Goal: Task Accomplishment & Management: Manage account settings

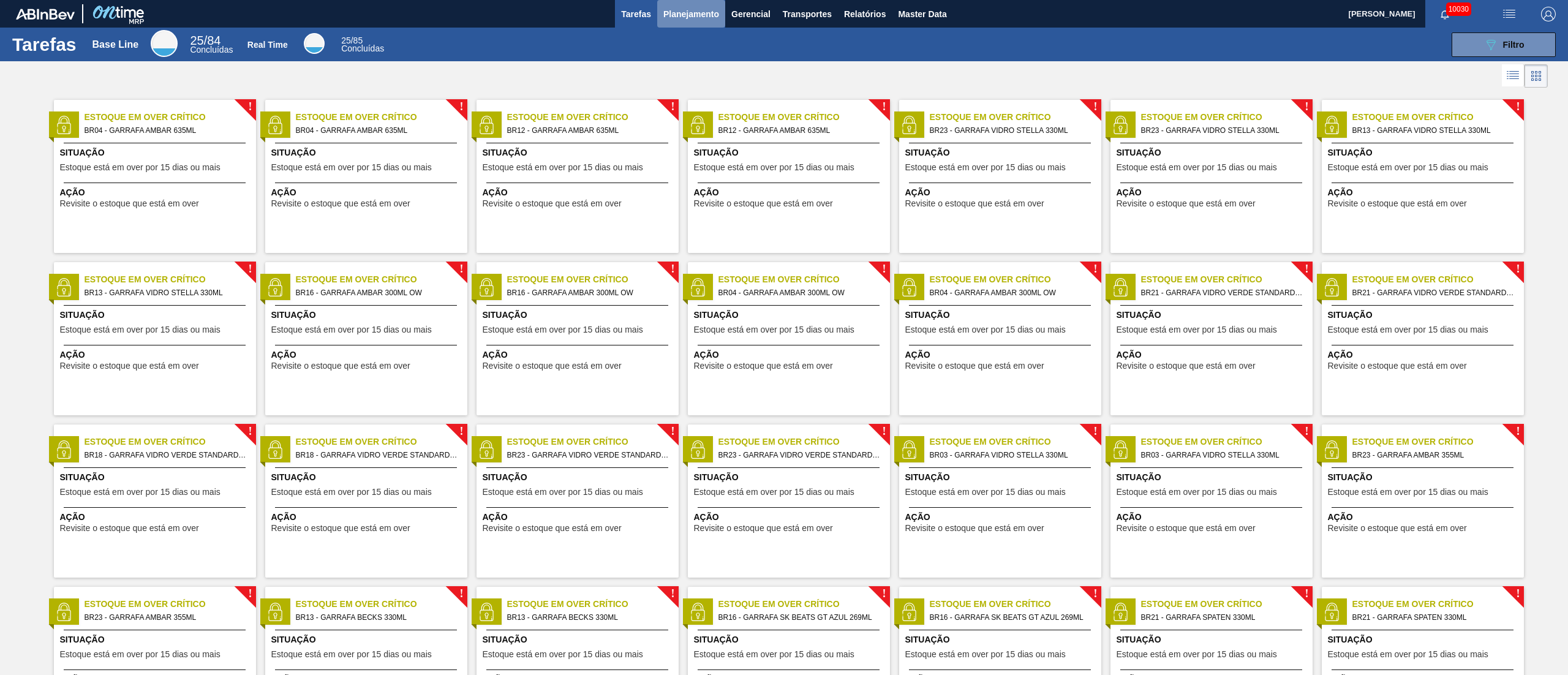
click at [685, 14] on span "Planejamento" at bounding box center [691, 14] width 56 height 15
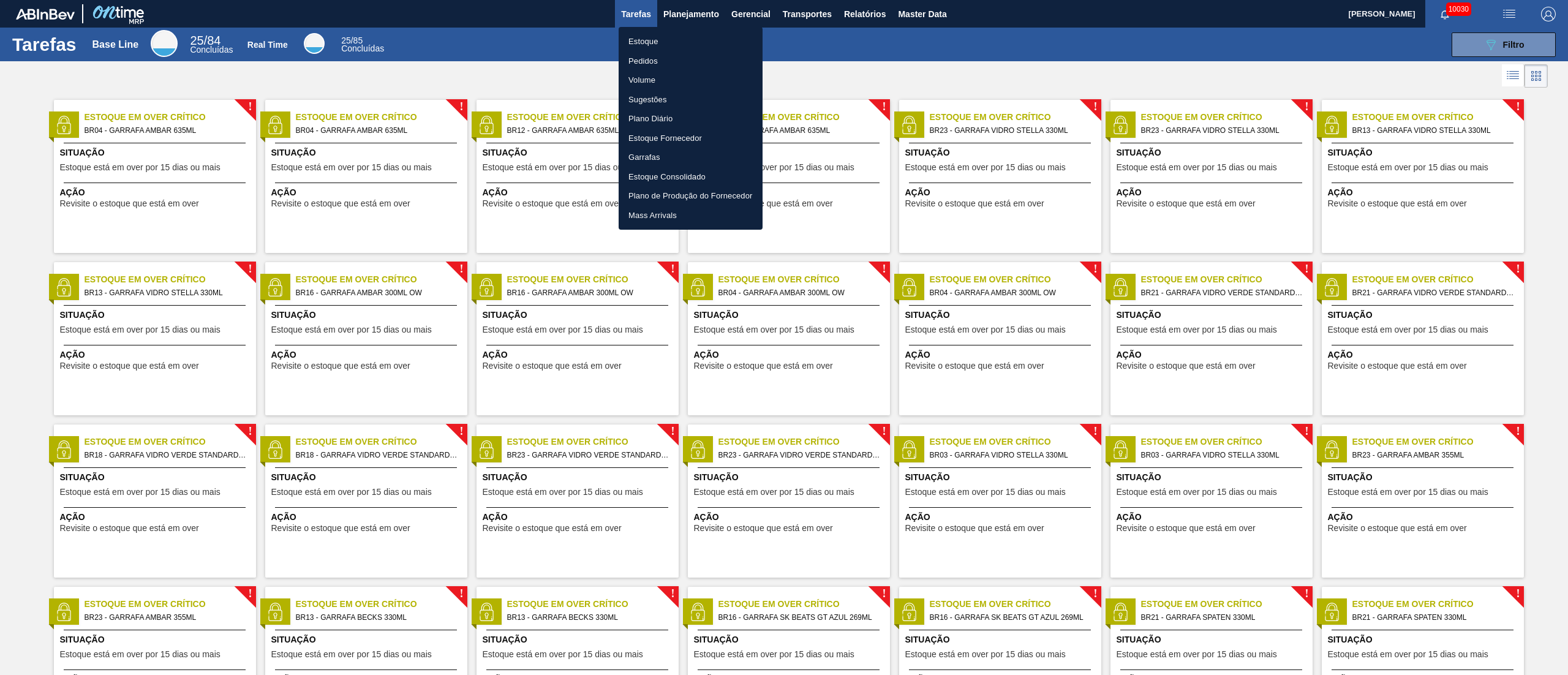
click at [649, 61] on li "Pedidos" at bounding box center [691, 61] width 144 height 20
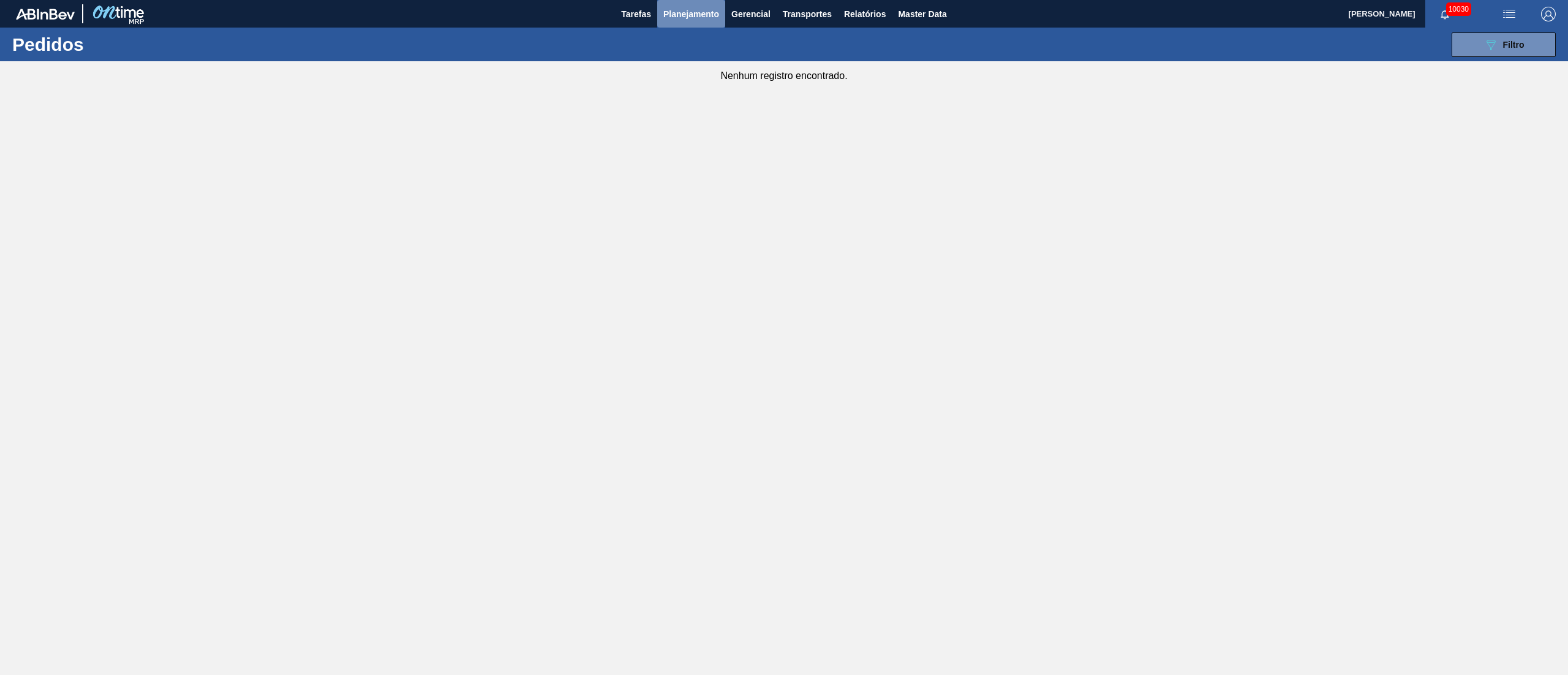
click at [700, 9] on span "Planejamento" at bounding box center [691, 14] width 56 height 15
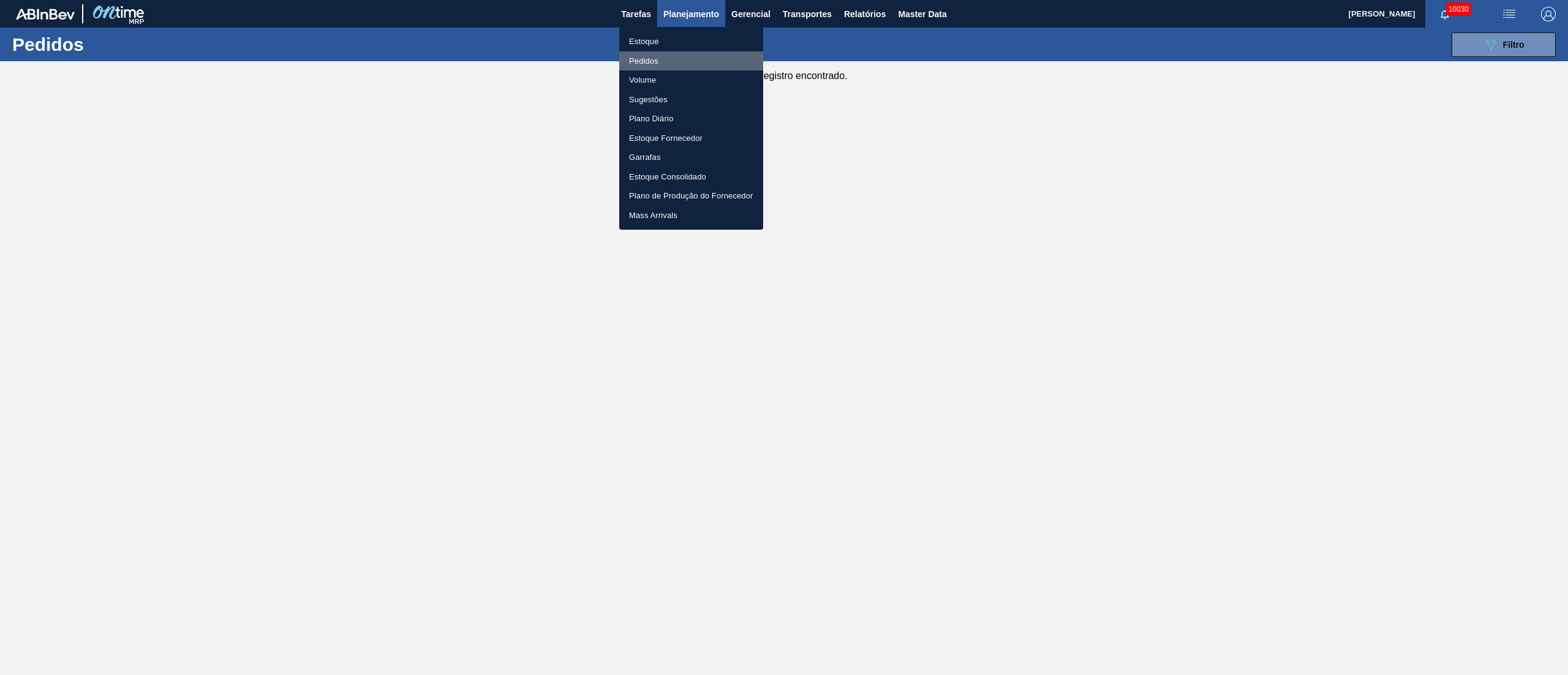
click at [637, 59] on li "Pedidos" at bounding box center [691, 61] width 144 height 20
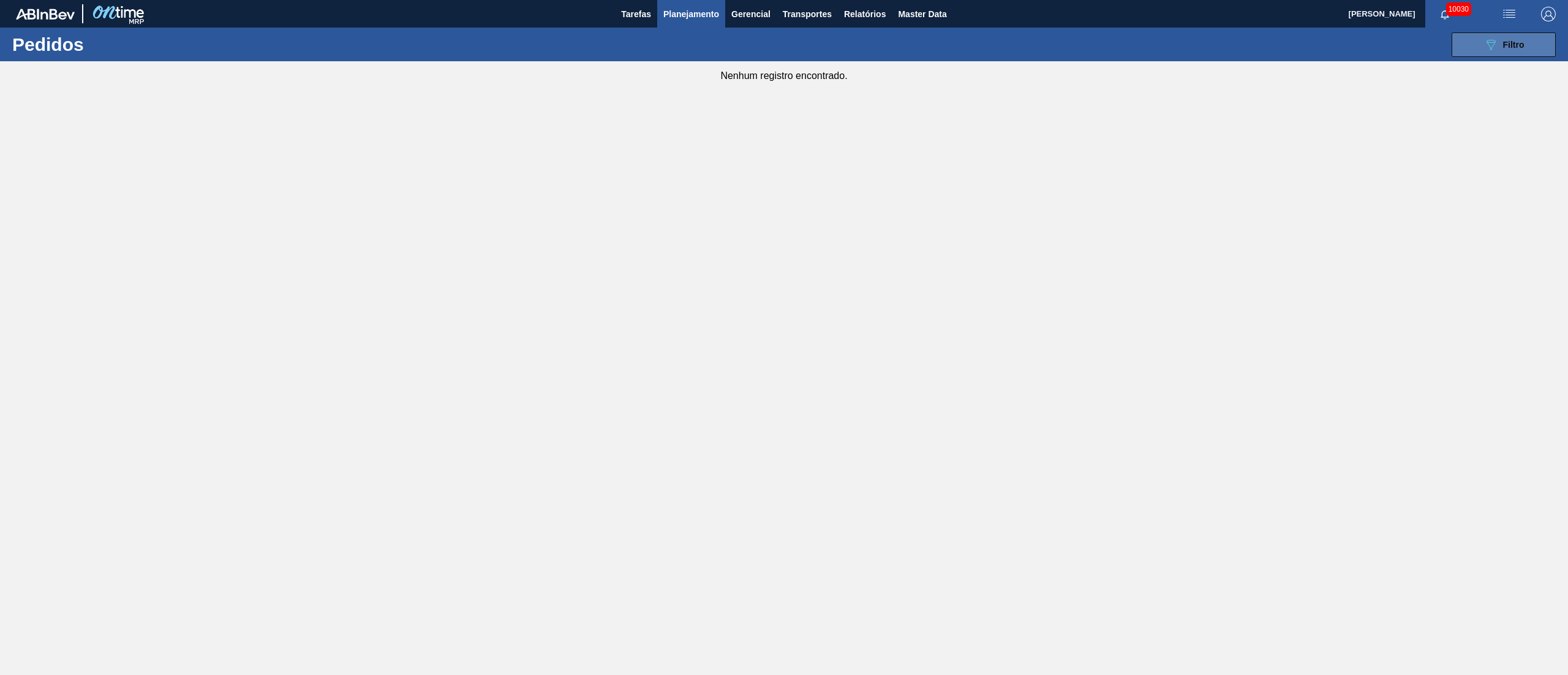
click at [1513, 46] on span "Filtro" at bounding box center [1514, 44] width 21 height 10
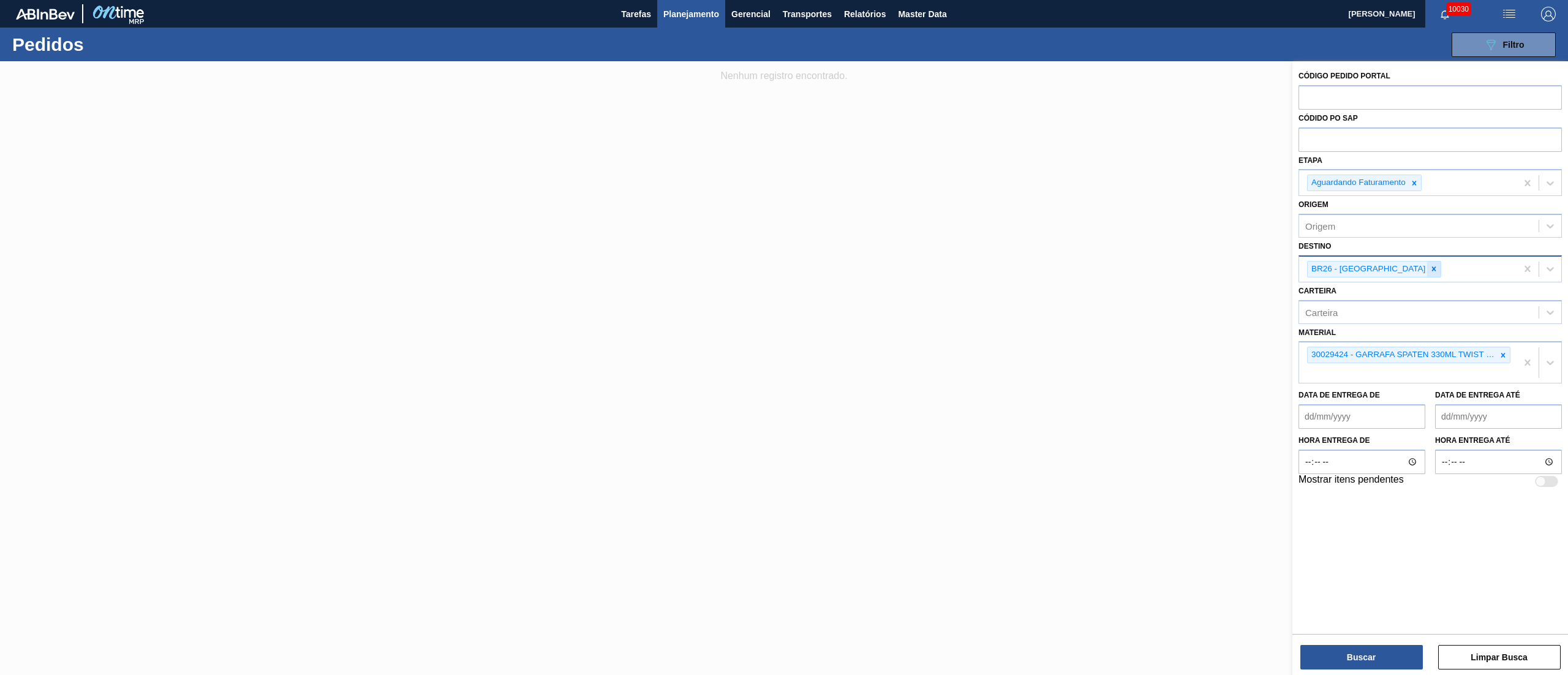
click at [1430, 272] on icon at bounding box center [1434, 268] width 8 height 8
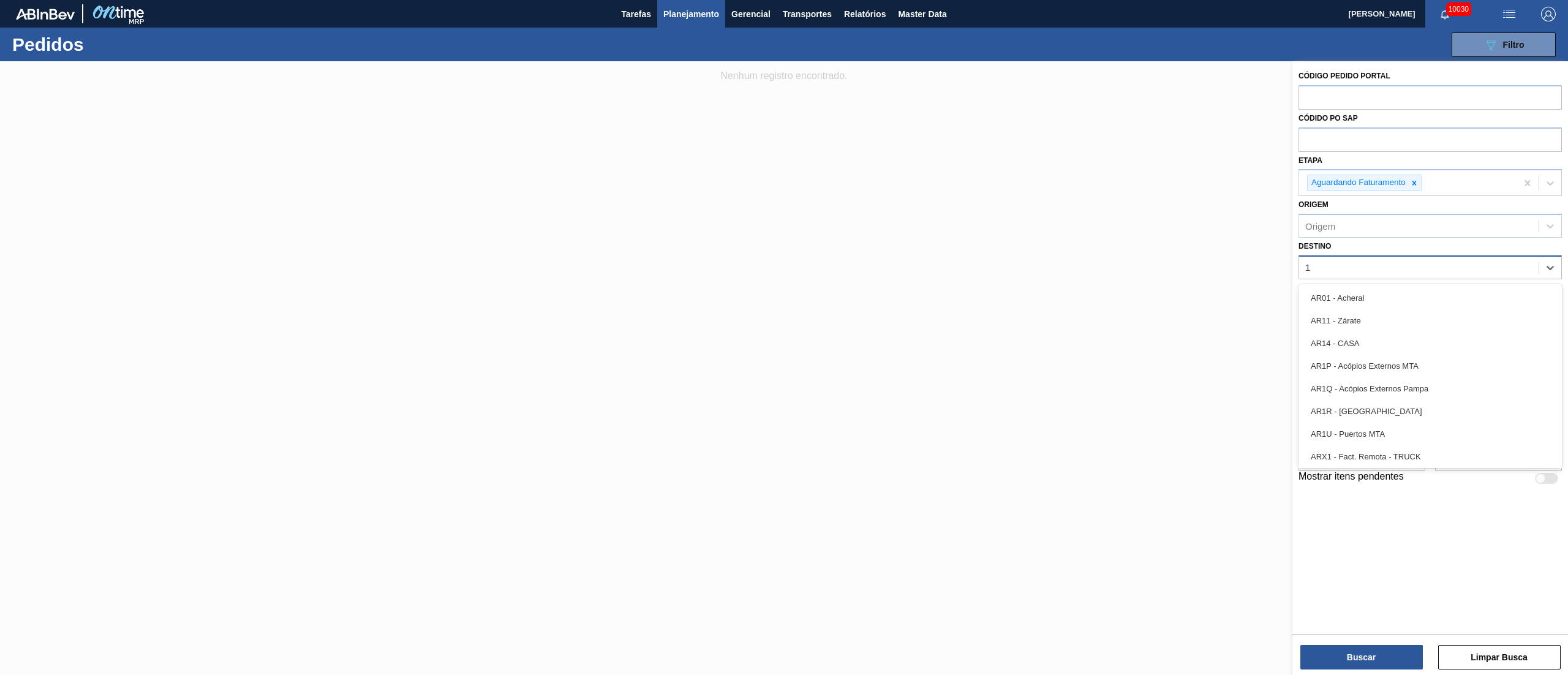
type input "16"
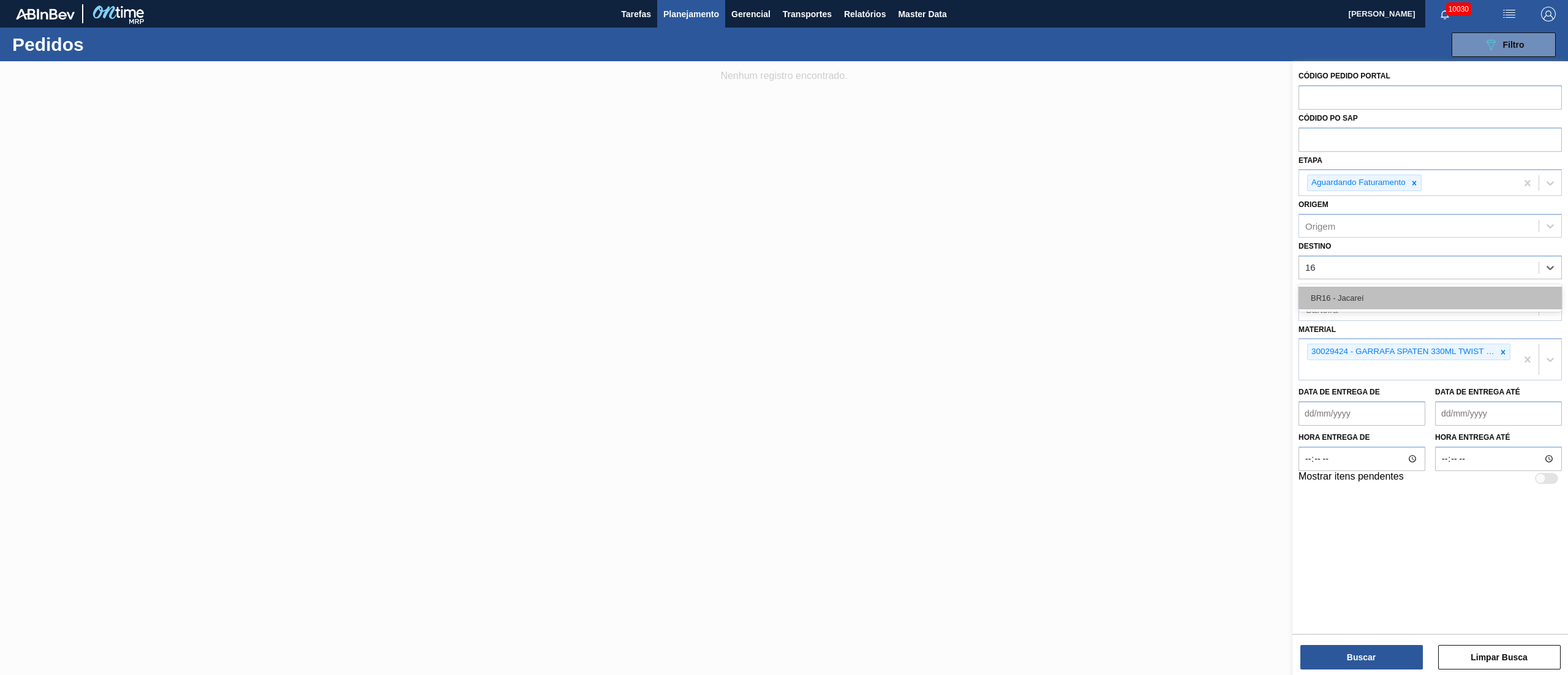
click at [1363, 299] on div "BR16 - Jacareí" at bounding box center [1430, 298] width 263 height 23
click at [1505, 353] on icon at bounding box center [1503, 355] width 8 height 8
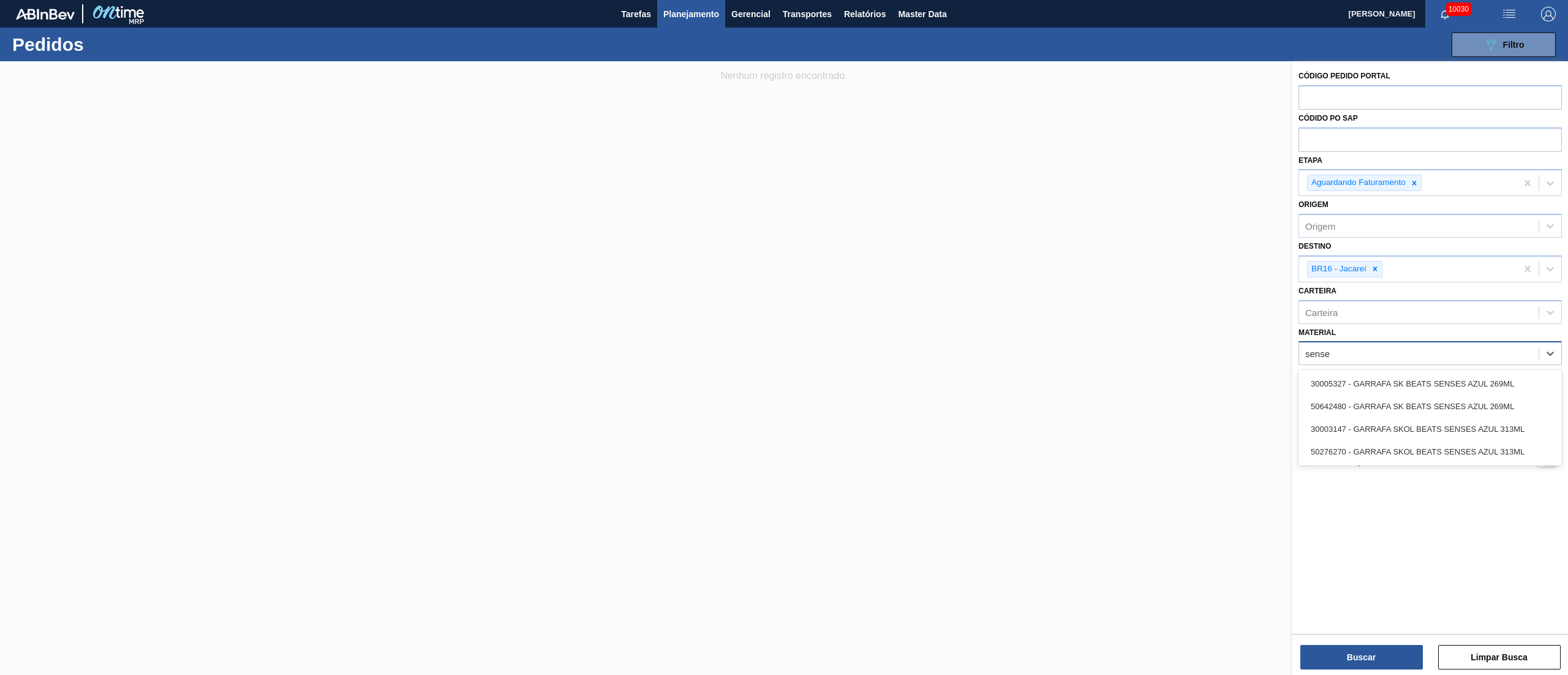
type input "senses"
click at [1427, 384] on div "30005327 - GARRAFA SK BEATS SENSES AZUL 269ML" at bounding box center [1430, 384] width 263 height 23
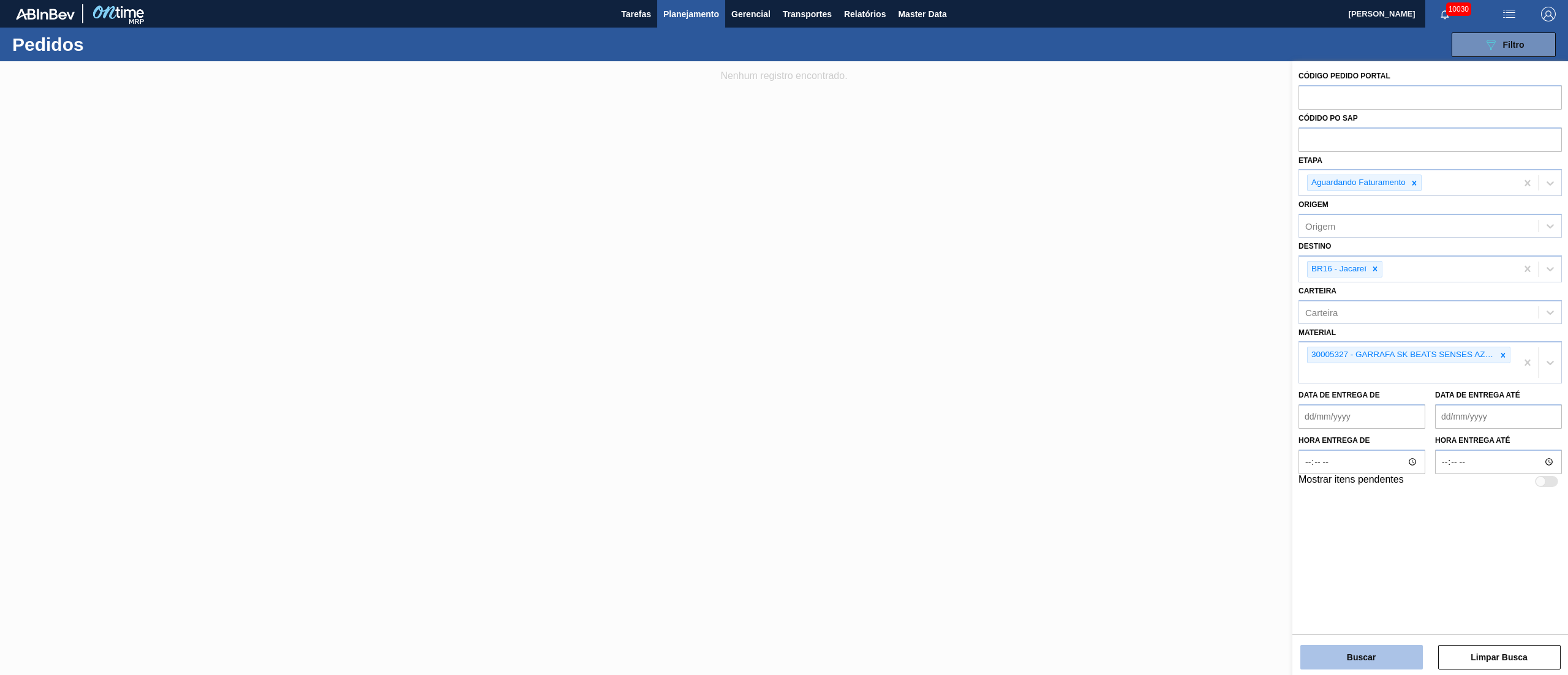
click at [1393, 655] on button "Buscar" at bounding box center [1361, 657] width 122 height 25
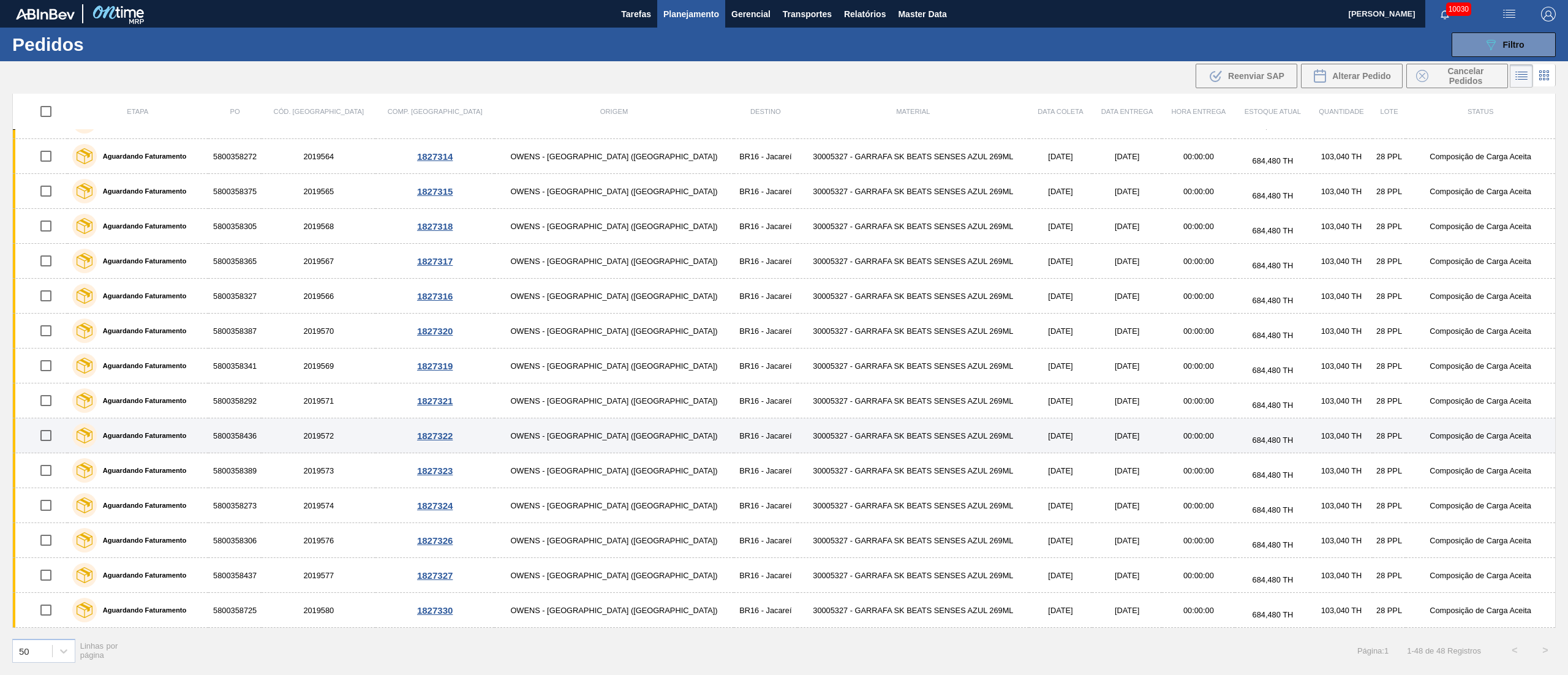
scroll to position [1188, 0]
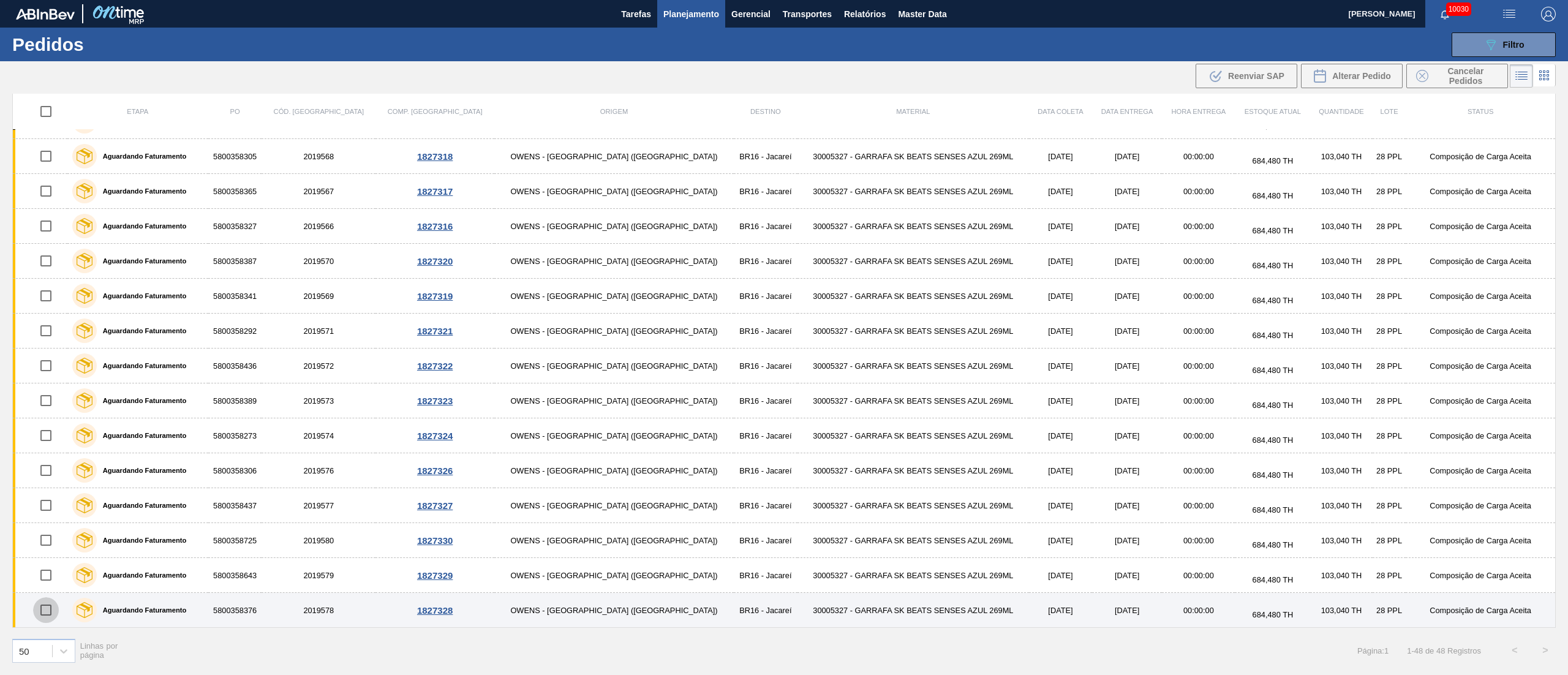
click at [57, 610] on input "checkbox" at bounding box center [46, 610] width 25 height 25
checkbox input "true"
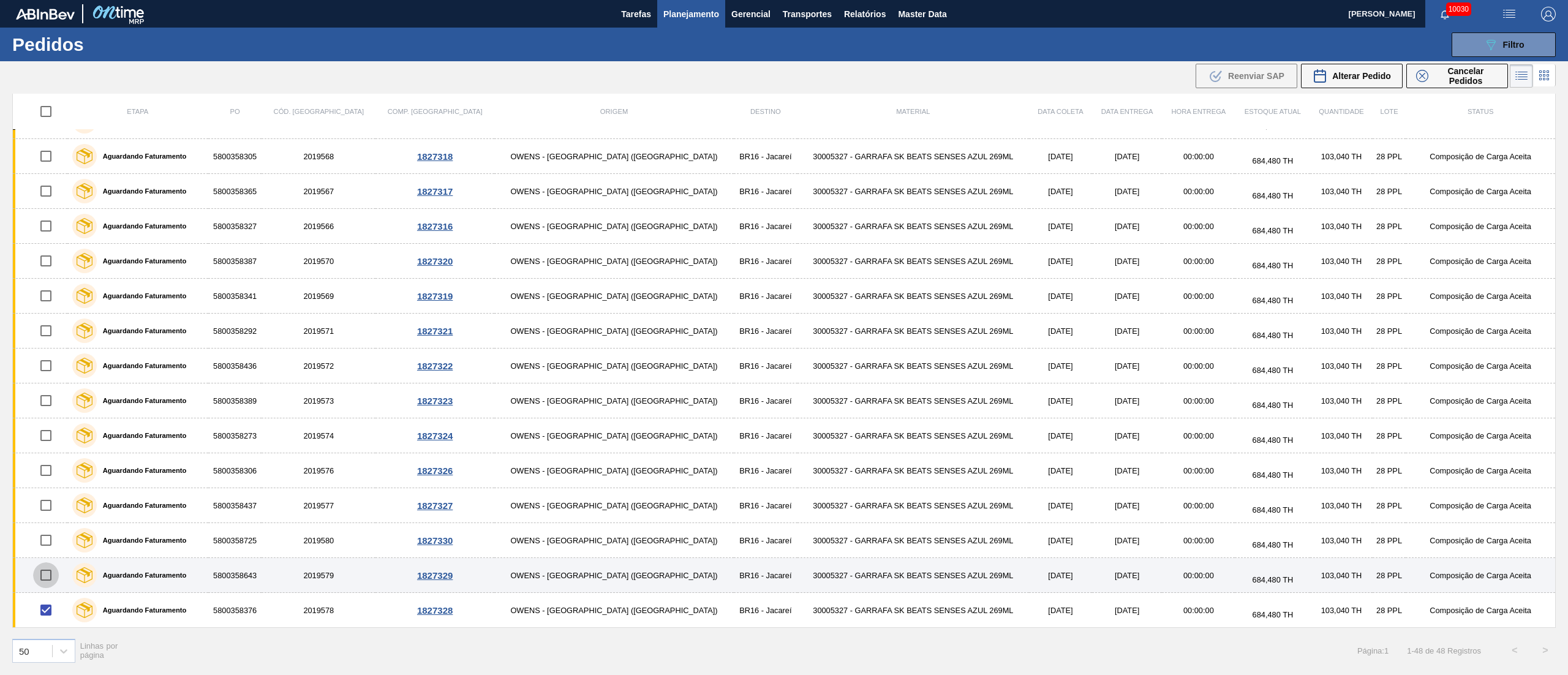
click at [49, 579] on input "checkbox" at bounding box center [46, 575] width 25 height 25
checkbox input "true"
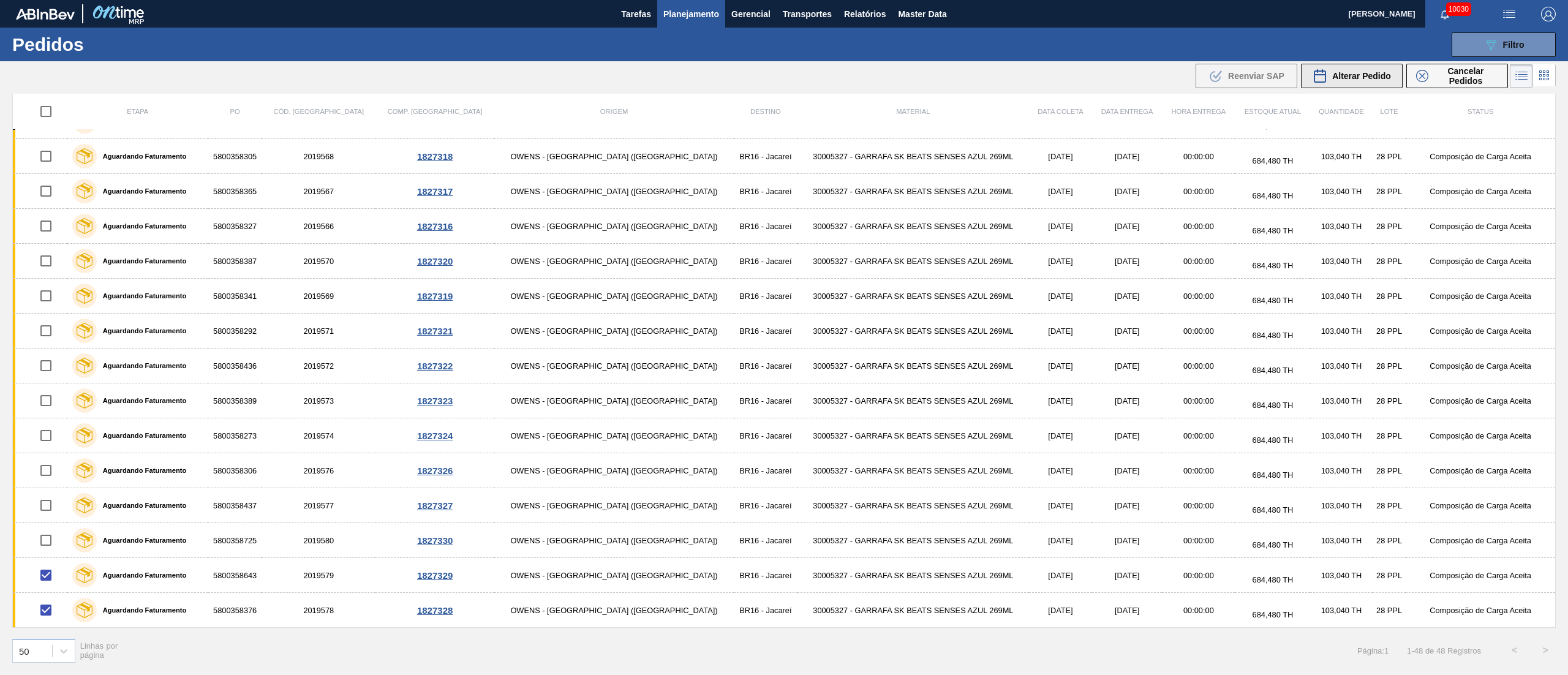
click at [1349, 78] on span "Alterar Pedido" at bounding box center [1361, 76] width 59 height 10
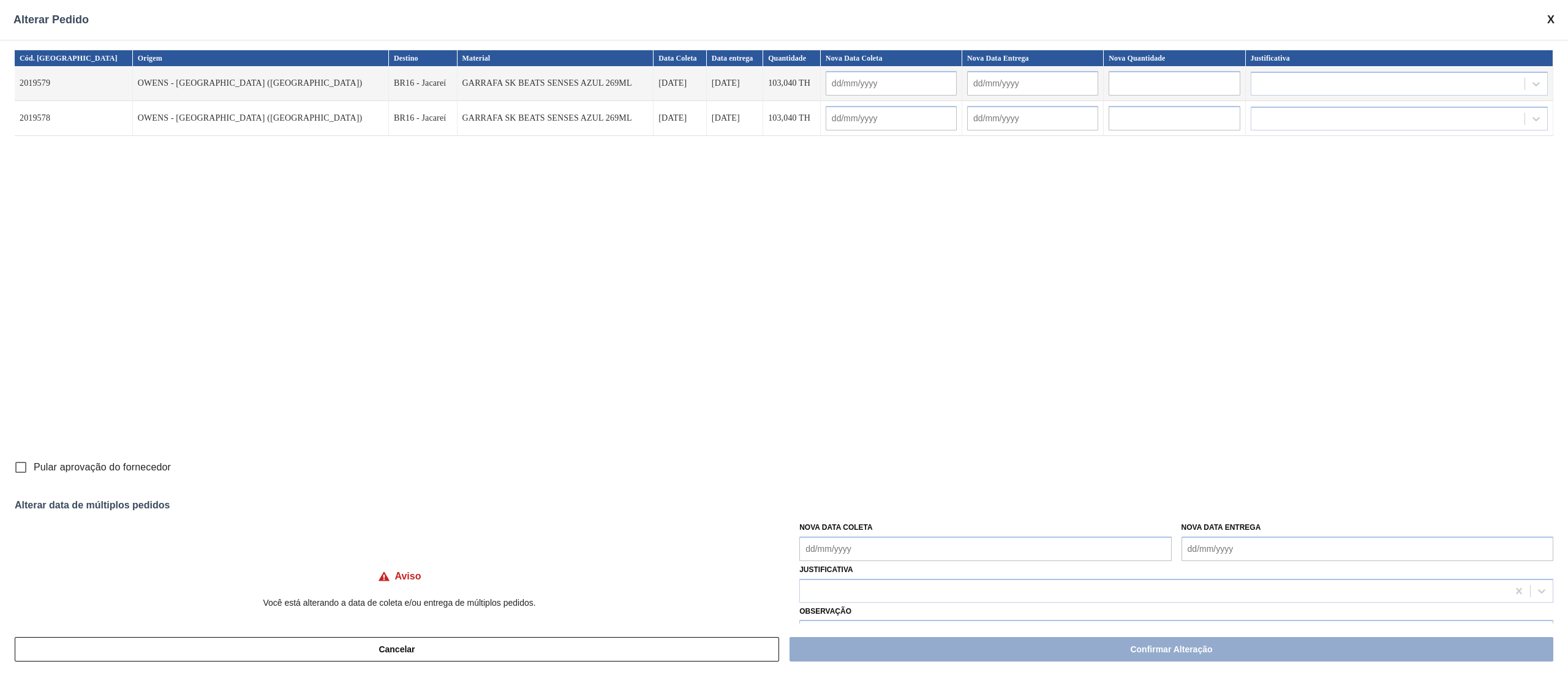
click at [840, 553] on Coleta "Nova Data Coleta" at bounding box center [985, 549] width 372 height 25
click at [888, 431] on div "4" at bounding box center [893, 433] width 16 height 16
type Coleta "[DATE]"
type input "[DATE]"
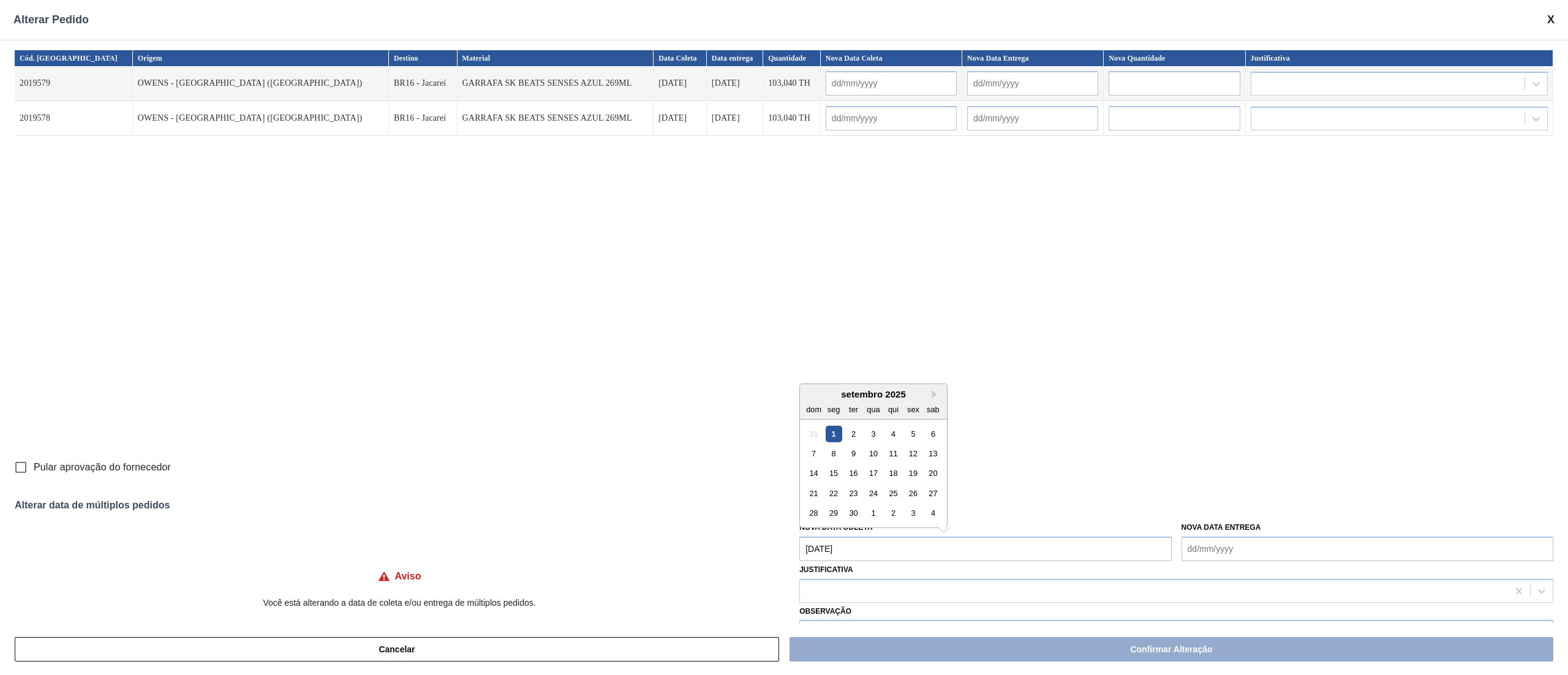
type input "[DATE]"
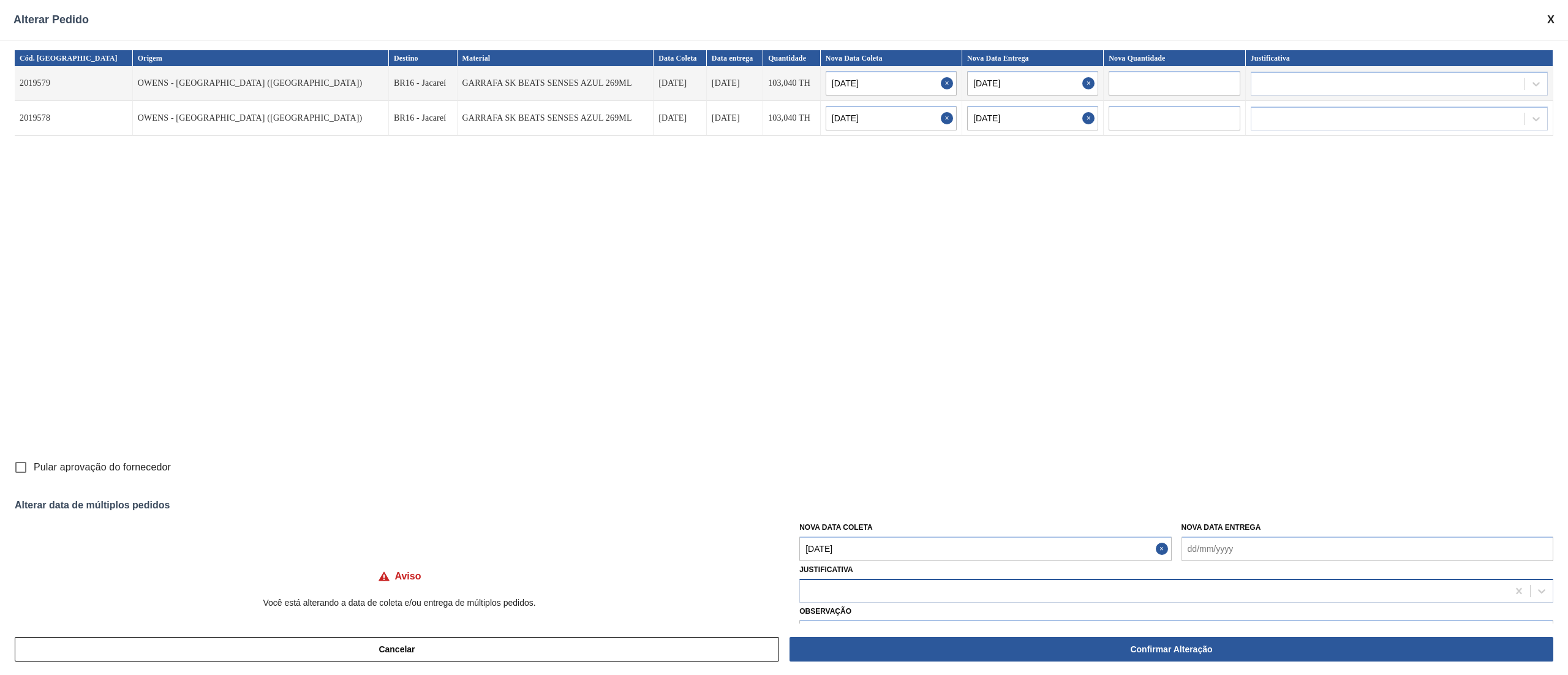
click at [841, 588] on div at bounding box center [1154, 590] width 708 height 18
click at [838, 614] on div "Aquisição ABI (Preços, contratos, etc.)" at bounding box center [1176, 622] width 754 height 23
click at [20, 468] on input "Pular aprovação do fornecedor" at bounding box center [20, 467] width 25 height 25
checkbox input "true"
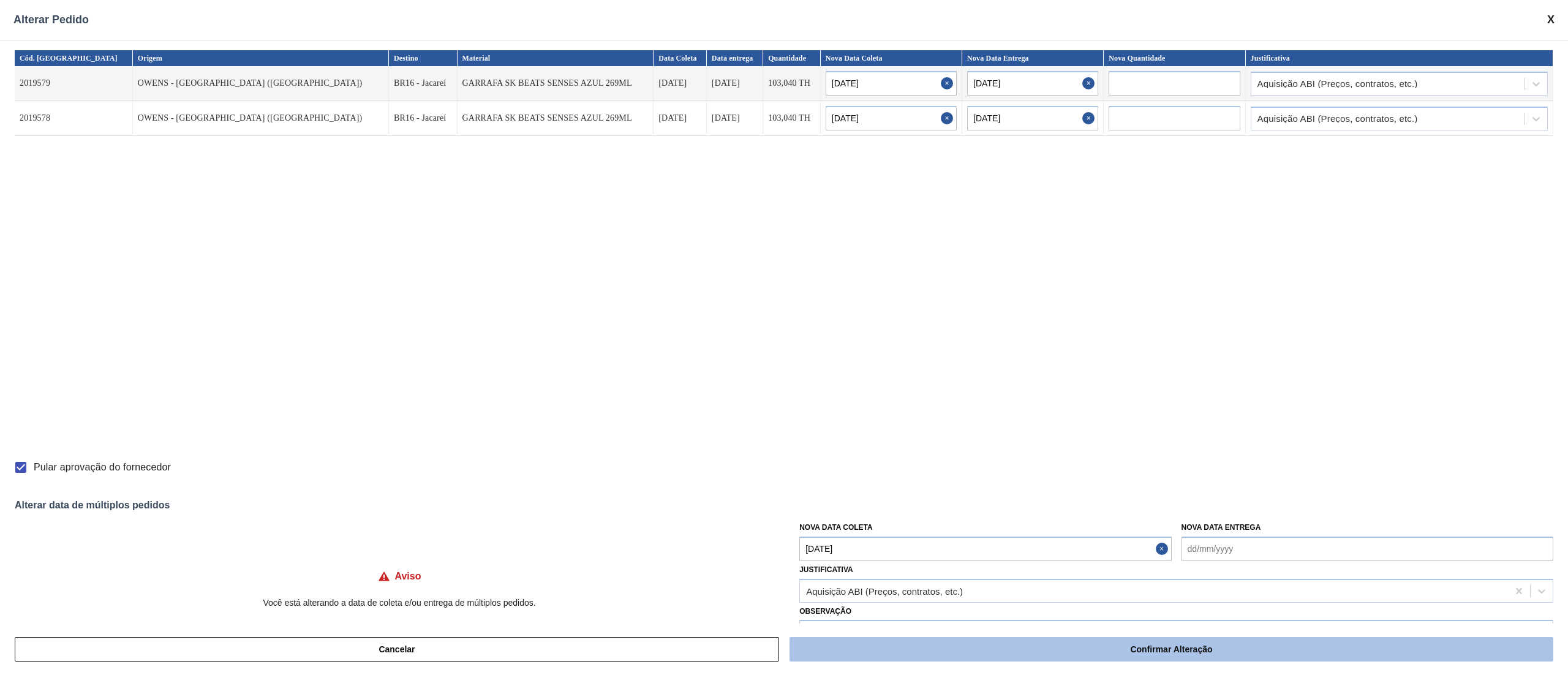
click at [981, 656] on button "Confirmar Alteração" at bounding box center [1171, 650] width 764 height 25
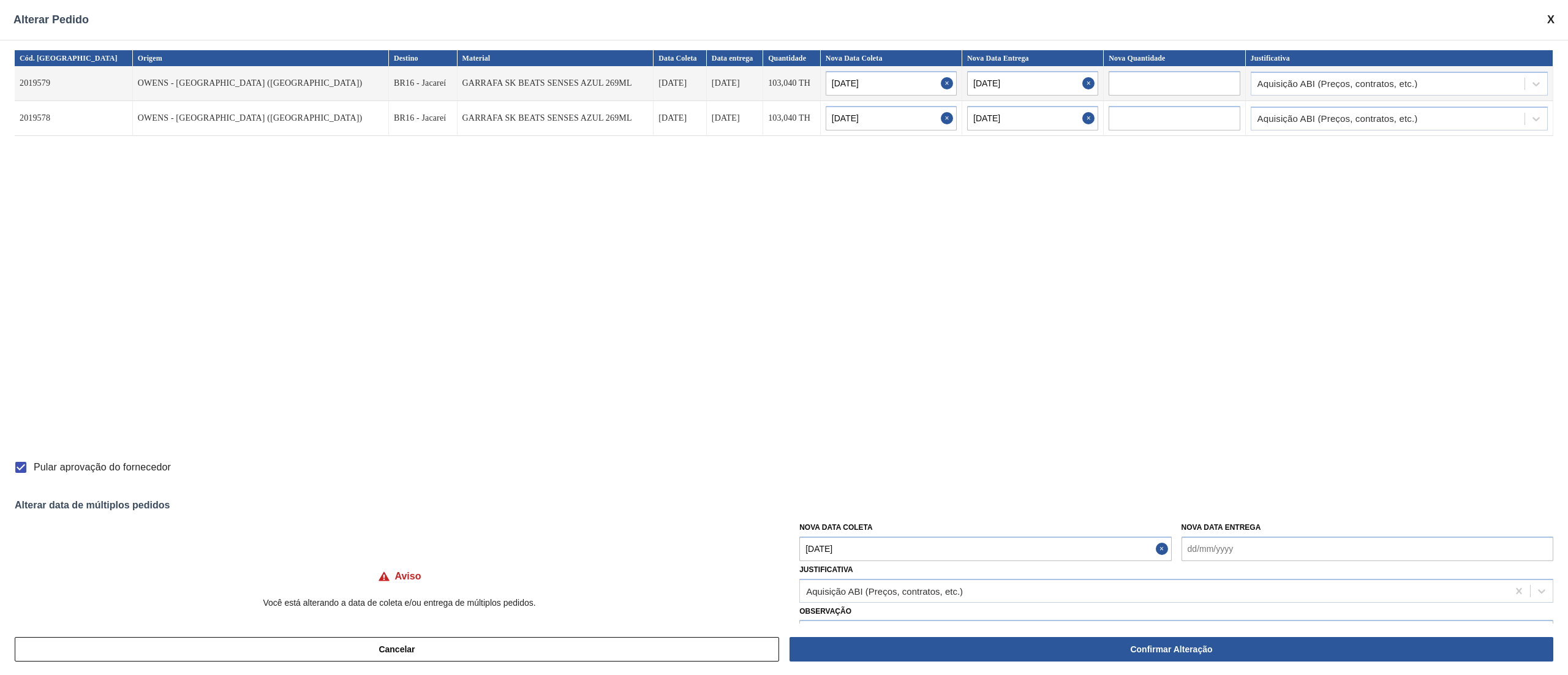
checkbox input "false"
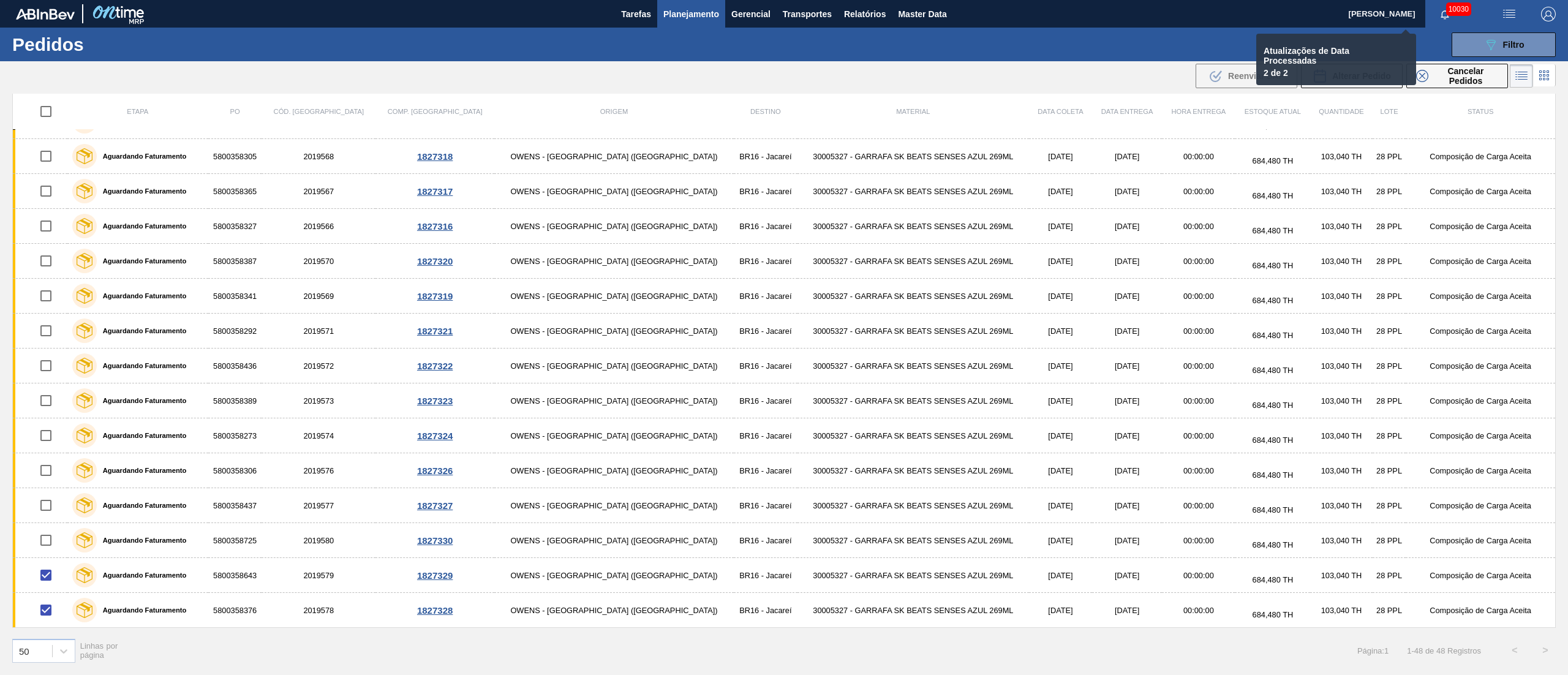
checkbox input "false"
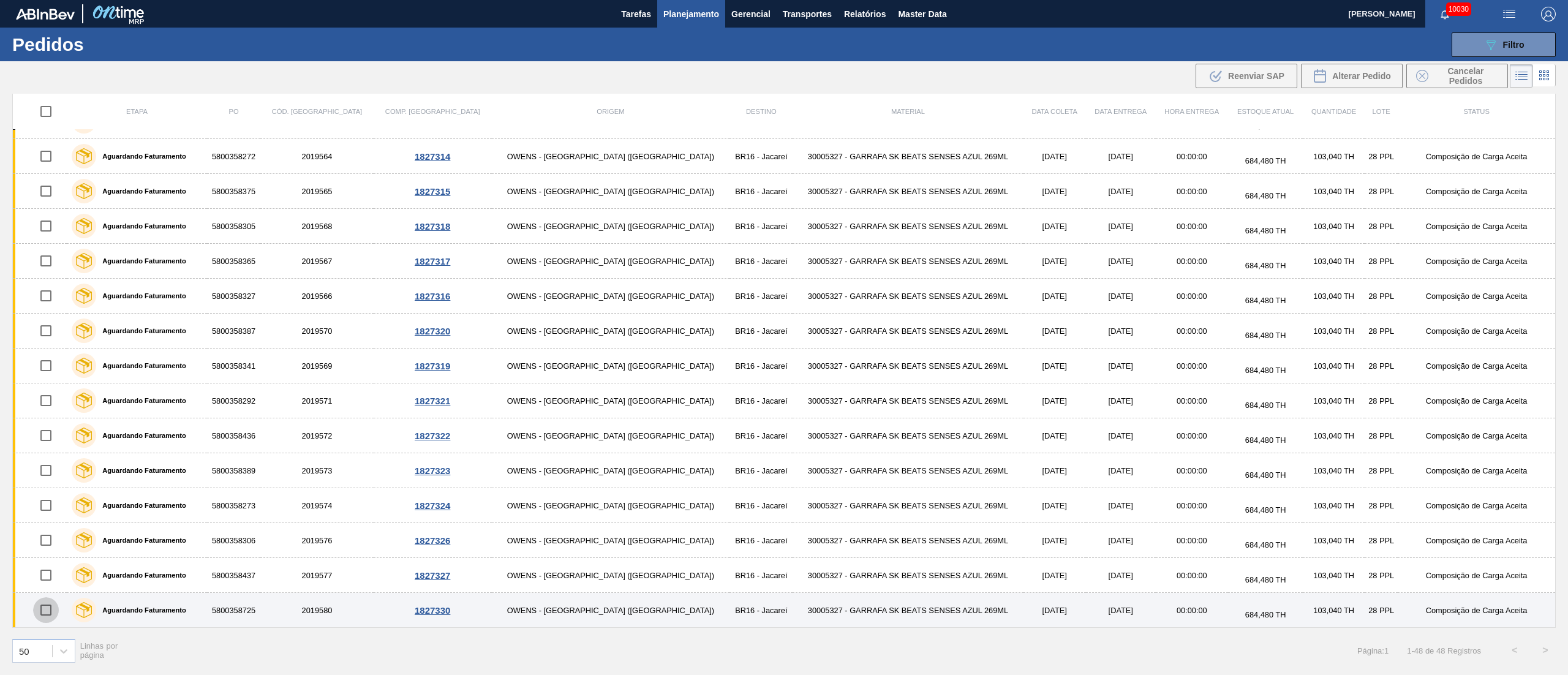
click at [55, 608] on input "checkbox" at bounding box center [46, 610] width 25 height 25
checkbox input "true"
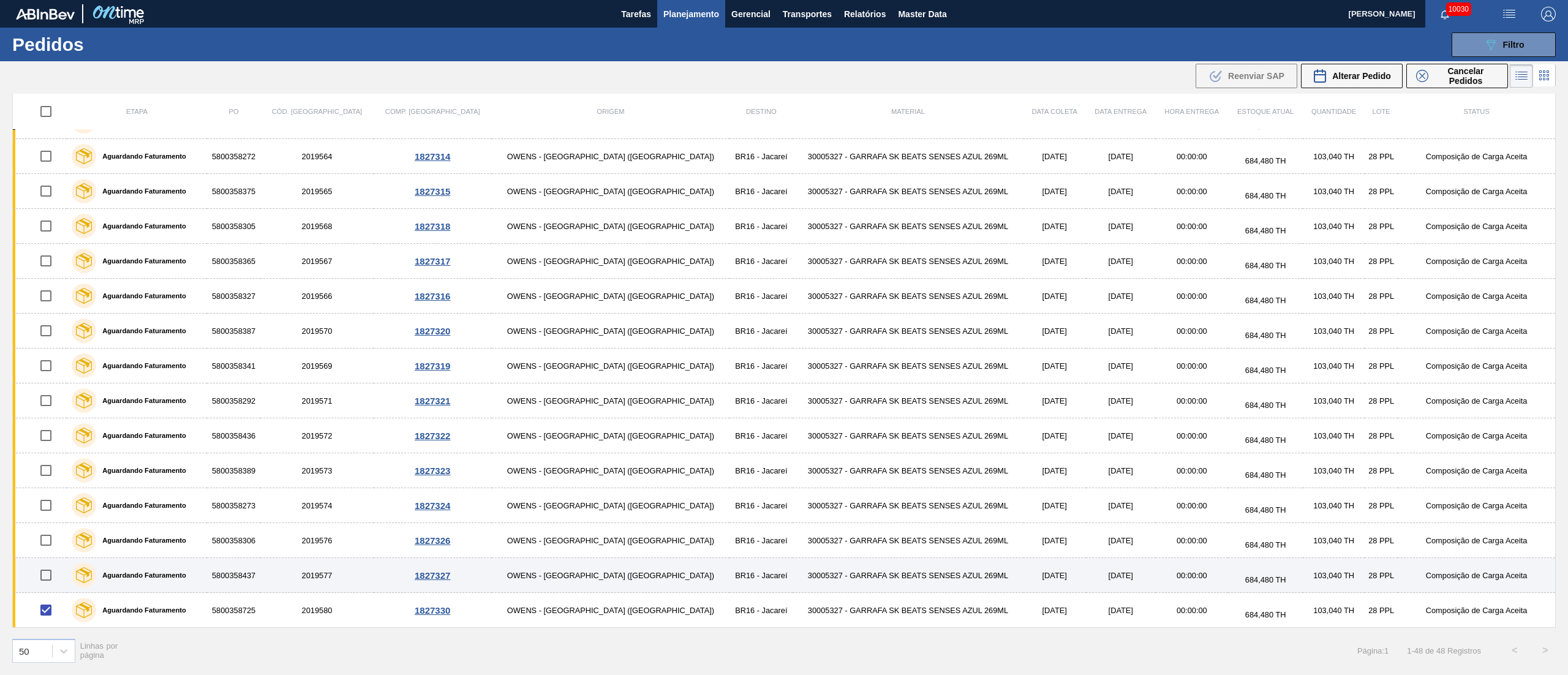
click at [54, 573] on input "checkbox" at bounding box center [46, 575] width 25 height 25
checkbox input "true"
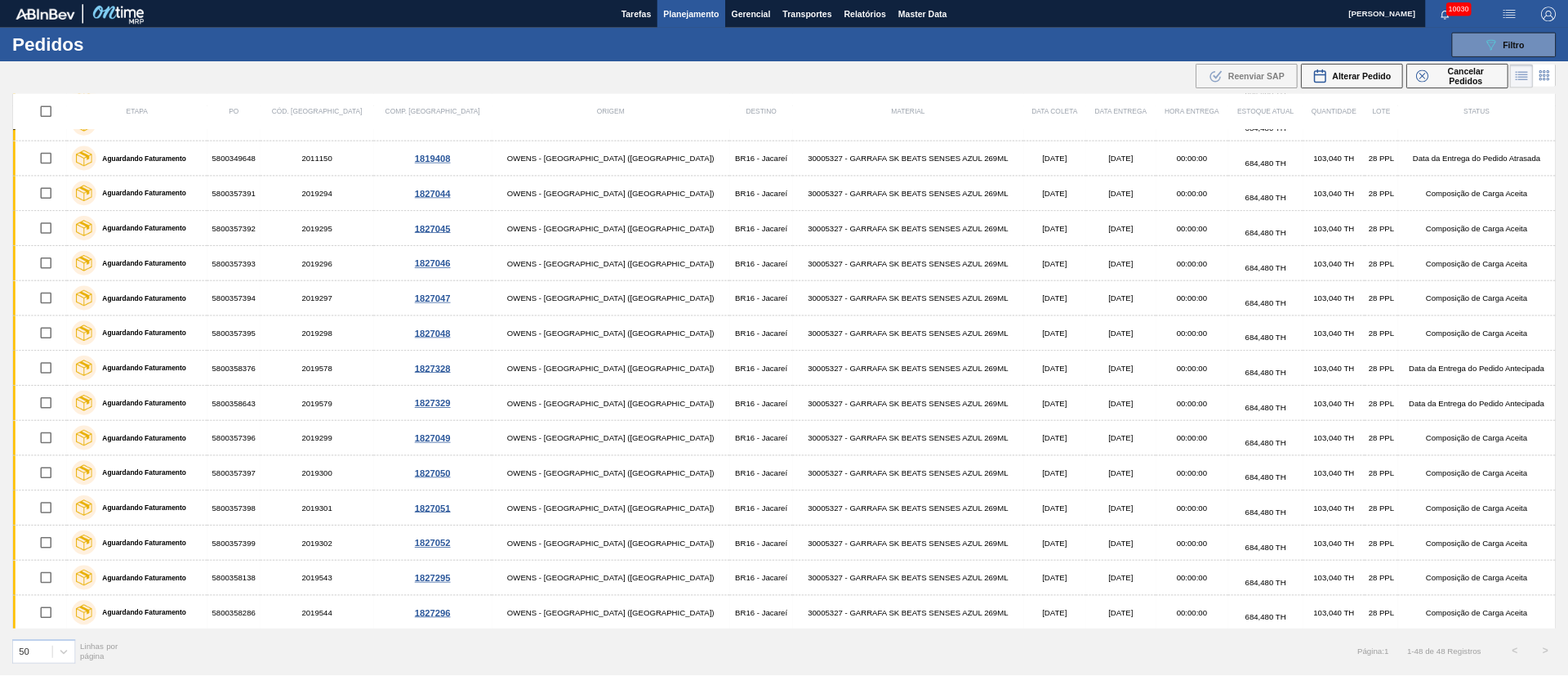
scroll to position [0, 0]
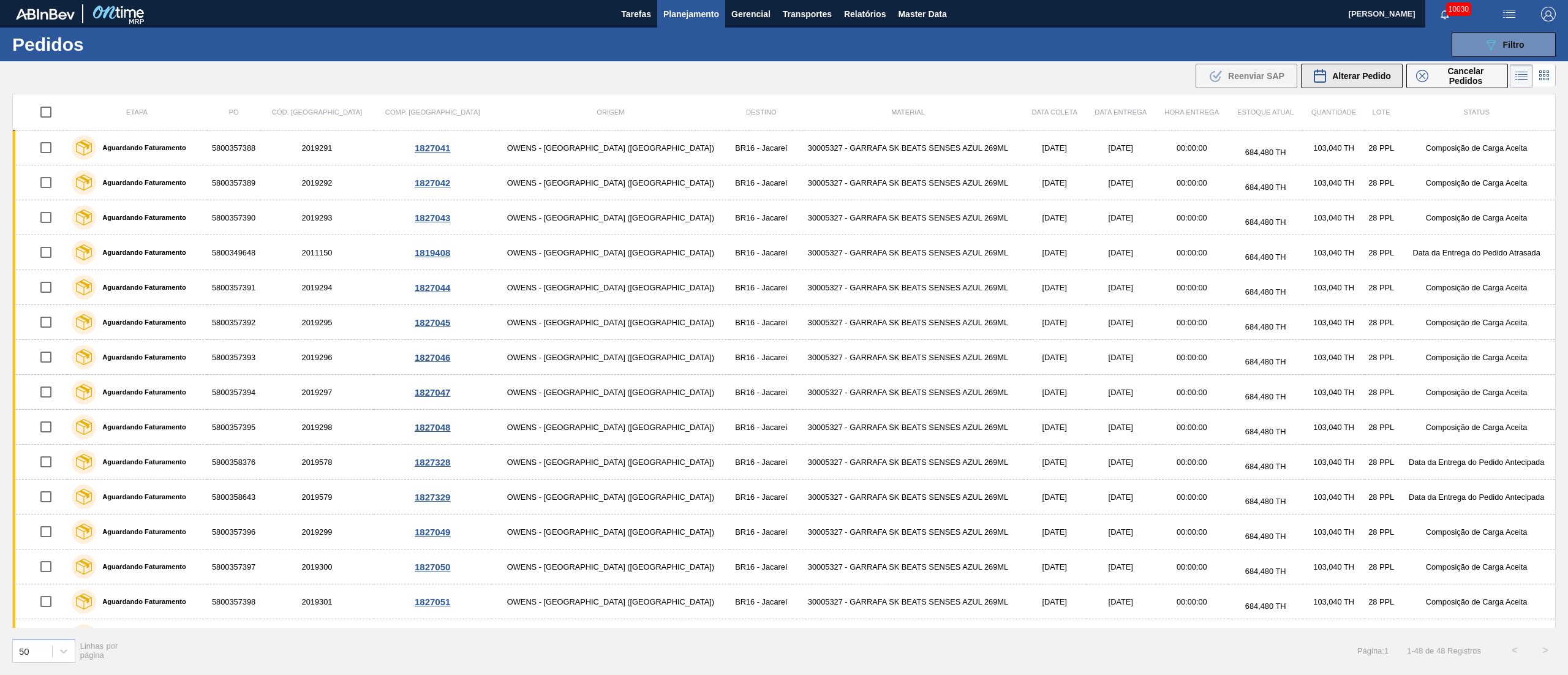
click at [1356, 78] on span "Alterar Pedido" at bounding box center [1361, 76] width 59 height 10
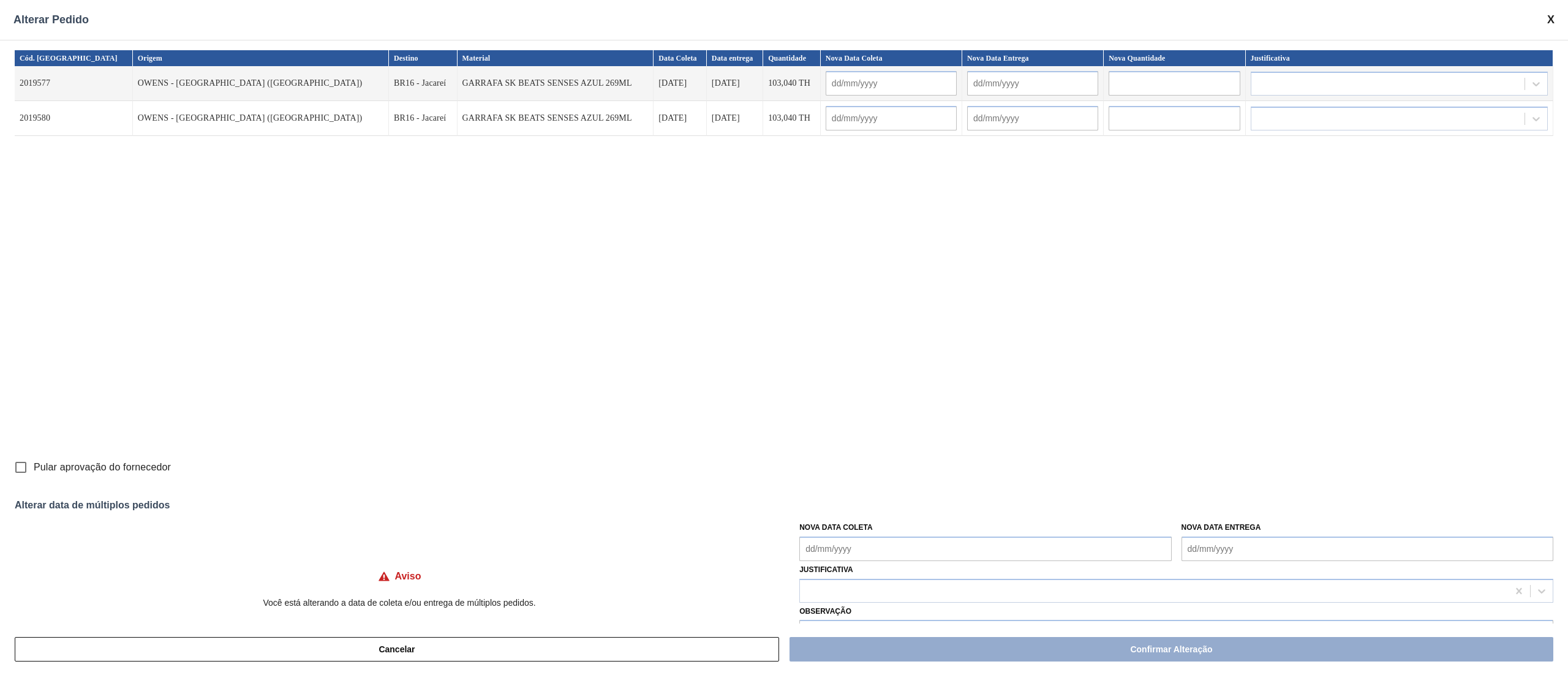
click at [17, 465] on input "Pular aprovação do fornecedor" at bounding box center [20, 467] width 25 height 25
checkbox input "true"
click at [824, 544] on Coleta "Nova Data Coleta" at bounding box center [985, 549] width 372 height 25
click at [872, 436] on div "3" at bounding box center [874, 433] width 16 height 16
type Coleta "[DATE]"
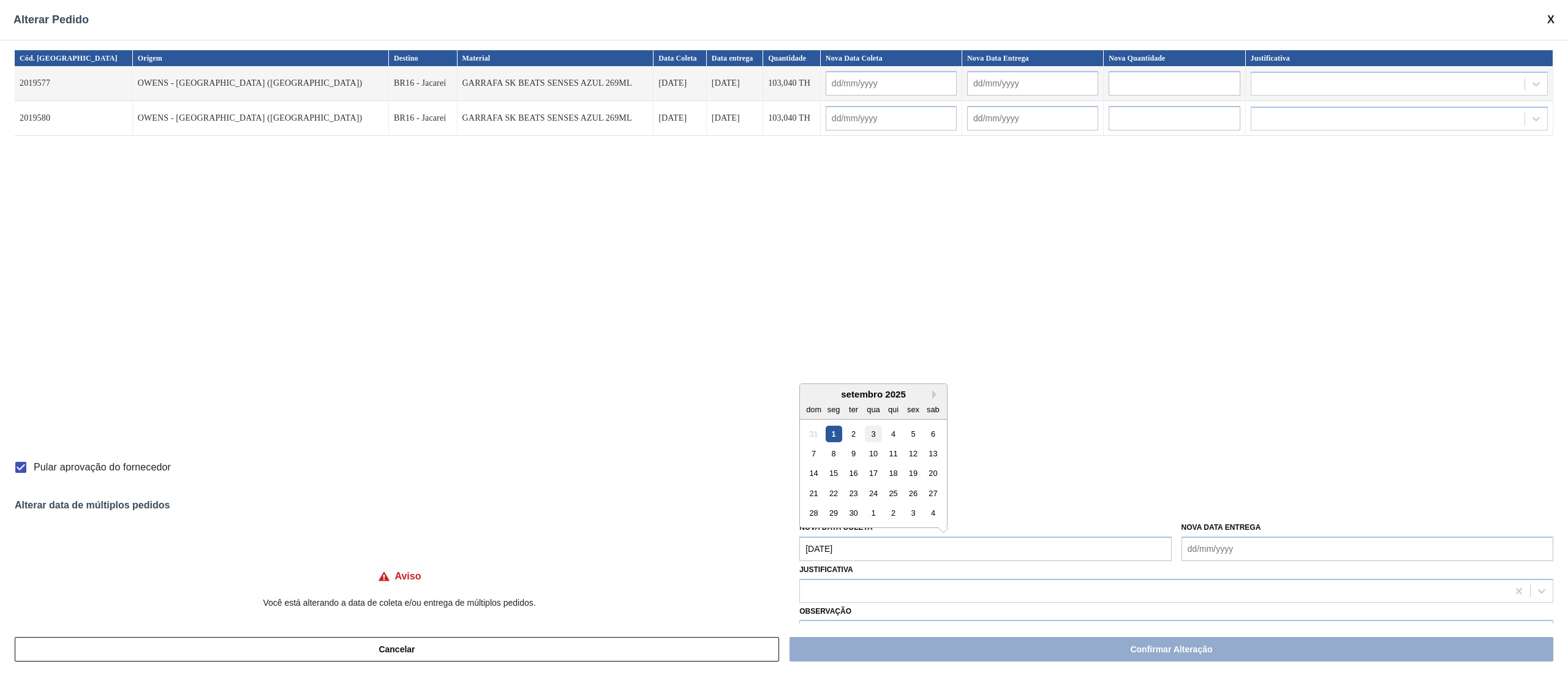
type input "[DATE]"
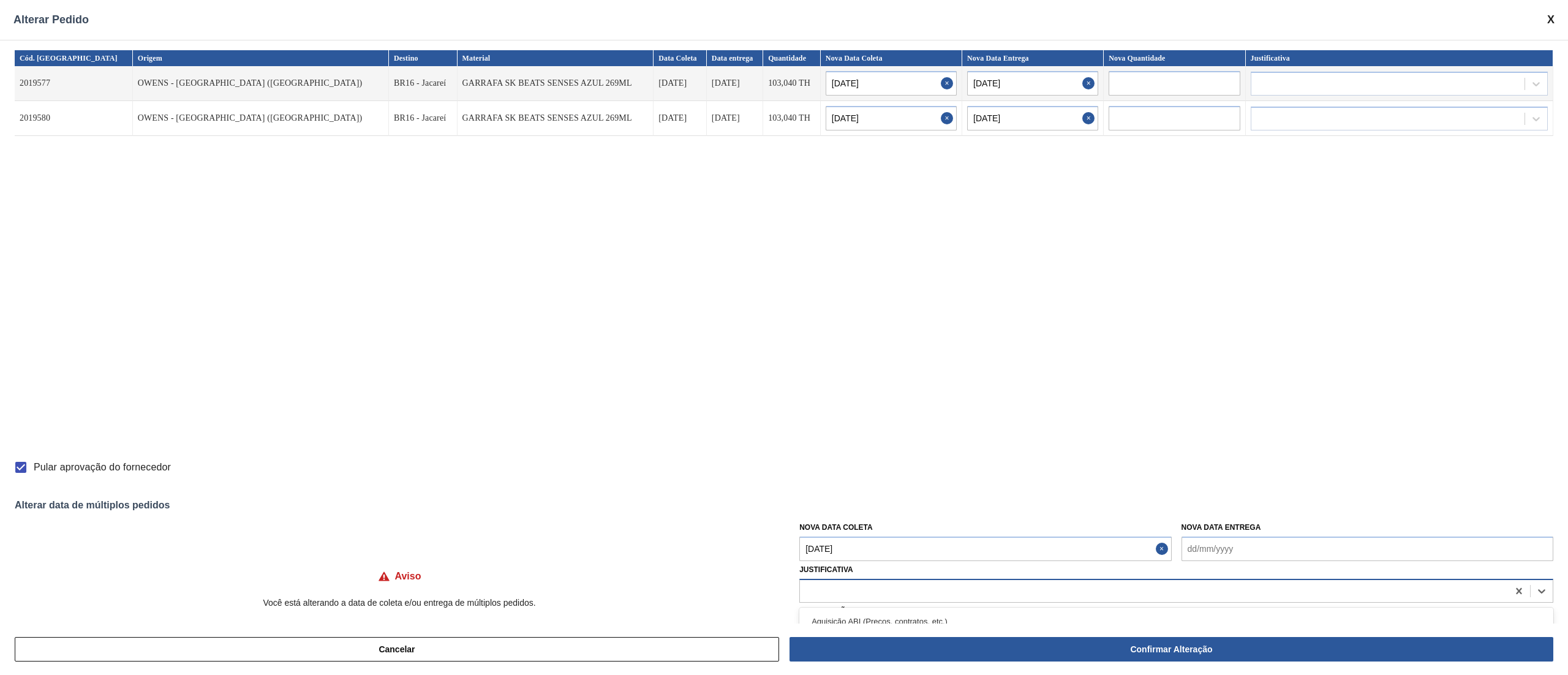
click at [856, 595] on div at bounding box center [1154, 590] width 708 height 18
type input "ou"
click at [841, 615] on div "Outro" at bounding box center [1176, 622] width 754 height 23
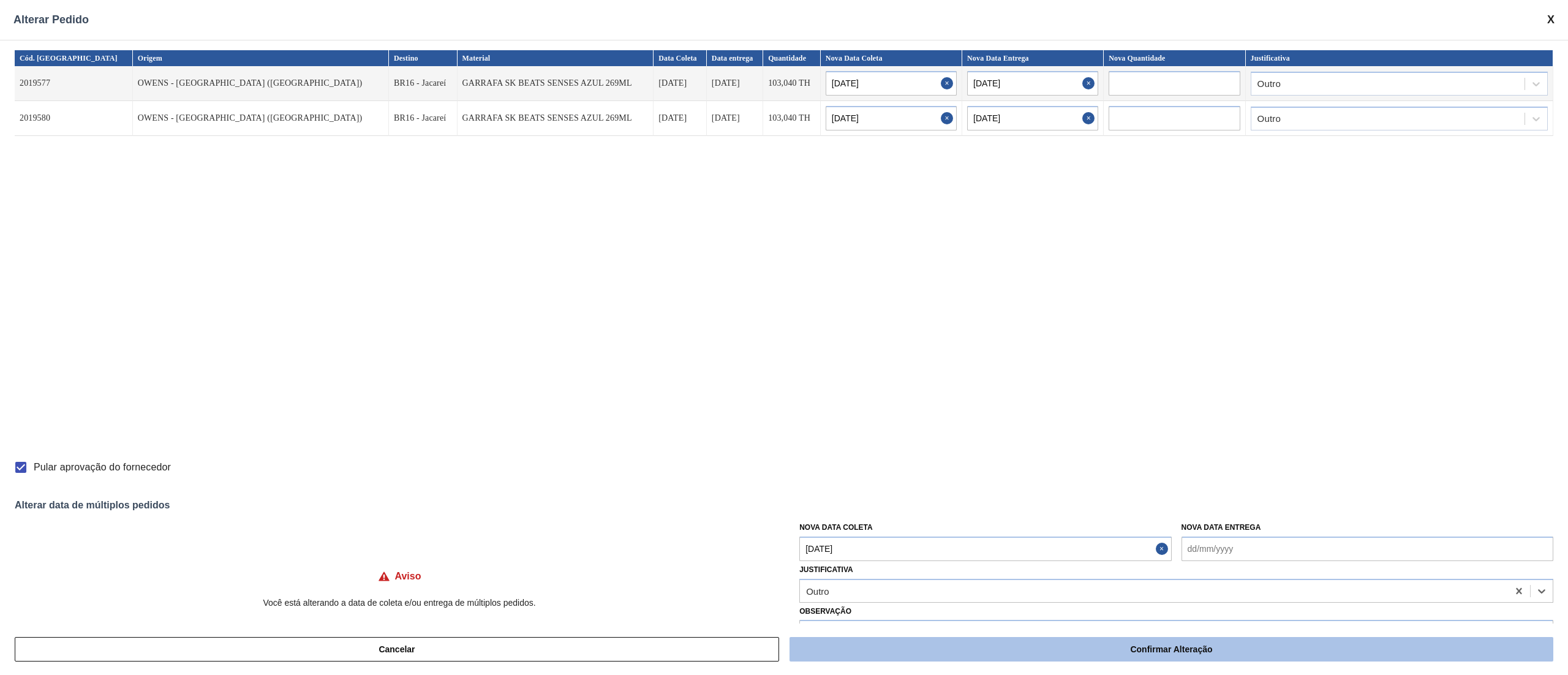
click at [1158, 654] on button "Confirmar Alteração" at bounding box center [1171, 650] width 764 height 25
checkbox input "false"
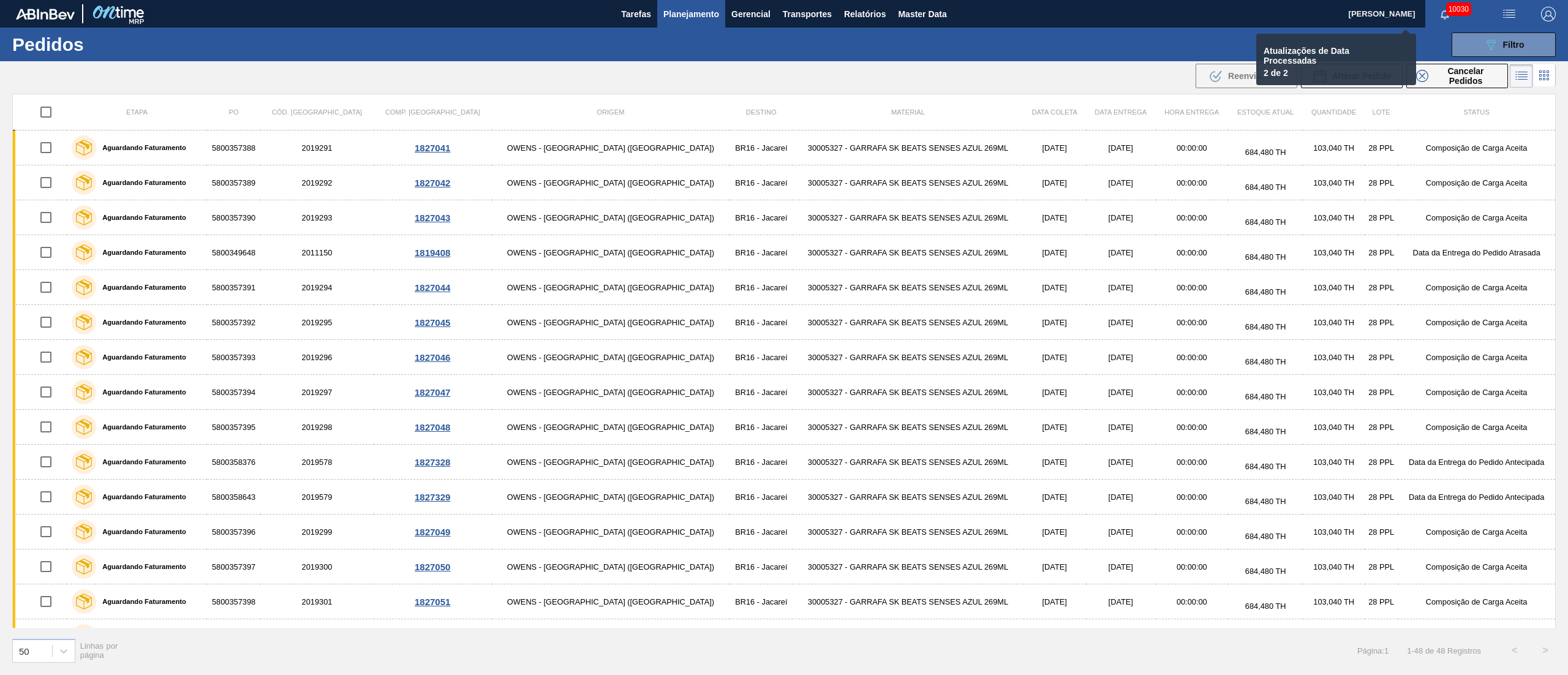
checkbox input "false"
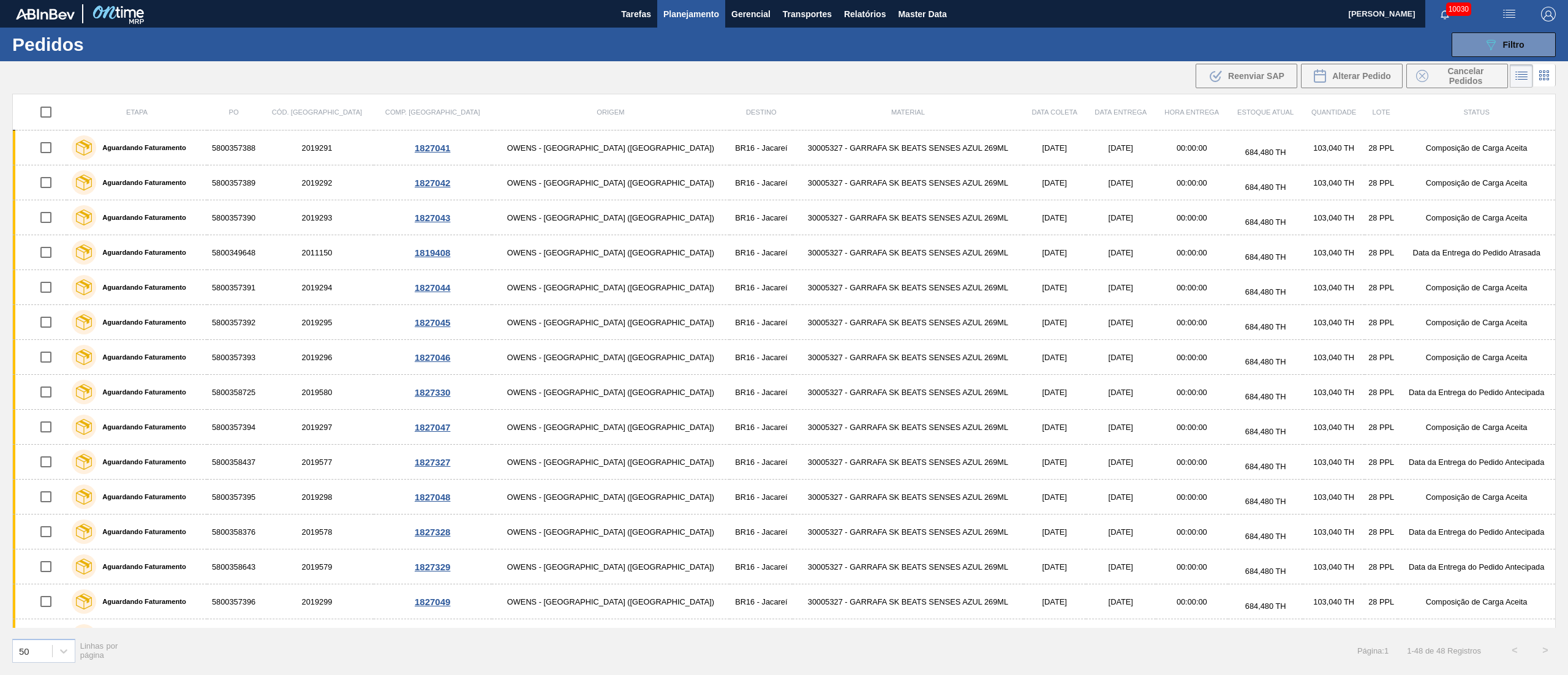
click at [698, 25] on button "Planejamento" at bounding box center [691, 14] width 68 height 27
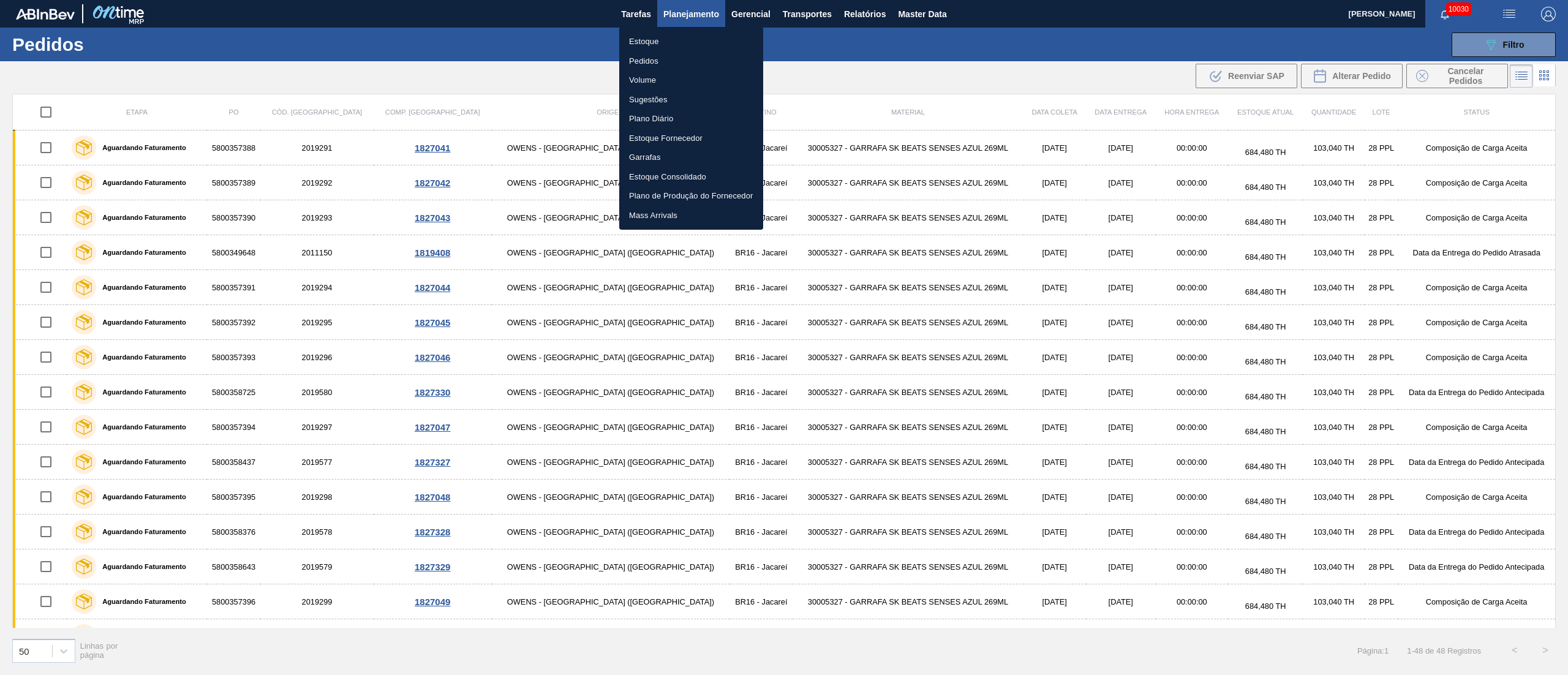
click at [696, 14] on div at bounding box center [784, 338] width 1568 height 675
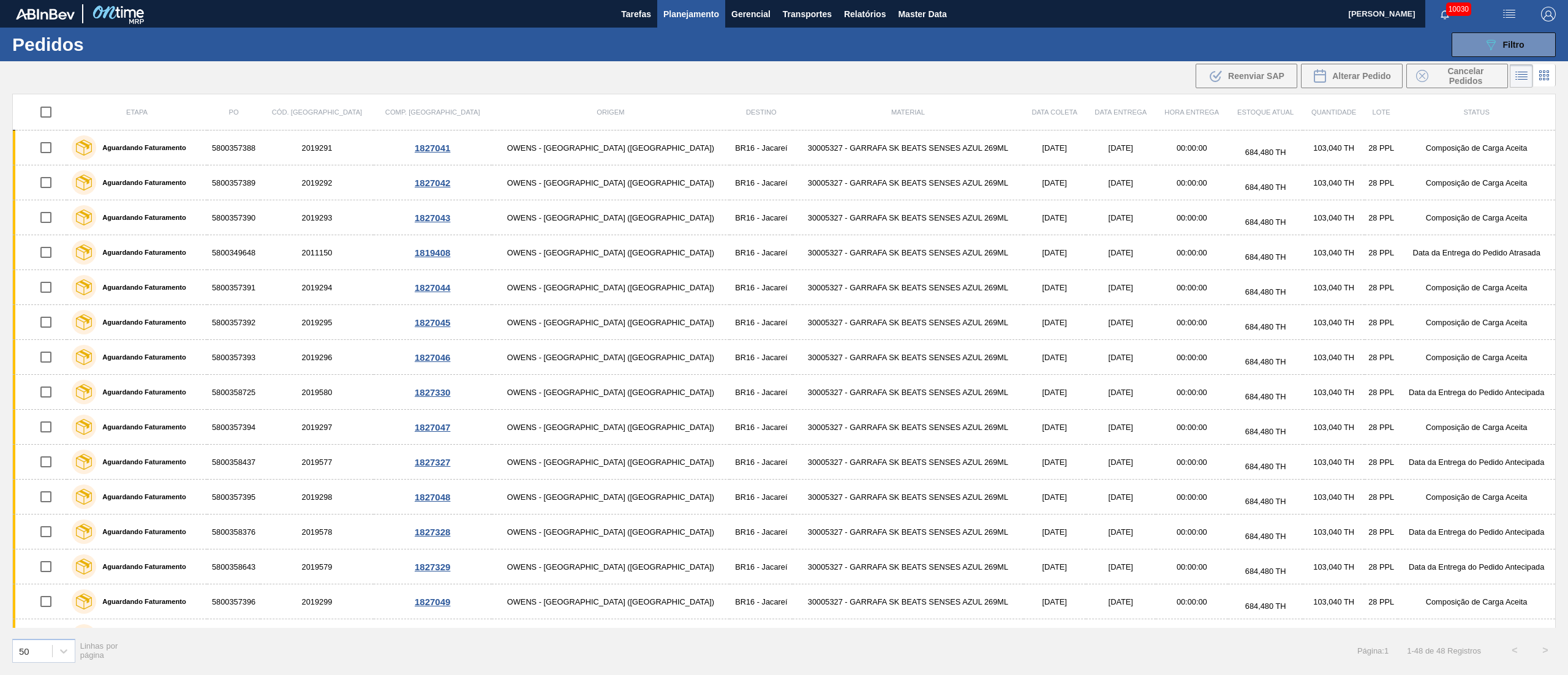
click at [675, 12] on span "Planejamento" at bounding box center [691, 14] width 56 height 15
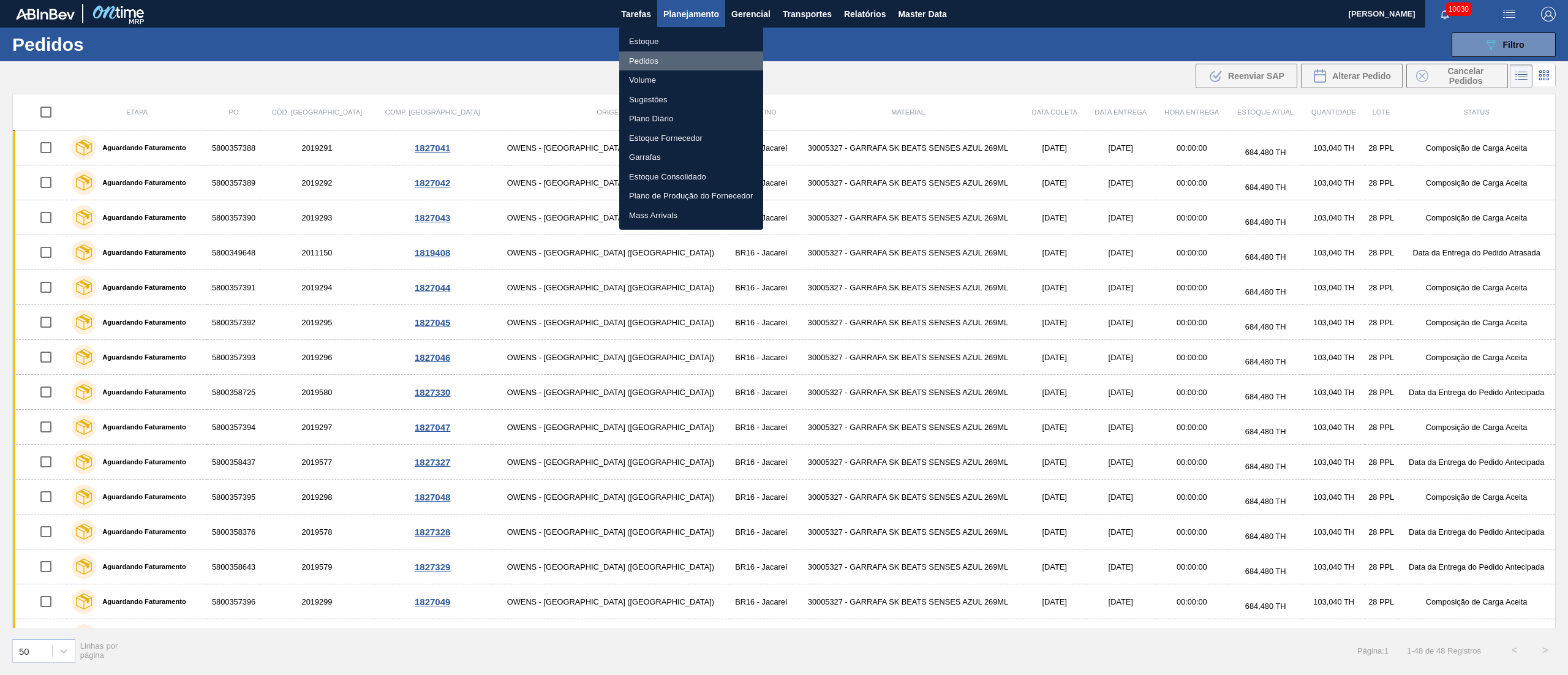
click at [638, 57] on li "Pedidos" at bounding box center [691, 61] width 144 height 20
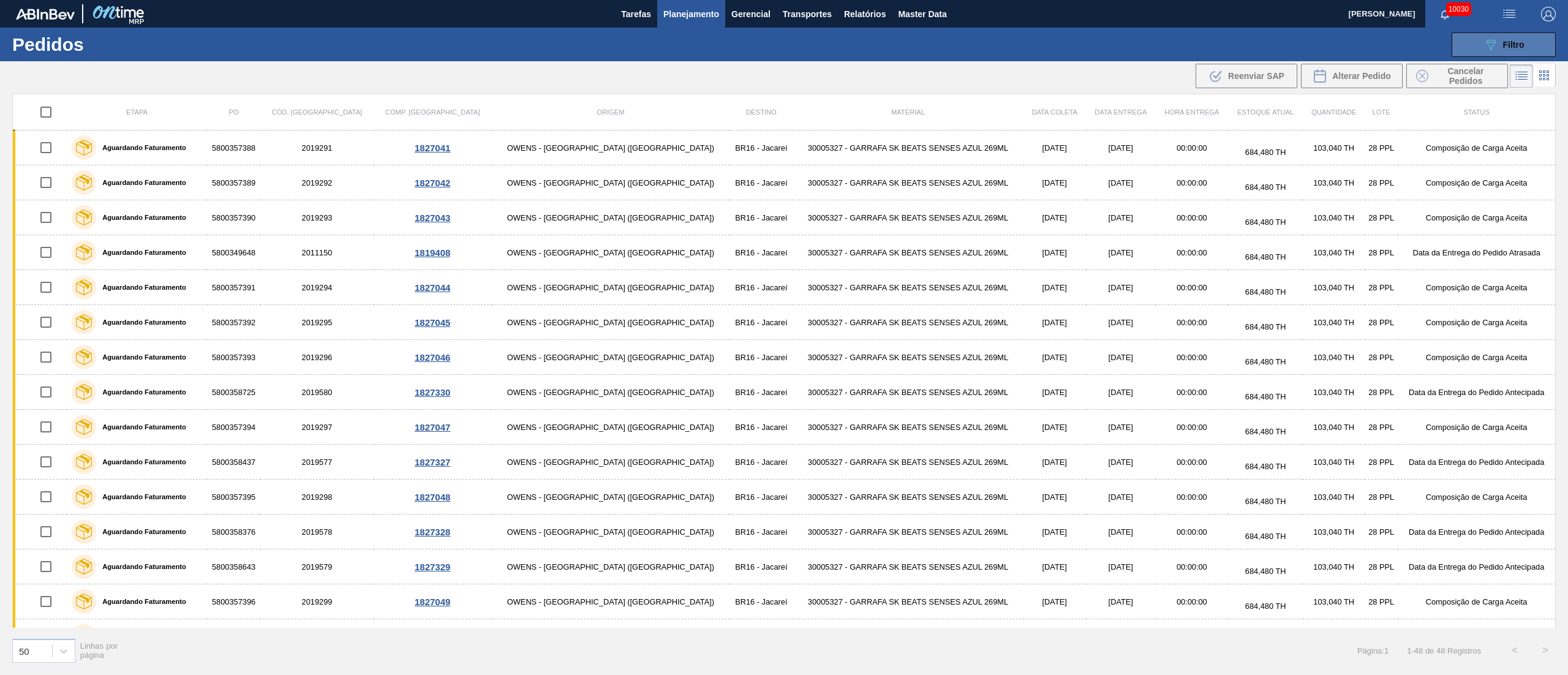
click at [1520, 37] on div "089F7B8B-B2A5-4AFE-B5C0-19BA573D28AC Filtro" at bounding box center [1504, 44] width 41 height 15
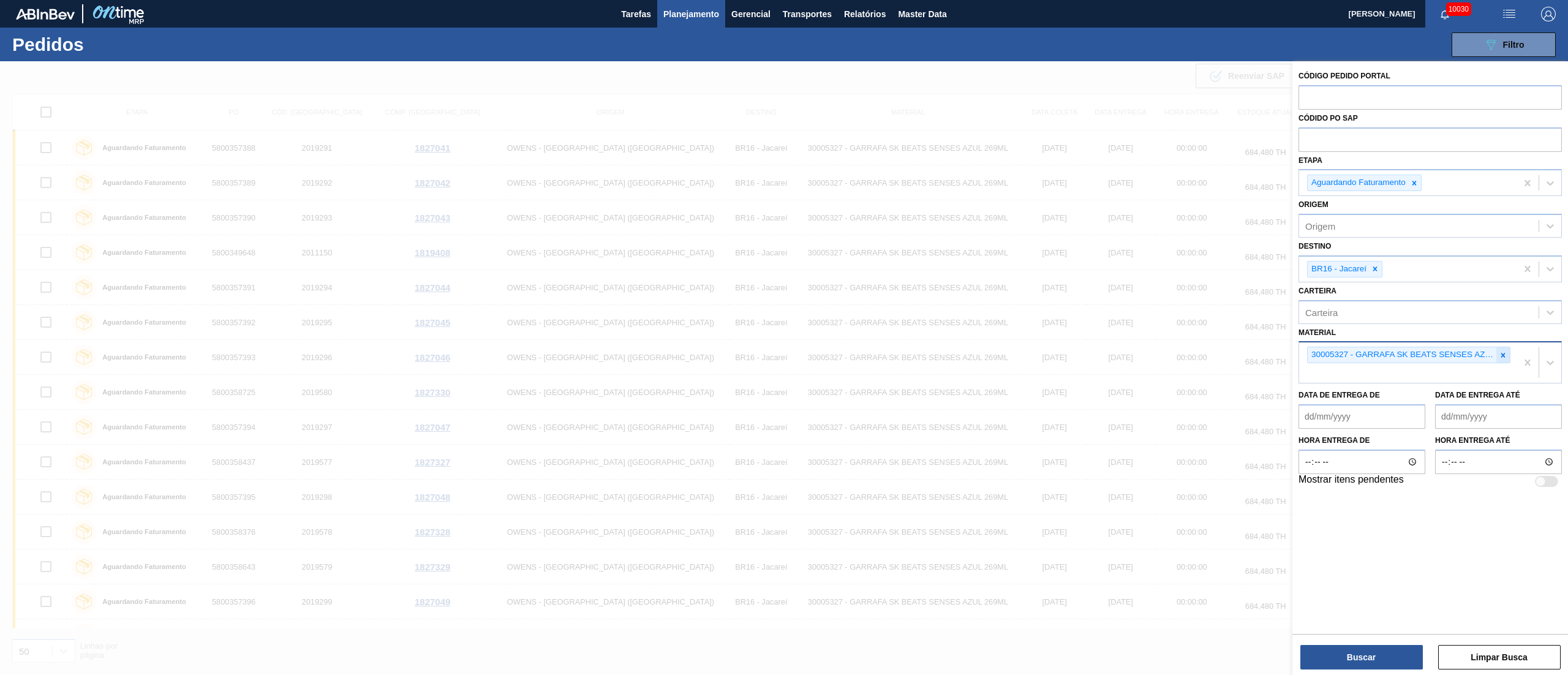
click at [1500, 355] on icon at bounding box center [1503, 355] width 8 height 8
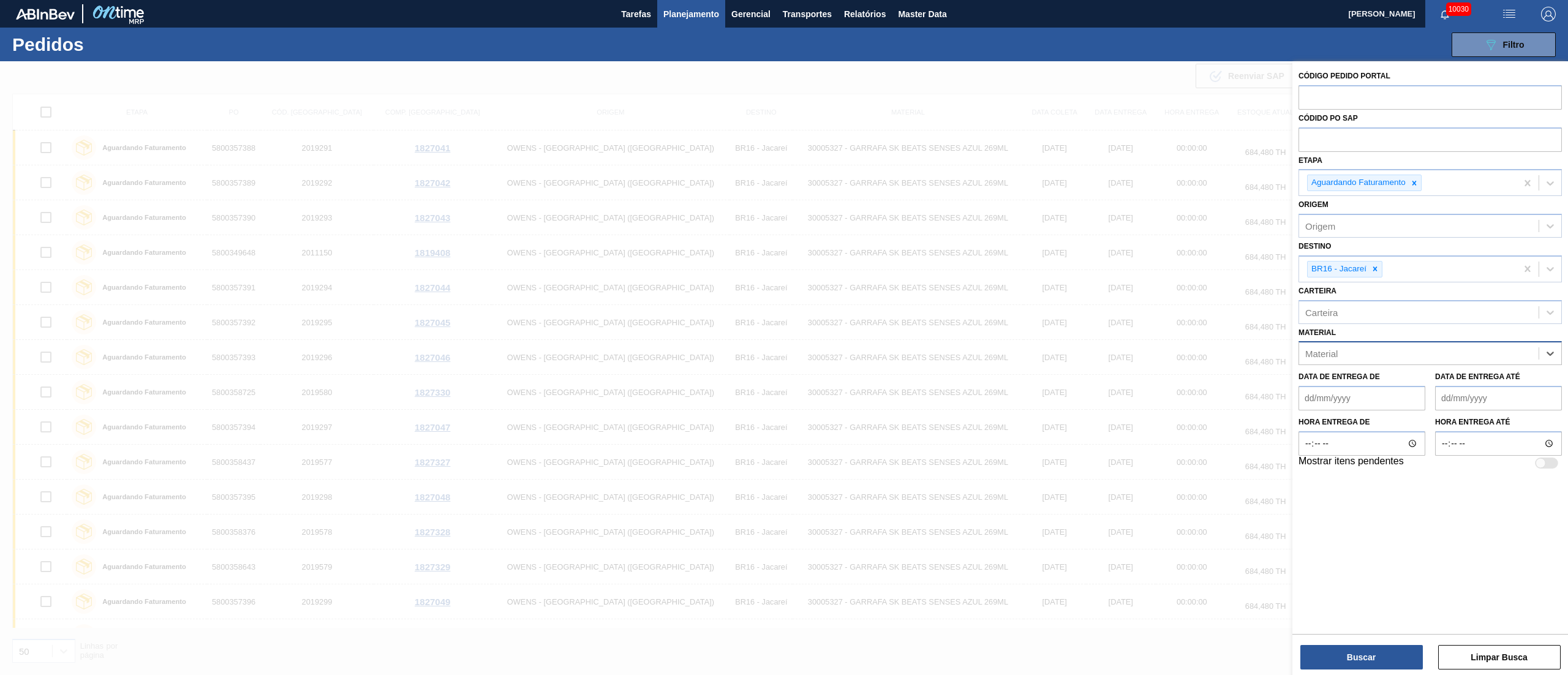
click at [689, 8] on span "Planejamento" at bounding box center [691, 14] width 56 height 15
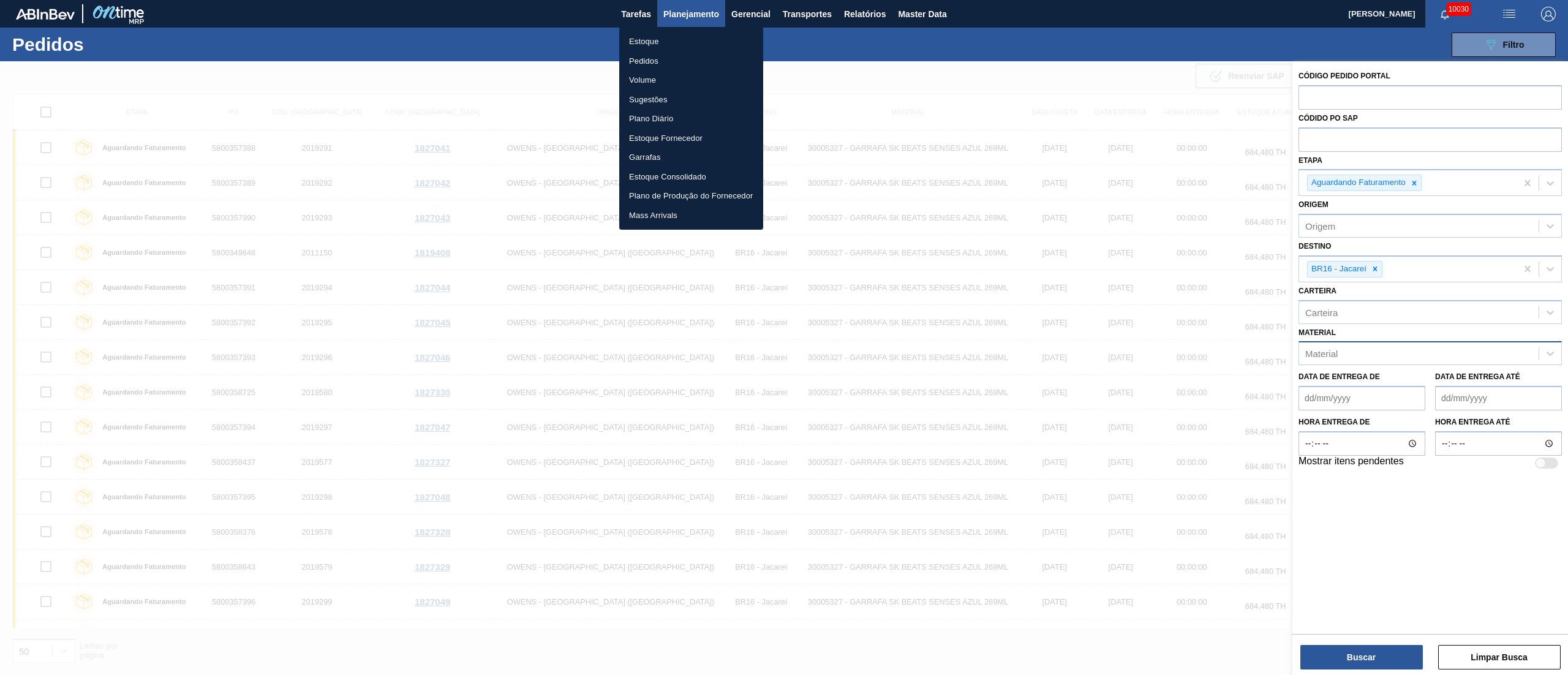
click at [646, 54] on li "Pedidos" at bounding box center [691, 61] width 144 height 20
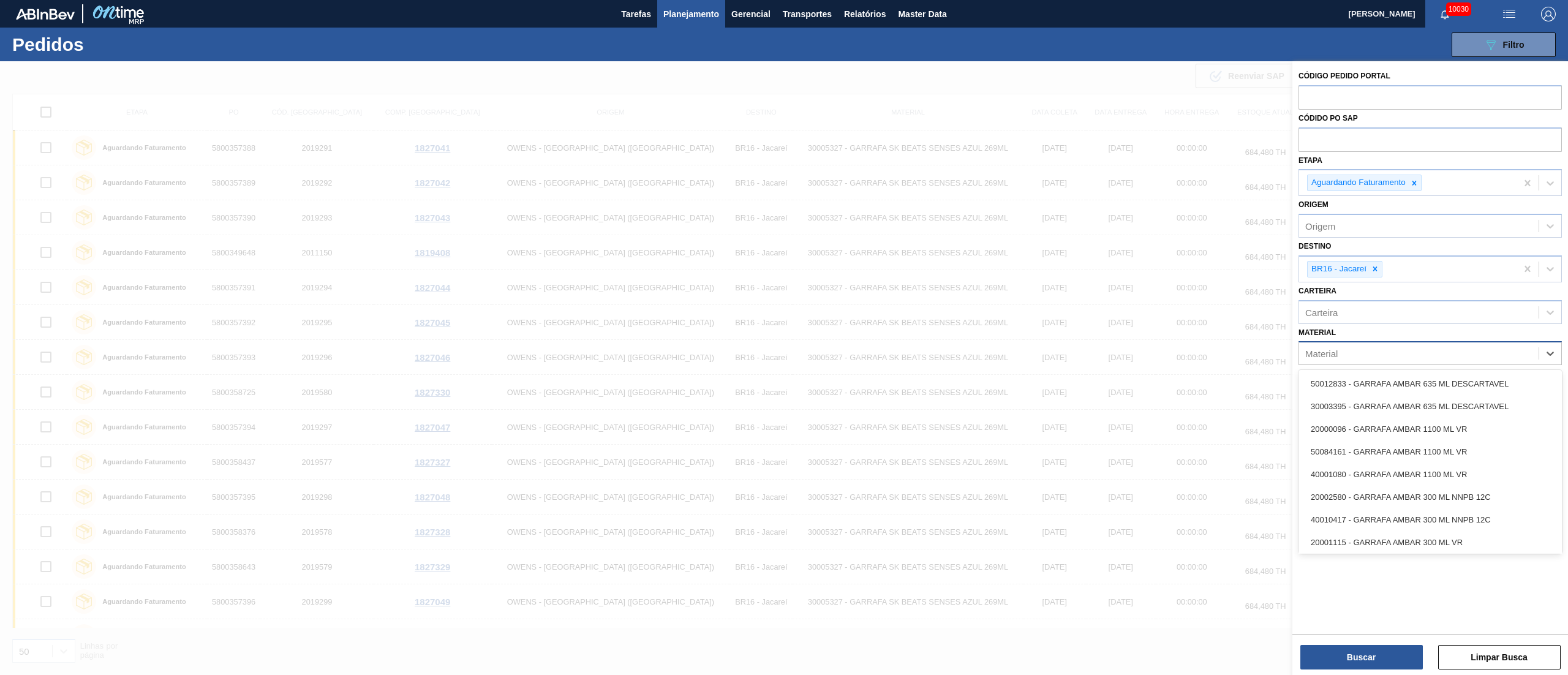
click at [1343, 351] on div "Material" at bounding box center [1419, 353] width 240 height 18
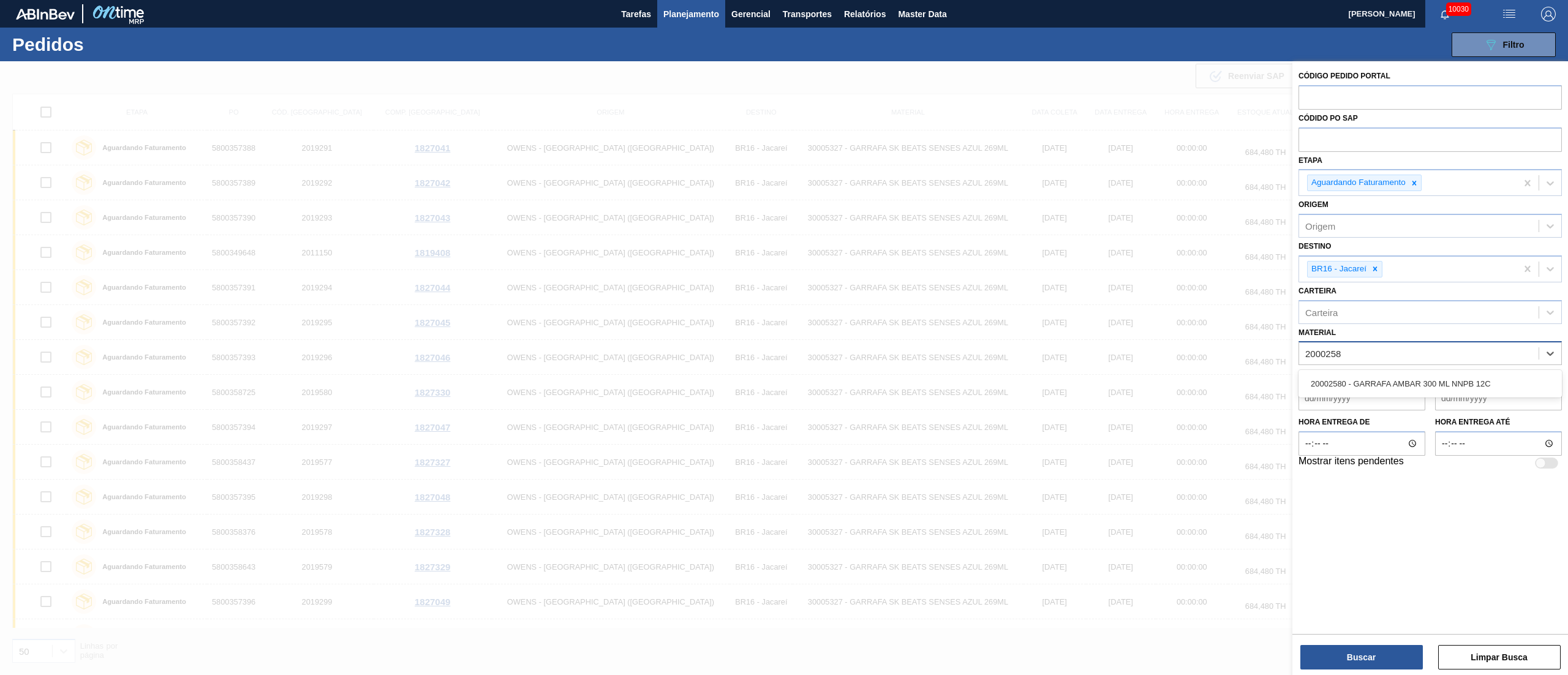
type input "20002580"
click at [1366, 384] on div "20002580 - GARRAFA AMBAR 300 ML NNPB 12C" at bounding box center [1430, 384] width 263 height 23
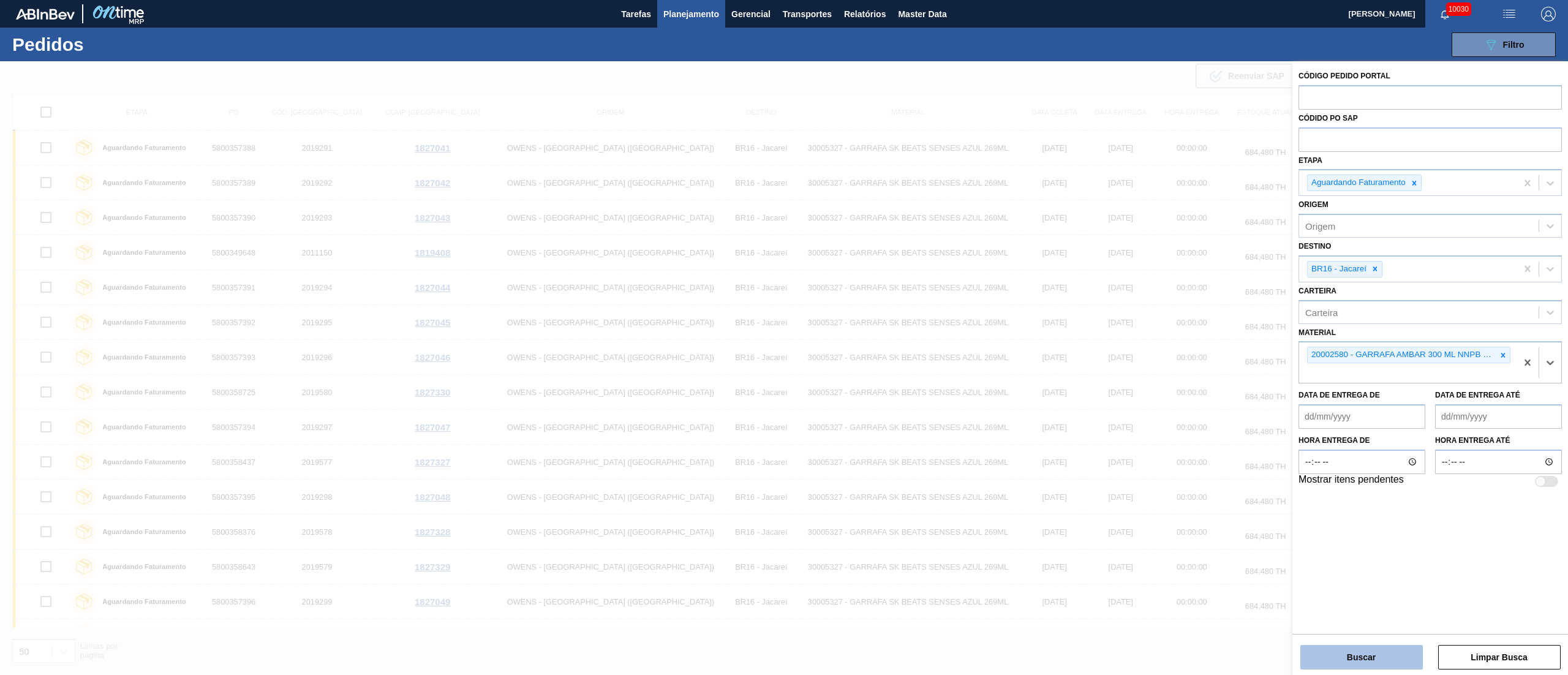
click at [1363, 665] on button "Buscar" at bounding box center [1361, 657] width 122 height 25
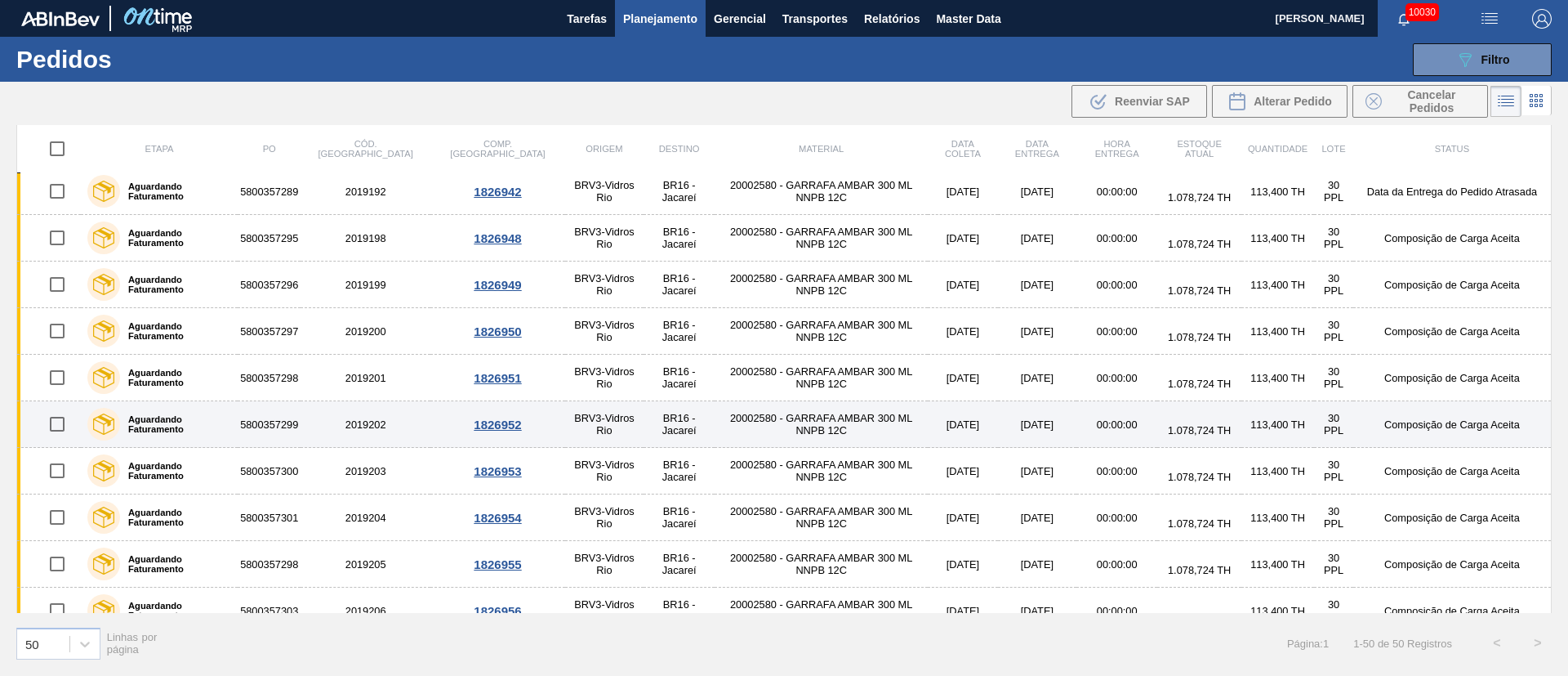
scroll to position [368, 0]
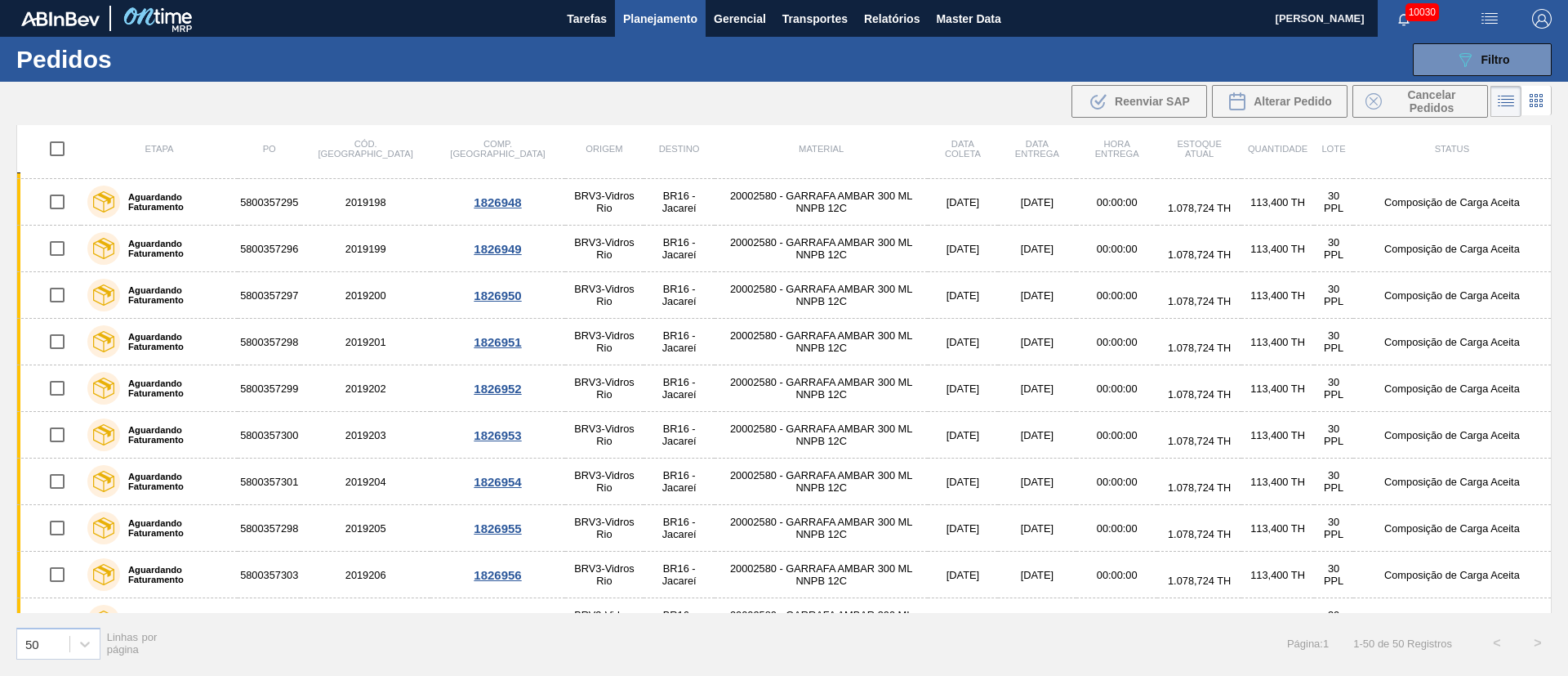
click at [1501, 76] on div "089F7B8B-B2A5-4AFE-B5C0-19BA573D28AC Filtro Código Pedido Portal Códido PO SAP …" at bounding box center [910, 59] width 1300 height 49
click at [1473, 63] on icon "089F7B8B-B2A5-4AFE-B5C0-19BA573D28AC" at bounding box center [1465, 59] width 20 height 20
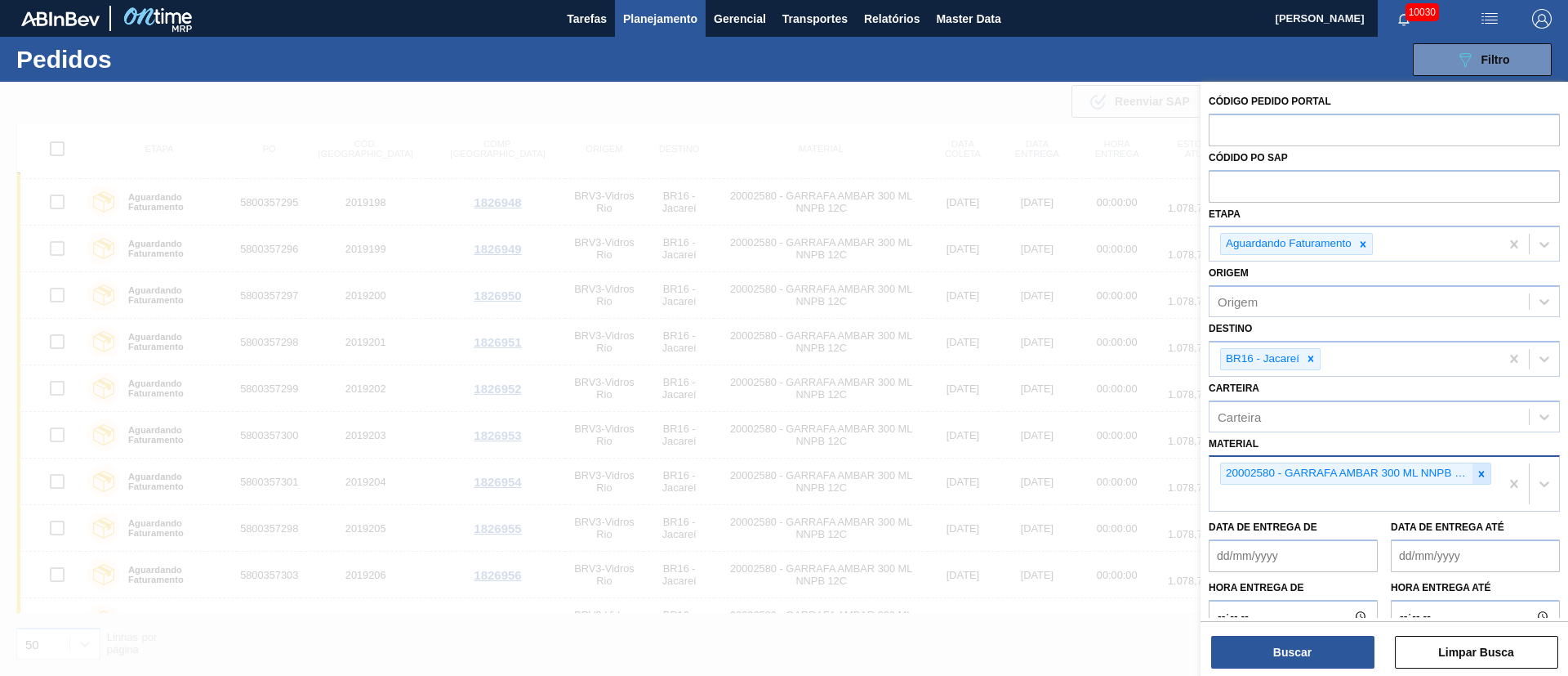
click at [1476, 470] on icon at bounding box center [1481, 474] width 11 height 11
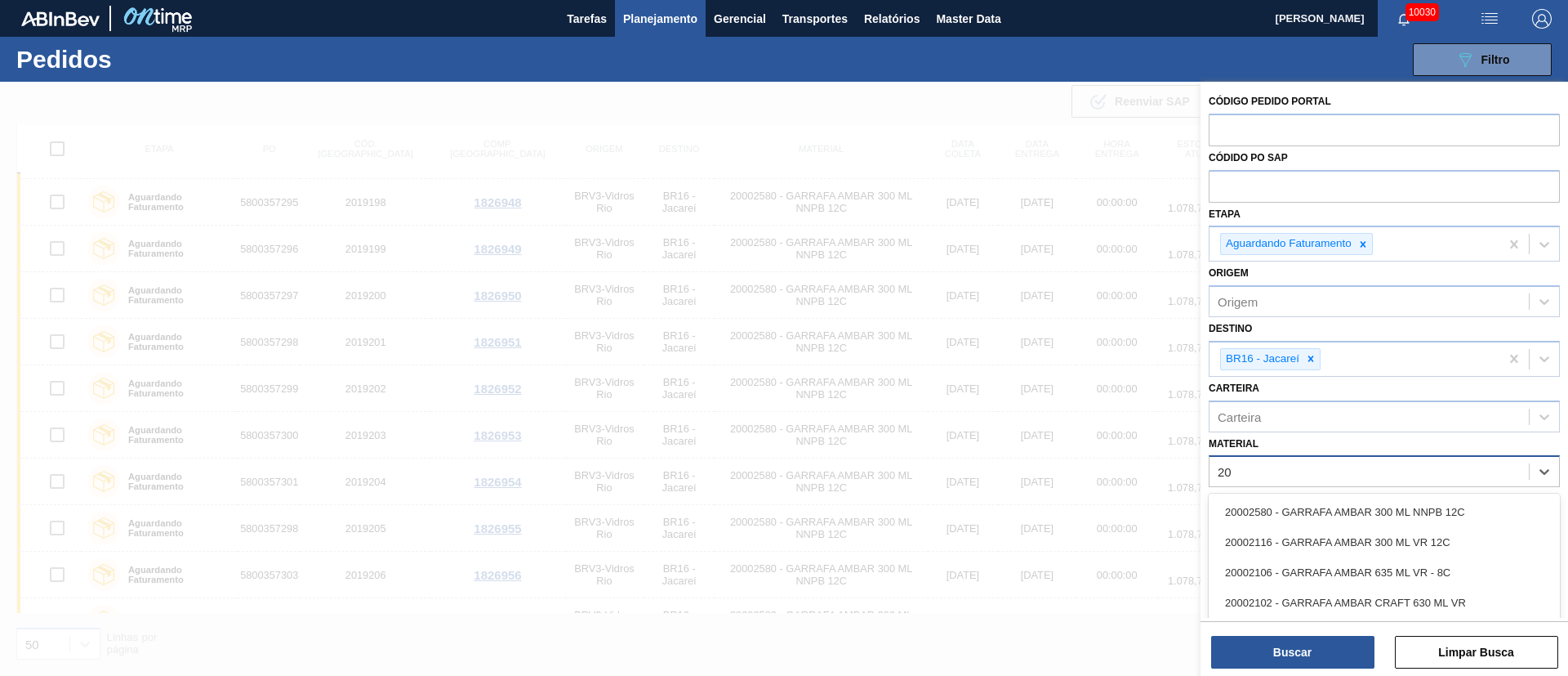
type input "2"
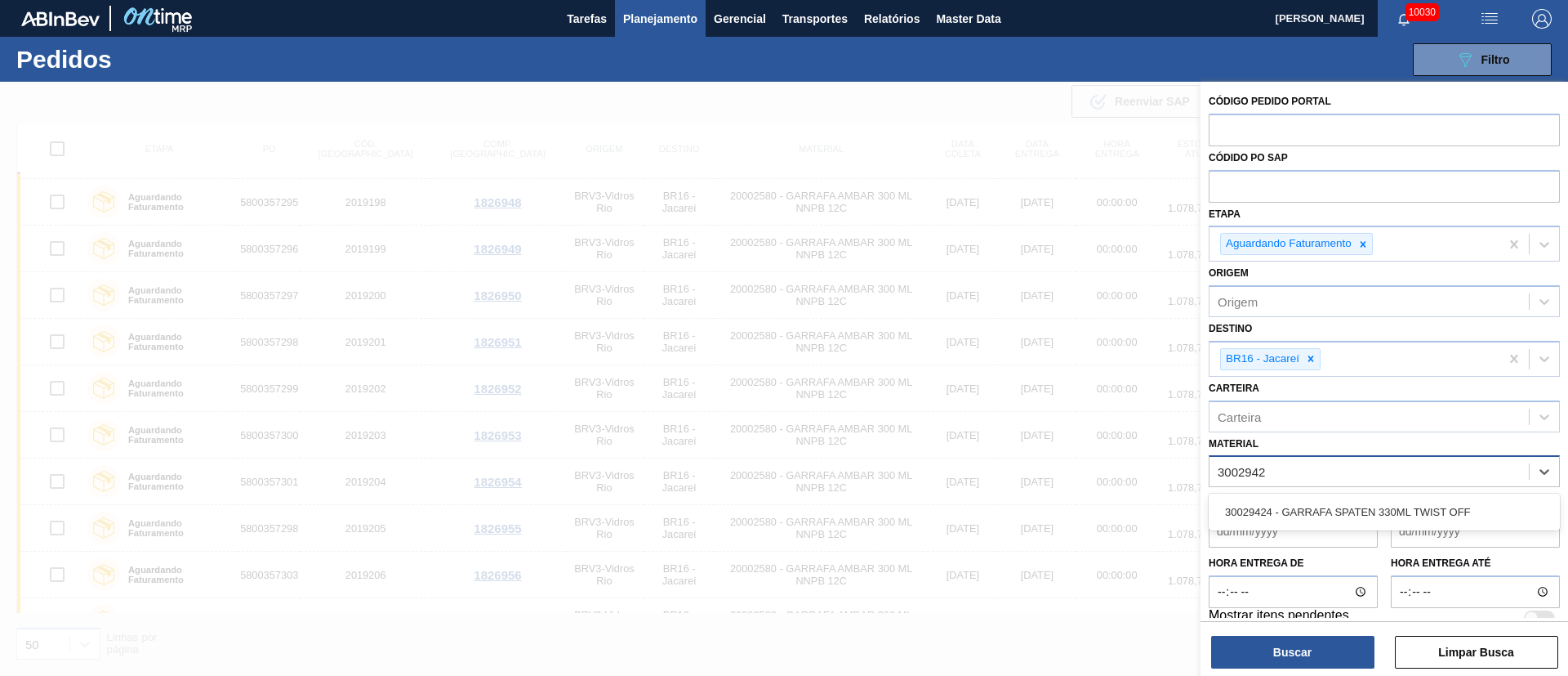
type input "30029424"
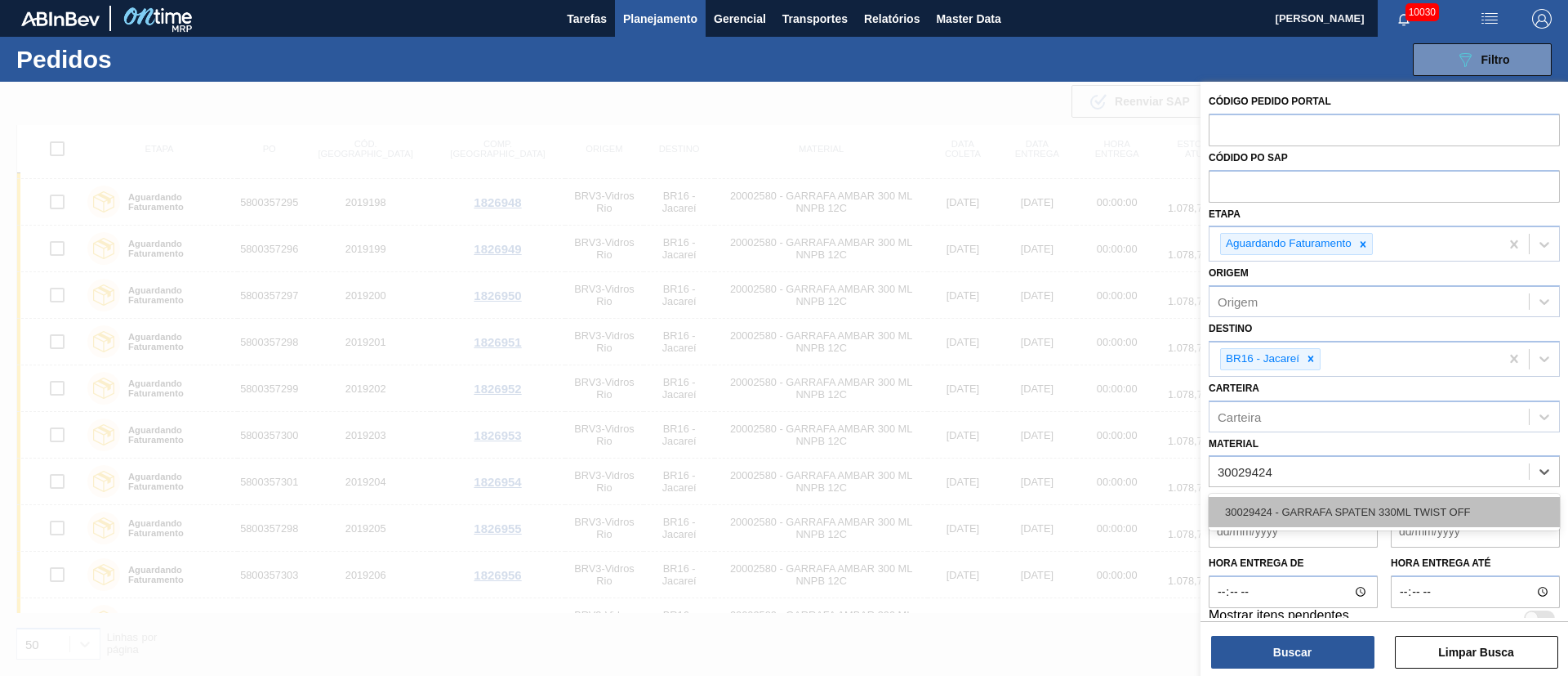
click at [1363, 504] on div "30029424 - GARRAFA SPATEN 330ML TWIST OFF" at bounding box center [1385, 512] width 351 height 30
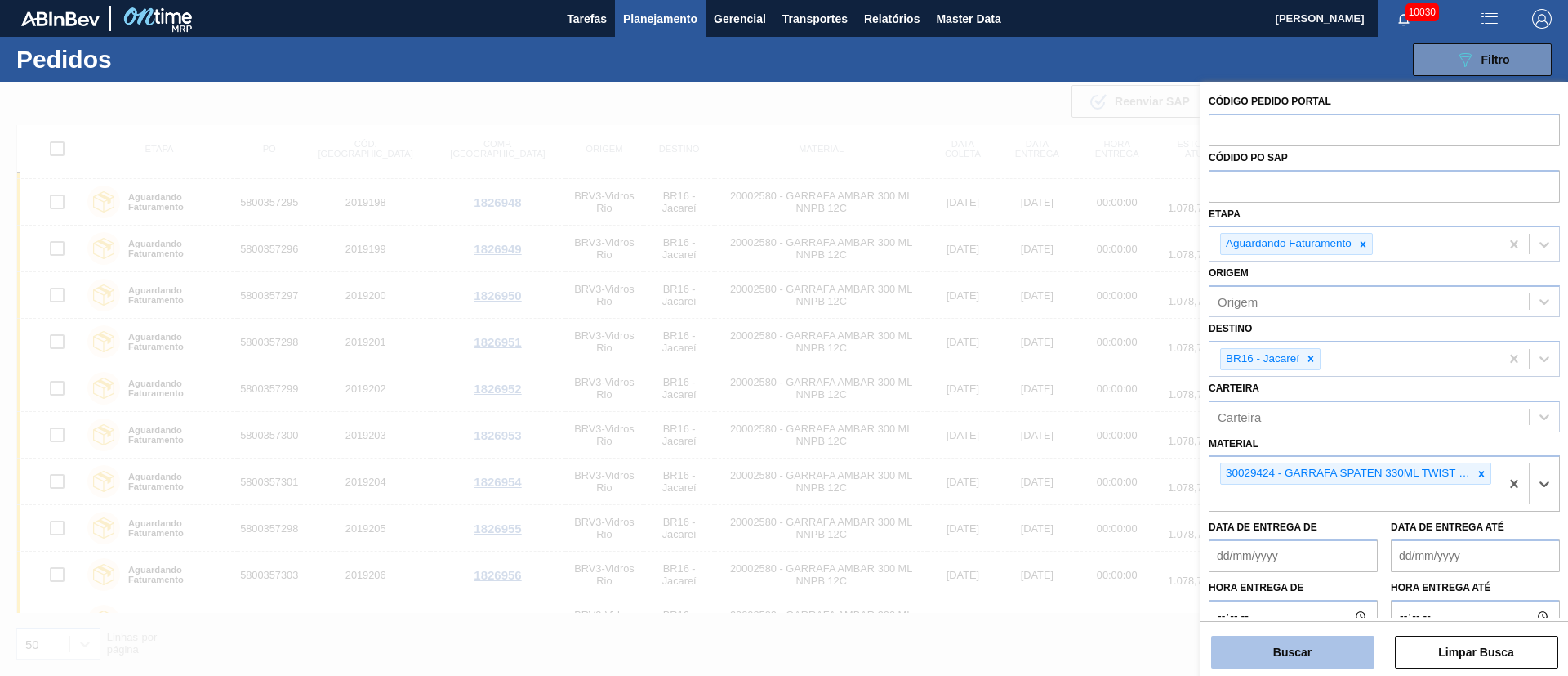
click at [1293, 650] on button "Buscar" at bounding box center [1293, 653] width 163 height 33
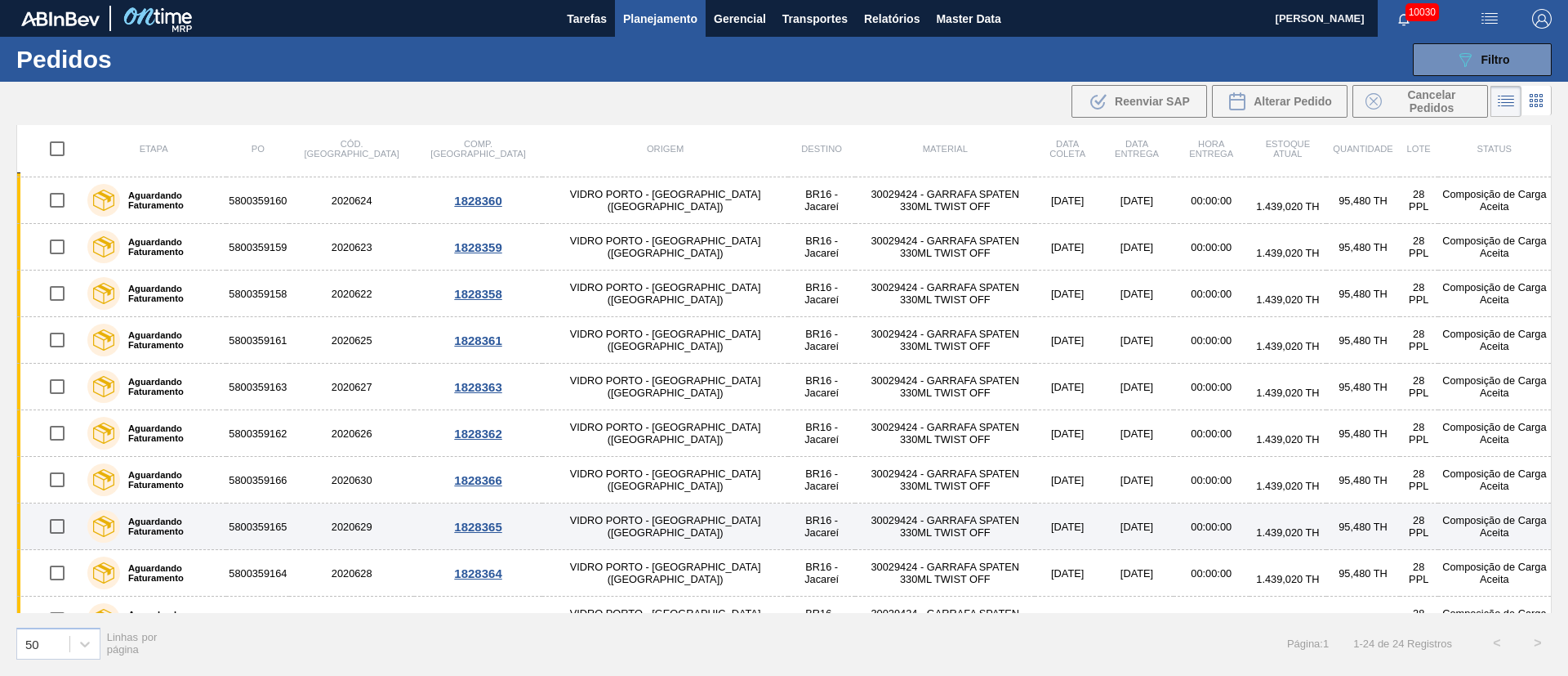
scroll to position [679, 0]
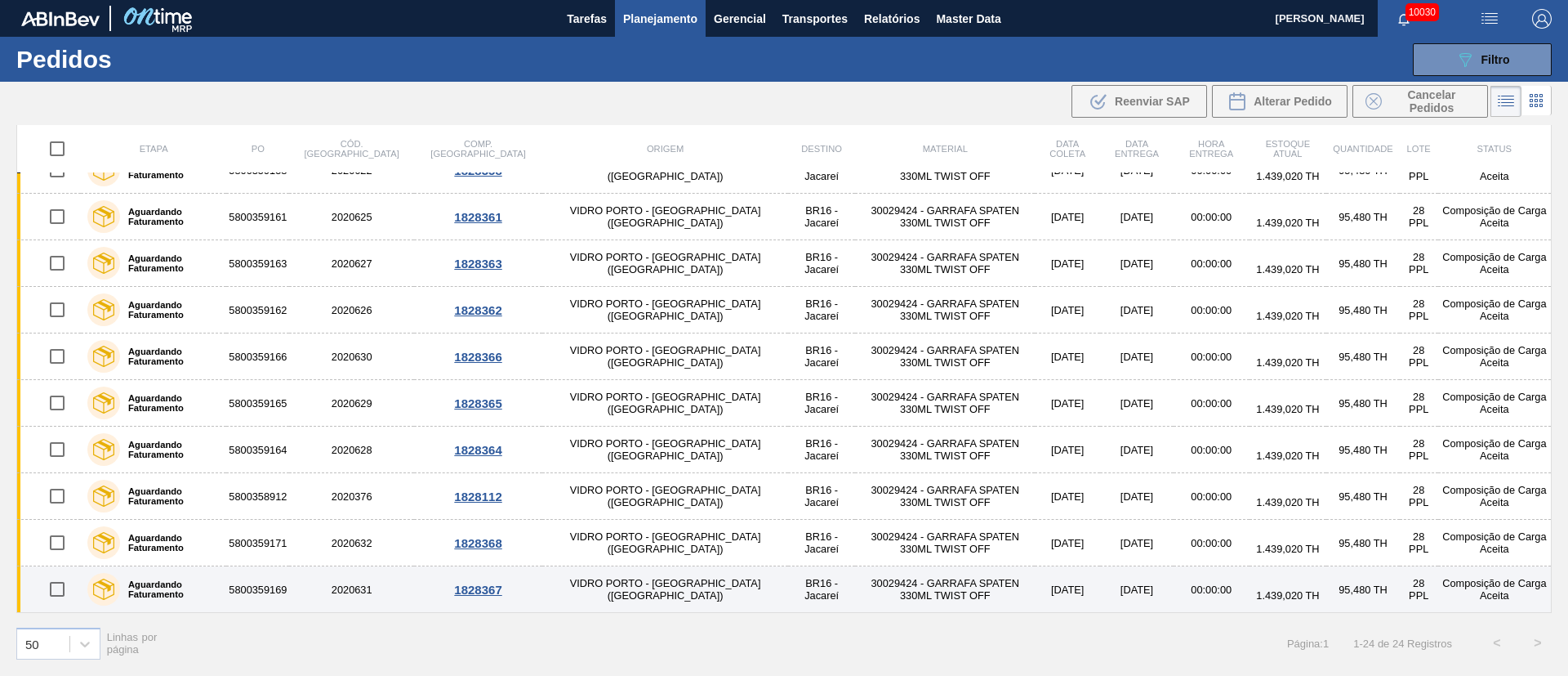
click at [56, 590] on input "checkbox" at bounding box center [56, 588] width 34 height 34
checkbox input "true"
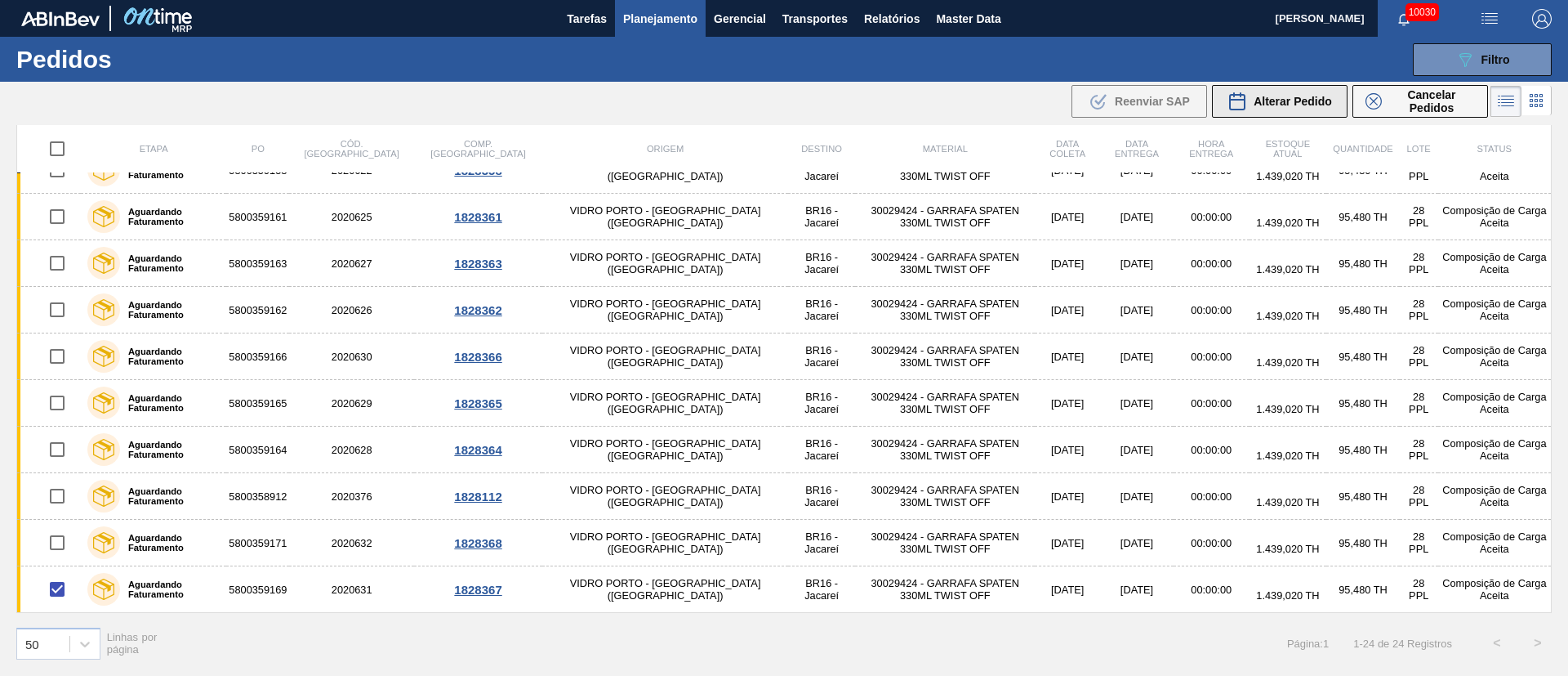
click at [1282, 104] on span "Alterar Pedido" at bounding box center [1293, 101] width 78 height 13
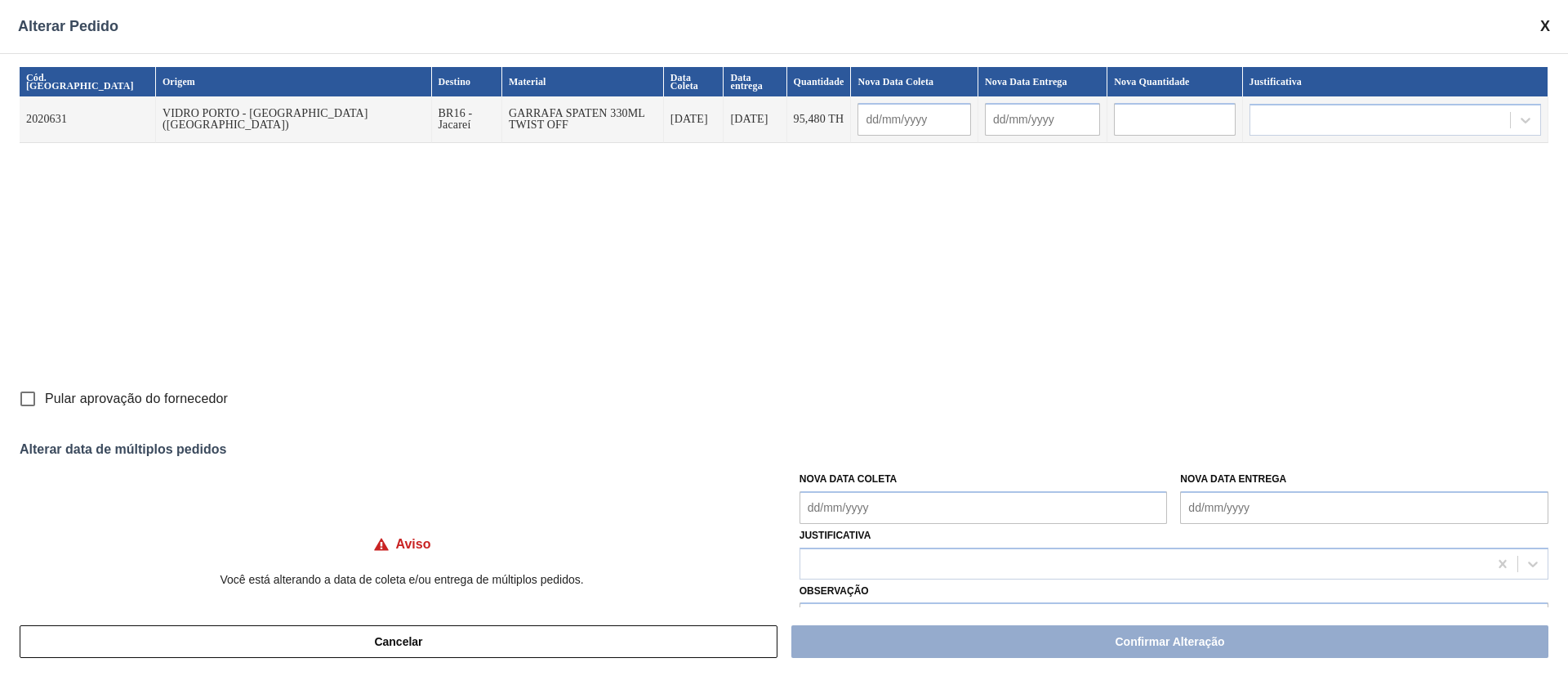
click at [890, 514] on Coleta "Nova Data Coleta" at bounding box center [984, 507] width 368 height 33
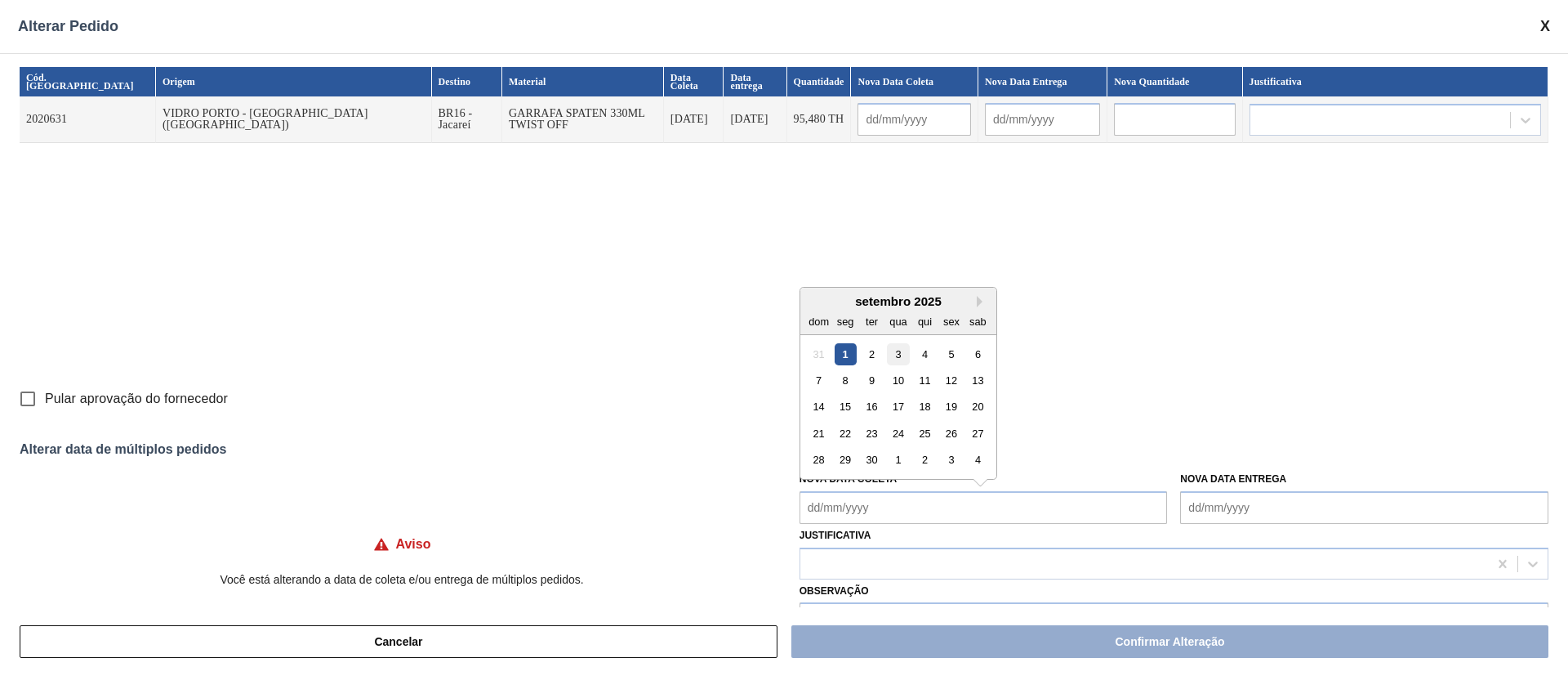
click at [898, 353] on div "3" at bounding box center [897, 353] width 22 height 22
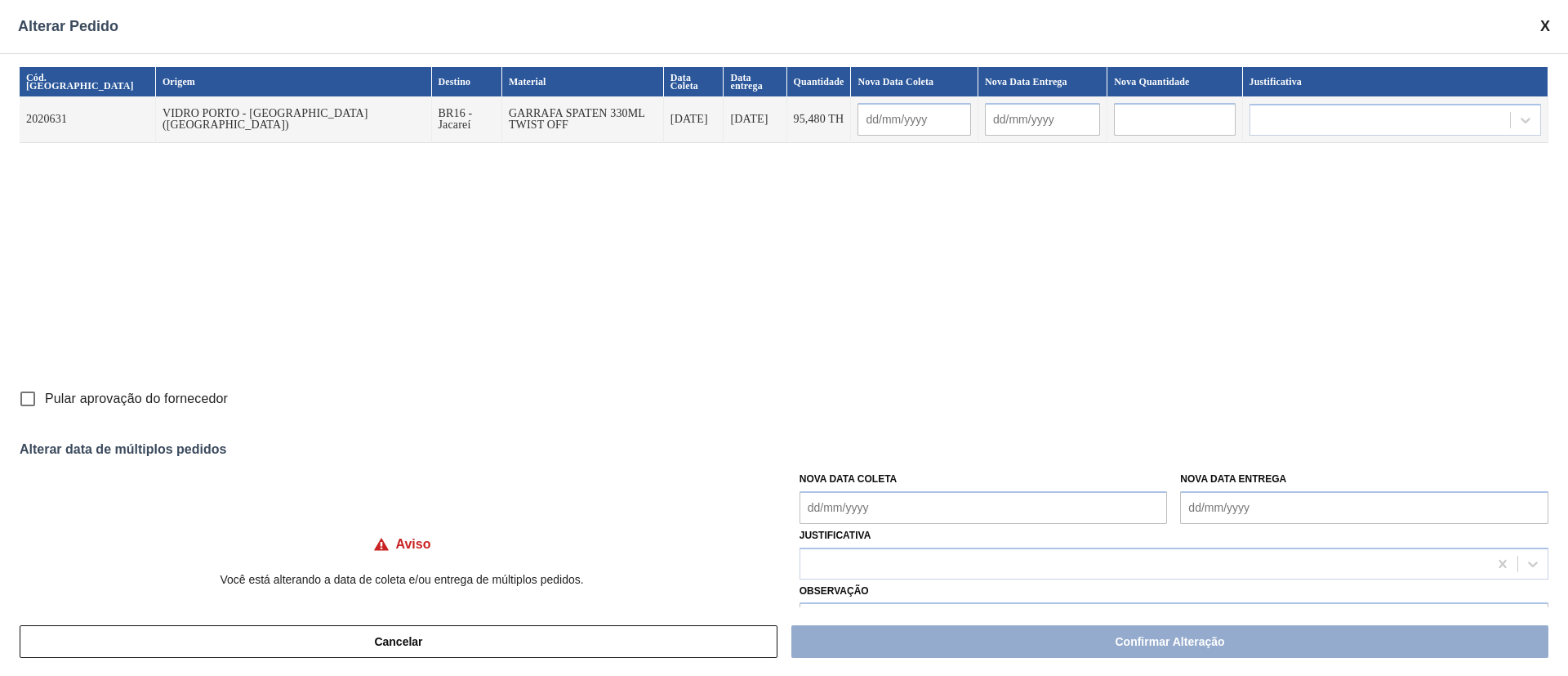
type Coleta "[DATE]"
type input "[DATE]"
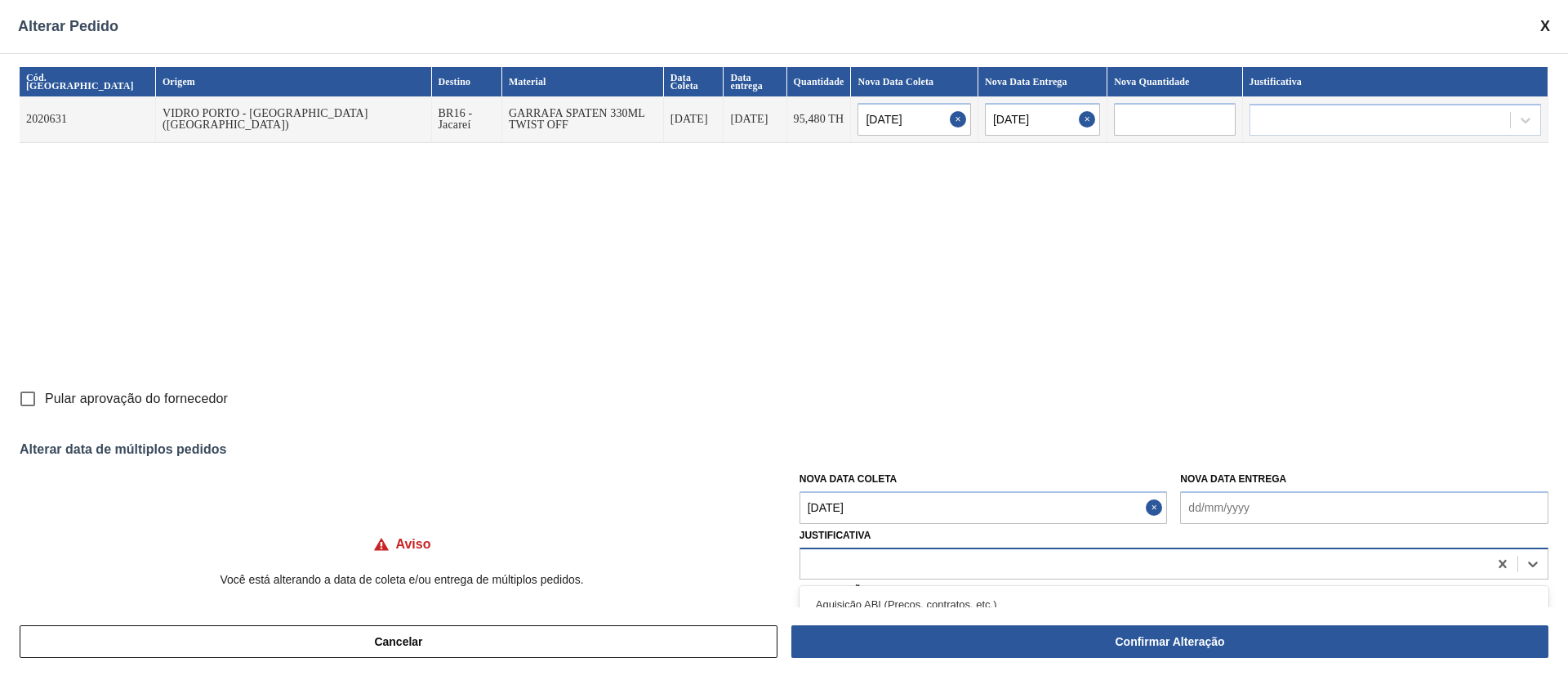
click at [910, 575] on div at bounding box center [1174, 563] width 749 height 32
type input "ou"
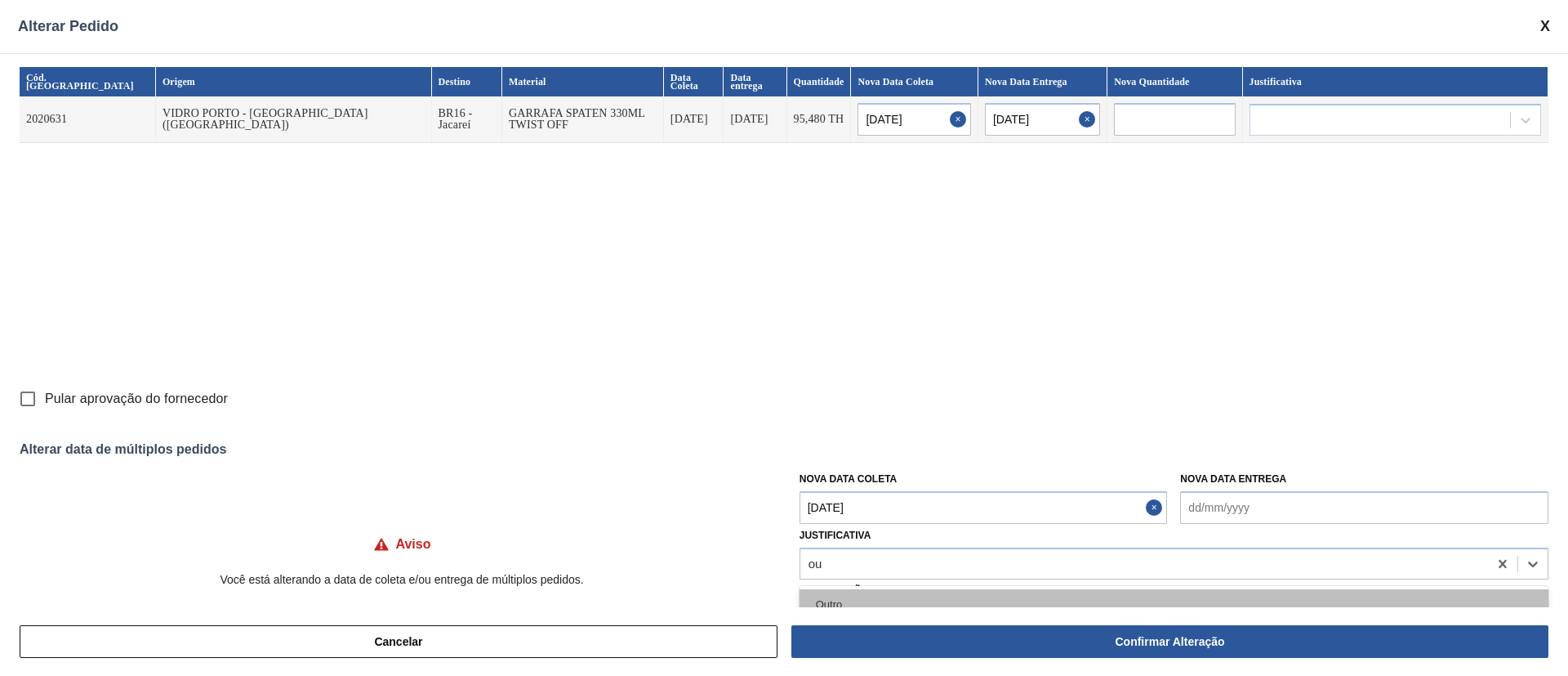
click at [872, 600] on div "Outro" at bounding box center [1174, 604] width 749 height 30
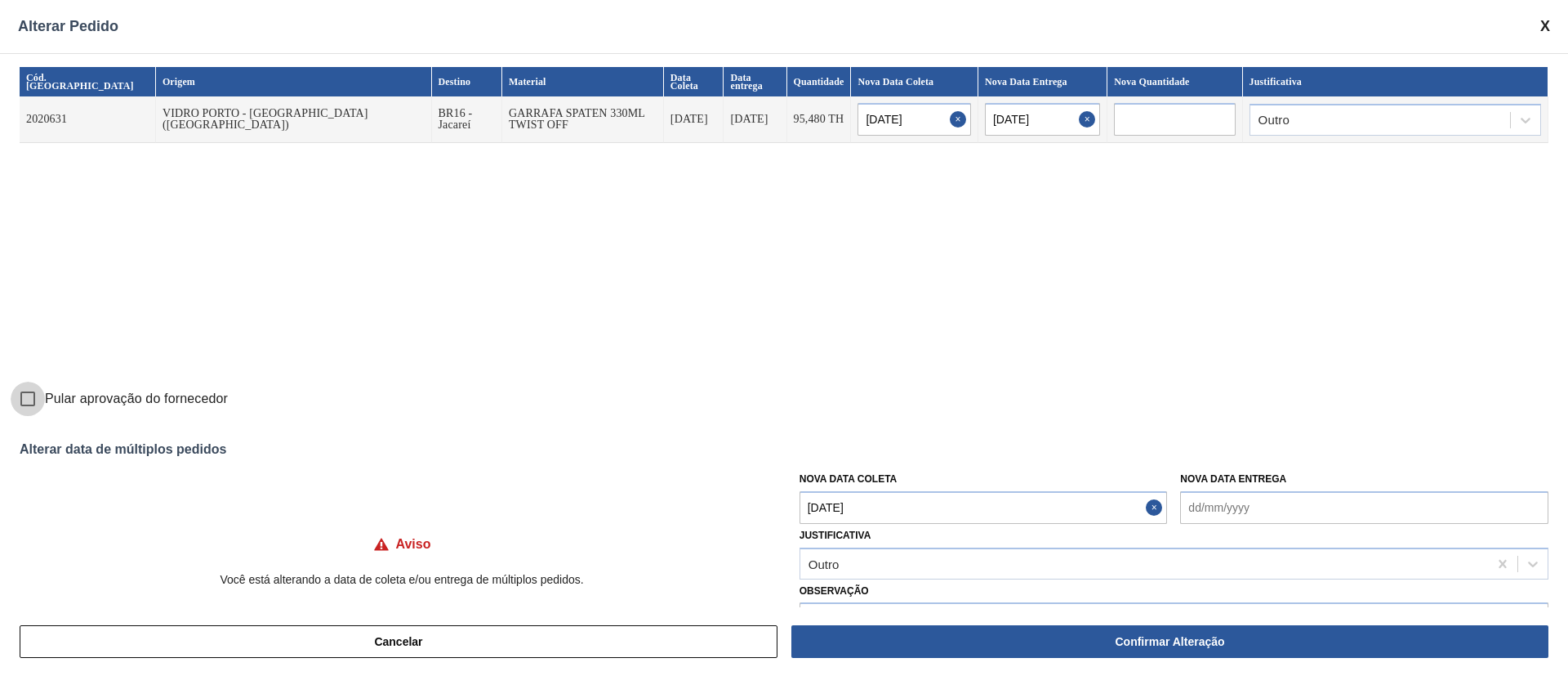
drag, startPoint x: 27, startPoint y: 401, endPoint x: 89, endPoint y: 415, distance: 63.6
click at [29, 401] on input "Pular aprovação do fornecedor" at bounding box center [27, 398] width 34 height 34
checkbox input "true"
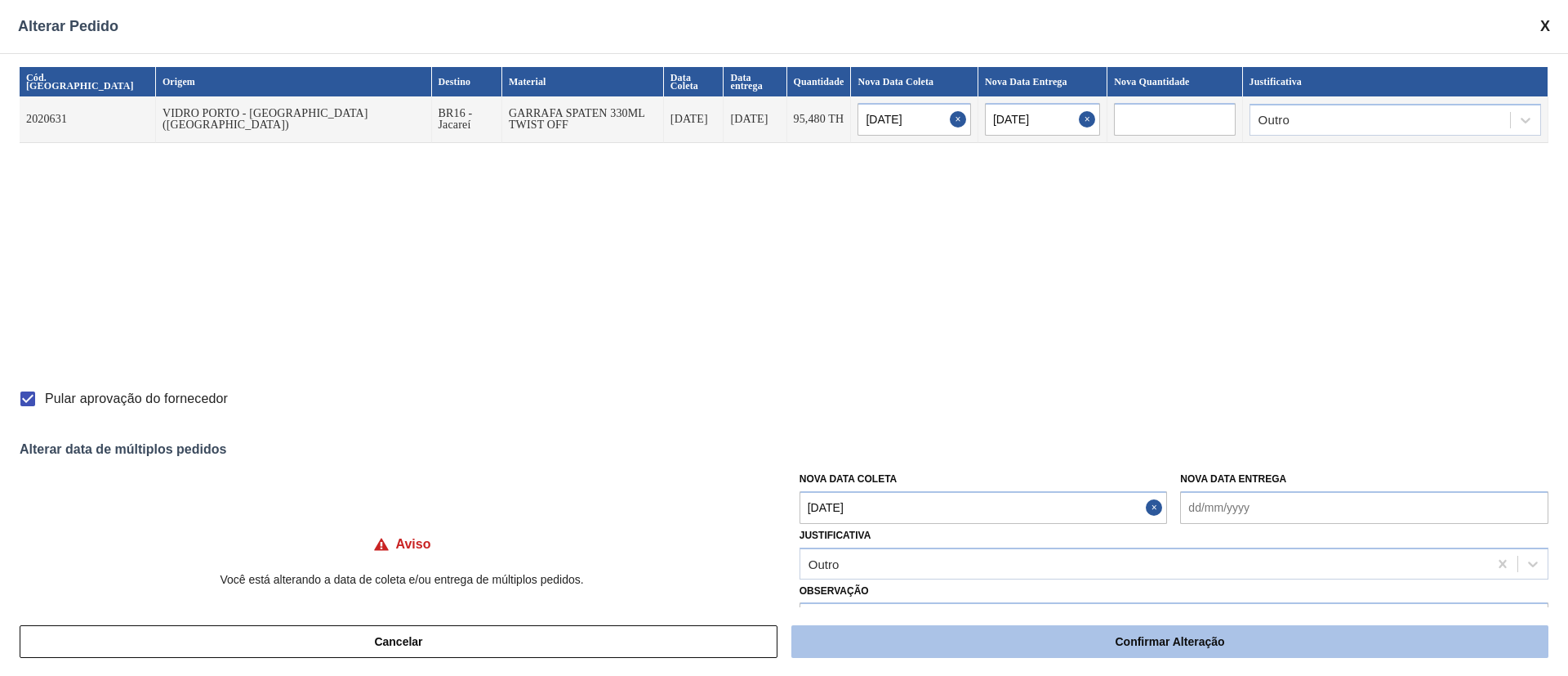
click at [869, 632] on button "Confirmar Alteração" at bounding box center [1170, 641] width 758 height 33
checkbox input "false"
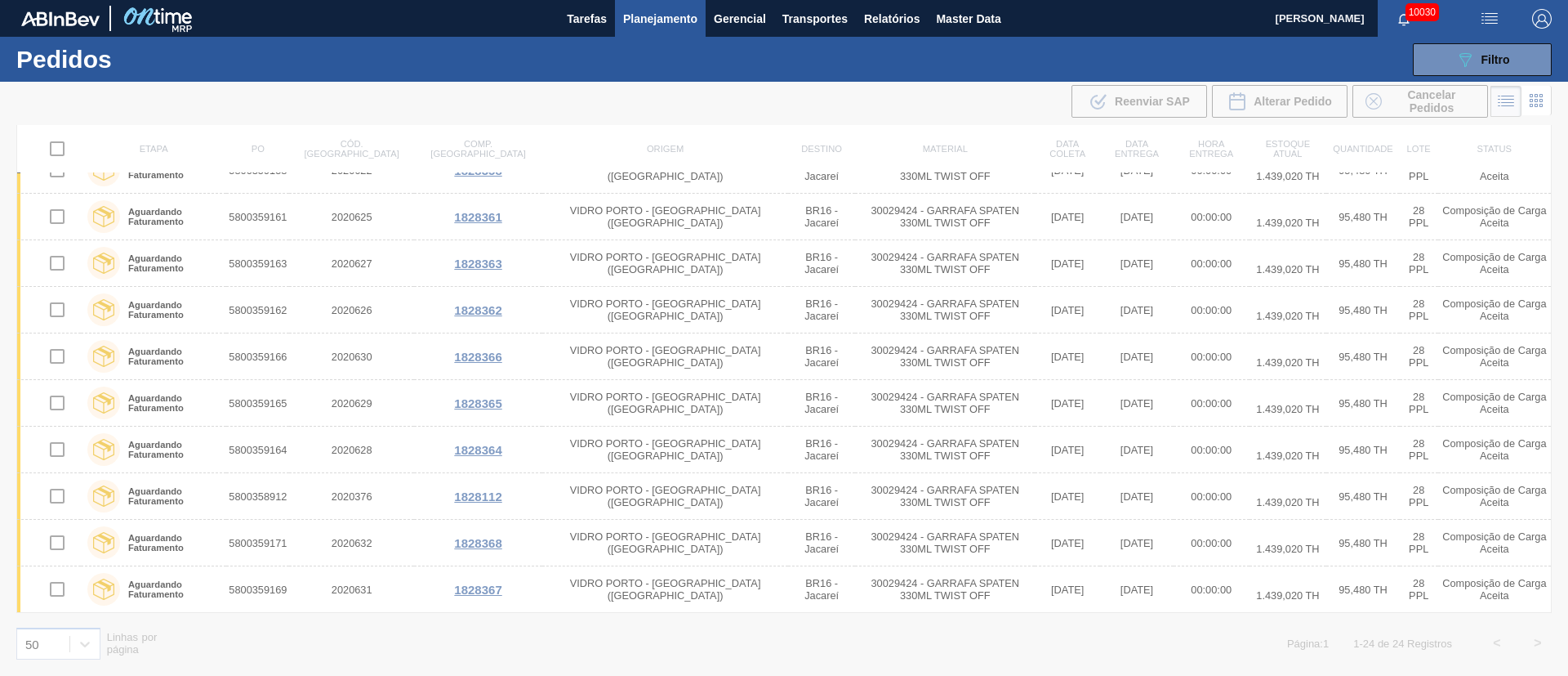
scroll to position [27, 0]
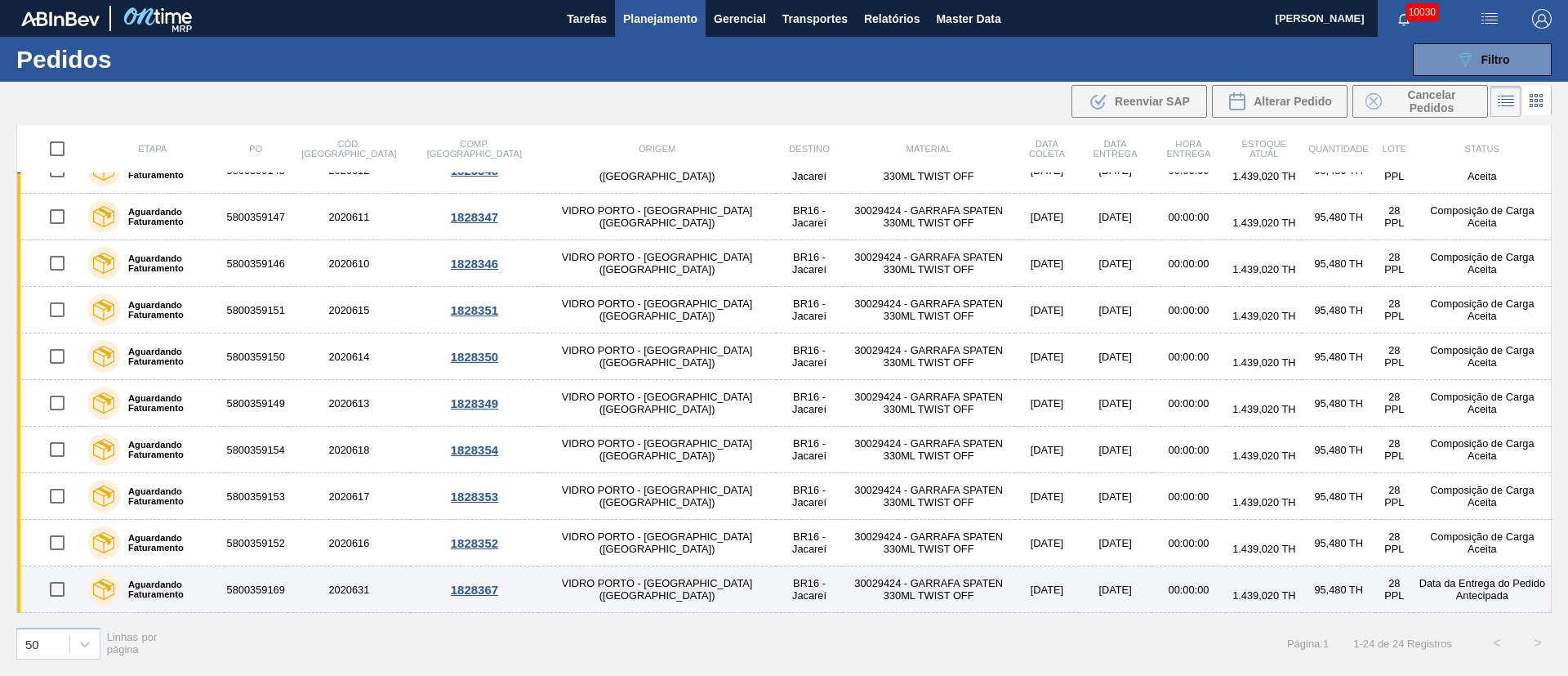
click at [62, 587] on input "checkbox" at bounding box center [56, 588] width 34 height 34
checkbox input "true"
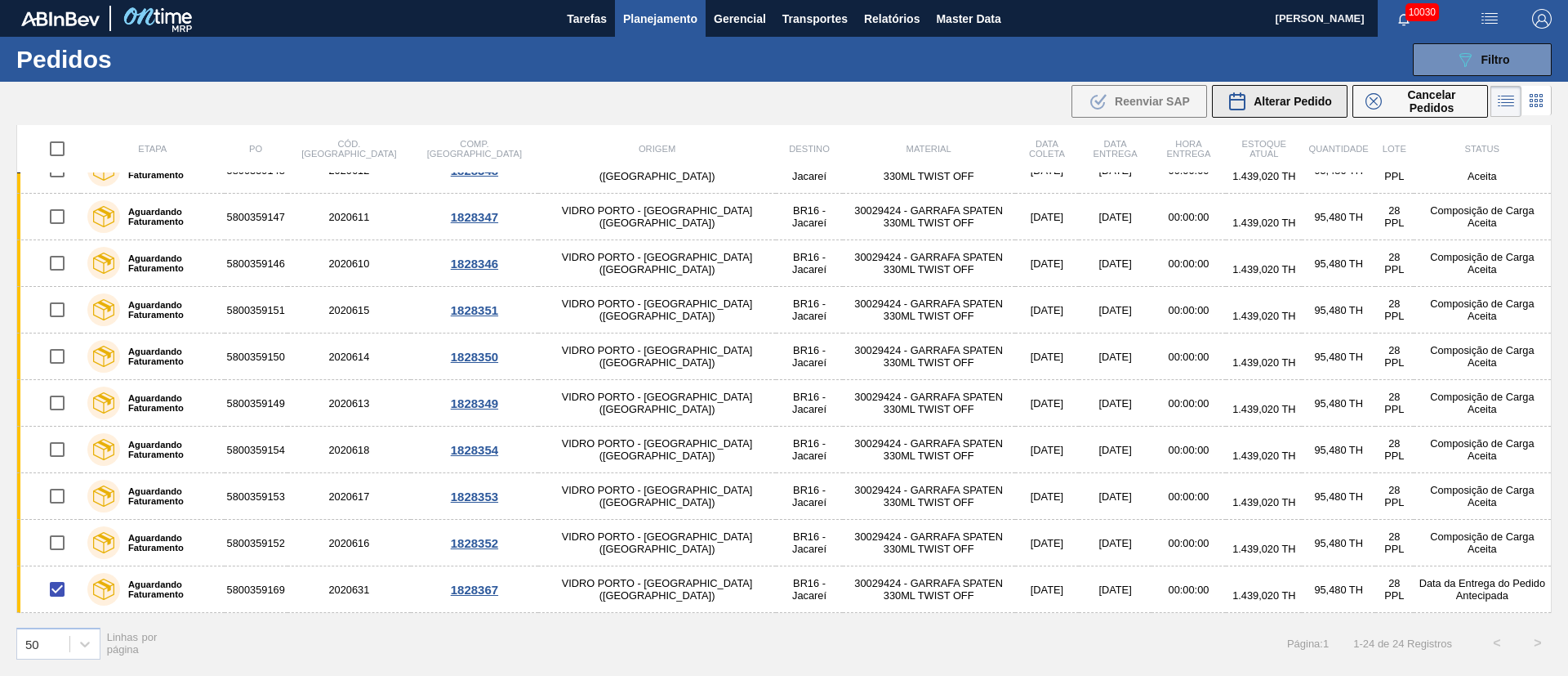
click at [1295, 103] on span "Alterar Pedido" at bounding box center [1293, 101] width 78 height 13
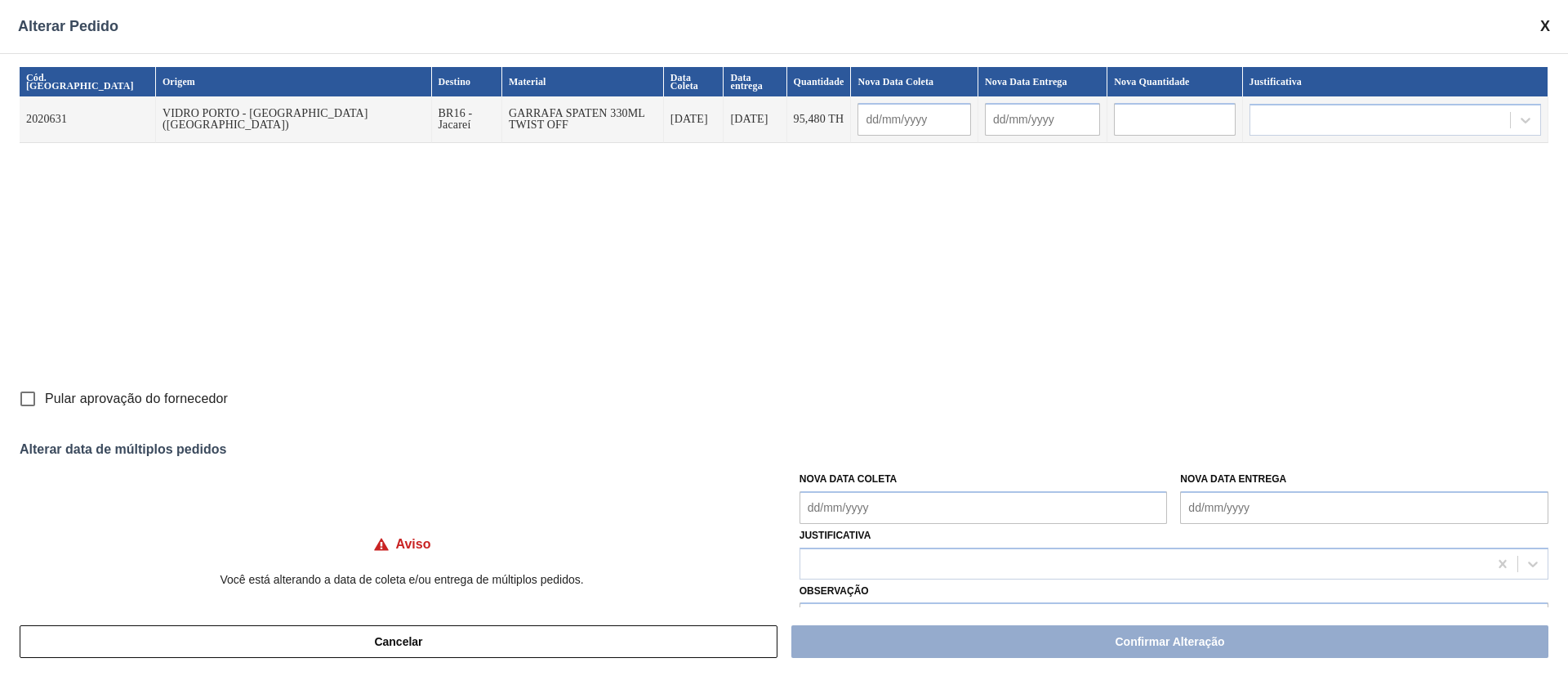
drag, startPoint x: 923, startPoint y: 517, endPoint x: 910, endPoint y: 510, distance: 14.8
click at [923, 517] on Coleta "Nova Data Coleta" at bounding box center [984, 507] width 368 height 33
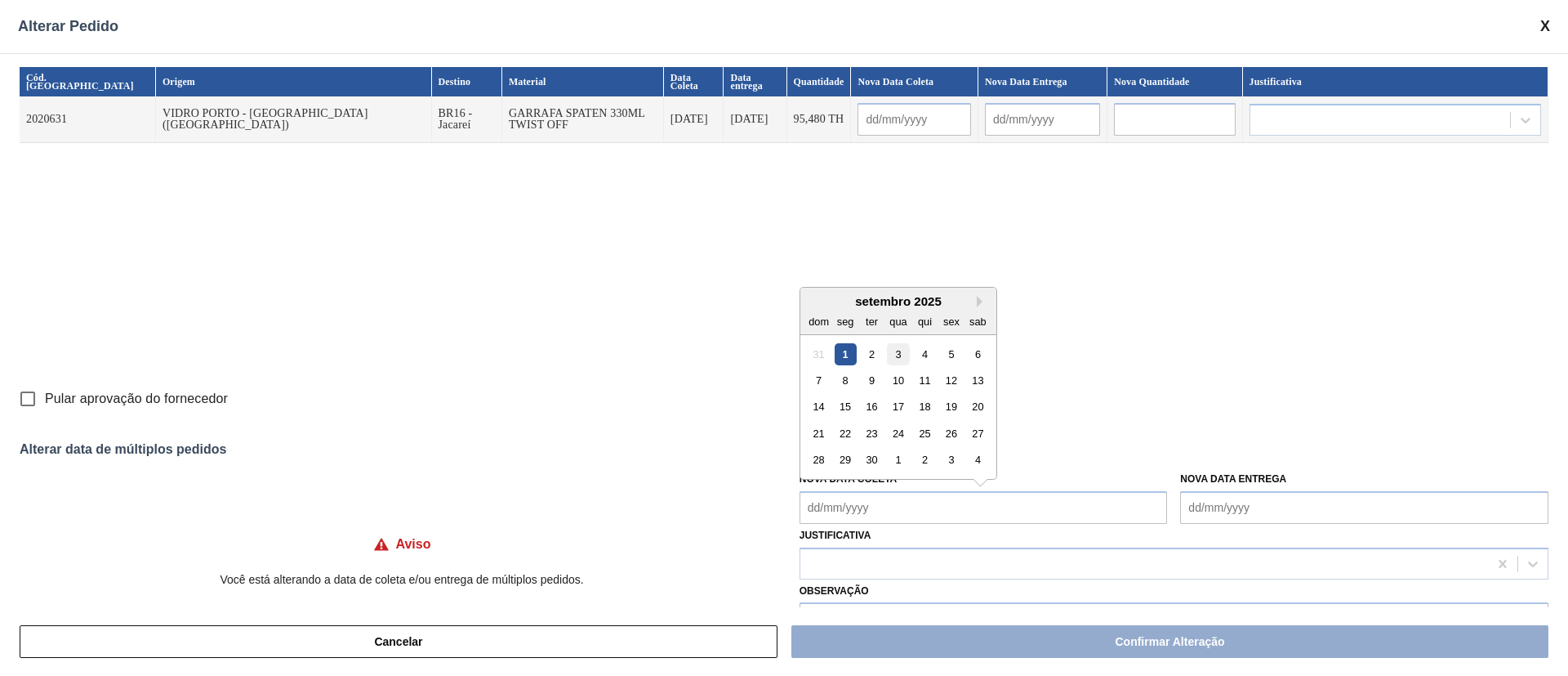
click at [895, 356] on div "3" at bounding box center [897, 353] width 22 height 22
type Coleta "[DATE]"
type input "[DATE]"
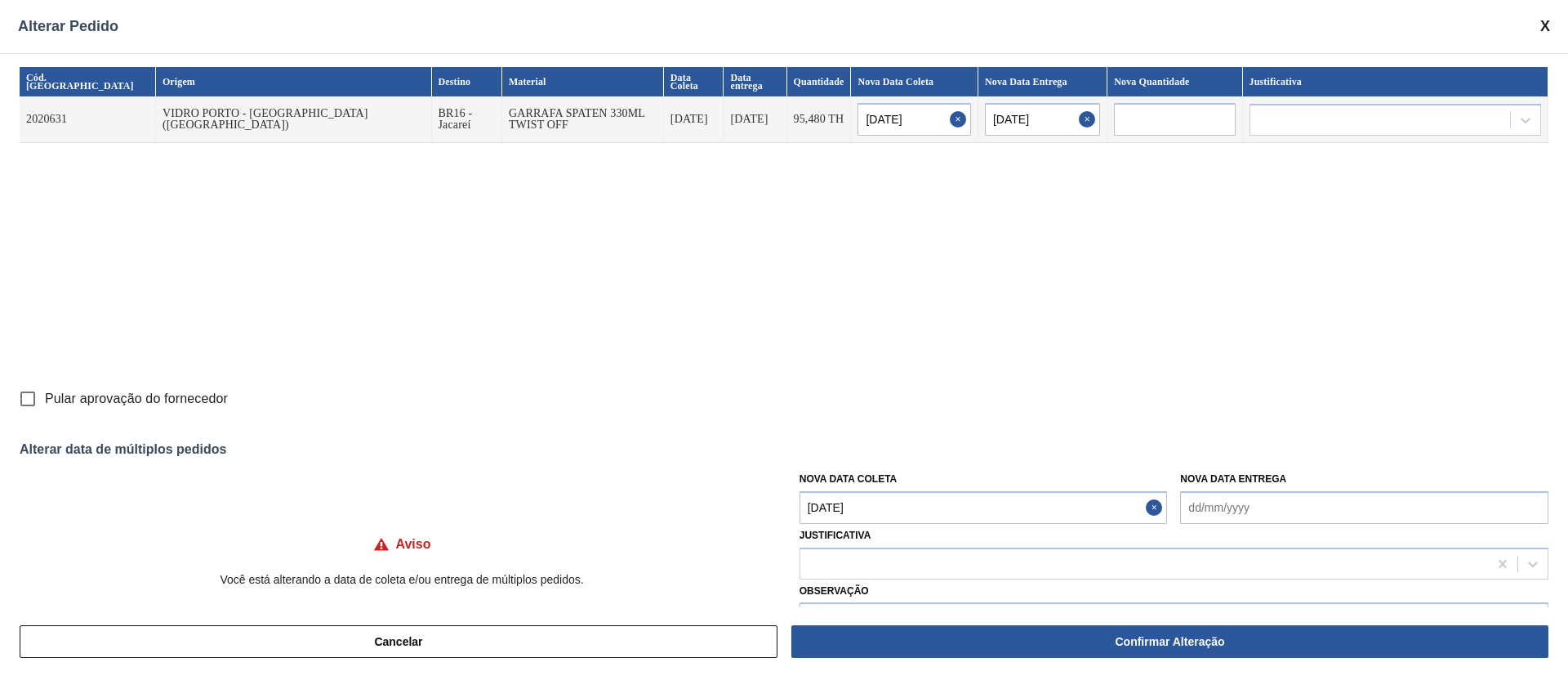
click at [855, 512] on Coleta "[DATE]" at bounding box center [984, 507] width 368 height 33
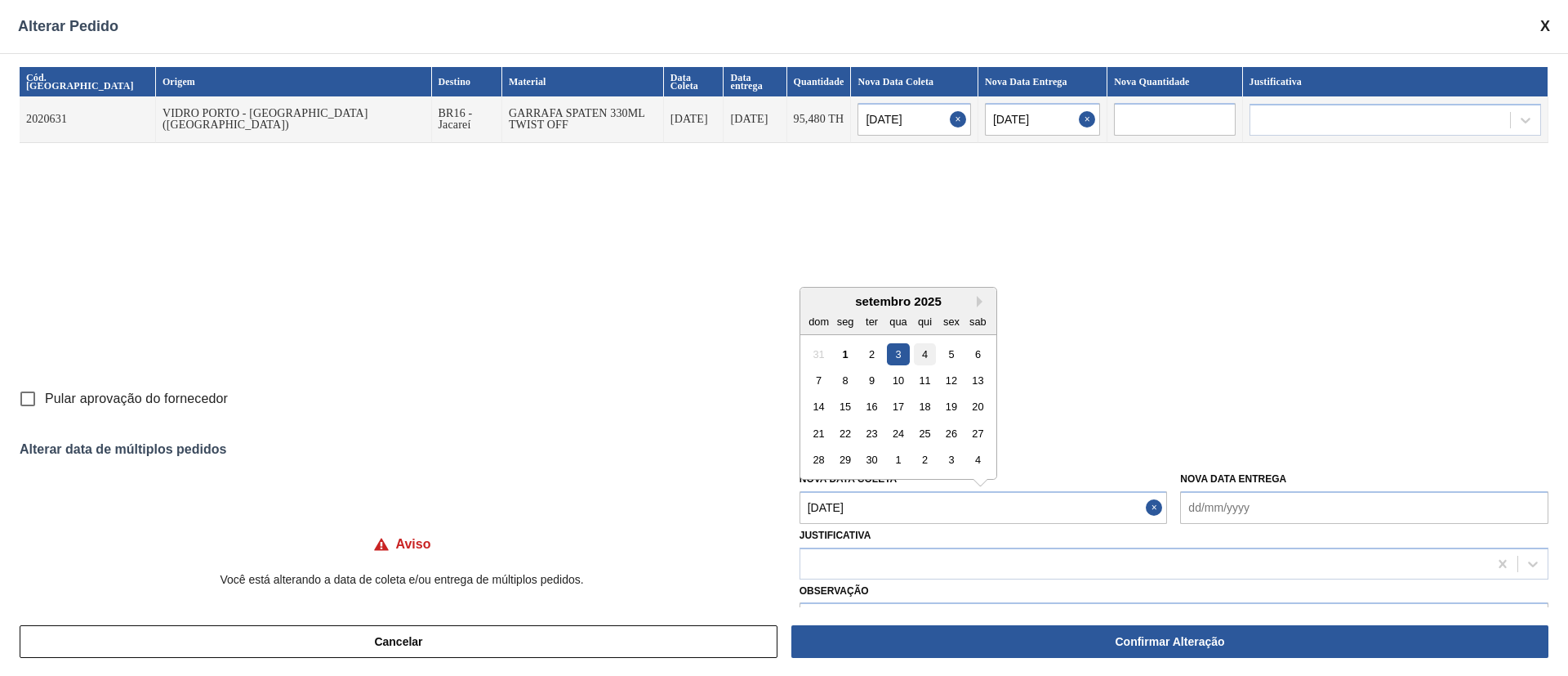
click at [922, 351] on div "4" at bounding box center [924, 353] width 22 height 22
type input "[DATE]"
type Coleta "[DATE]"
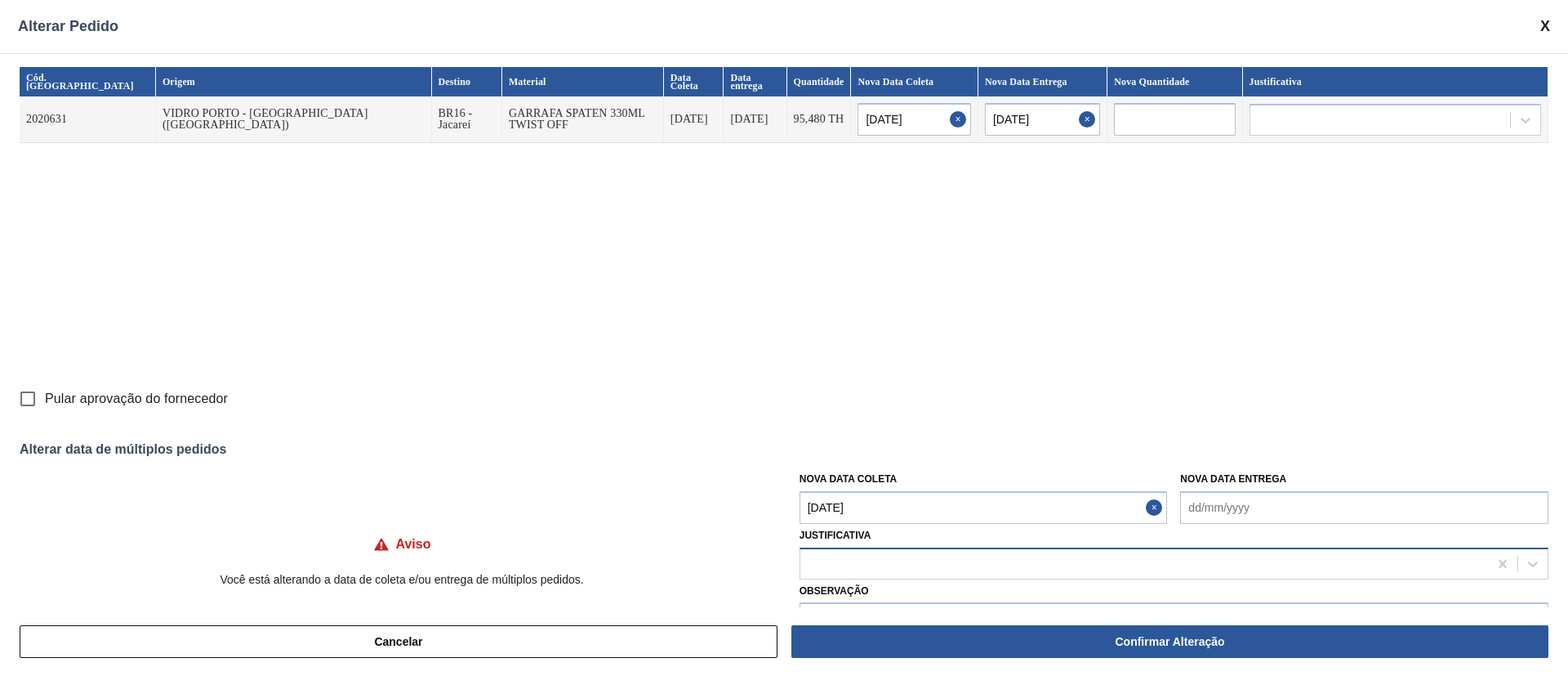
click at [870, 559] on div at bounding box center [1145, 563] width 688 height 23
type input "a"
type input "ou"
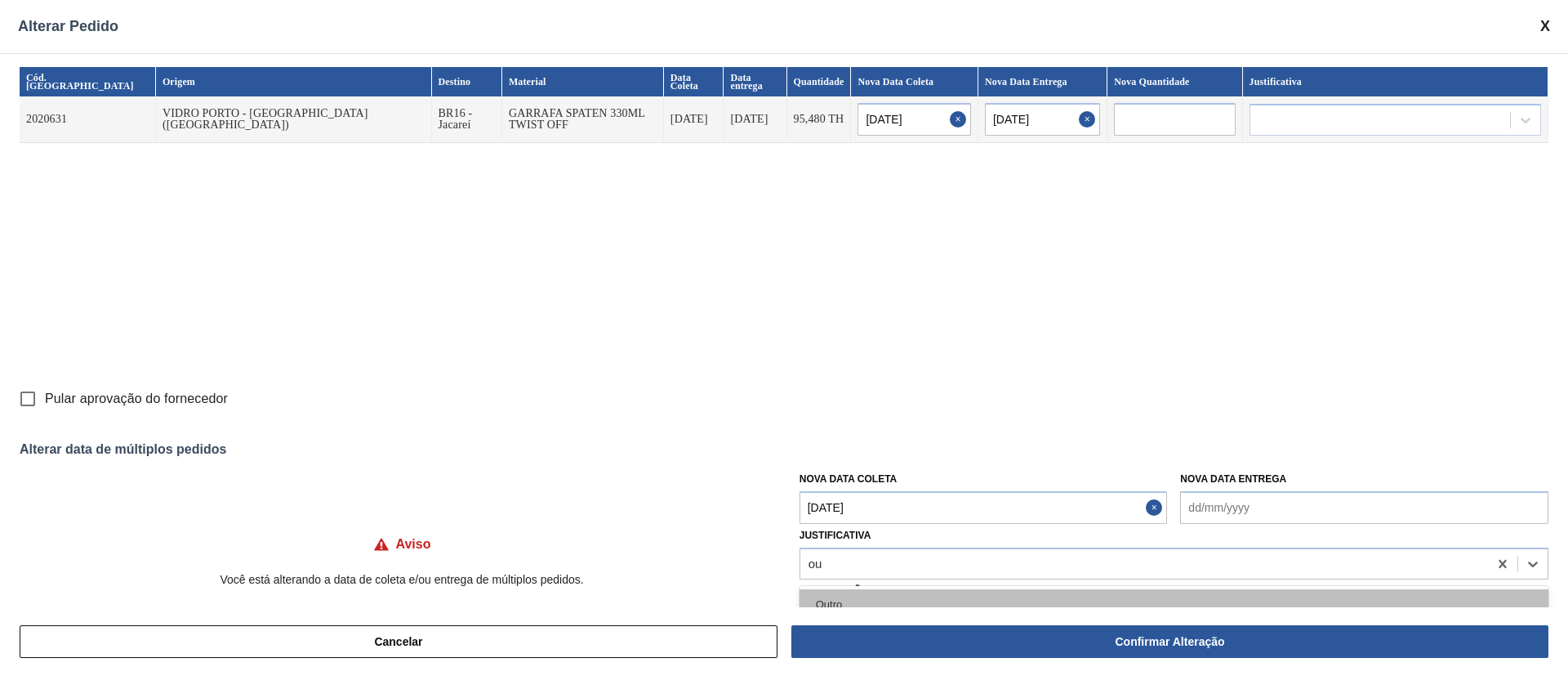
click at [848, 600] on div "Outro" at bounding box center [1174, 604] width 749 height 30
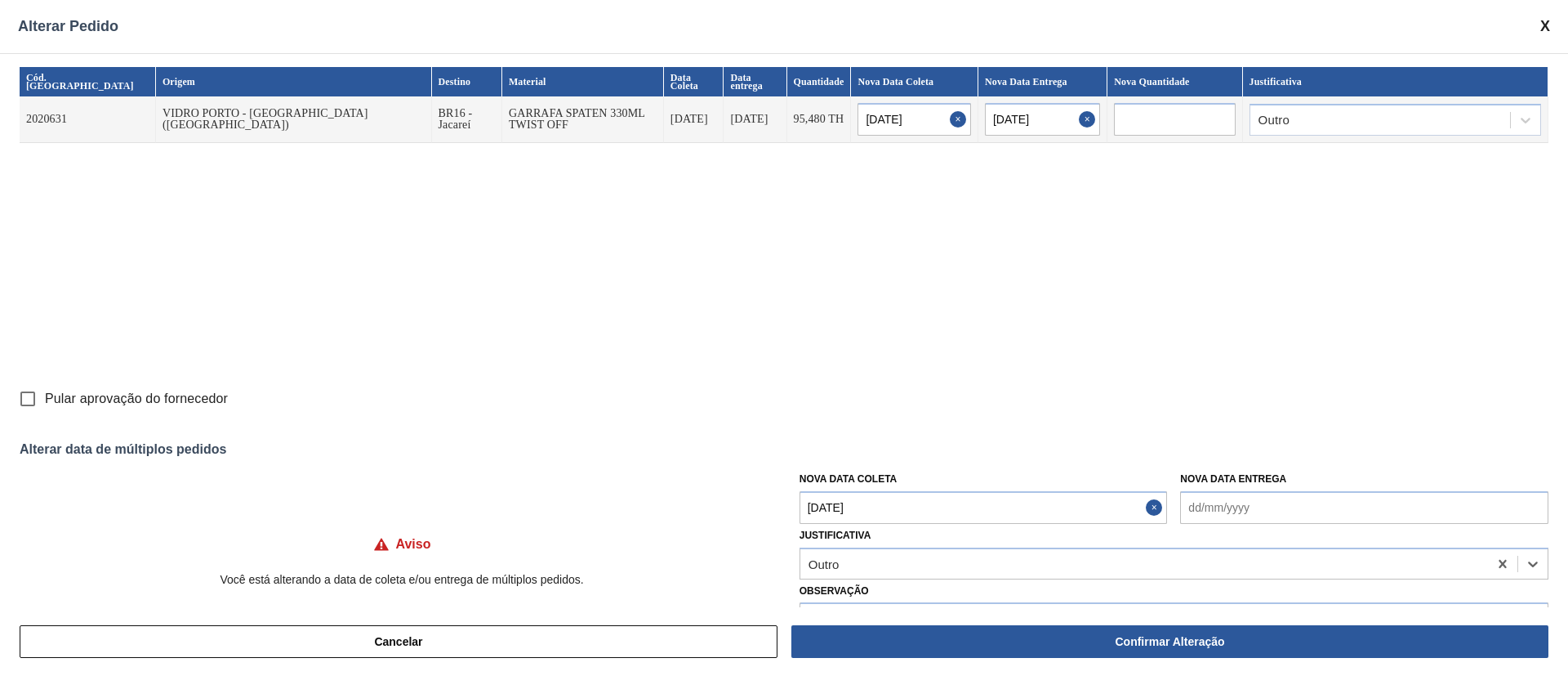
click at [23, 403] on input "Pular aprovação do fornecedor" at bounding box center [27, 398] width 34 height 34
checkbox input "true"
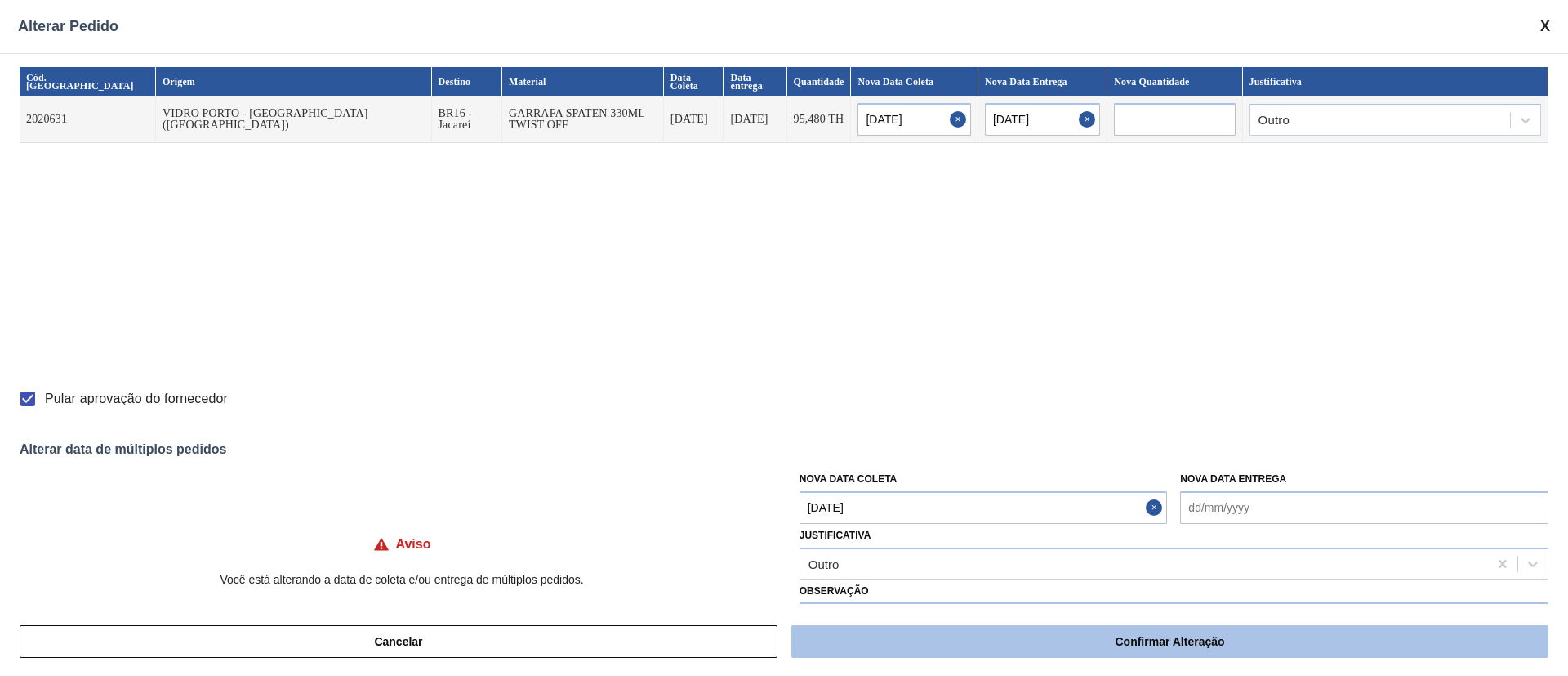
click at [1191, 646] on button "Confirmar Alteração" at bounding box center [1170, 641] width 758 height 33
checkbox input "false"
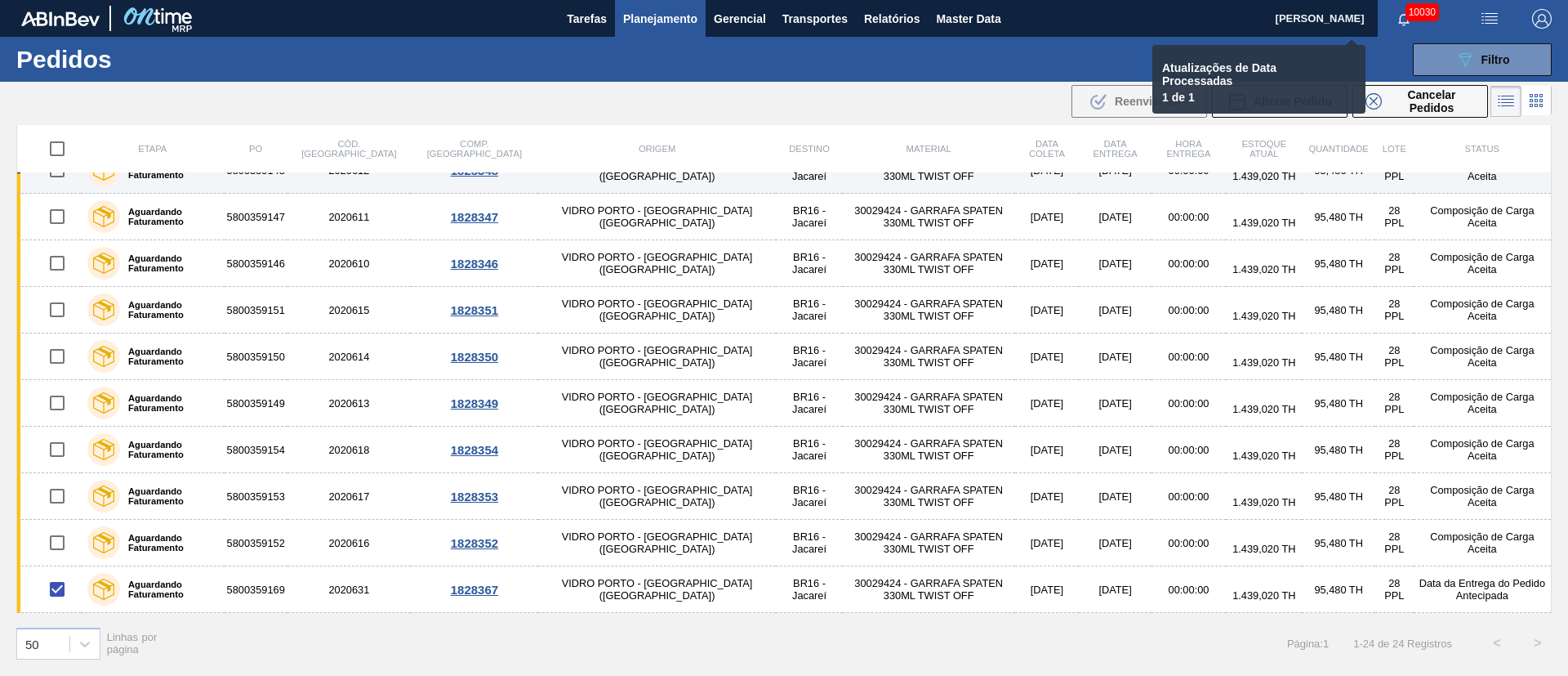
checkbox input "false"
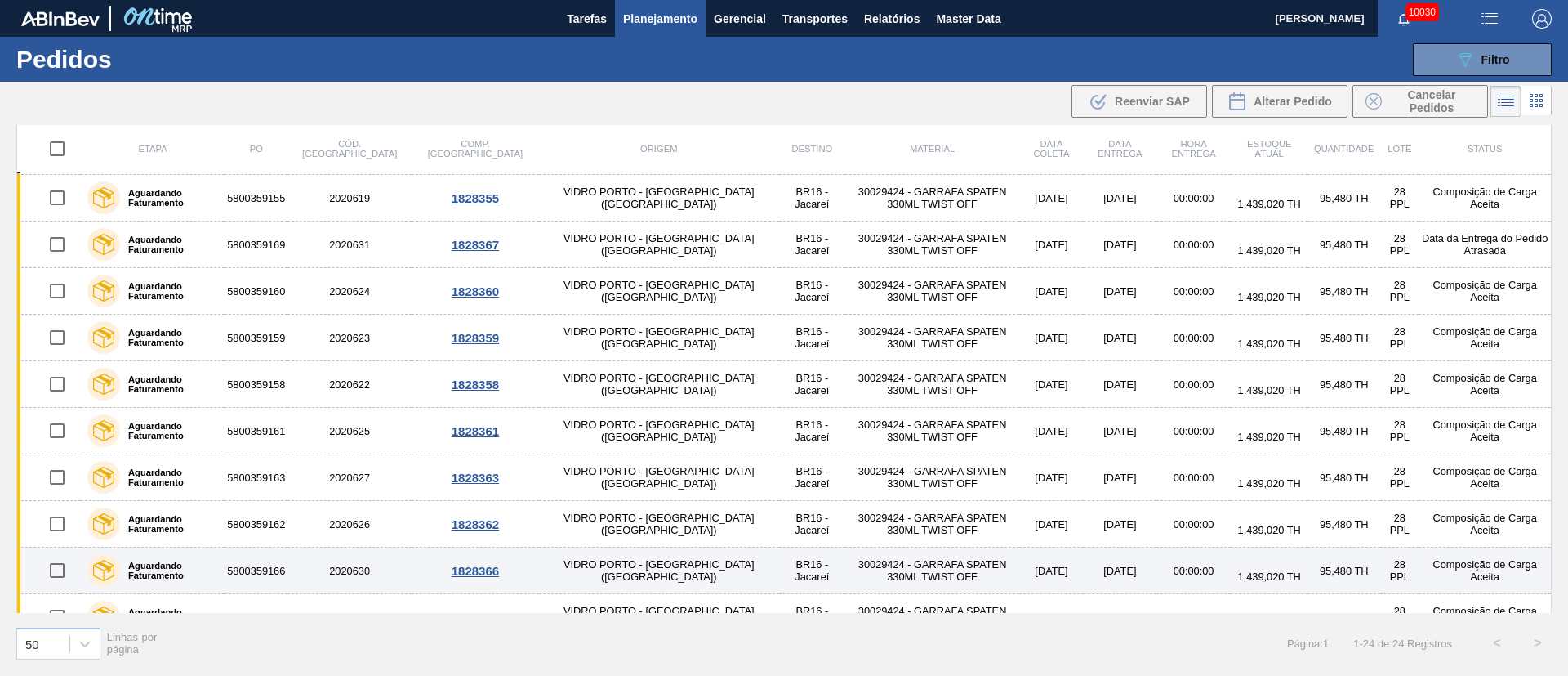
scroll to position [679, 0]
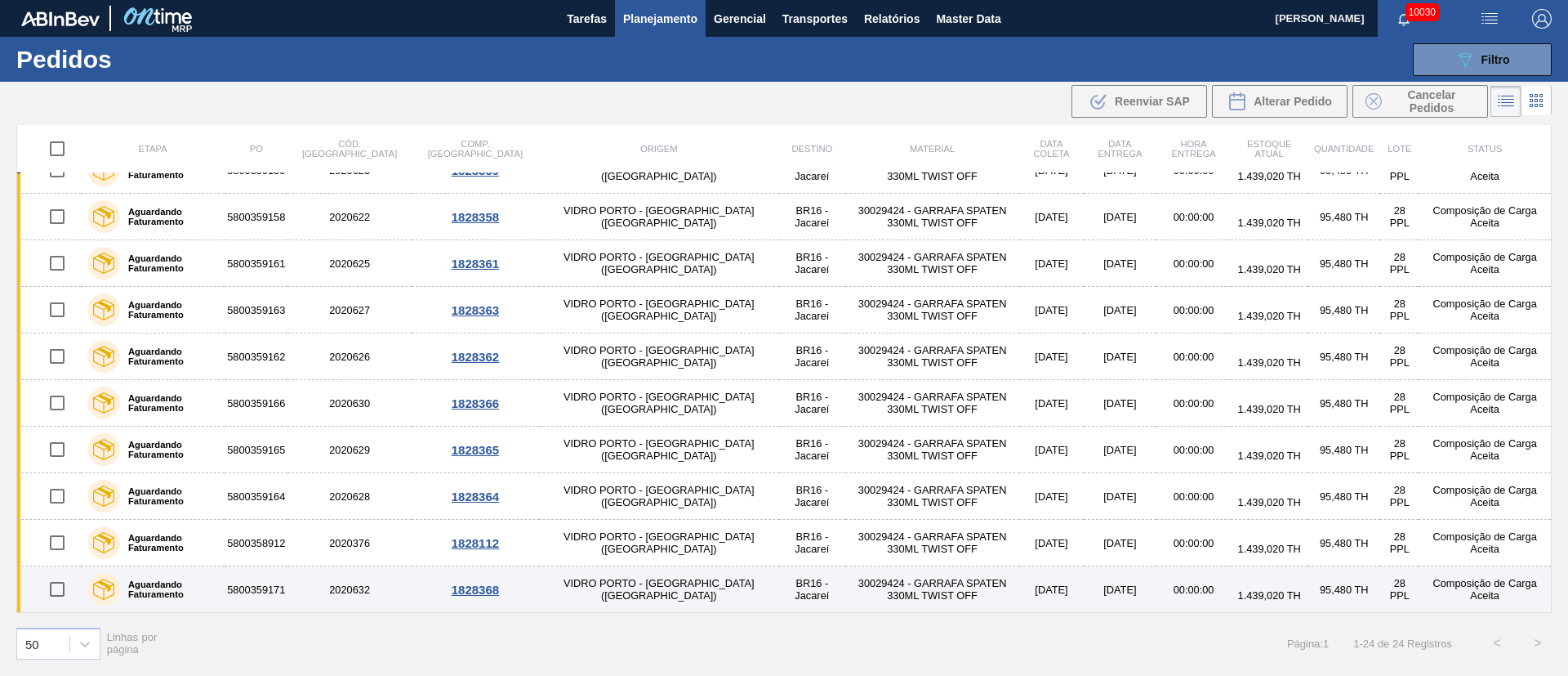
click at [59, 589] on input "checkbox" at bounding box center [56, 588] width 34 height 34
checkbox input "true"
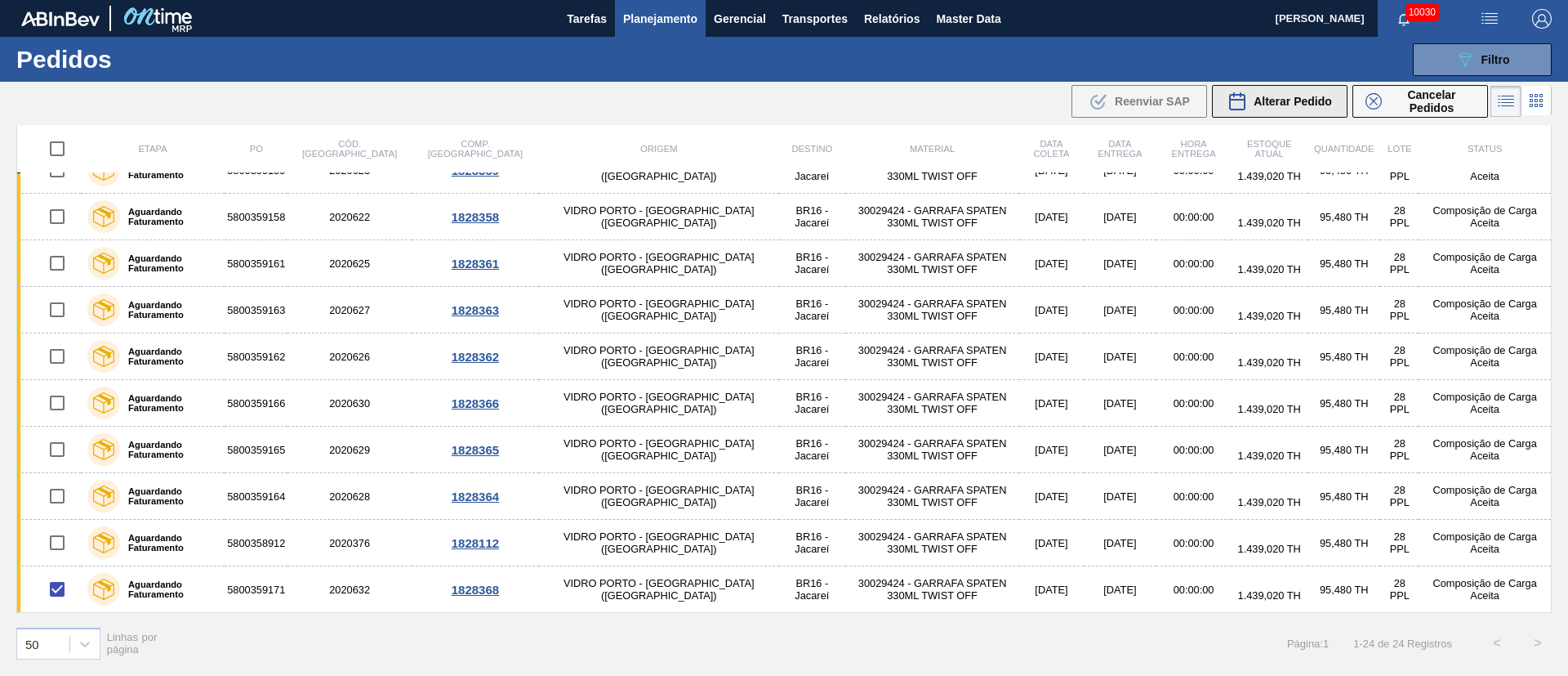
click at [1301, 91] on div "Alterar Pedido" at bounding box center [1280, 101] width 104 height 20
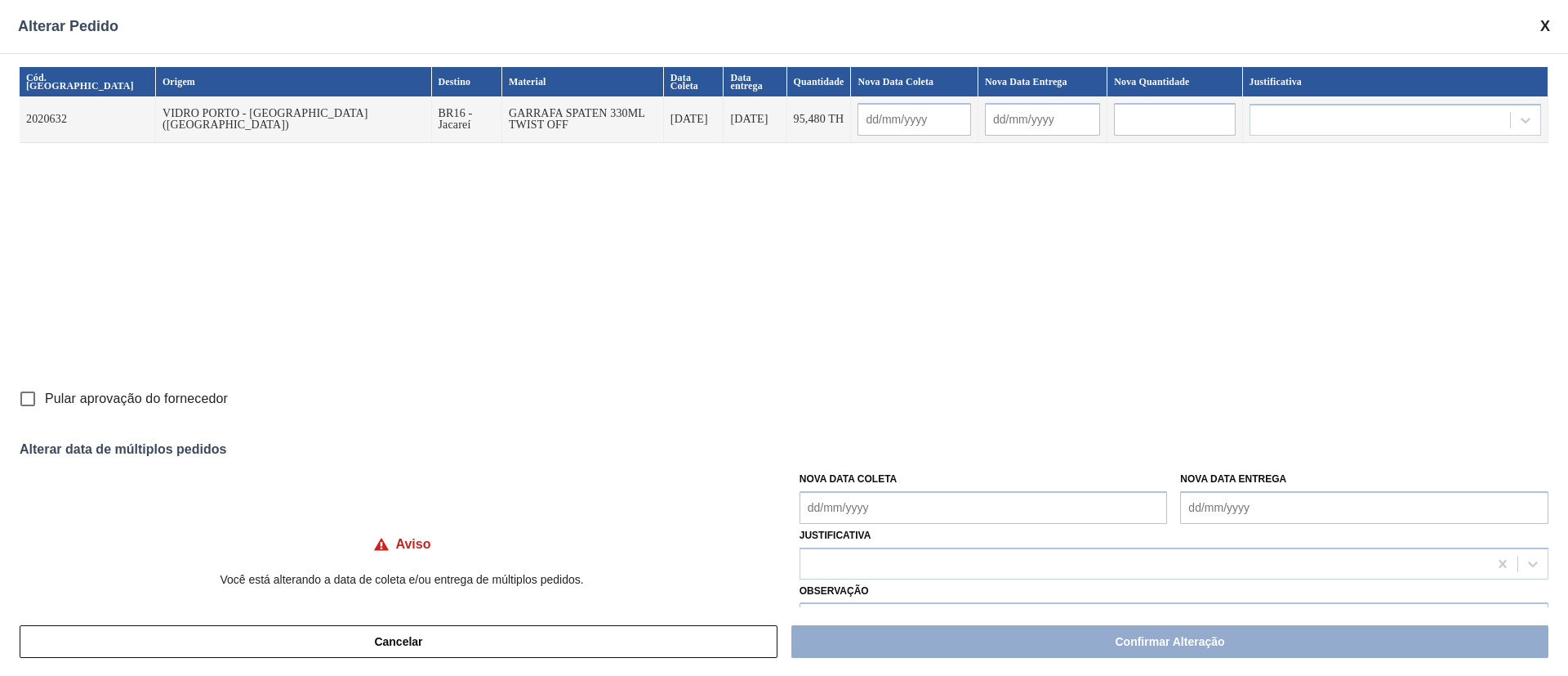
click at [954, 507] on Coleta "Nova Data Coleta" at bounding box center [984, 507] width 368 height 33
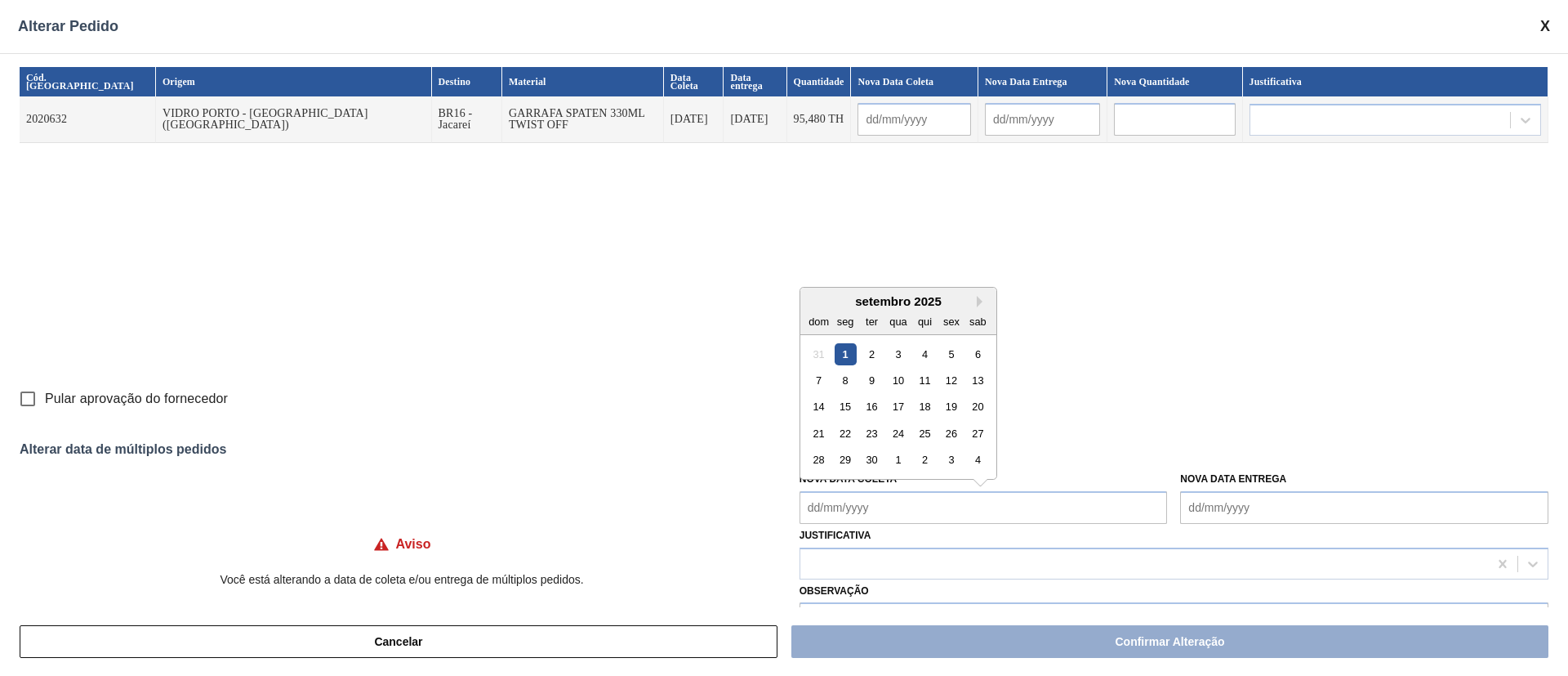
click at [894, 350] on div "3" at bounding box center [897, 353] width 22 height 22
type Coleta "[DATE]"
type input "[DATE]"
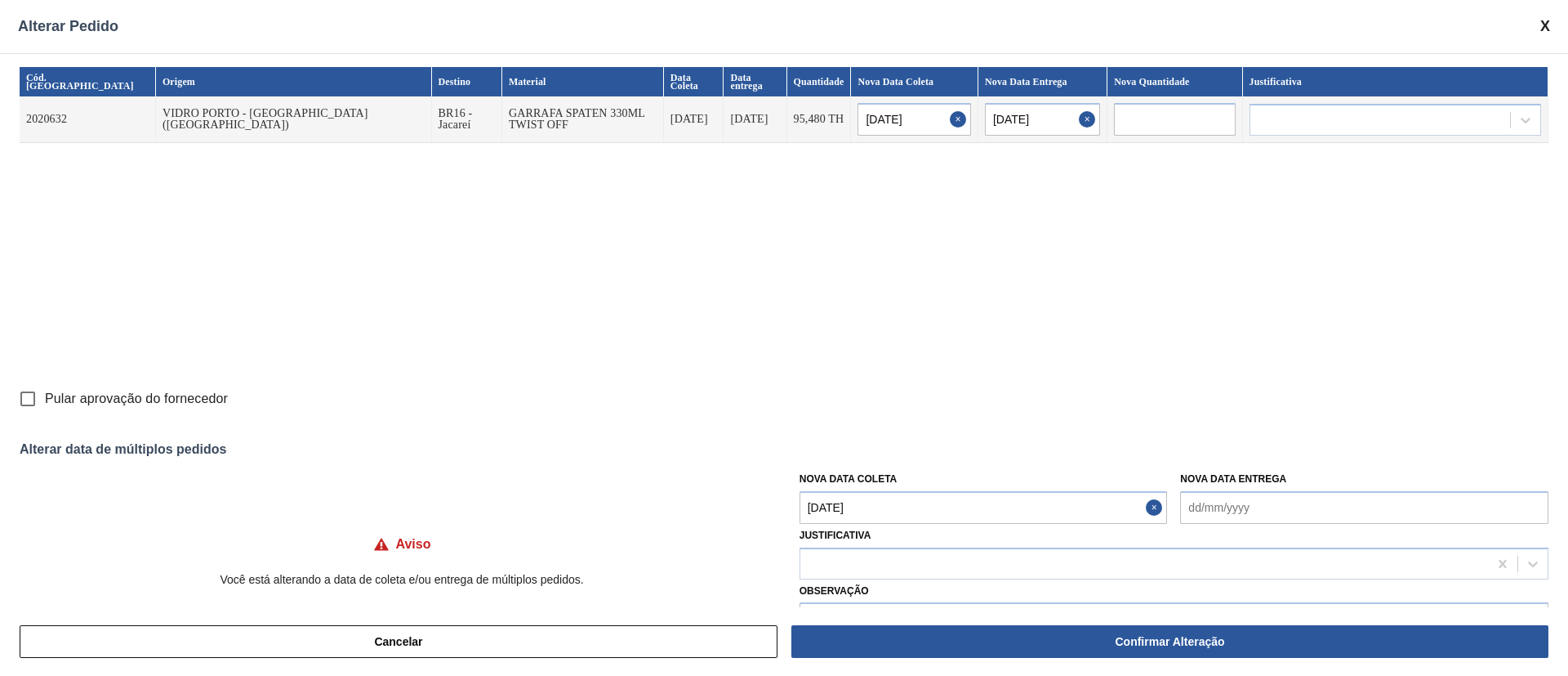
click at [903, 500] on Coleta "[DATE]" at bounding box center [984, 507] width 368 height 33
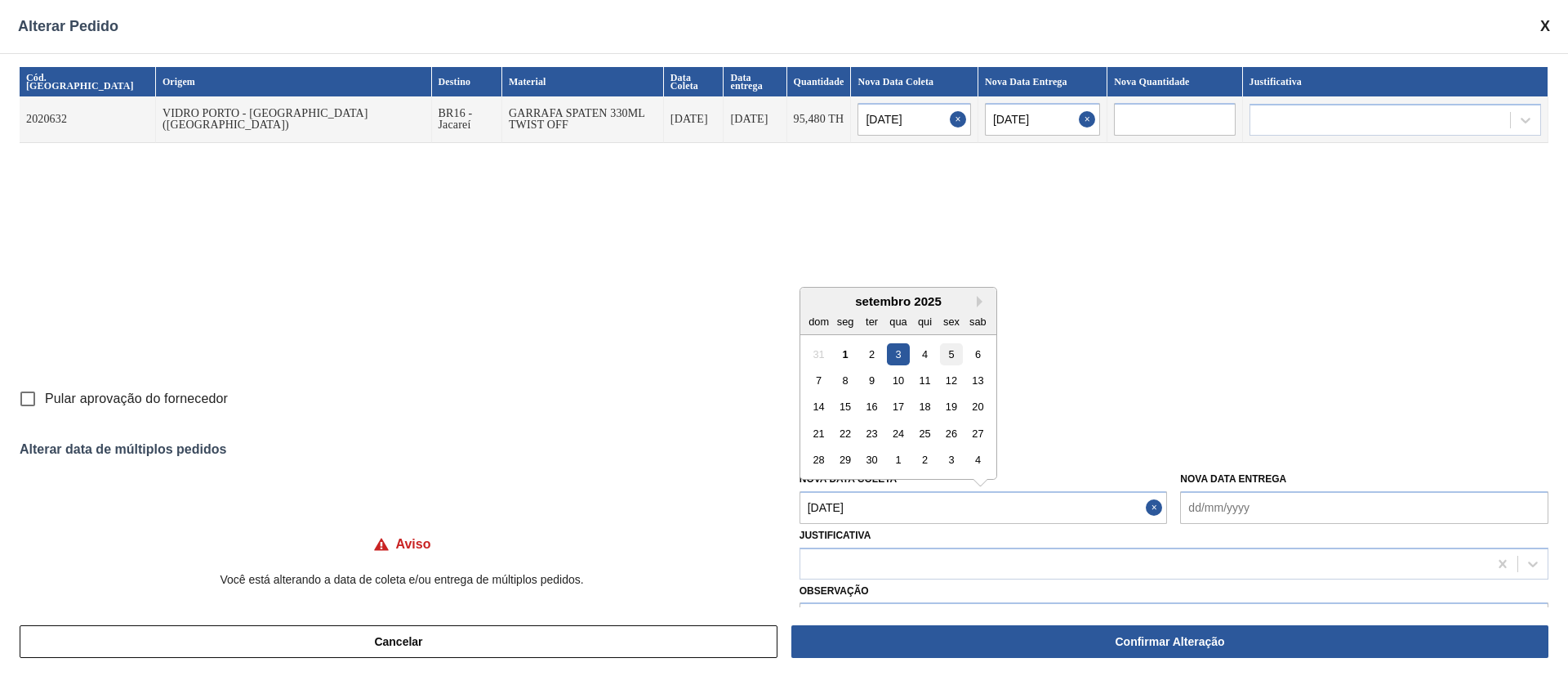
click at [949, 354] on div "5" at bounding box center [950, 353] width 22 height 22
type input "[DATE]"
type Coleta "[DATE]"
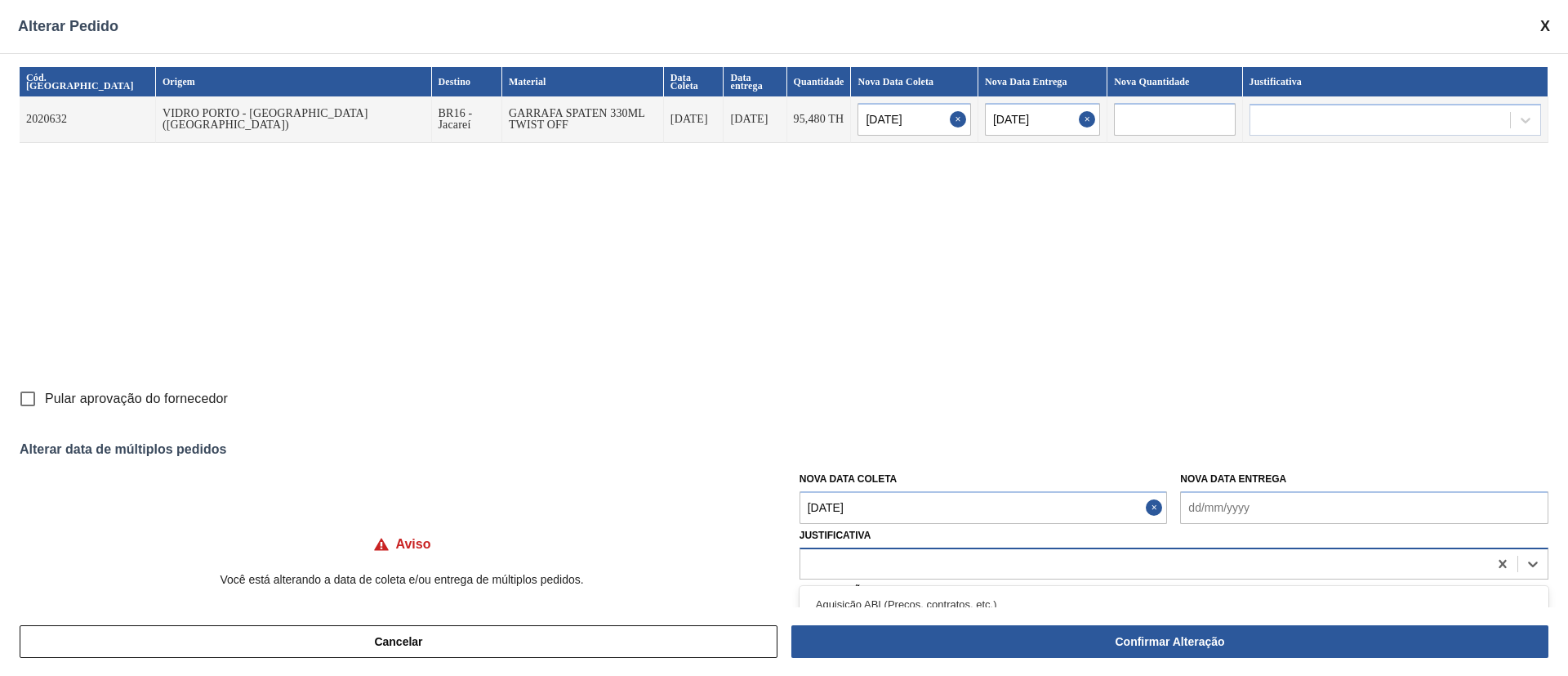
click at [867, 565] on div at bounding box center [1145, 563] width 688 height 23
type input "ou"
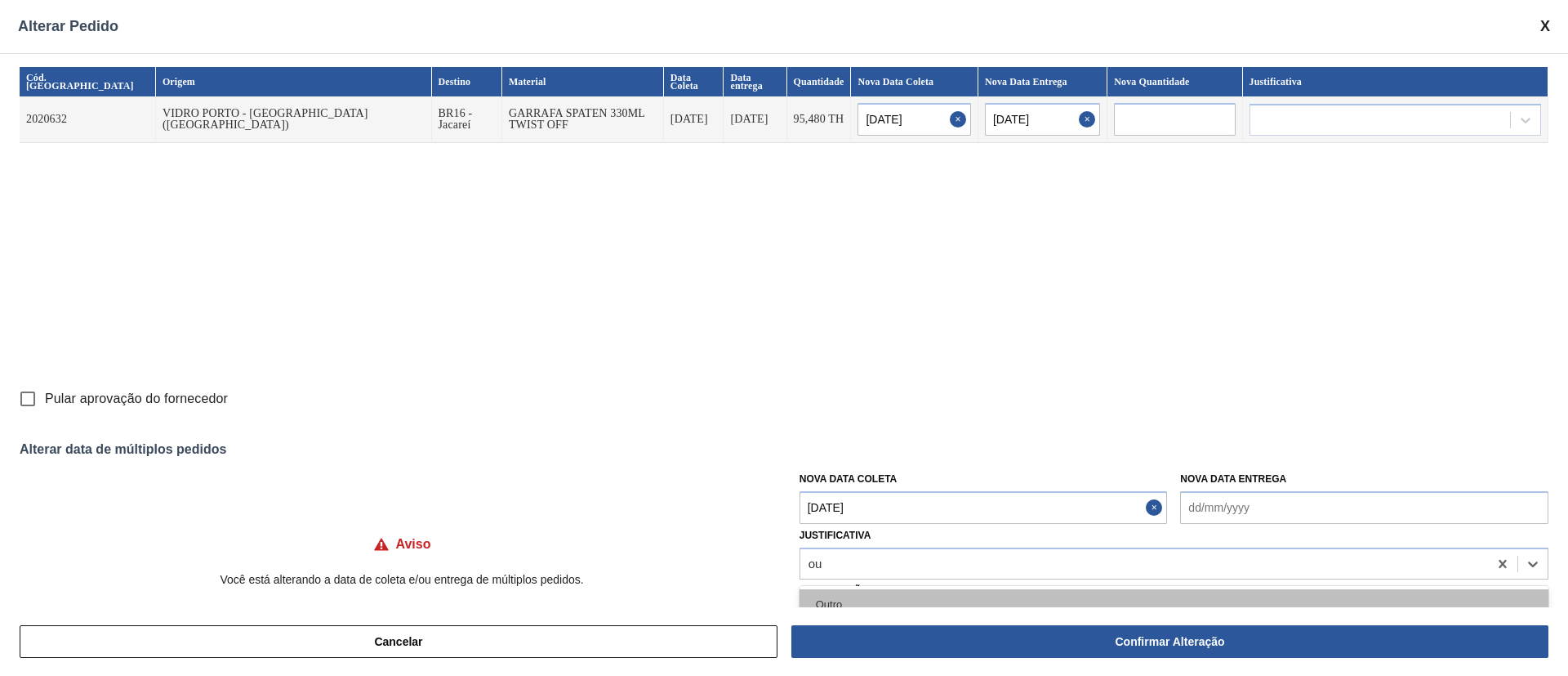
click at [856, 592] on div "Outro" at bounding box center [1174, 604] width 749 height 30
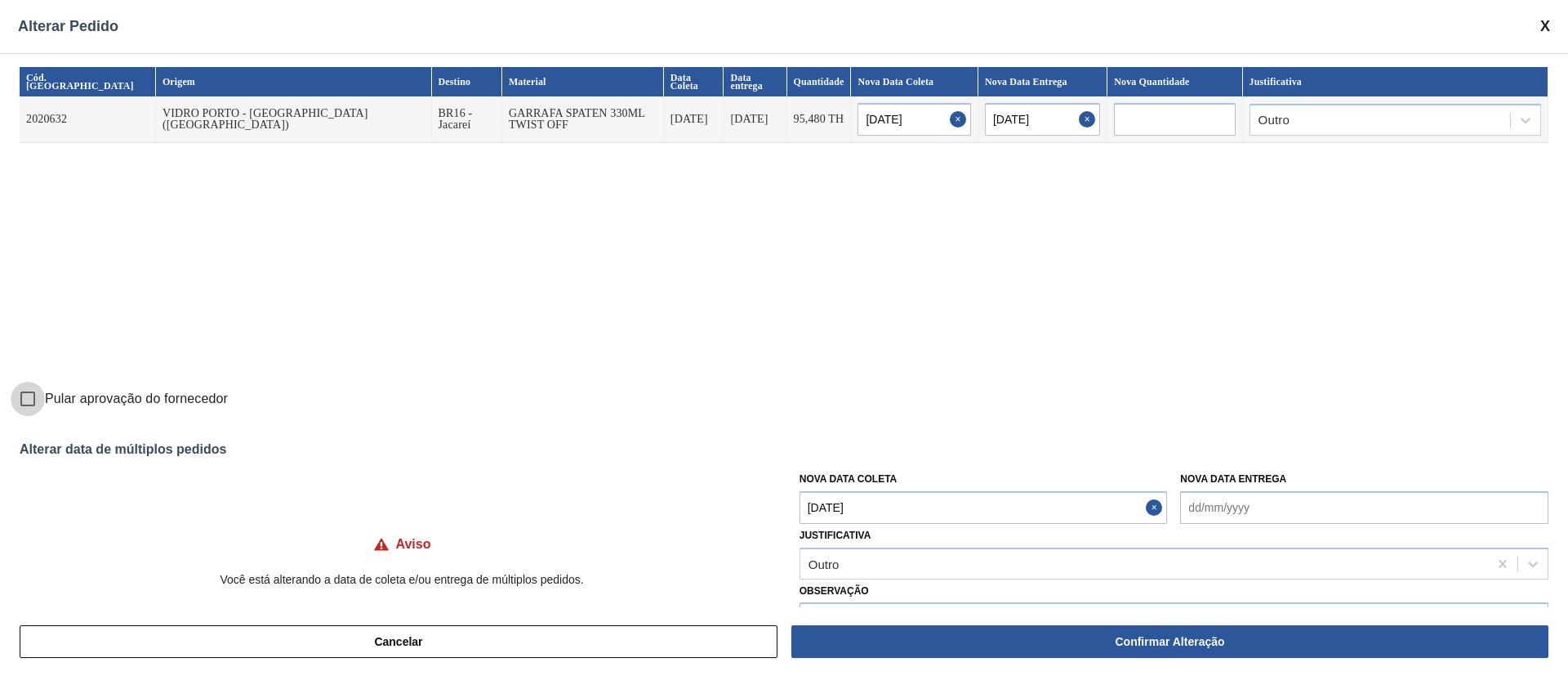
click at [23, 396] on input "Pular aprovação do fornecedor" at bounding box center [27, 398] width 34 height 34
checkbox input "true"
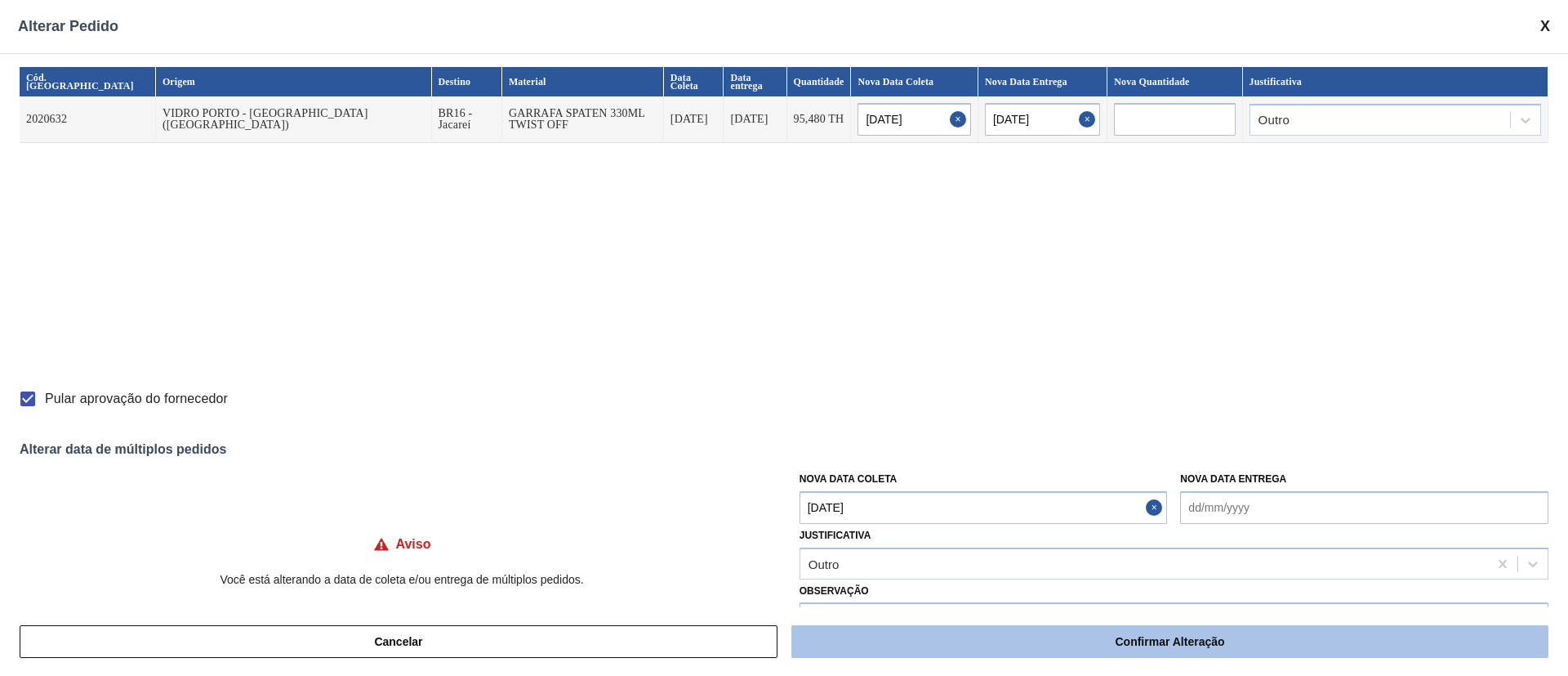
click at [911, 630] on button "Confirmar Alteração" at bounding box center [1170, 641] width 758 height 33
checkbox input "false"
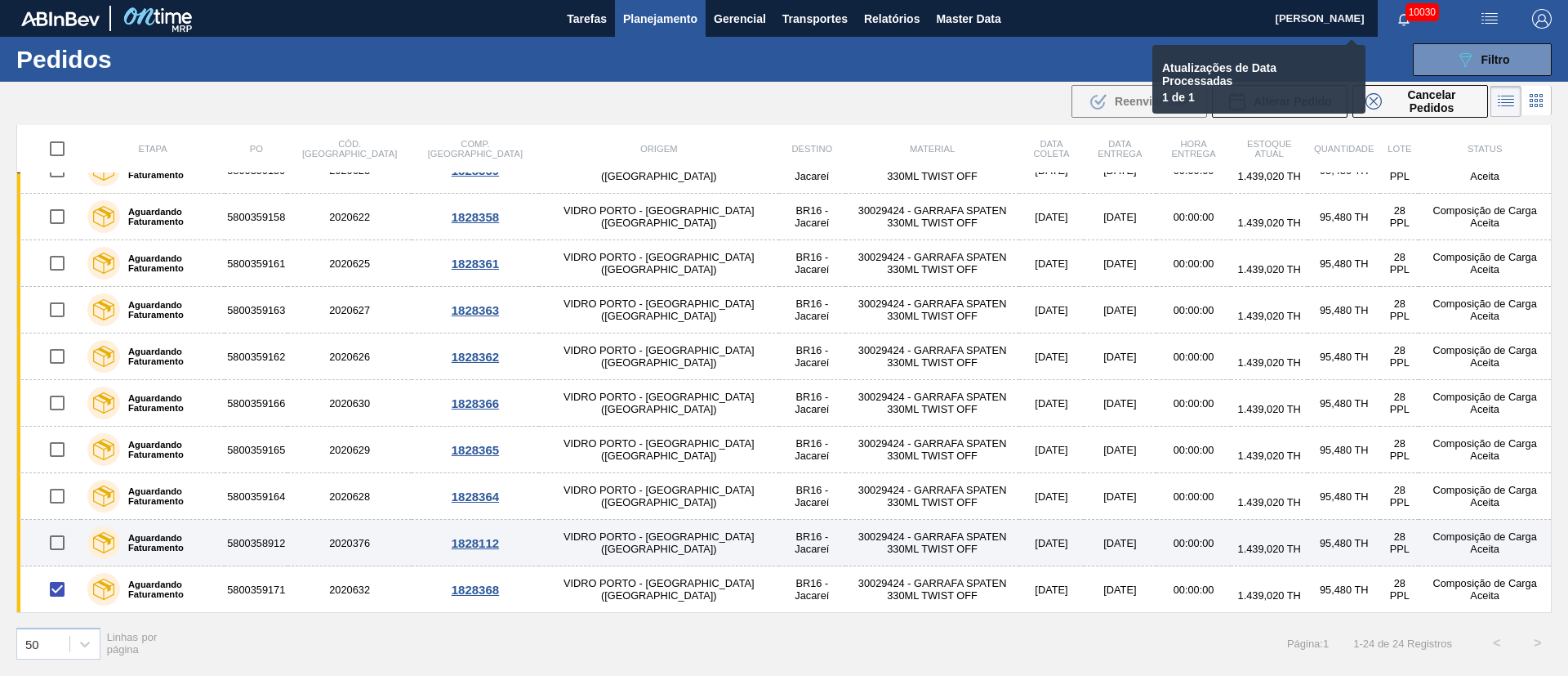
checkbox input "false"
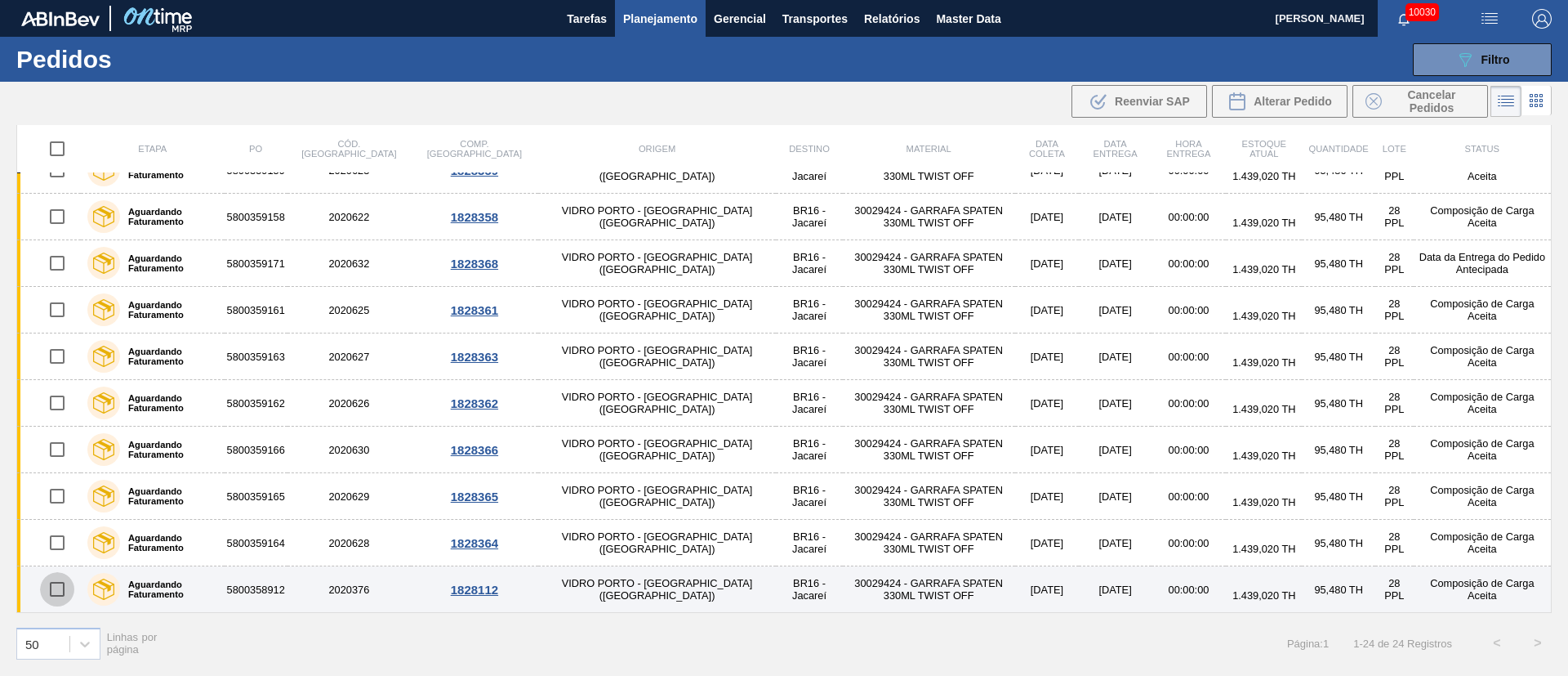
click at [66, 585] on input "checkbox" at bounding box center [56, 588] width 34 height 34
checkbox input "true"
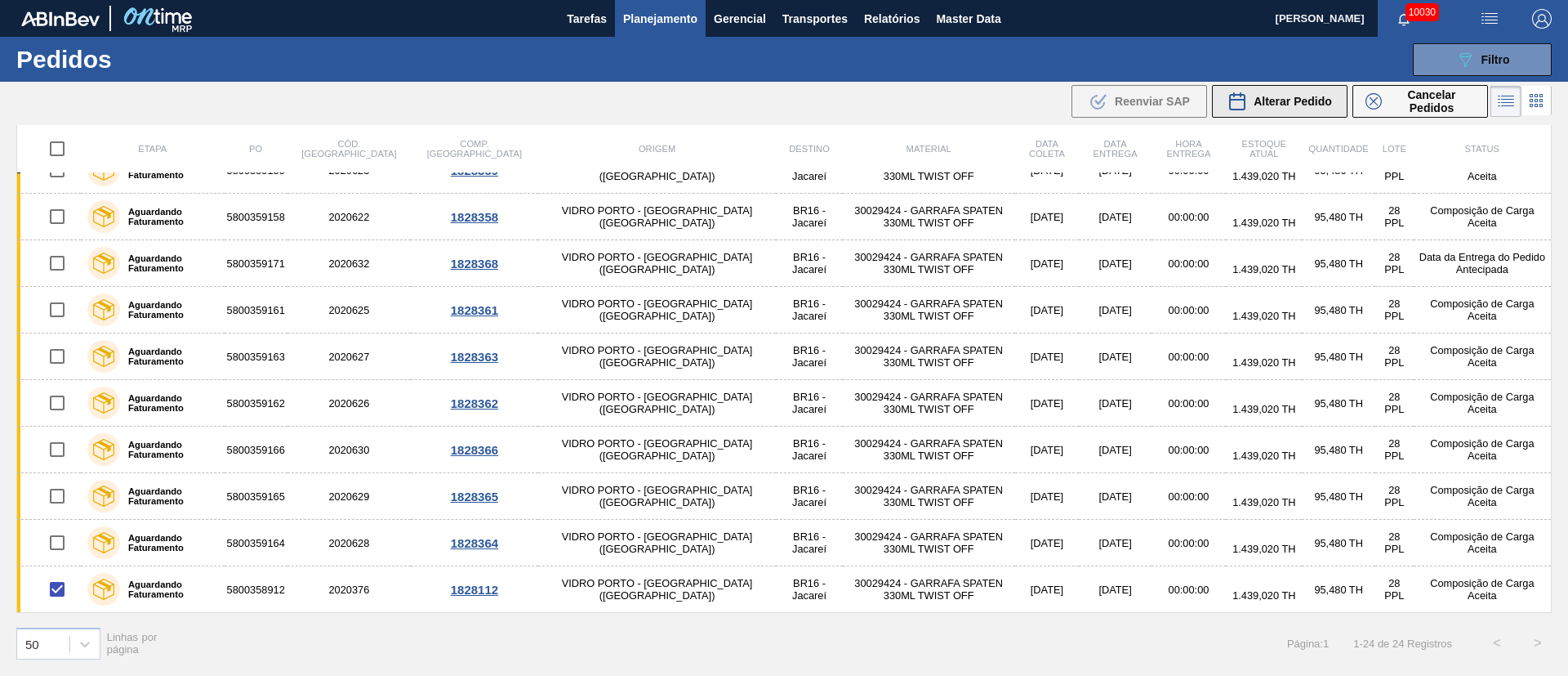
click at [1299, 100] on span "Alterar Pedido" at bounding box center [1293, 101] width 78 height 13
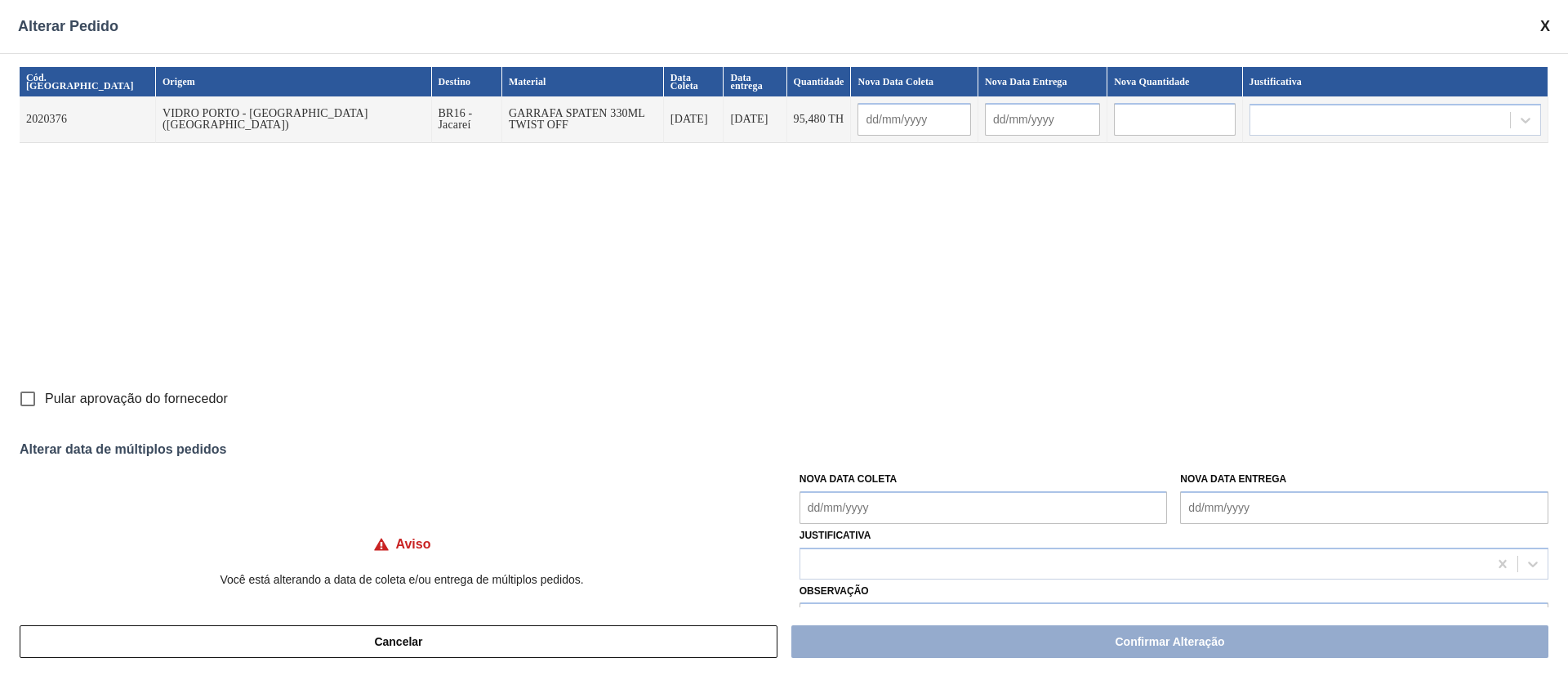
click at [841, 521] on Coleta "Nova Data Coleta" at bounding box center [984, 507] width 368 height 33
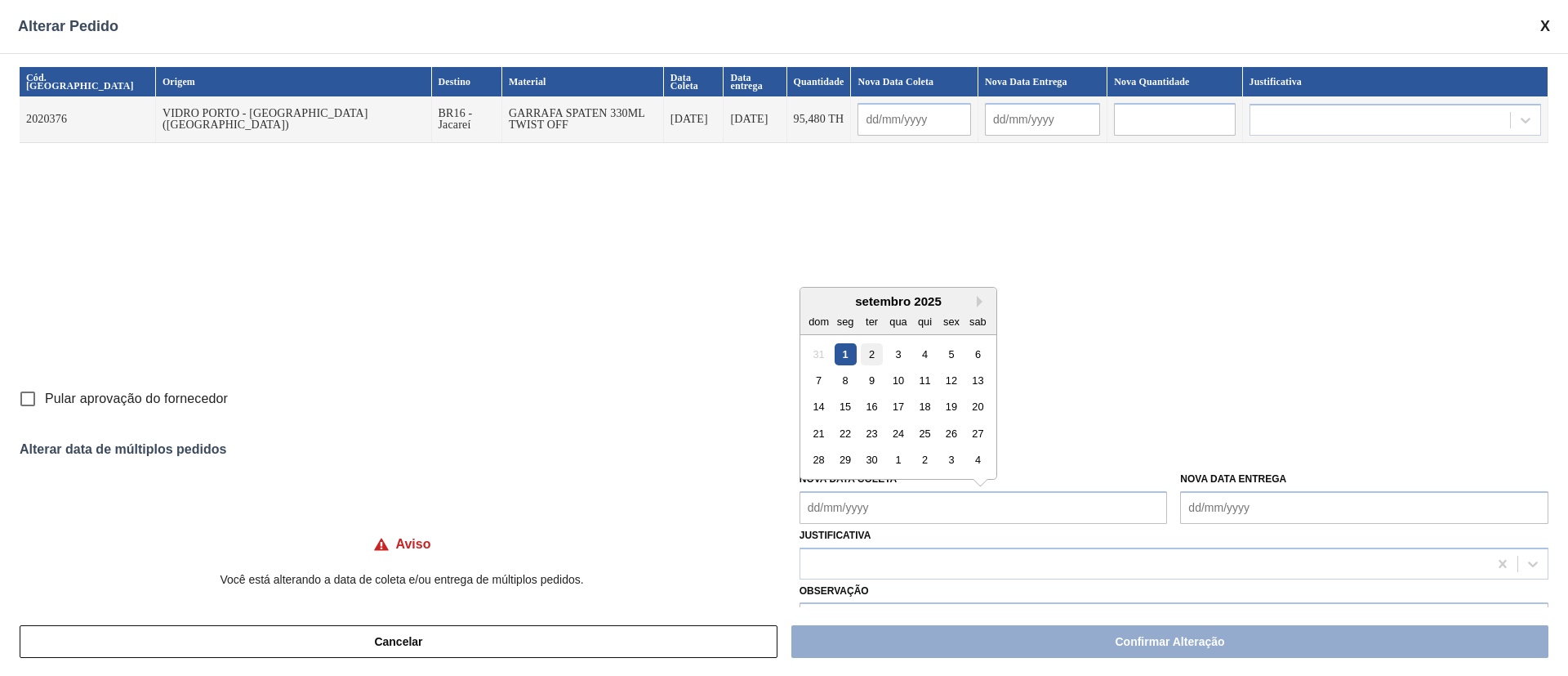
click at [876, 348] on div "2" at bounding box center [871, 353] width 22 height 22
type input "[DATE]"
type Coleta "[DATE]"
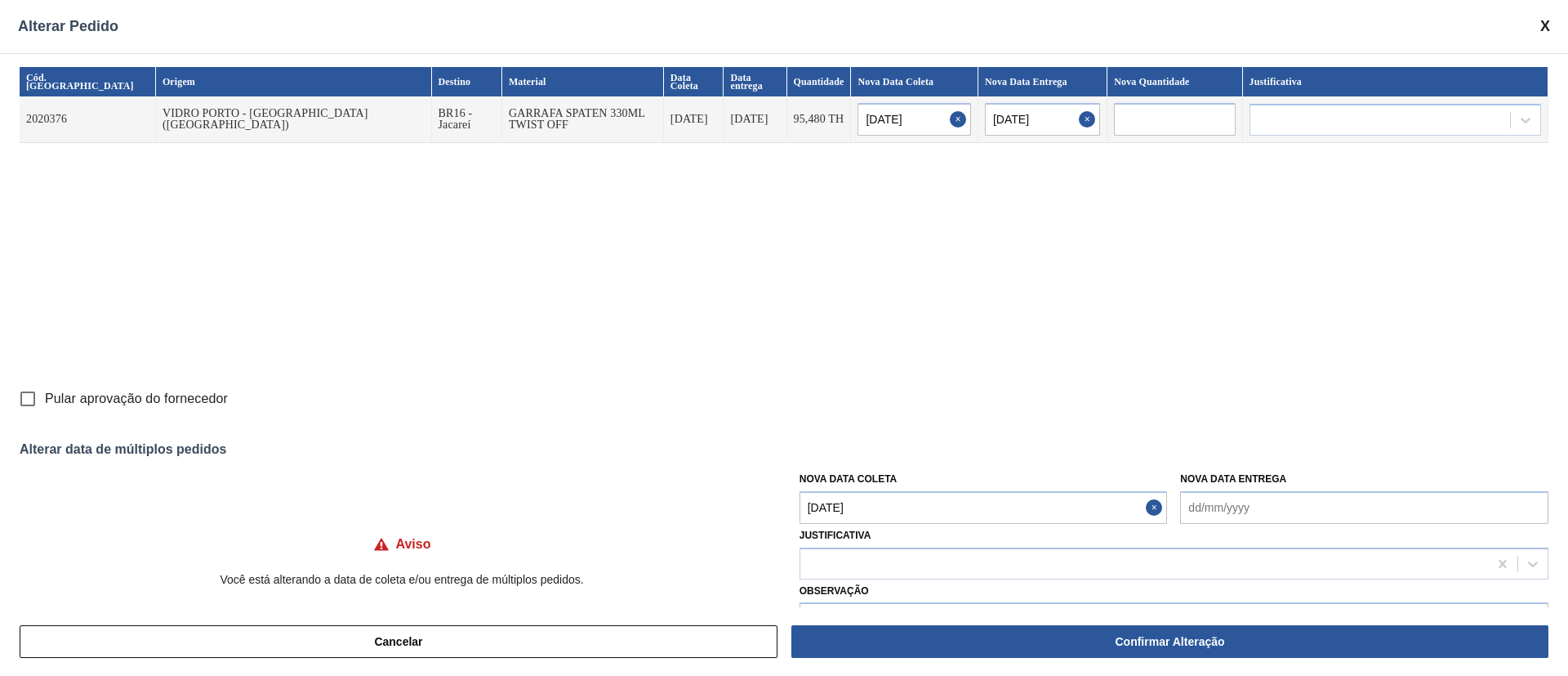
click at [881, 511] on Coleta "[DATE]" at bounding box center [984, 507] width 368 height 33
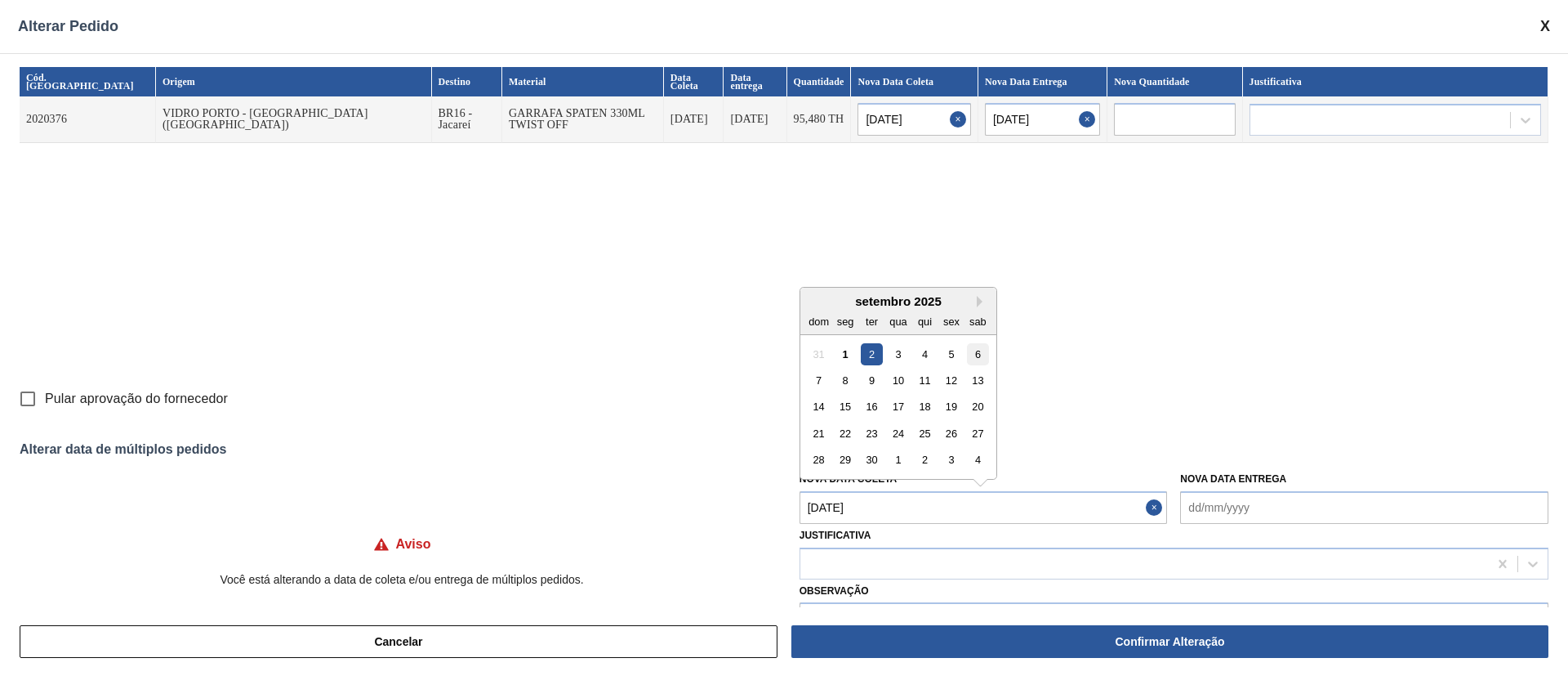
click at [973, 357] on div "6" at bounding box center [977, 353] width 22 height 22
type input "[DATE]"
type Coleta "[DATE]"
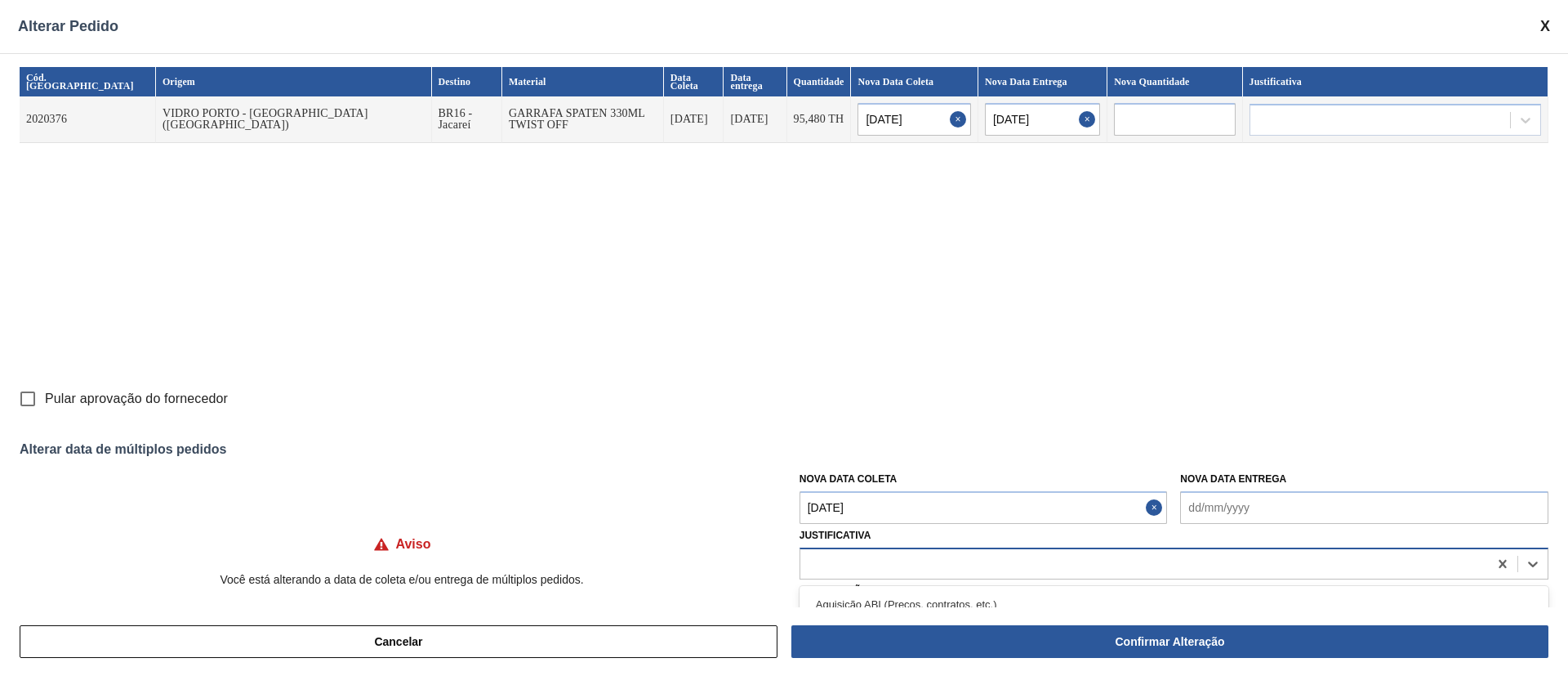
click at [916, 556] on div at bounding box center [1145, 563] width 688 height 23
type input "ou"
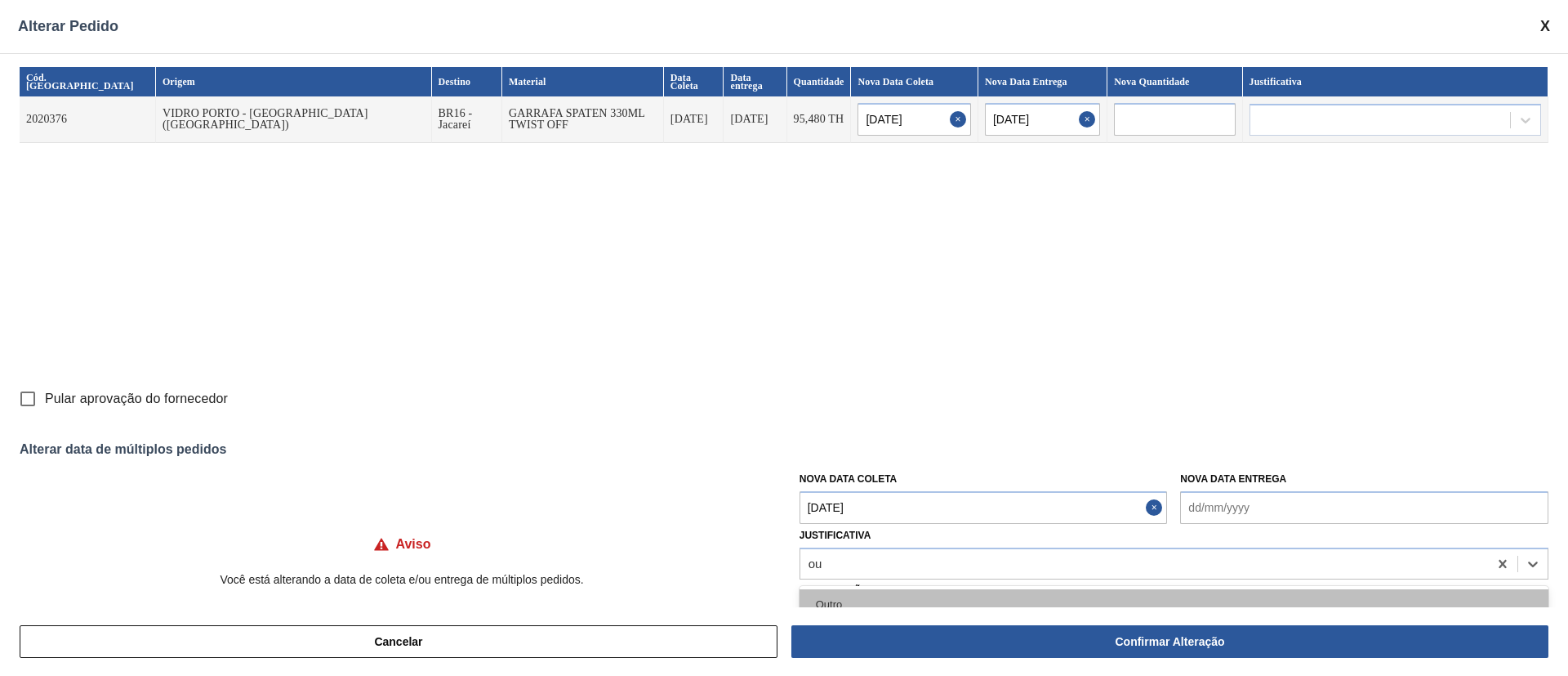
click at [817, 605] on div "Outro" at bounding box center [1174, 604] width 749 height 30
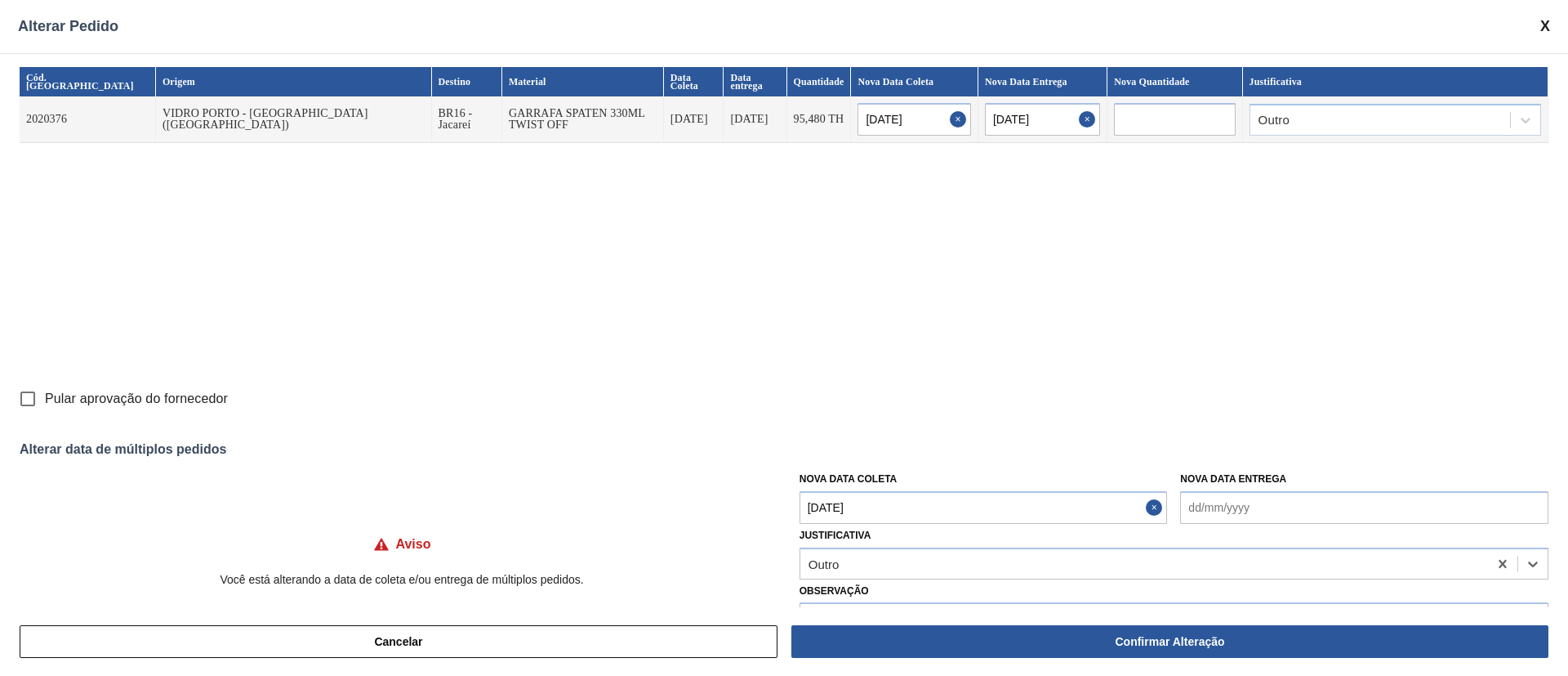
click at [19, 396] on input "Pular aprovação do fornecedor" at bounding box center [27, 398] width 34 height 34
checkbox input "true"
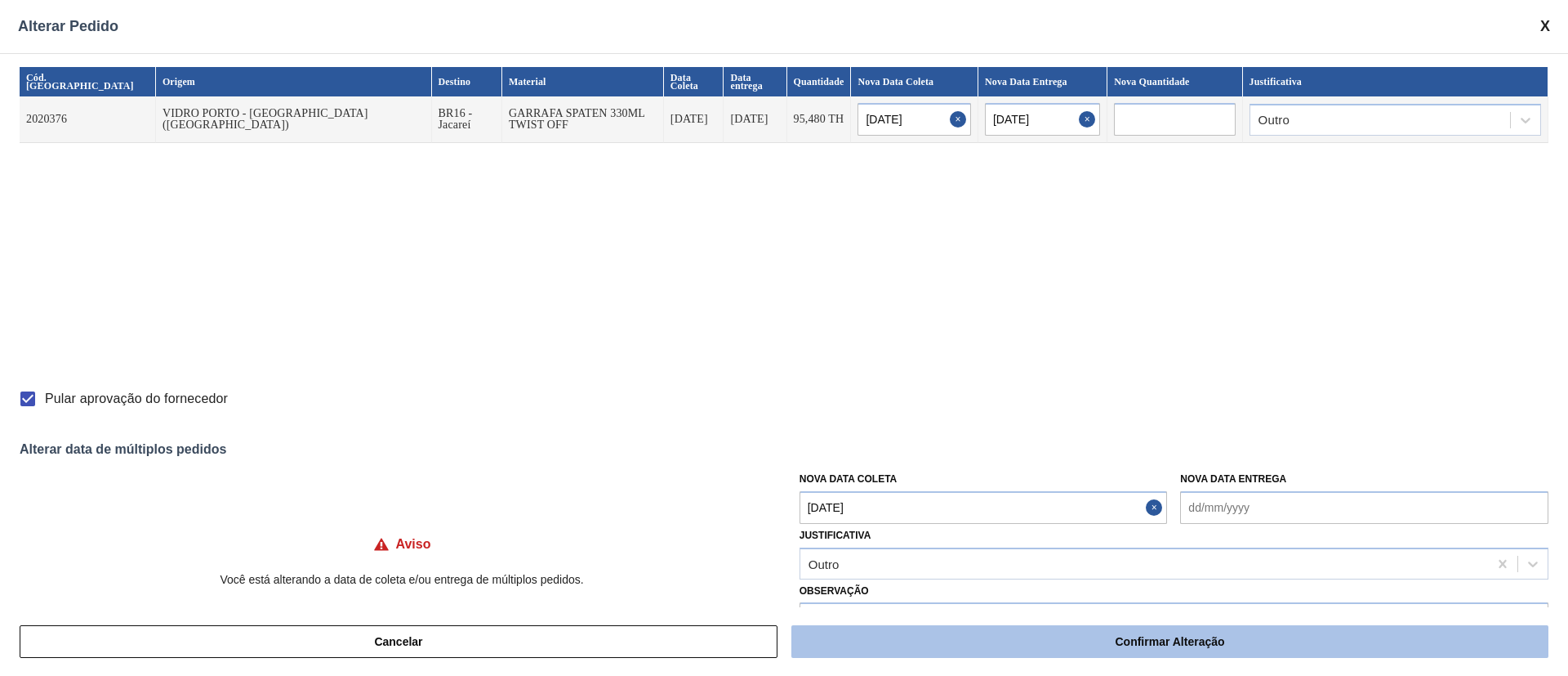
click at [949, 637] on button "Confirmar Alteração" at bounding box center [1170, 641] width 758 height 33
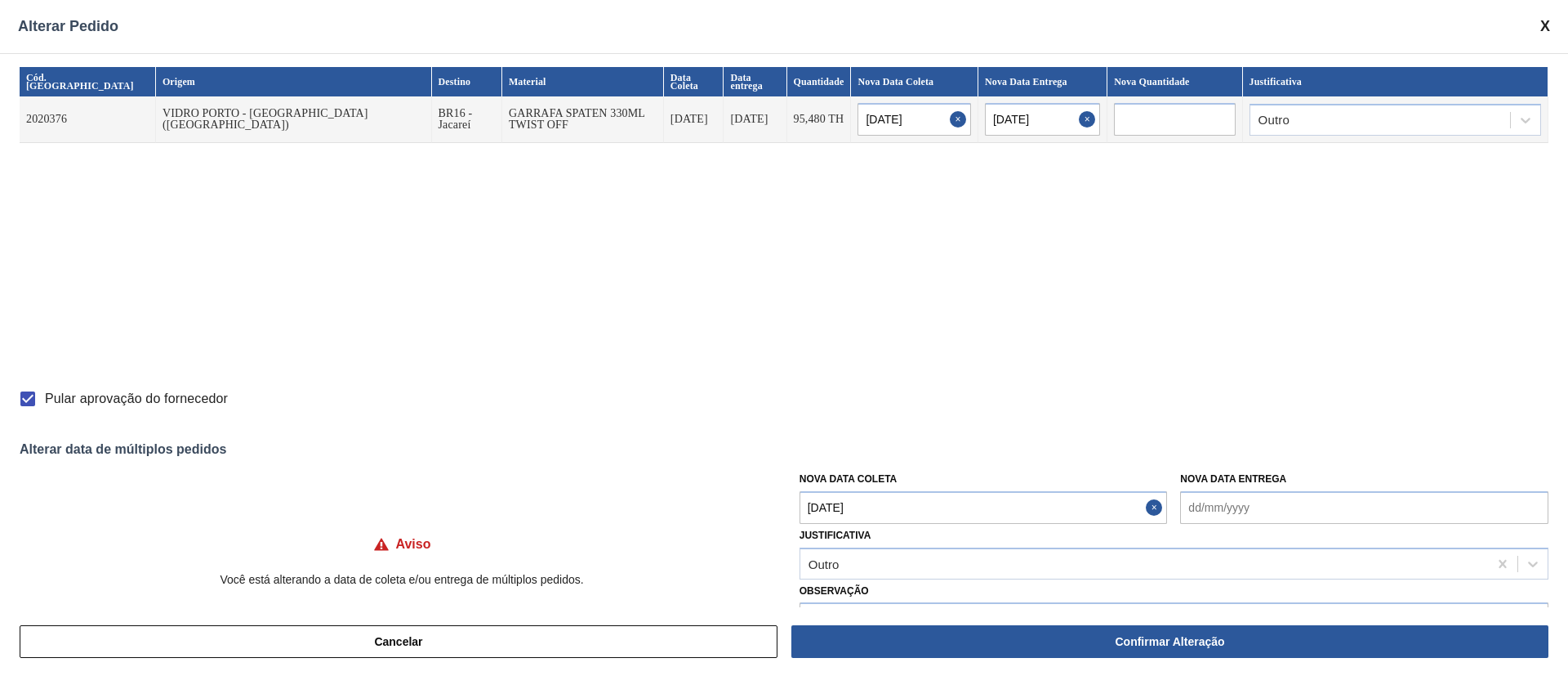
checkbox input "false"
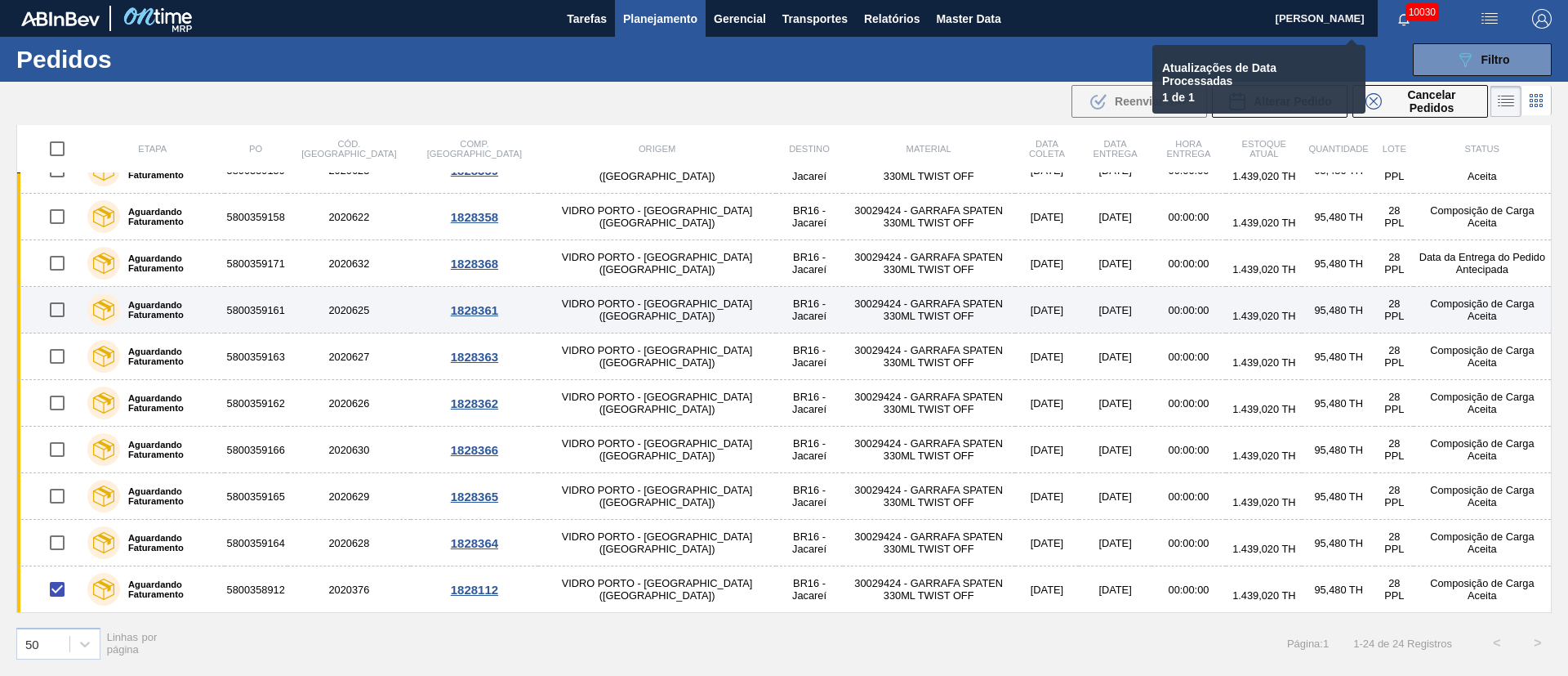
checkbox input "false"
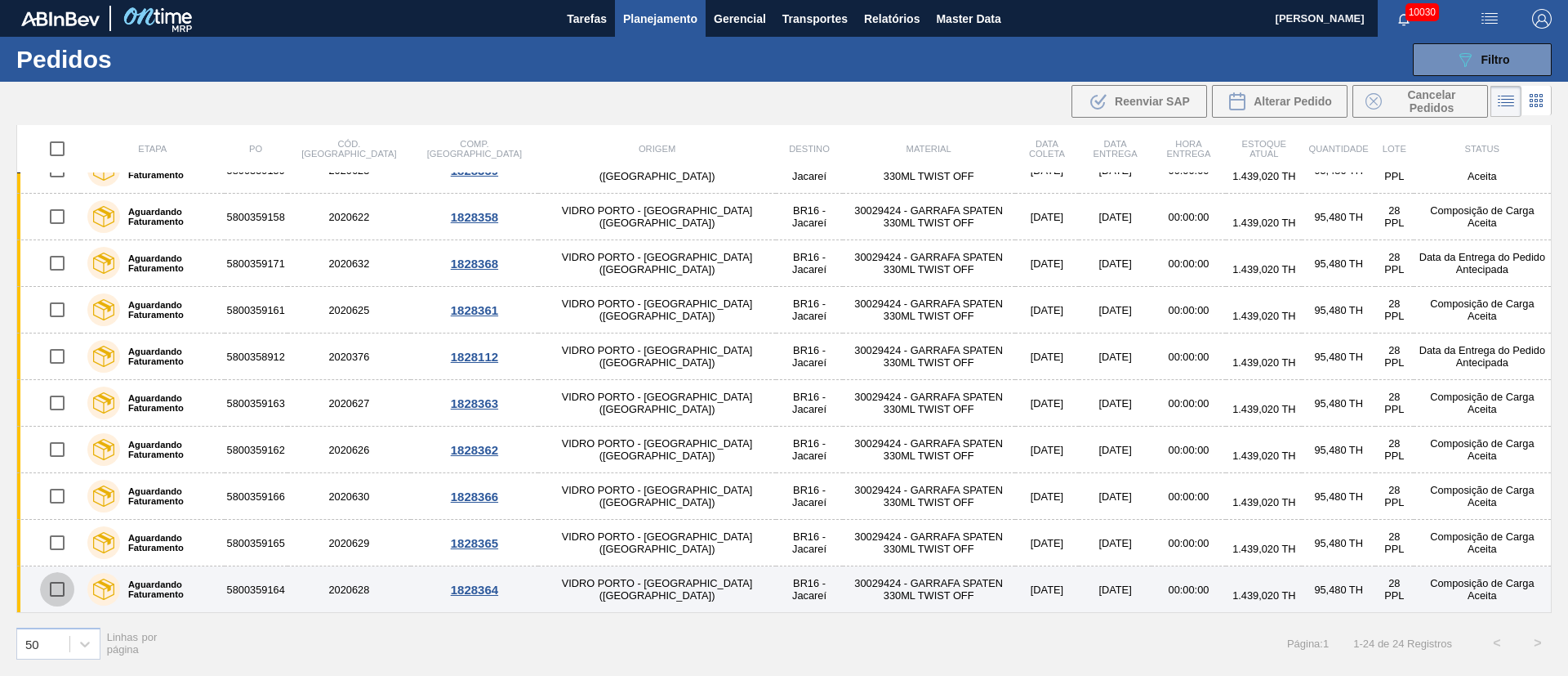
click at [59, 582] on input "checkbox" at bounding box center [56, 588] width 34 height 34
checkbox input "true"
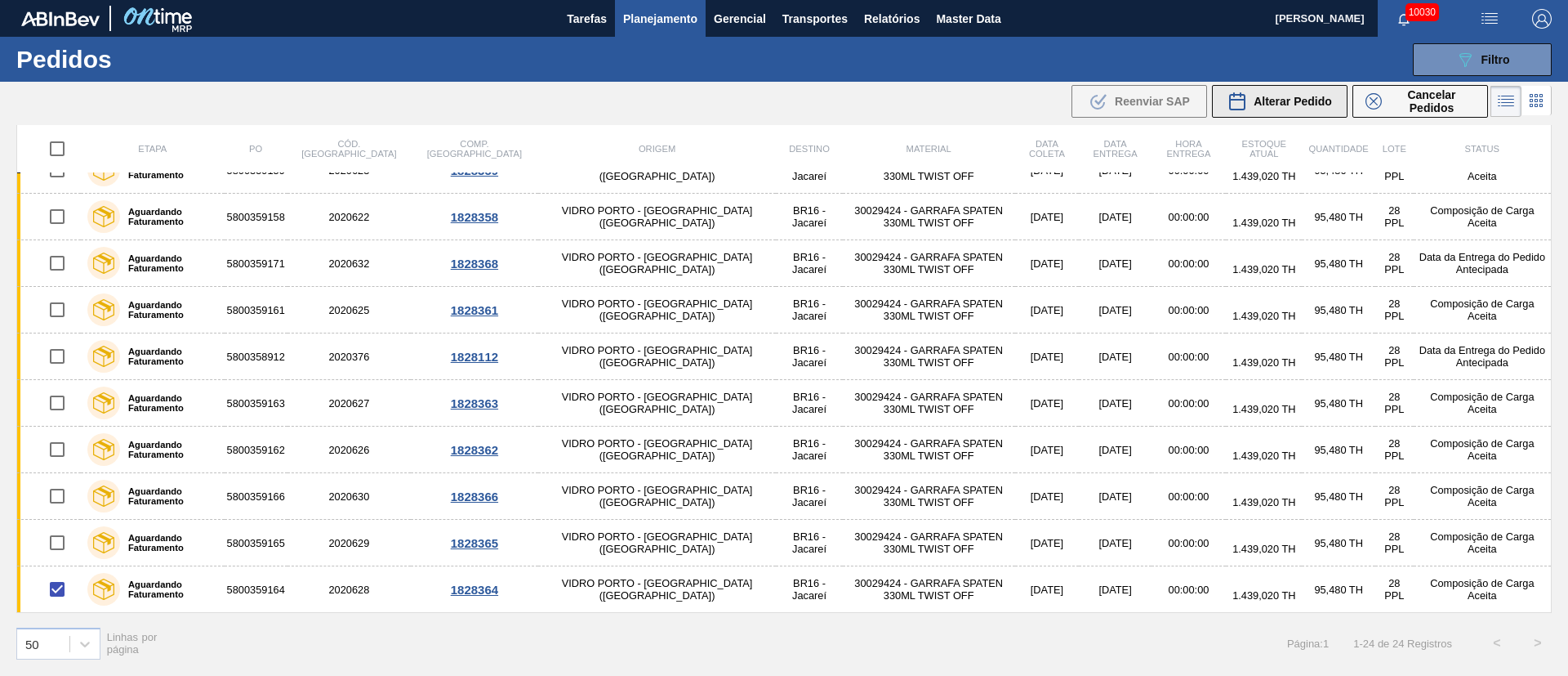
click at [1286, 106] on span "Alterar Pedido" at bounding box center [1293, 101] width 78 height 13
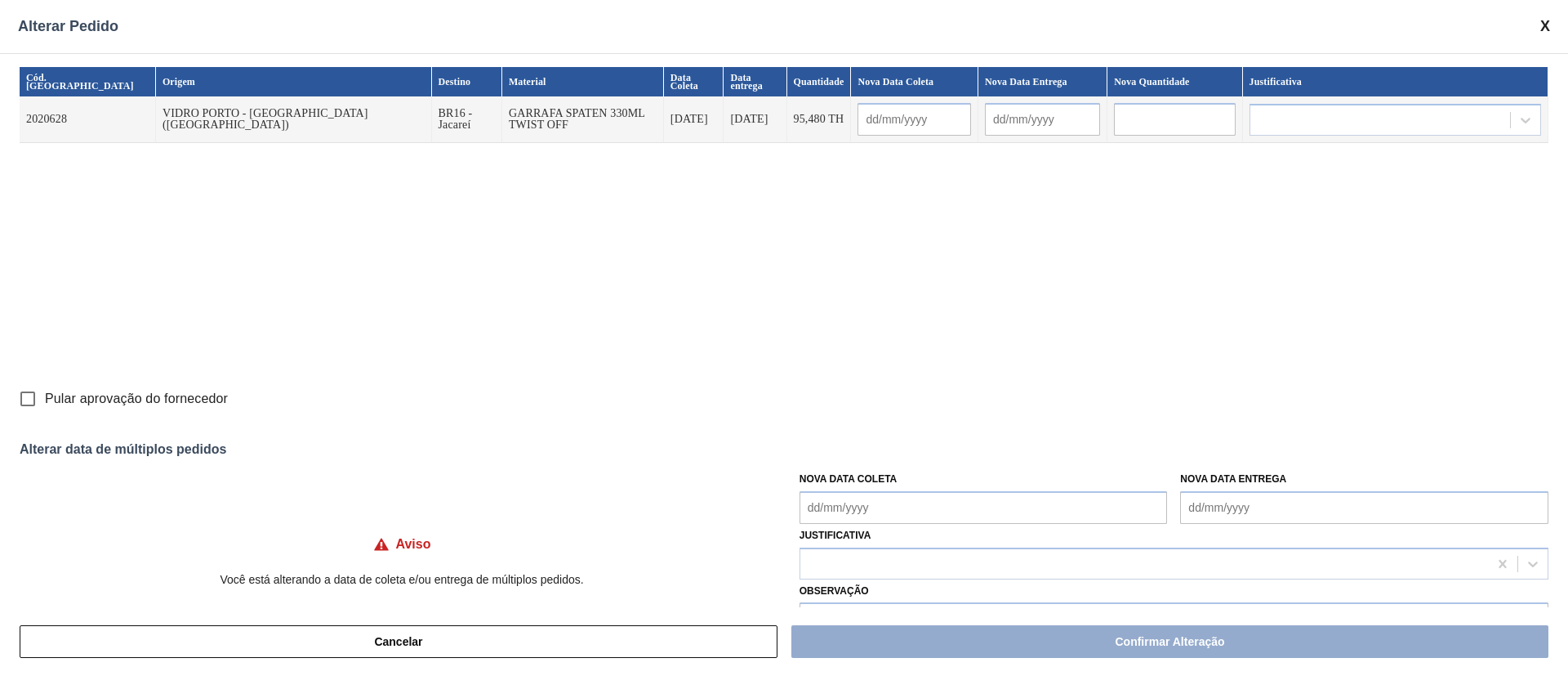
click at [23, 390] on input "Pular aprovação do fornecedor" at bounding box center [27, 398] width 34 height 34
checkbox input "true"
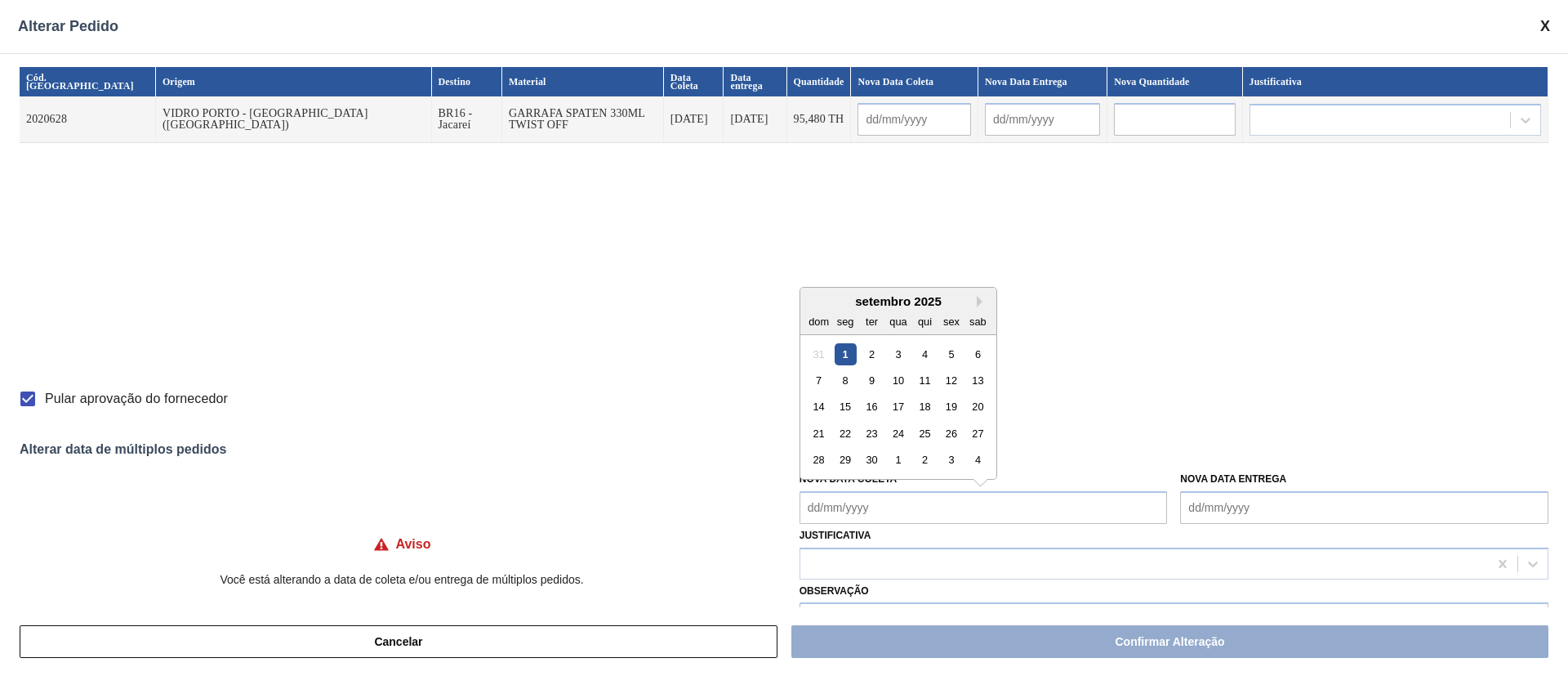
click at [842, 498] on Coleta "Nova Data Coleta" at bounding box center [984, 507] width 368 height 33
click at [872, 355] on div "2" at bounding box center [871, 353] width 22 height 22
type input "[DATE]"
type Coleta "[DATE]"
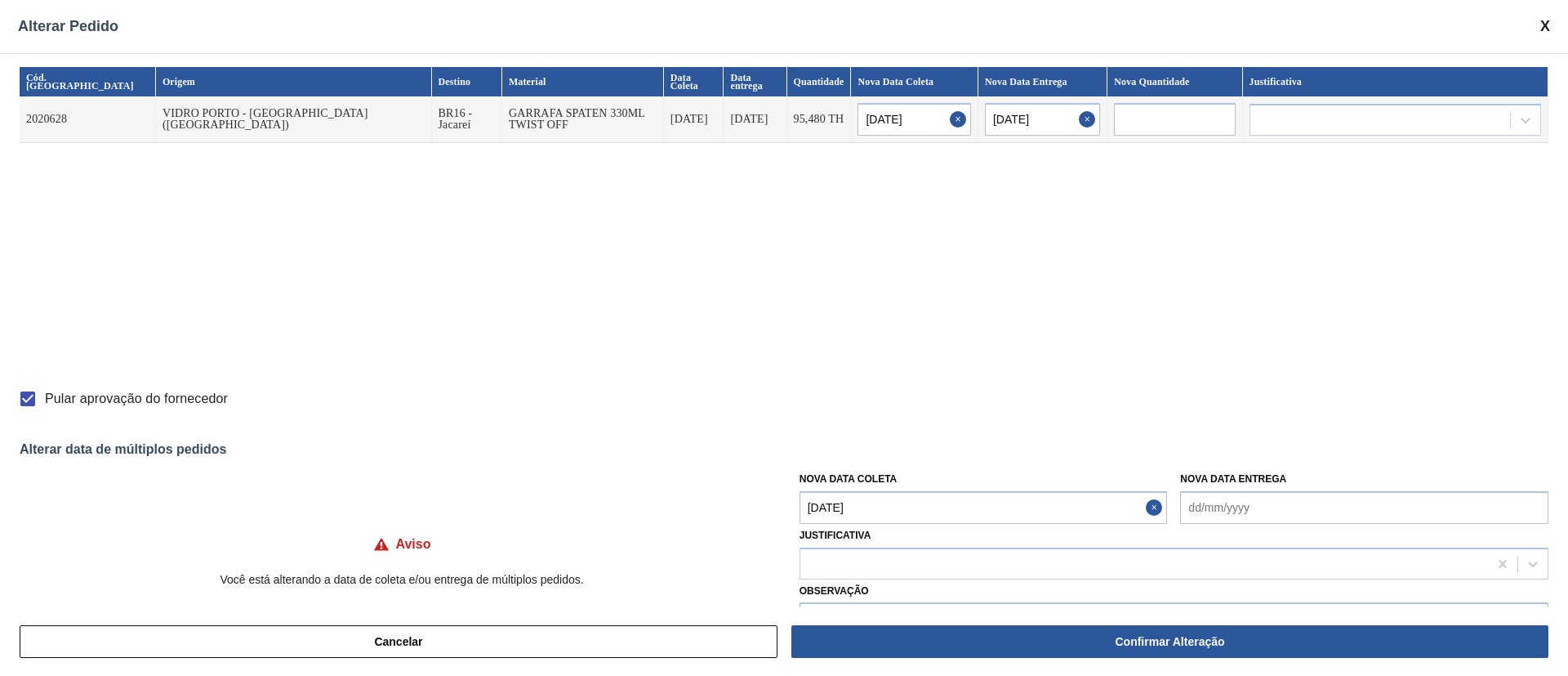
click at [866, 510] on Coleta "[DATE]" at bounding box center [984, 507] width 368 height 33
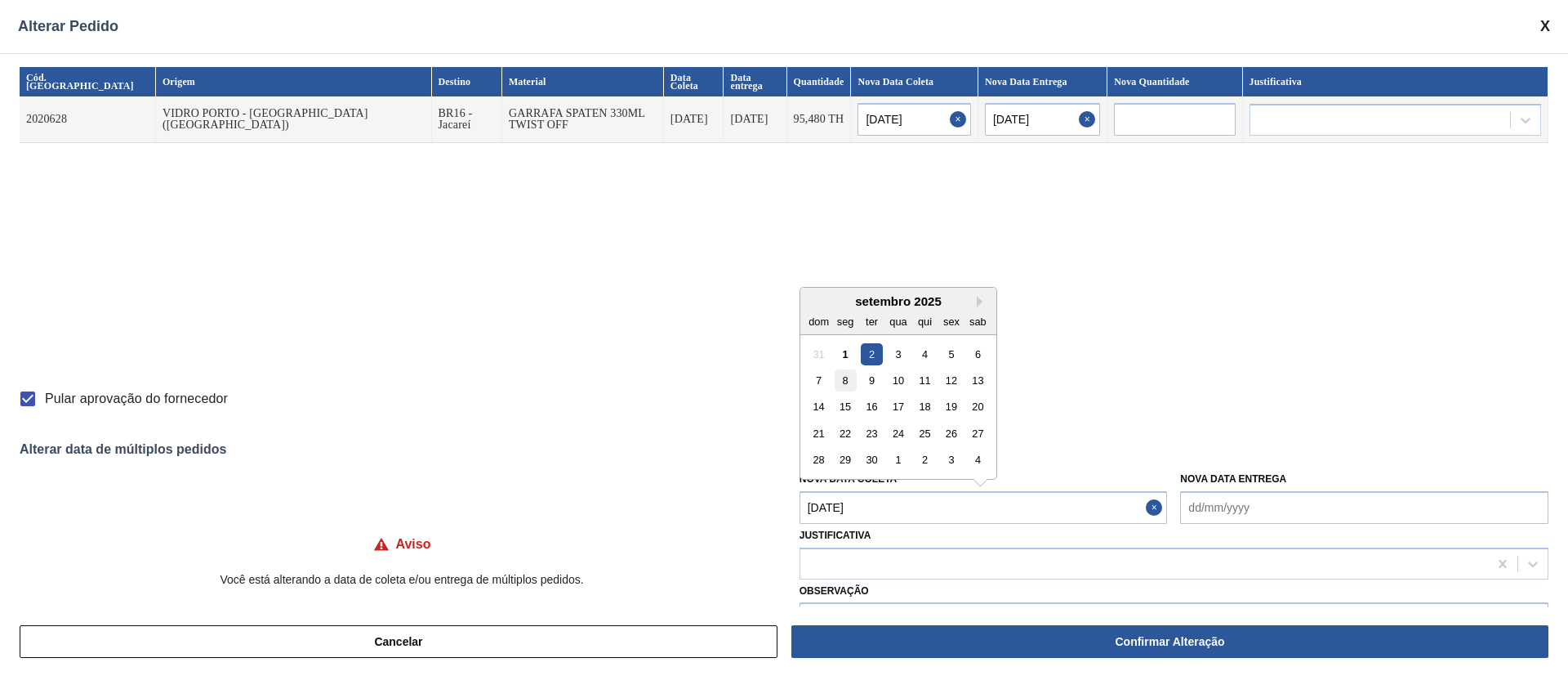
click at [843, 381] on div "8" at bounding box center [844, 380] width 22 height 22
type input "[DATE]"
type Coleta "[DATE]"
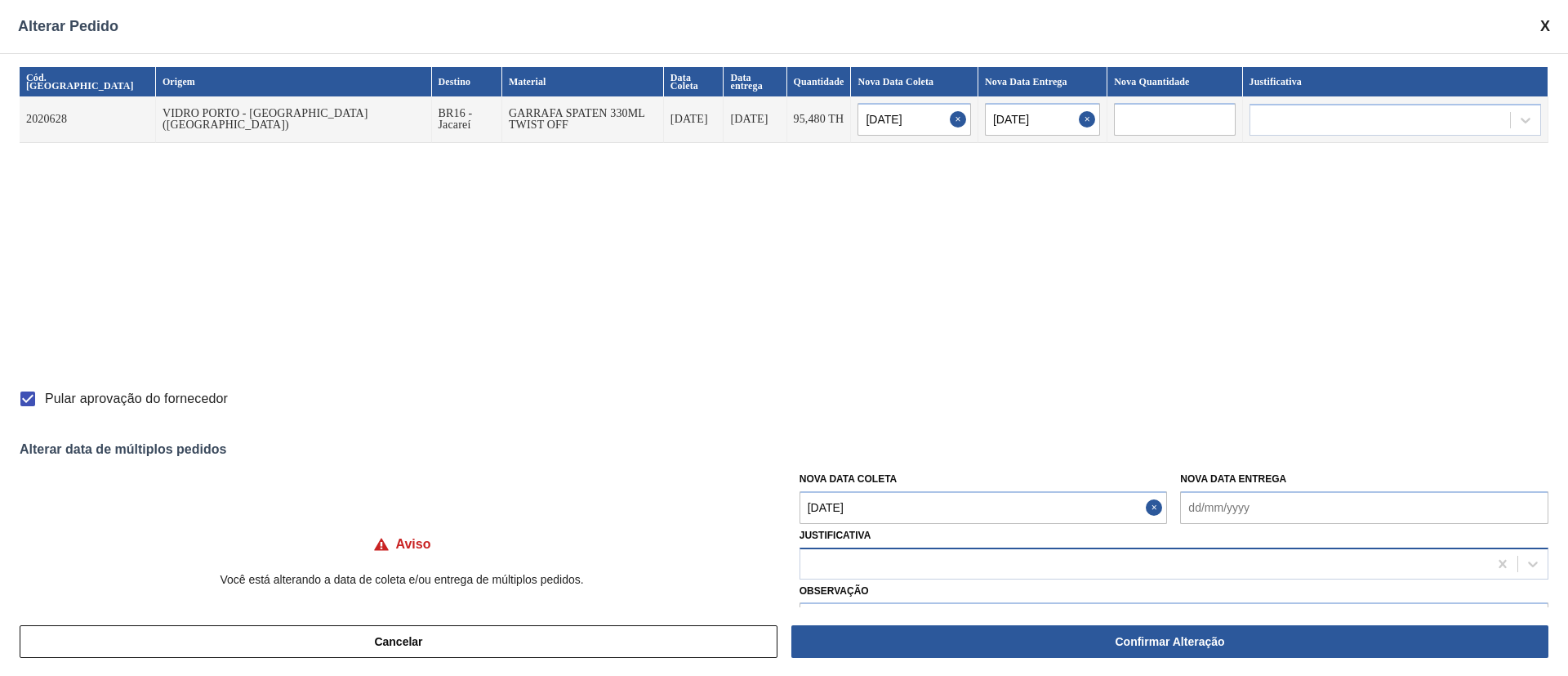
click at [863, 568] on div at bounding box center [1145, 563] width 688 height 23
type input "ou"
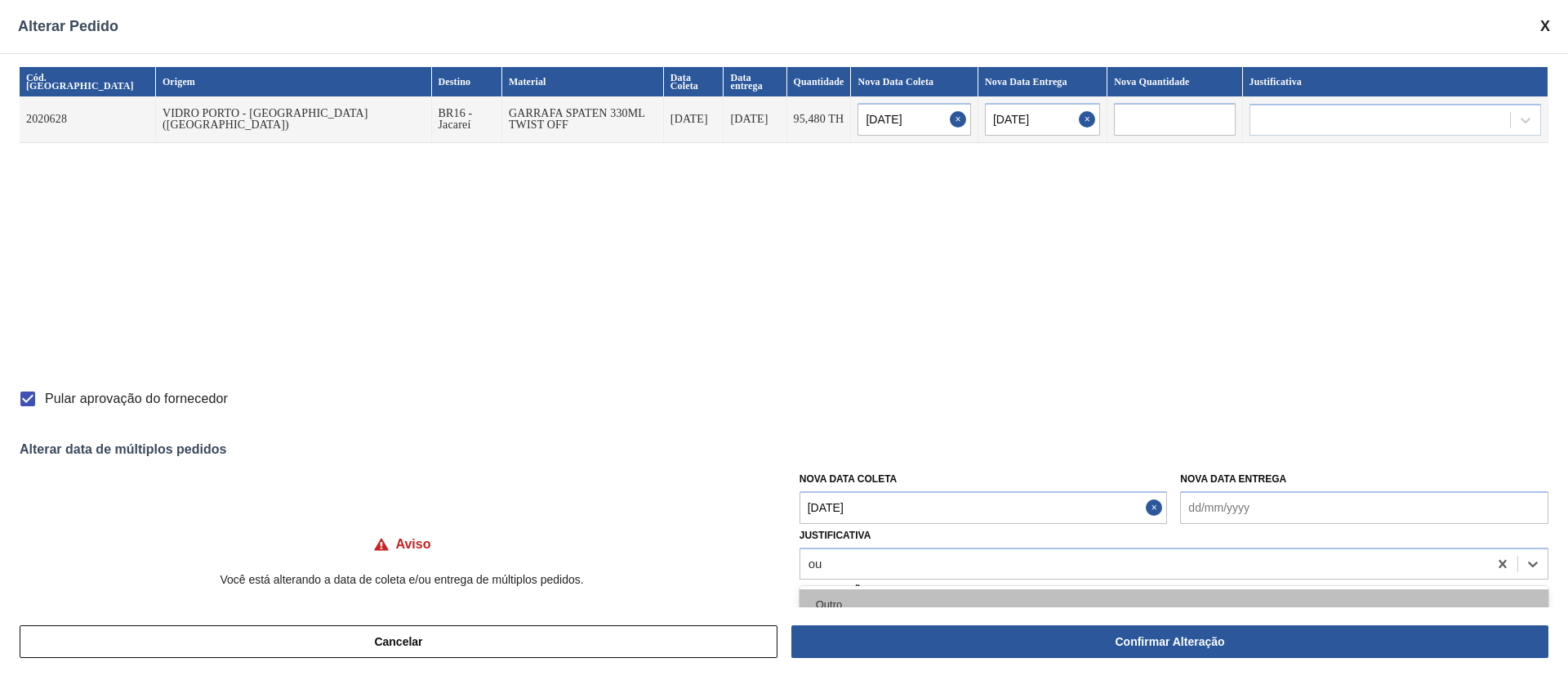
click at [845, 605] on div "Outro" at bounding box center [1174, 604] width 749 height 30
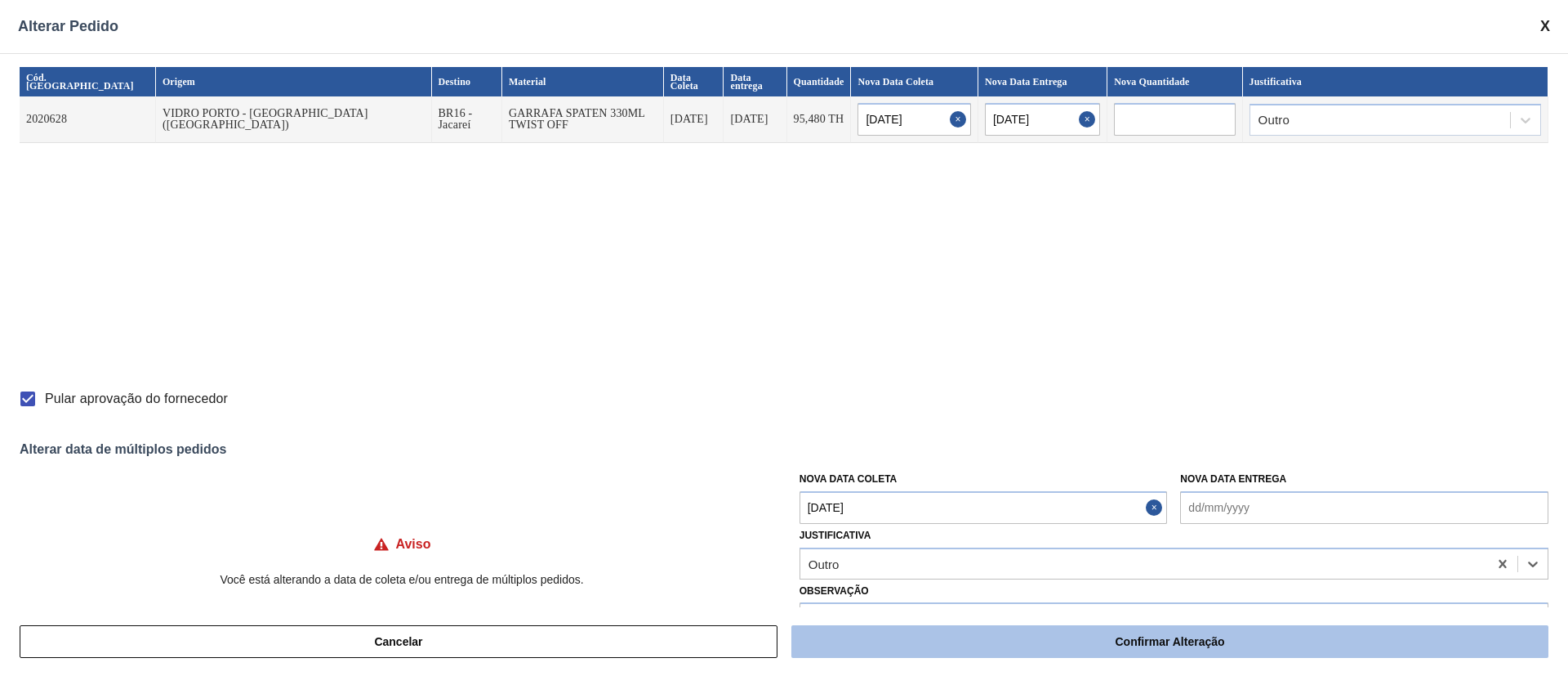
click at [1006, 635] on button "Confirmar Alteração" at bounding box center [1170, 641] width 758 height 33
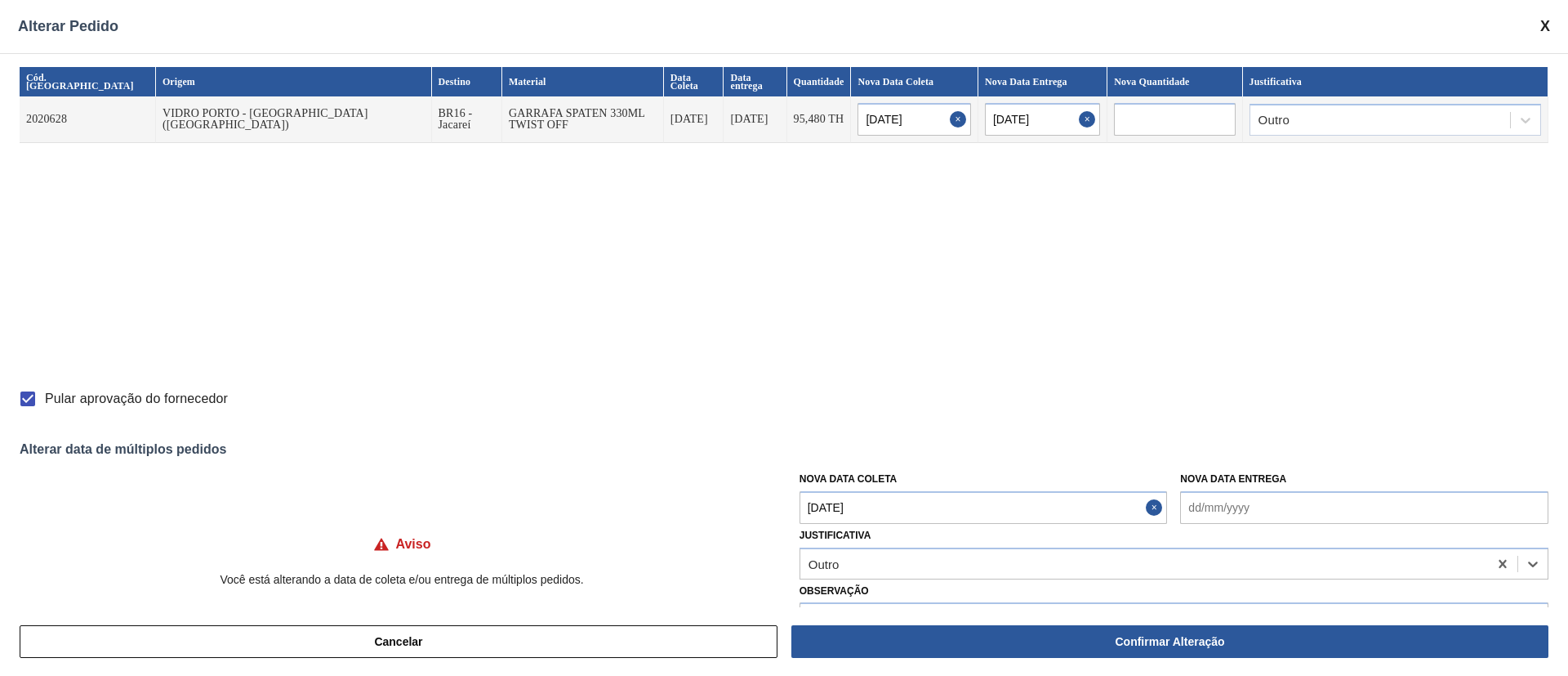
checkbox input "false"
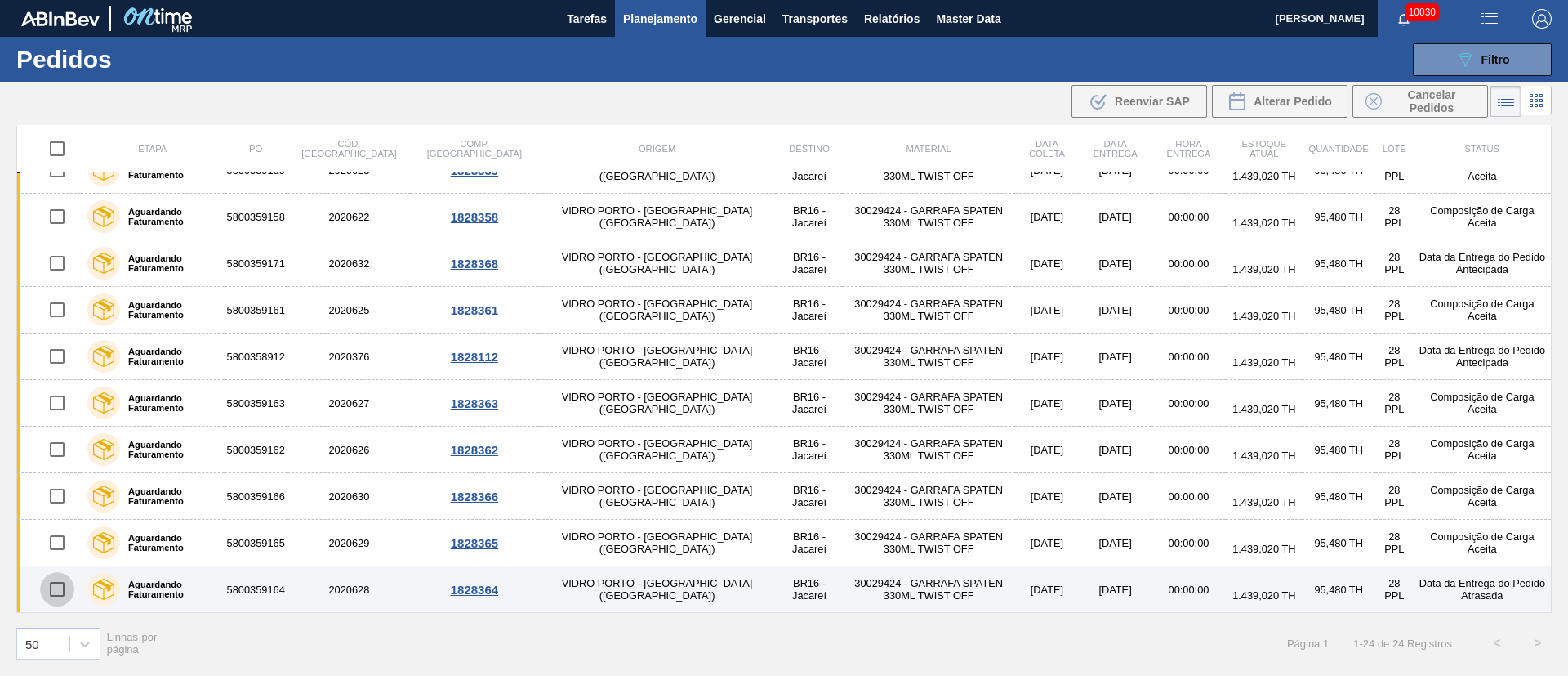
click at [55, 583] on input "checkbox" at bounding box center [56, 588] width 34 height 34
checkbox input "true"
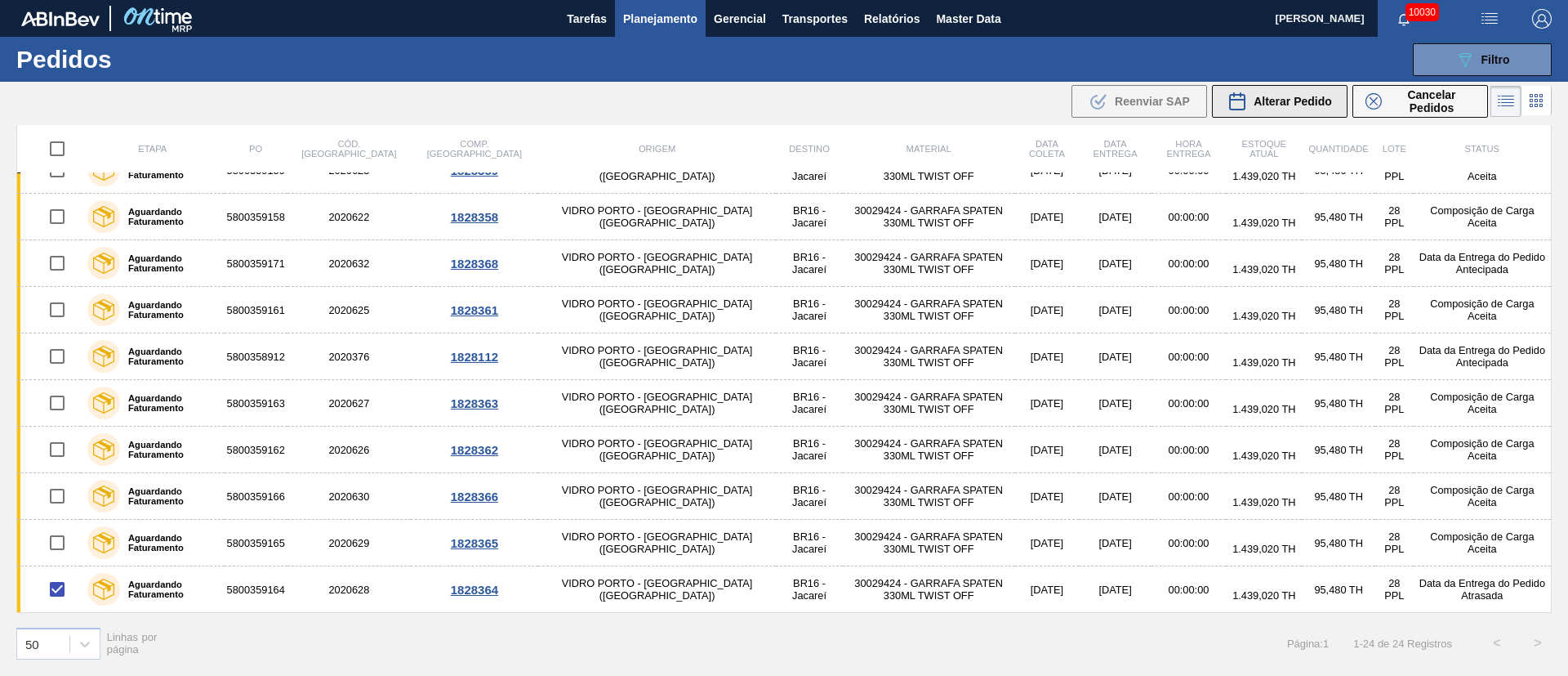
click at [1303, 102] on span "Alterar Pedido" at bounding box center [1293, 101] width 78 height 13
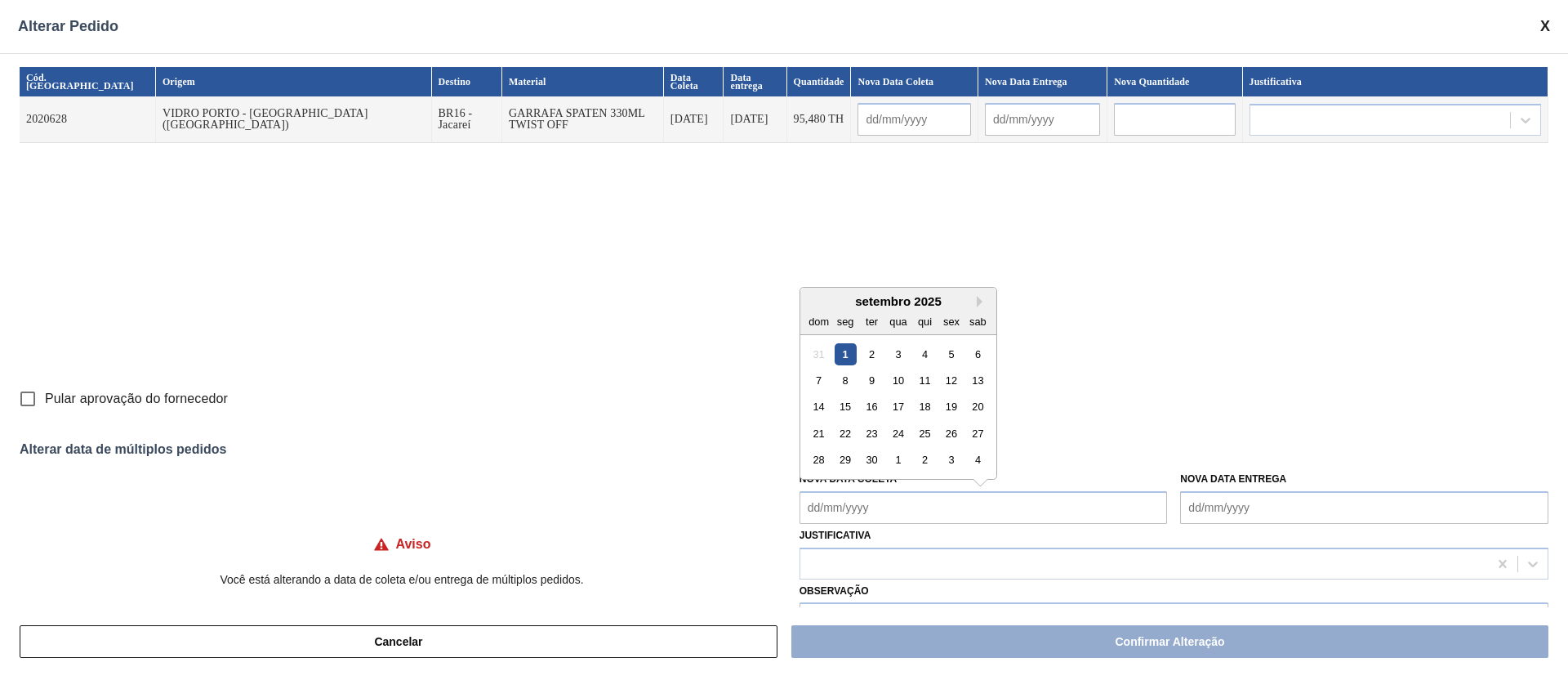
click at [838, 504] on Coleta "Nova Data Coleta" at bounding box center [984, 507] width 368 height 33
drag, startPoint x: 896, startPoint y: 354, endPoint x: 893, endPoint y: 368, distance: 14.3
click at [896, 354] on div "3" at bounding box center [897, 353] width 22 height 22
type Coleta "[DATE]"
type input "[DATE]"
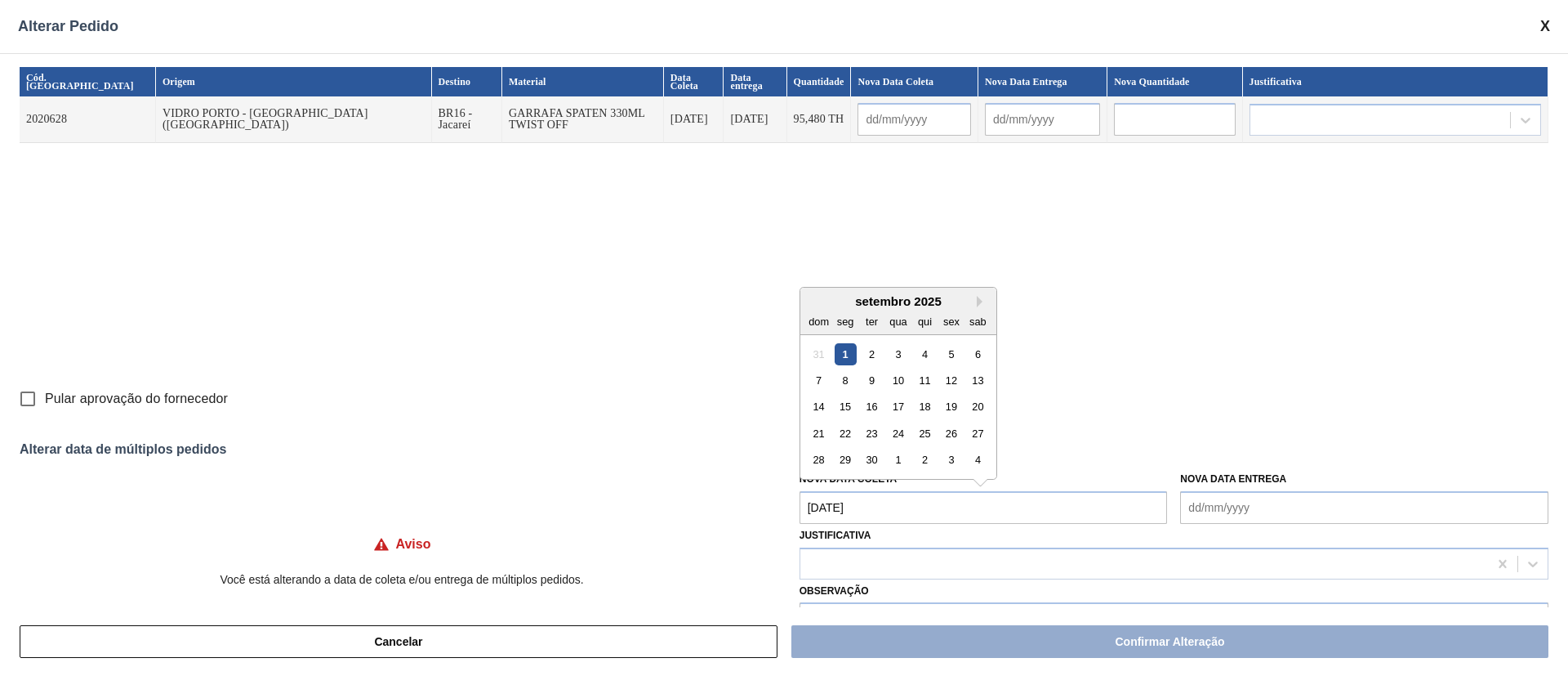
type input "[DATE]"
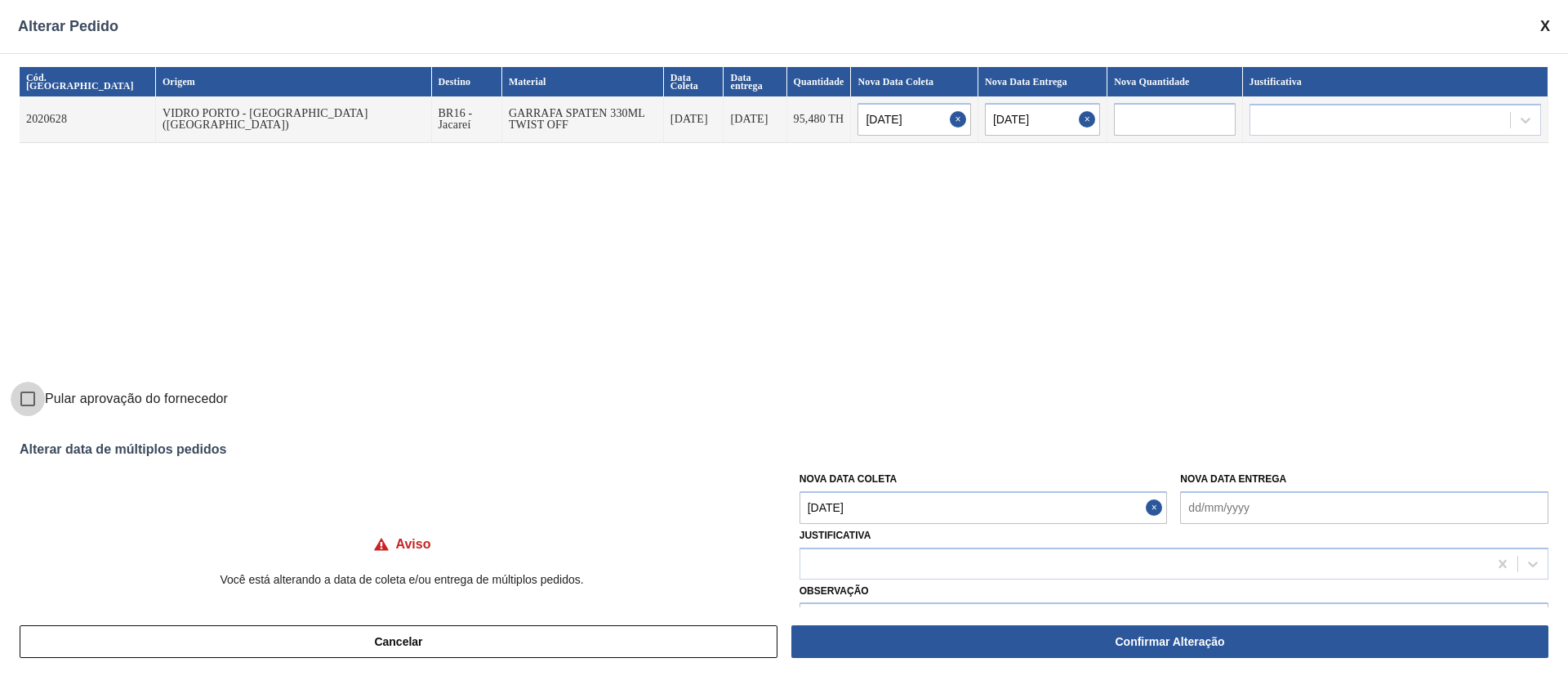
click at [23, 399] on input "Pular aprovação do fornecedor" at bounding box center [27, 398] width 34 height 34
checkbox input "true"
click at [877, 554] on div at bounding box center [1145, 563] width 688 height 23
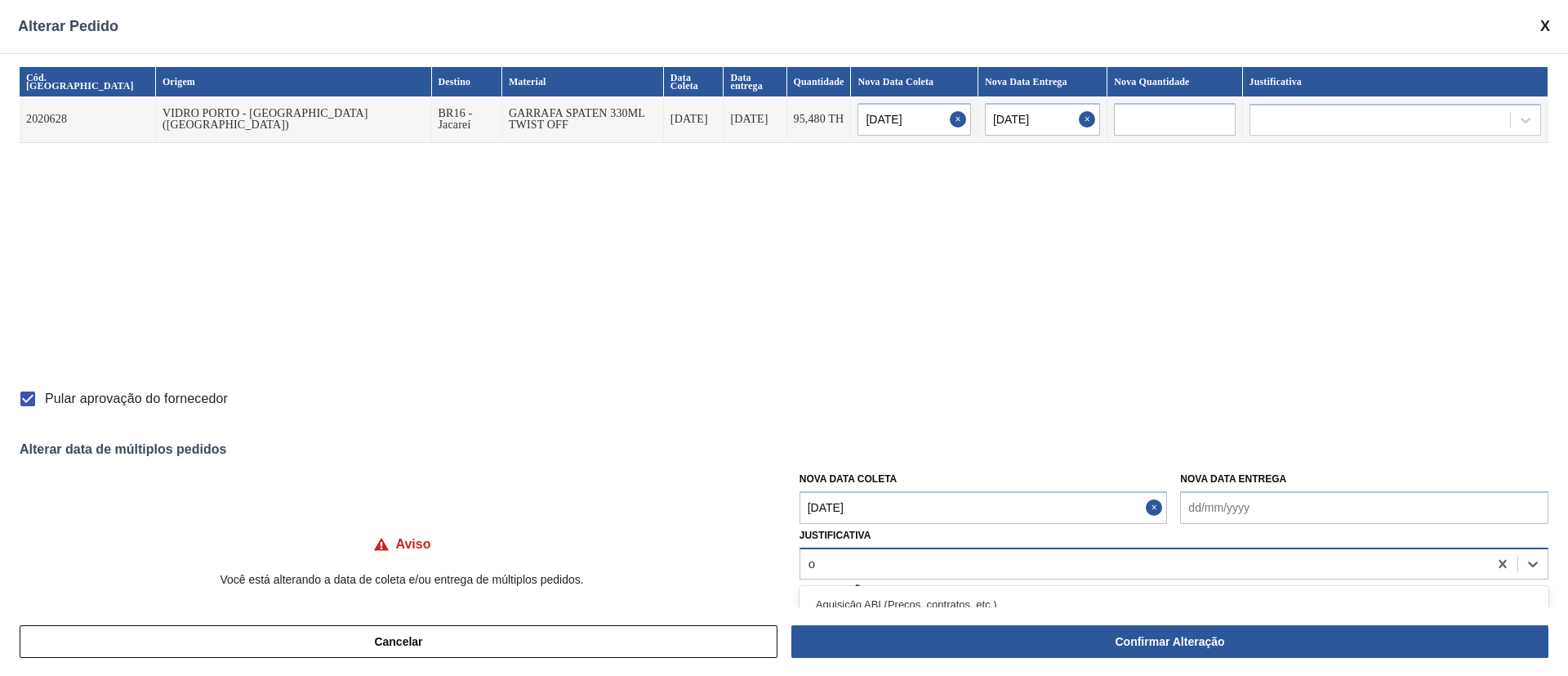
type input "ou"
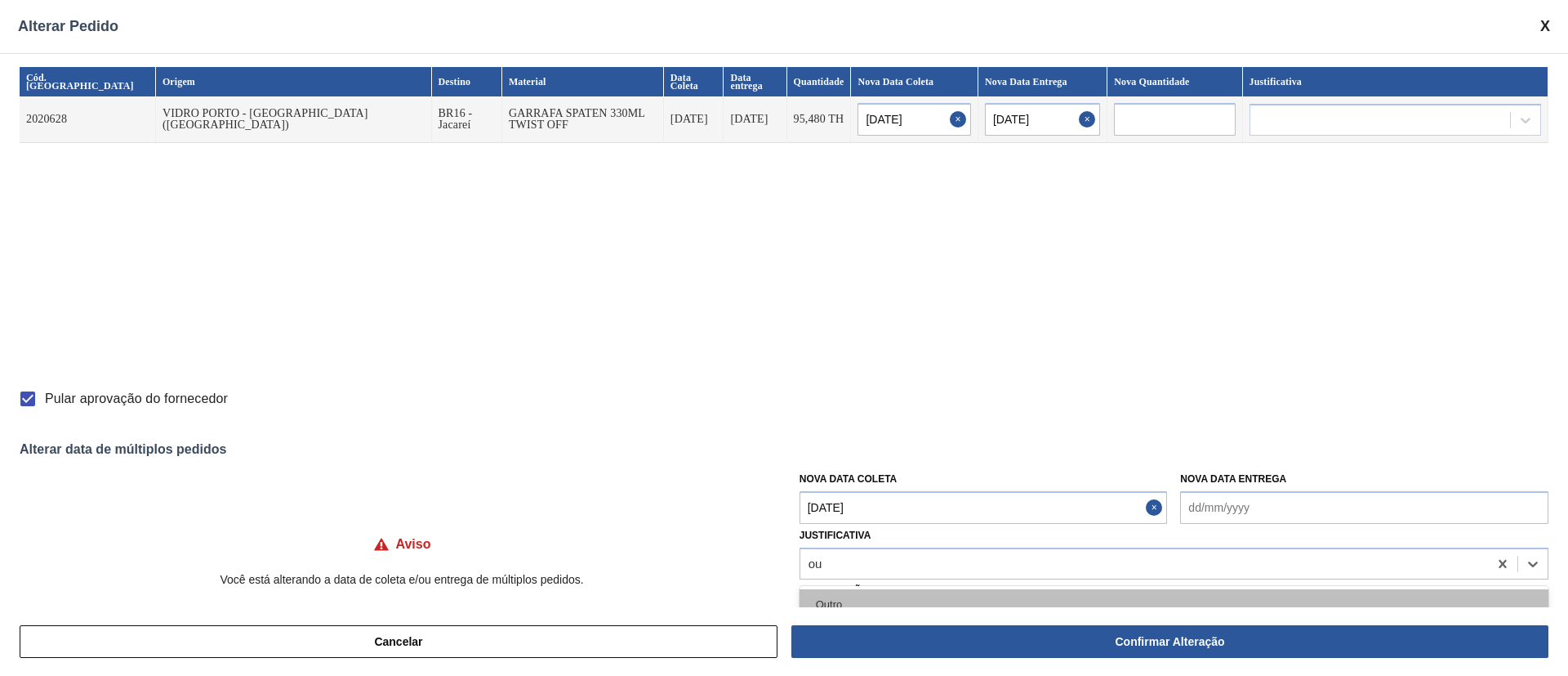
click at [869, 600] on div "Outro" at bounding box center [1174, 604] width 749 height 30
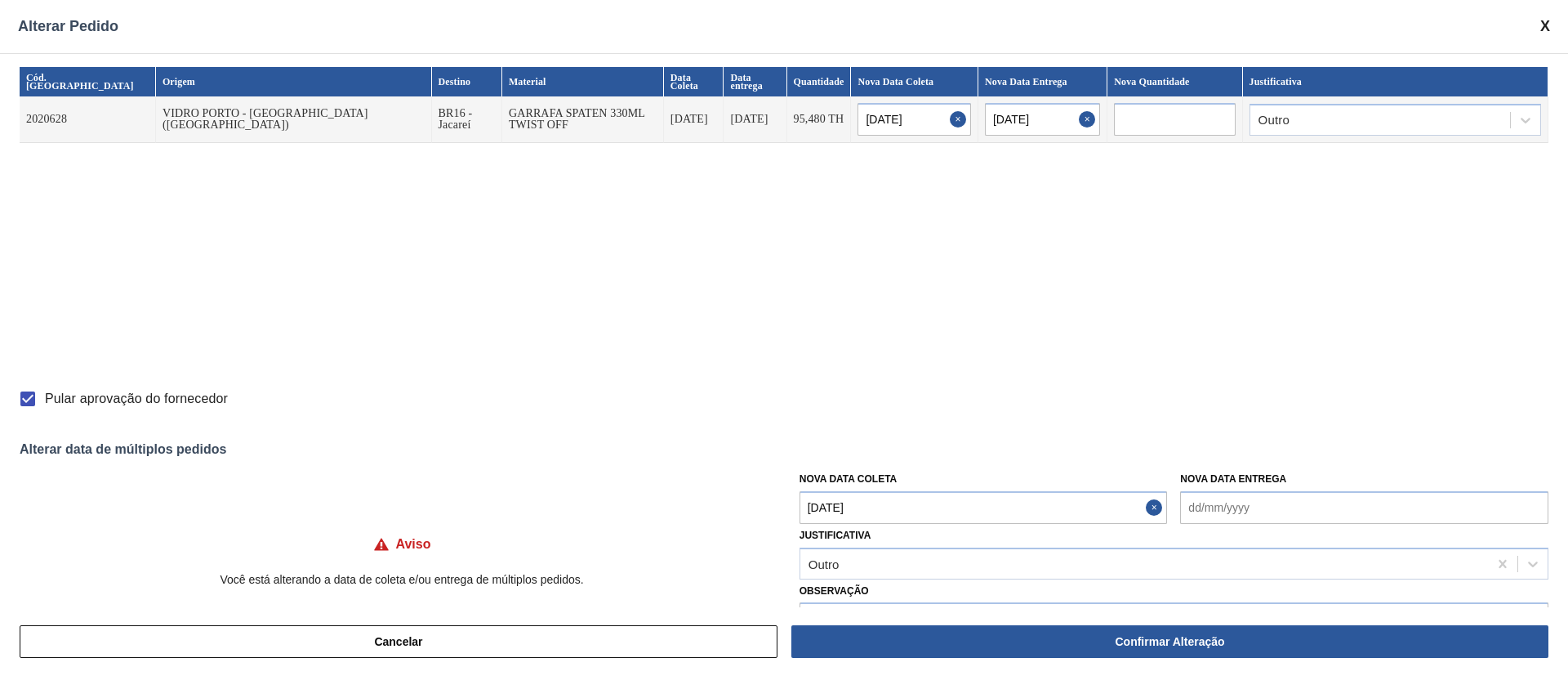
click at [1090, 660] on div "Cancelar Confirmar Alteração" at bounding box center [784, 641] width 1568 height 69
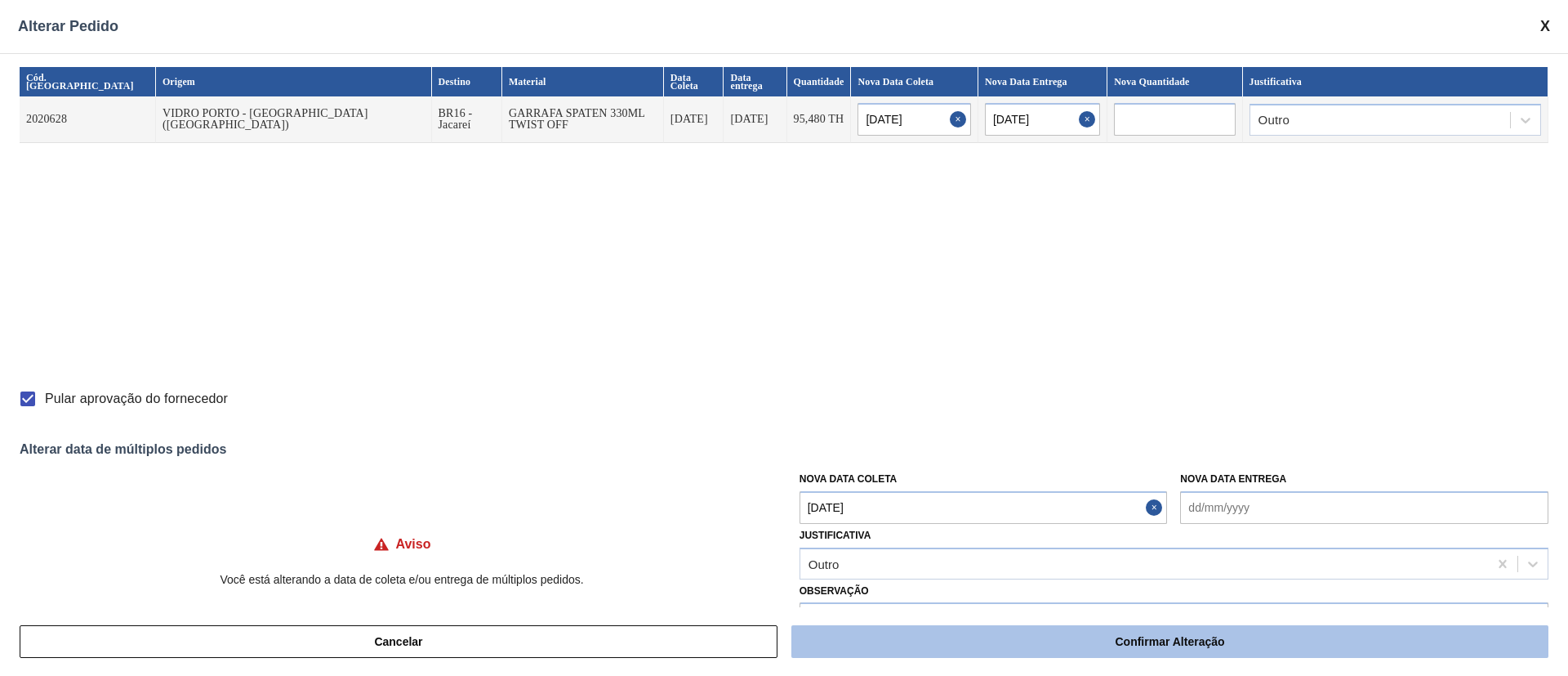
click at [1082, 639] on button "Confirmar Alteração" at bounding box center [1170, 641] width 758 height 33
checkbox input "false"
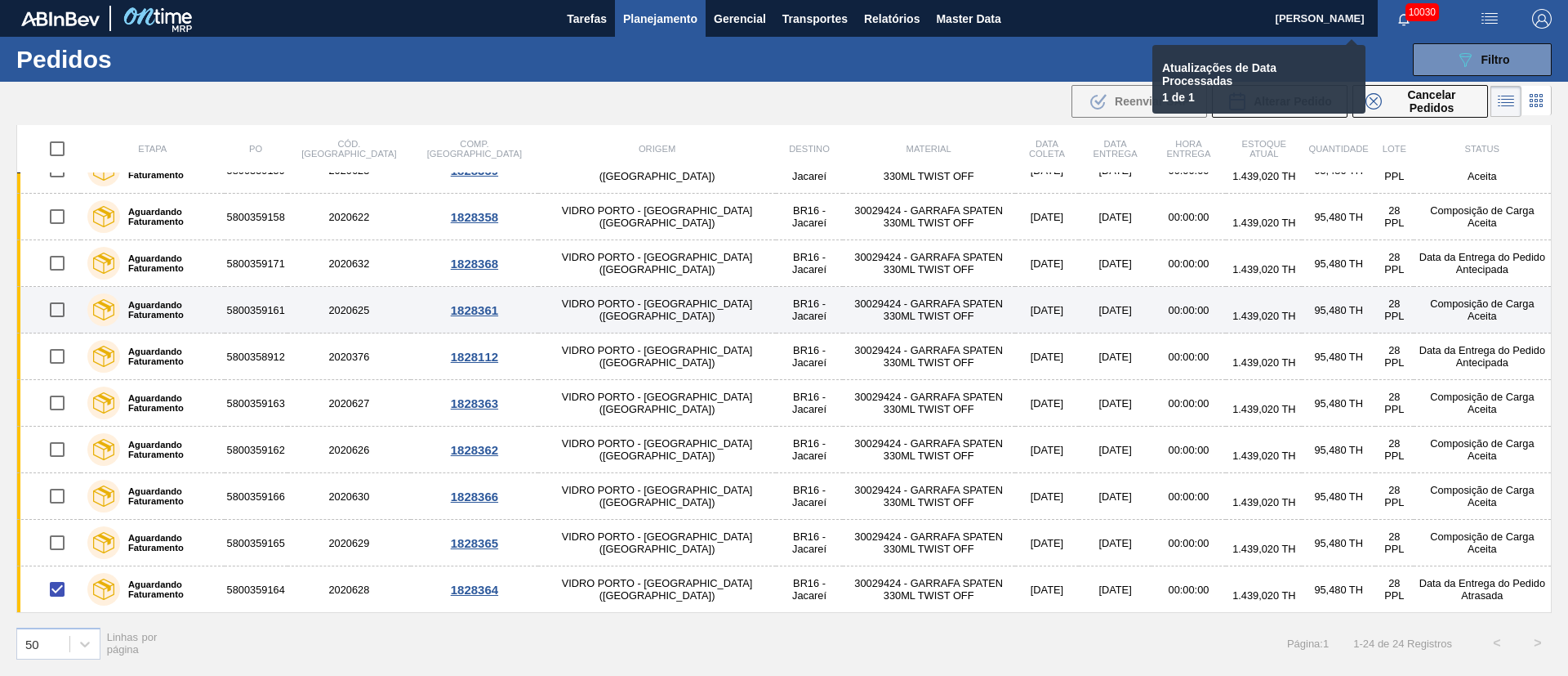
checkbox input "false"
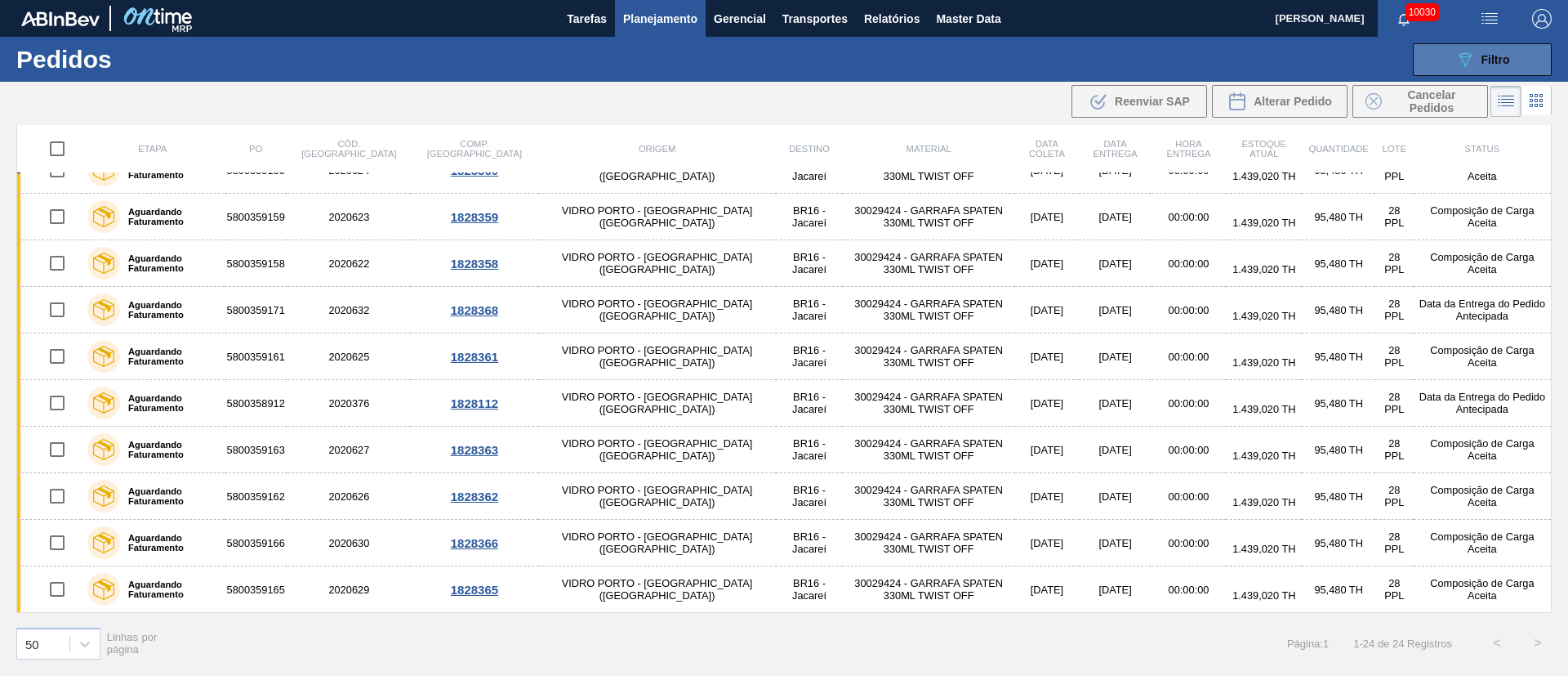
click at [1460, 63] on icon "089F7B8B-B2A5-4AFE-B5C0-19BA573D28AC" at bounding box center [1465, 59] width 20 height 20
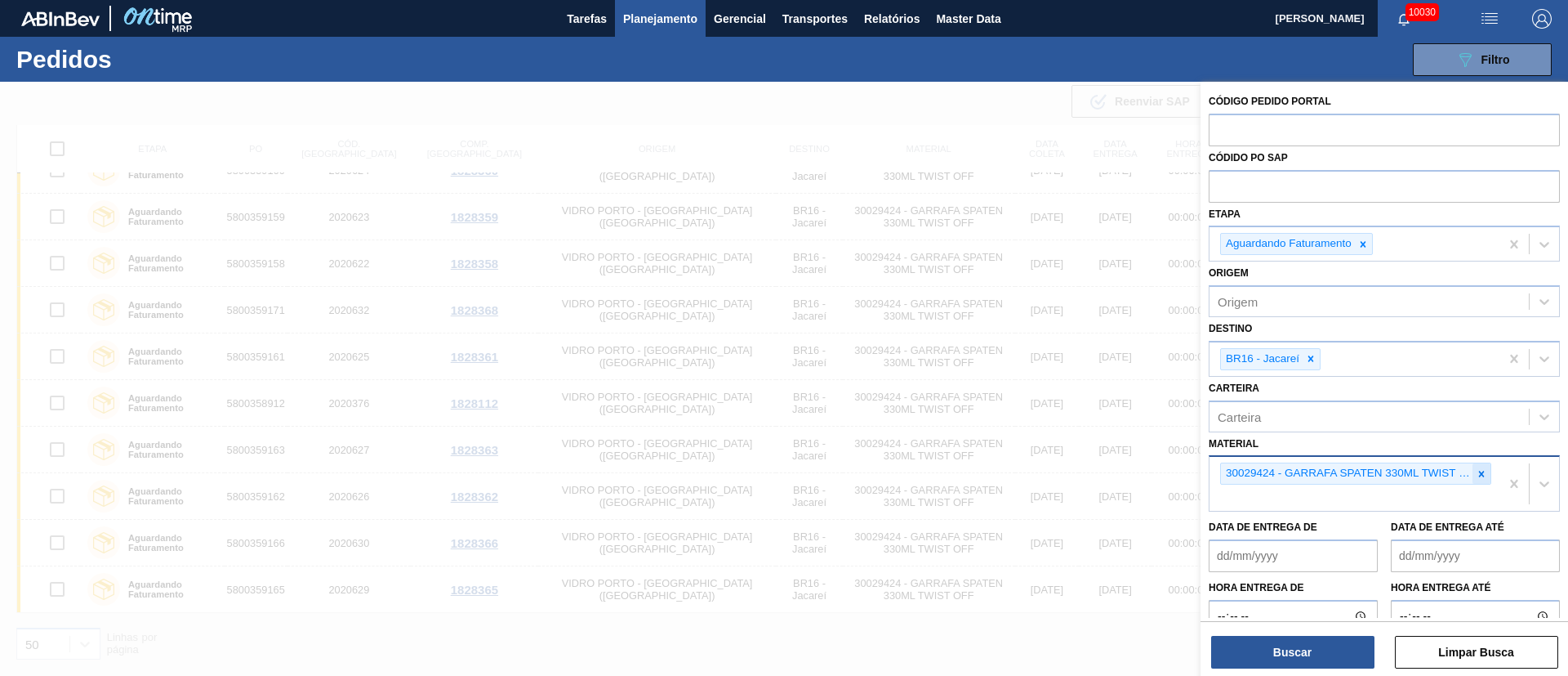
click at [1476, 467] on div at bounding box center [1481, 474] width 18 height 21
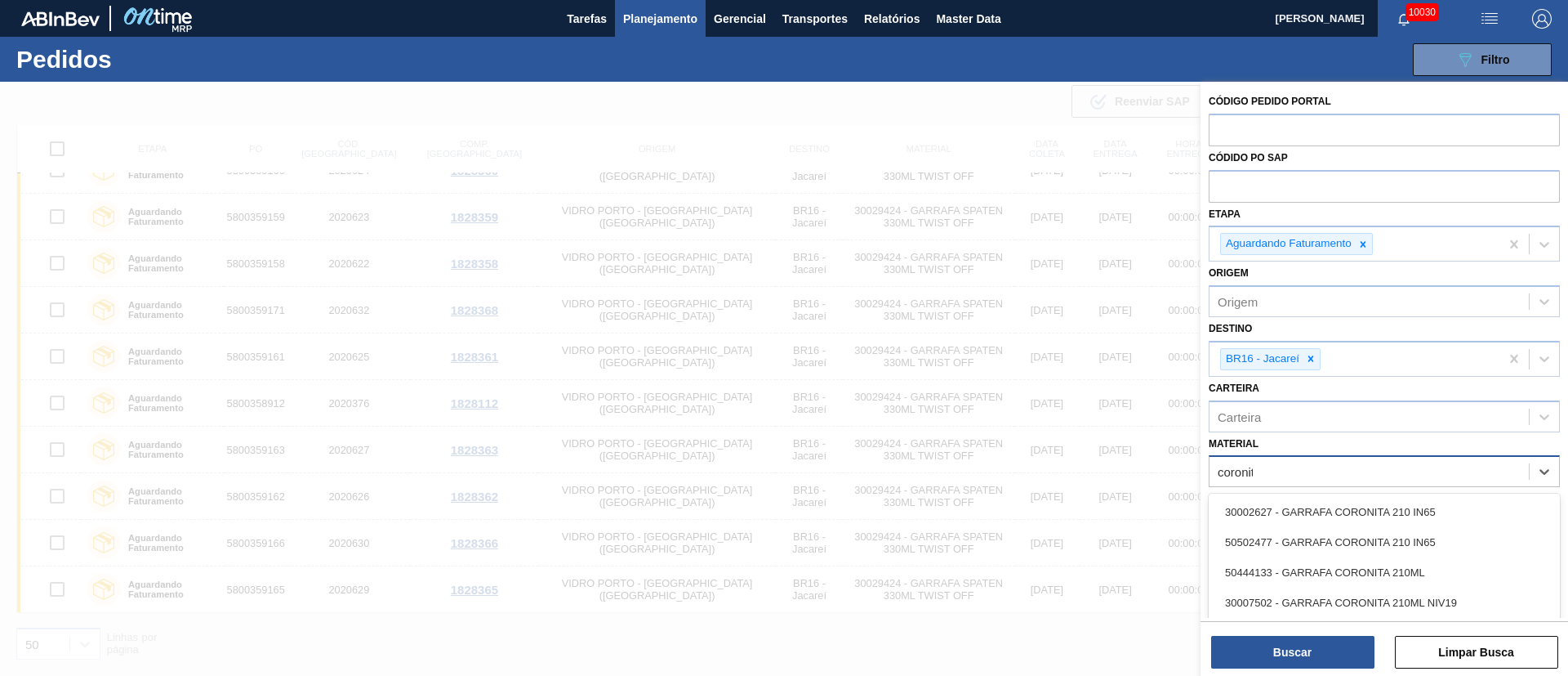
type input "coronita"
click at [1415, 504] on div "30002627 - GARRAFA CORONITA 210 IN65" at bounding box center [1385, 512] width 351 height 30
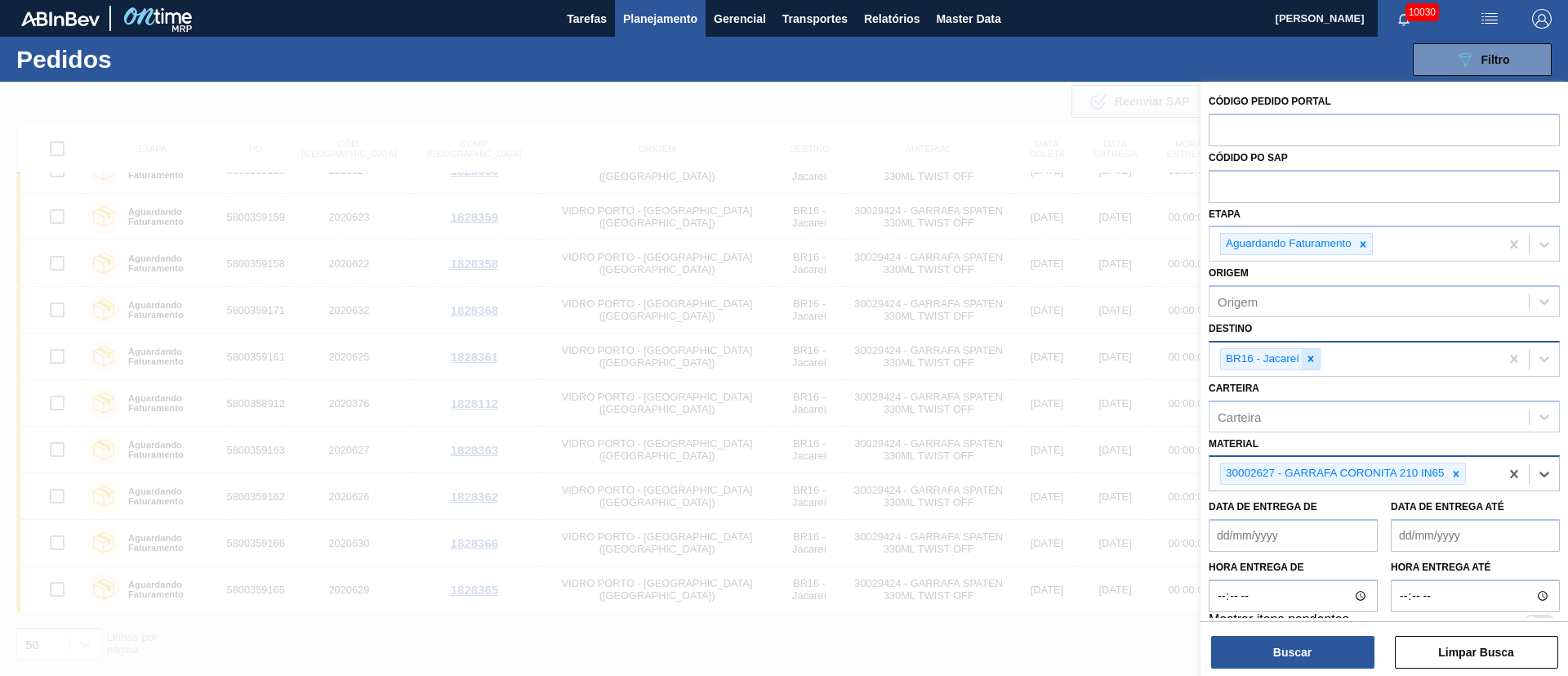
click at [1308, 361] on icon at bounding box center [1311, 359] width 6 height 6
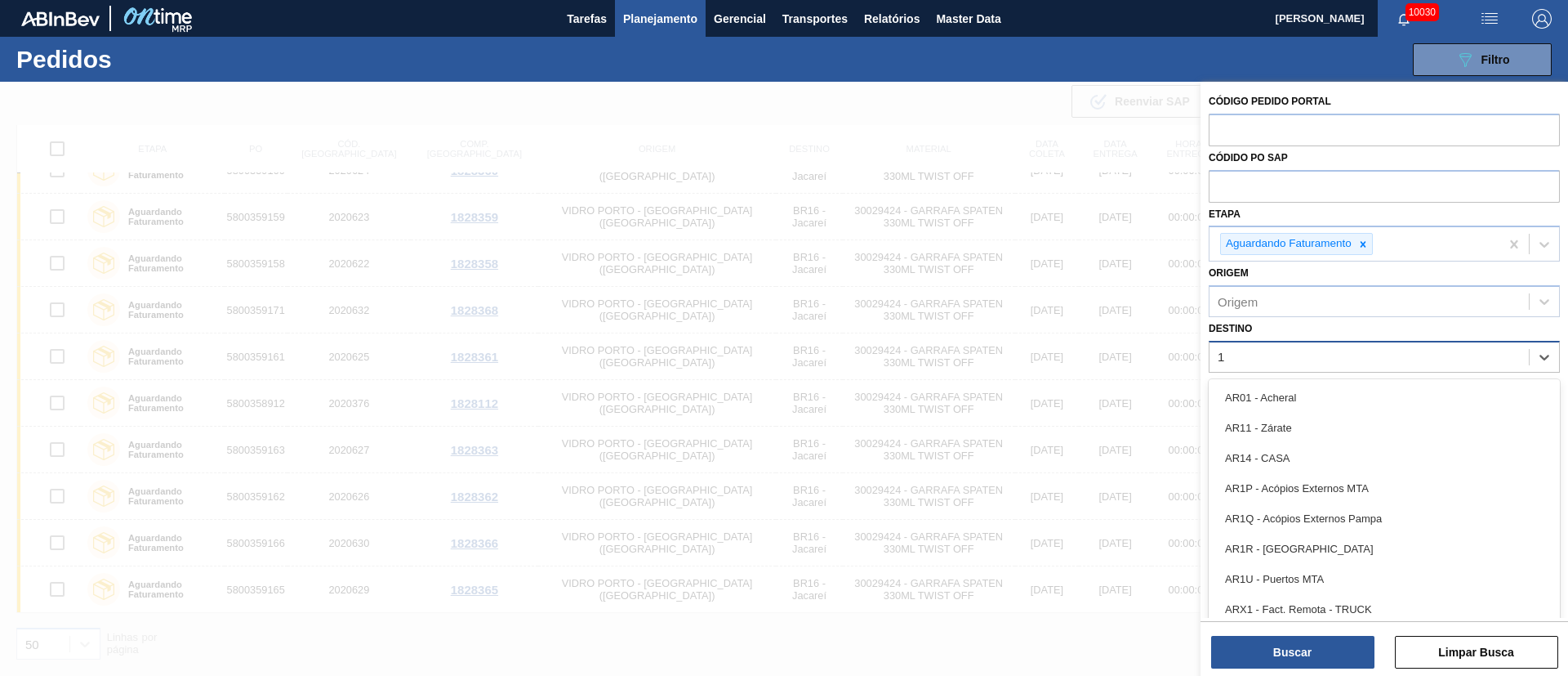
type input "19"
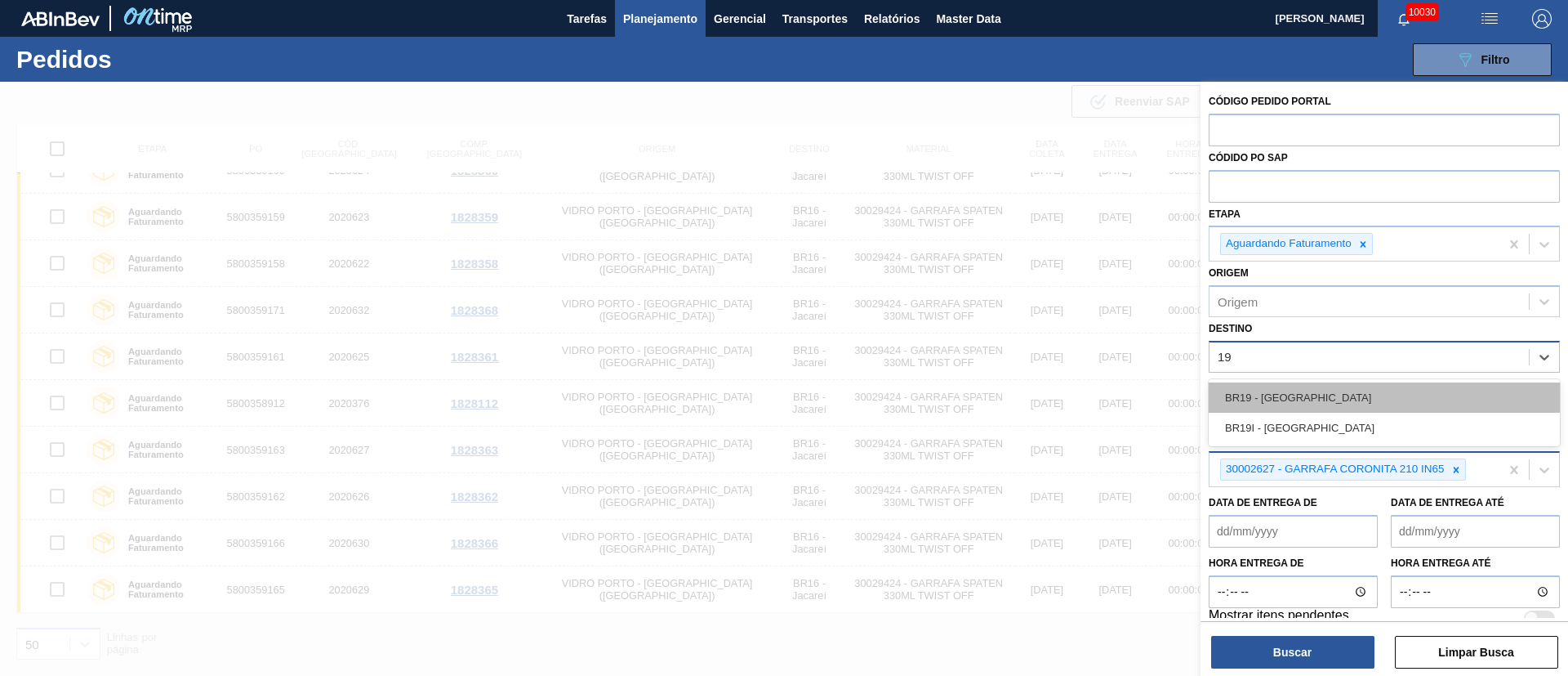
click at [1286, 397] on div "BR19 - [GEOGRAPHIC_DATA]" at bounding box center [1385, 397] width 351 height 30
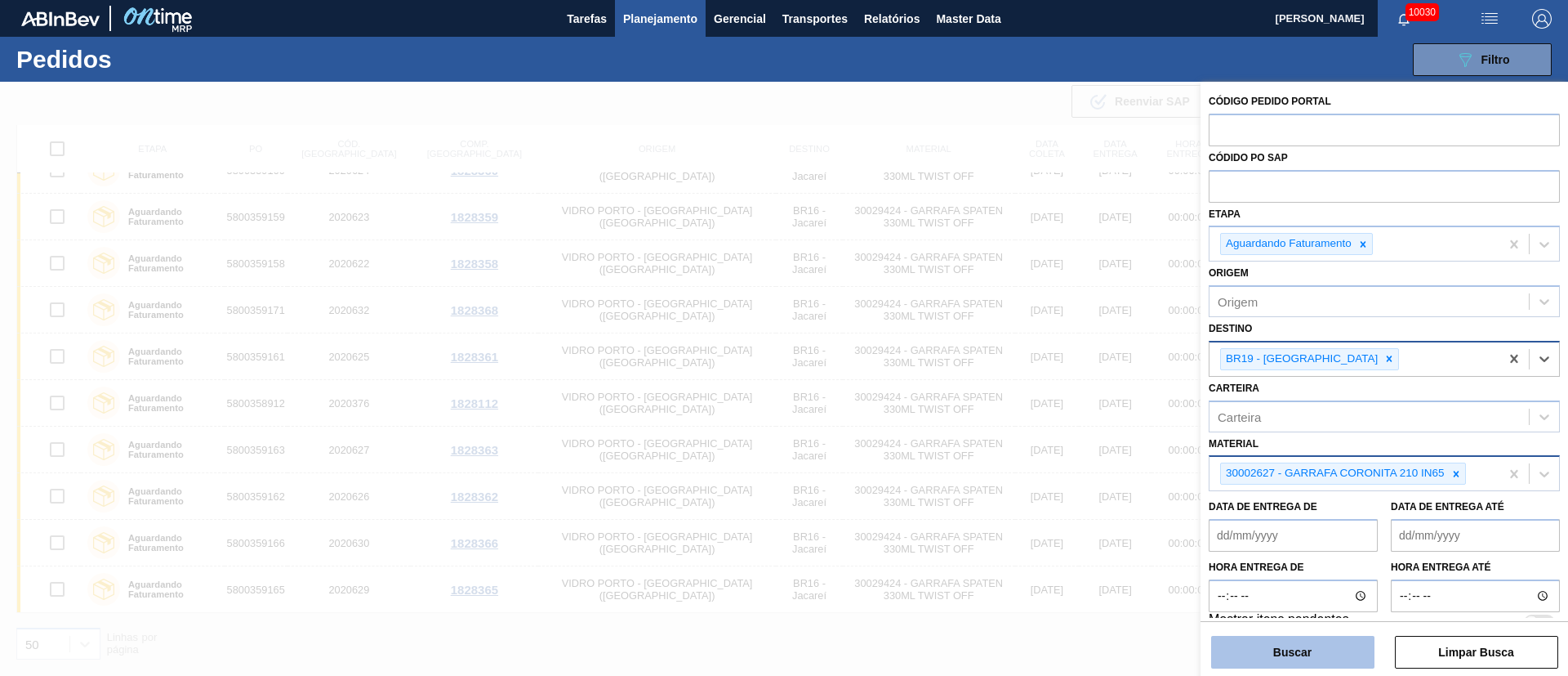
click at [1325, 646] on button "Buscar" at bounding box center [1293, 653] width 163 height 33
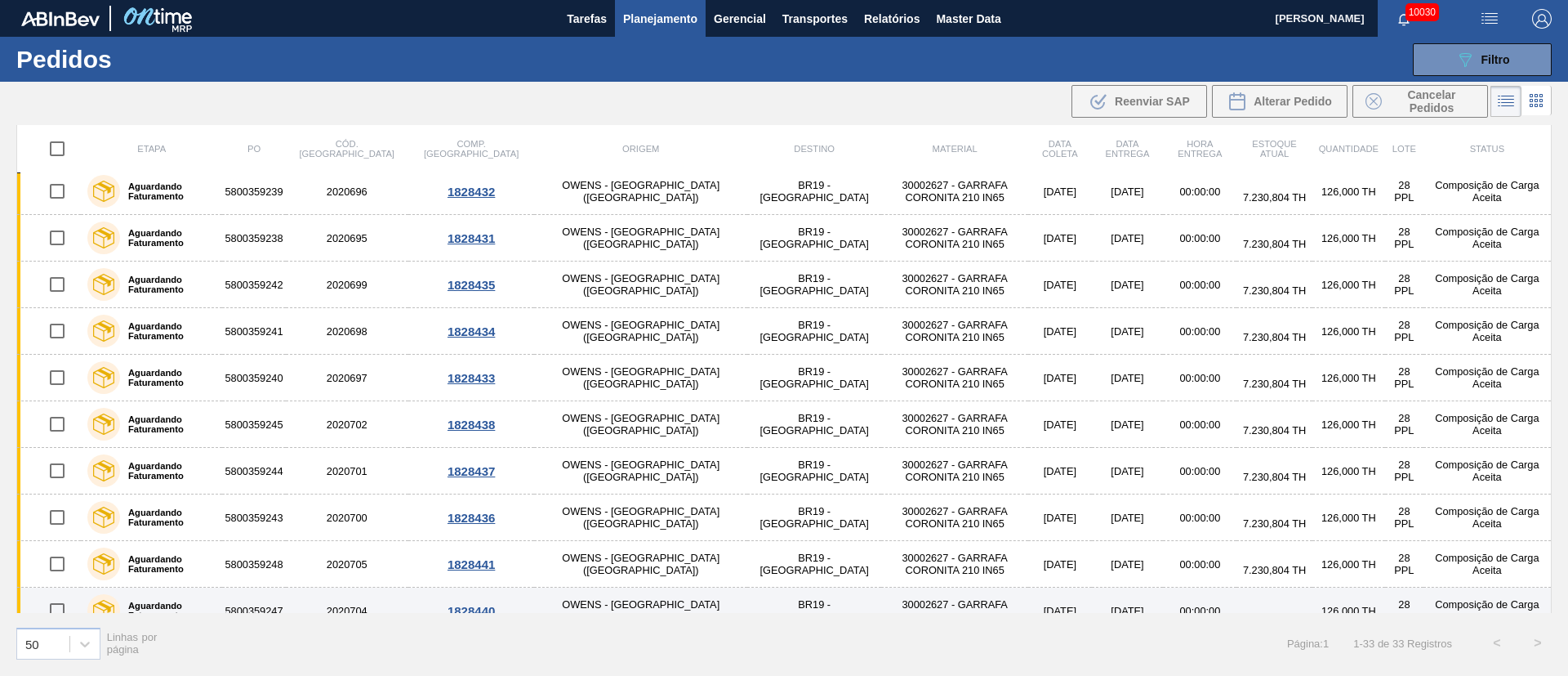
scroll to position [0, 0]
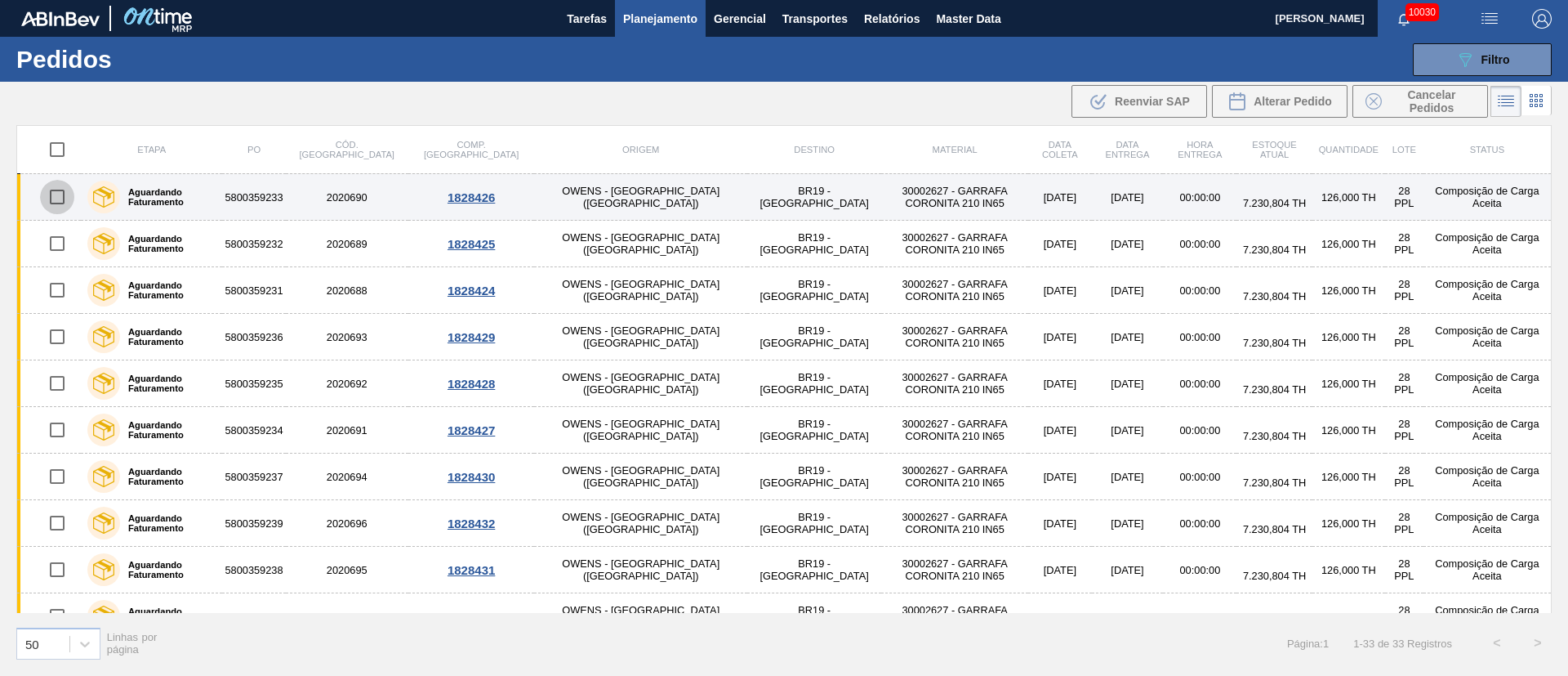
click at [59, 204] on input "checkbox" at bounding box center [56, 196] width 34 height 34
checkbox input "true"
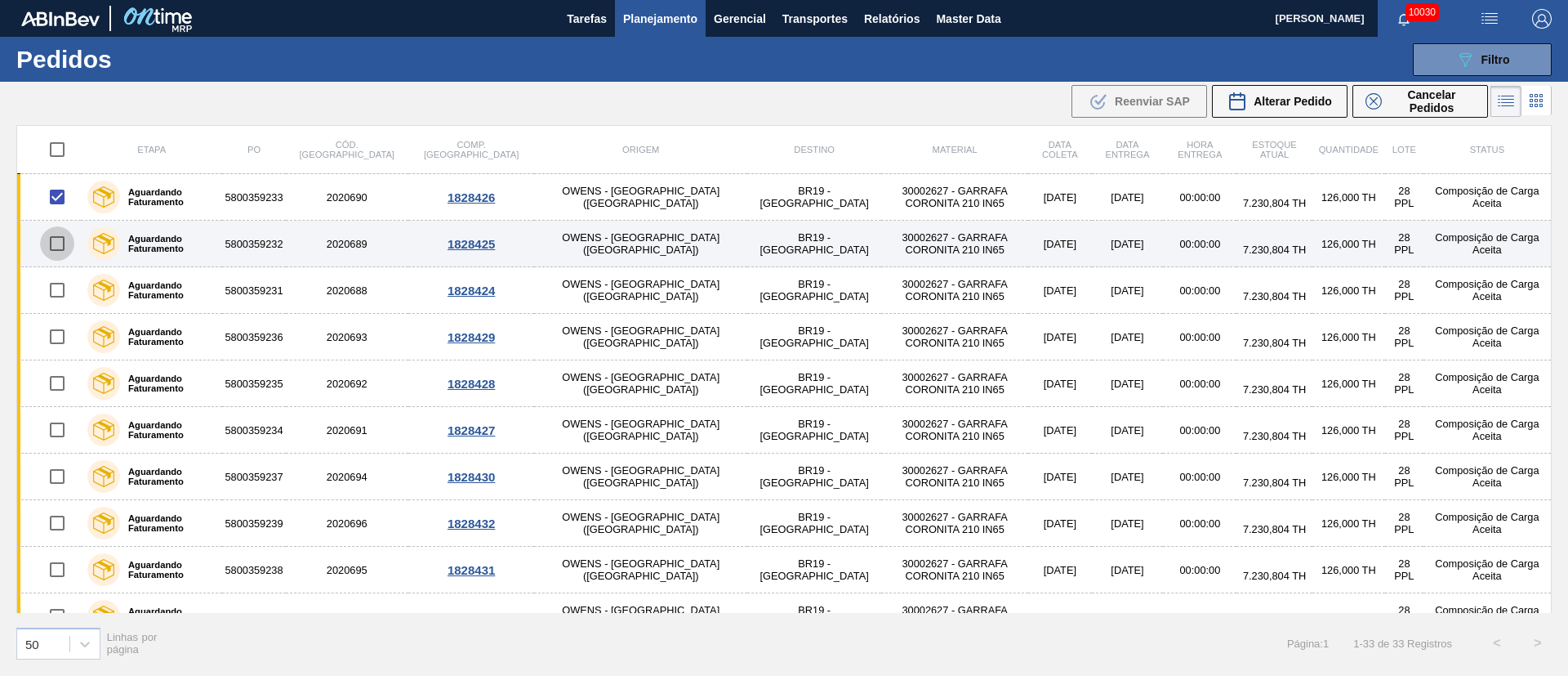
click at [55, 242] on input "checkbox" at bounding box center [56, 242] width 34 height 34
checkbox input "true"
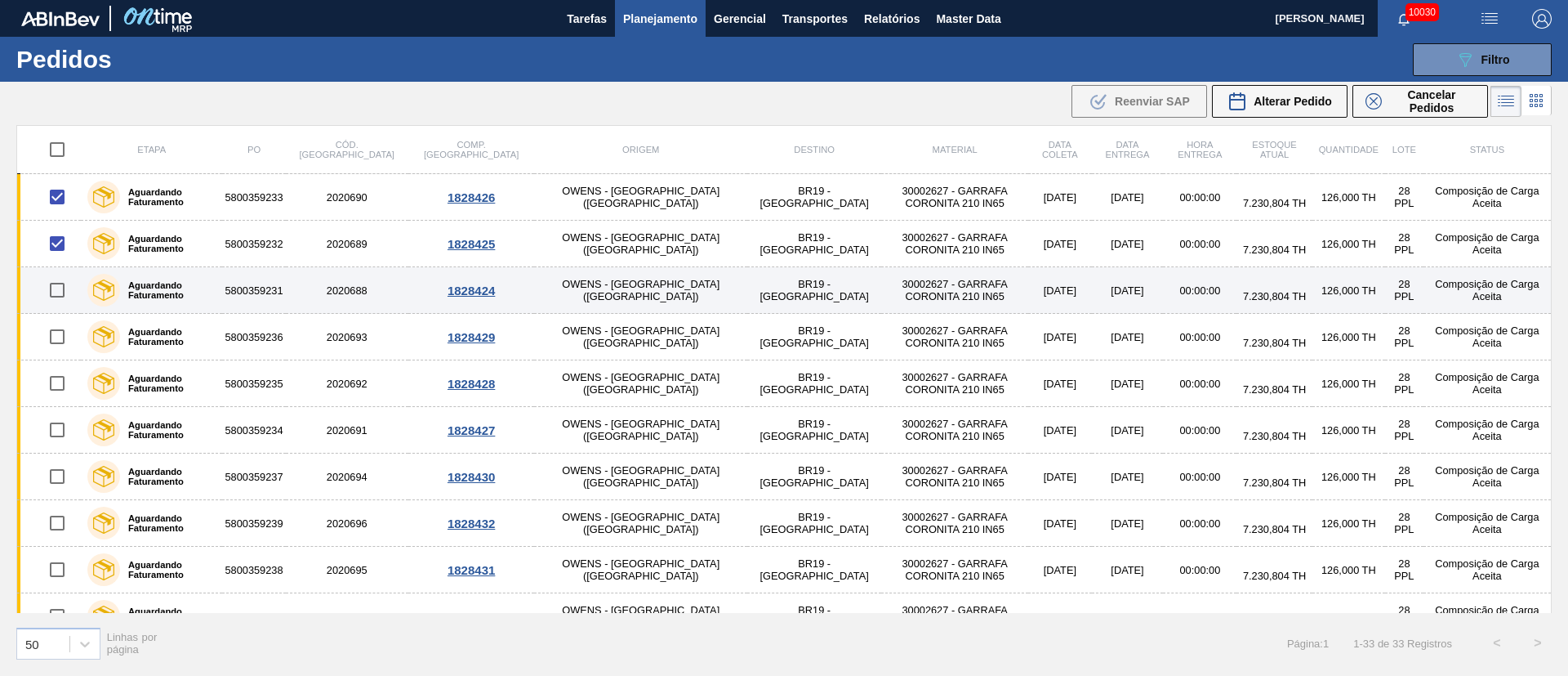
click at [53, 295] on input "checkbox" at bounding box center [56, 289] width 34 height 34
checkbox input "true"
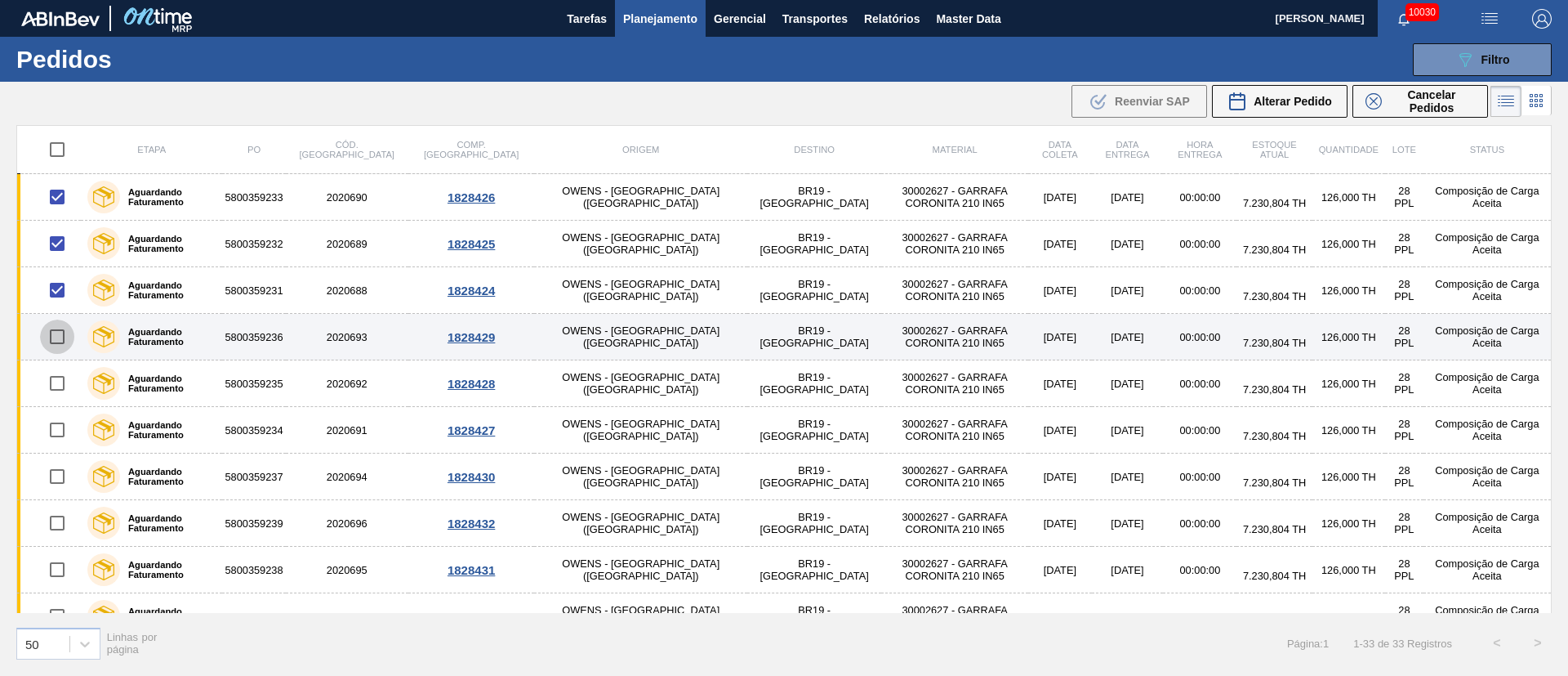
click at [54, 333] on input "checkbox" at bounding box center [56, 336] width 34 height 34
checkbox input "true"
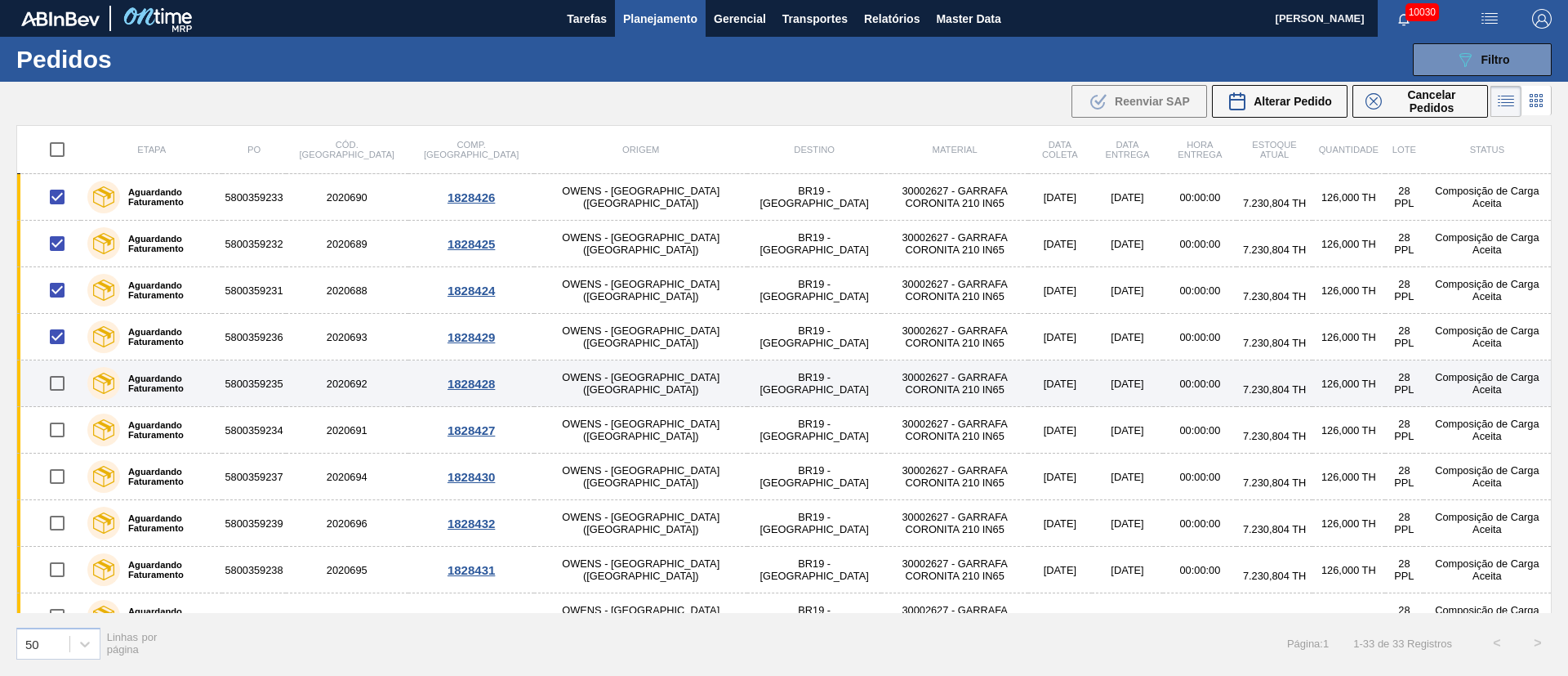
click at [51, 383] on input "checkbox" at bounding box center [56, 382] width 34 height 34
checkbox input "true"
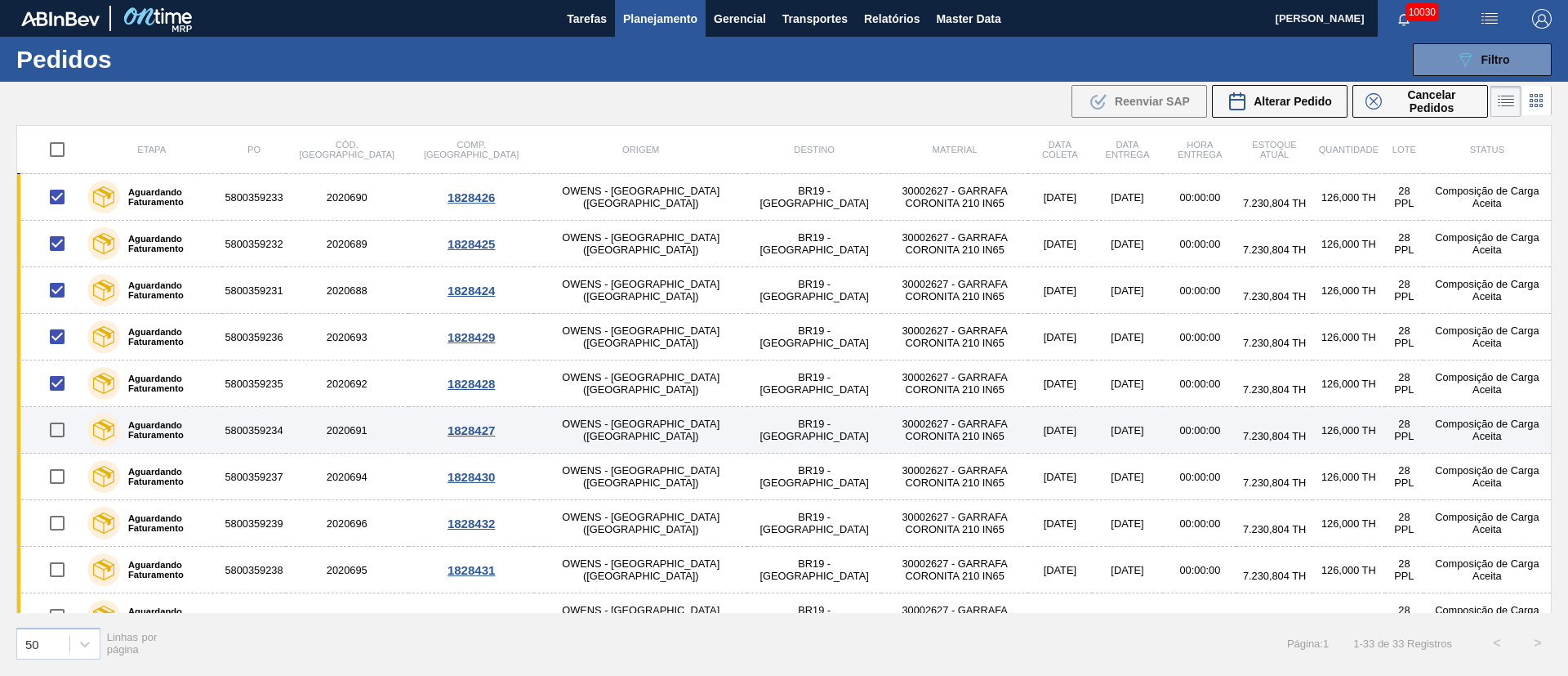
click at [50, 433] on input "checkbox" at bounding box center [56, 429] width 34 height 34
checkbox input "true"
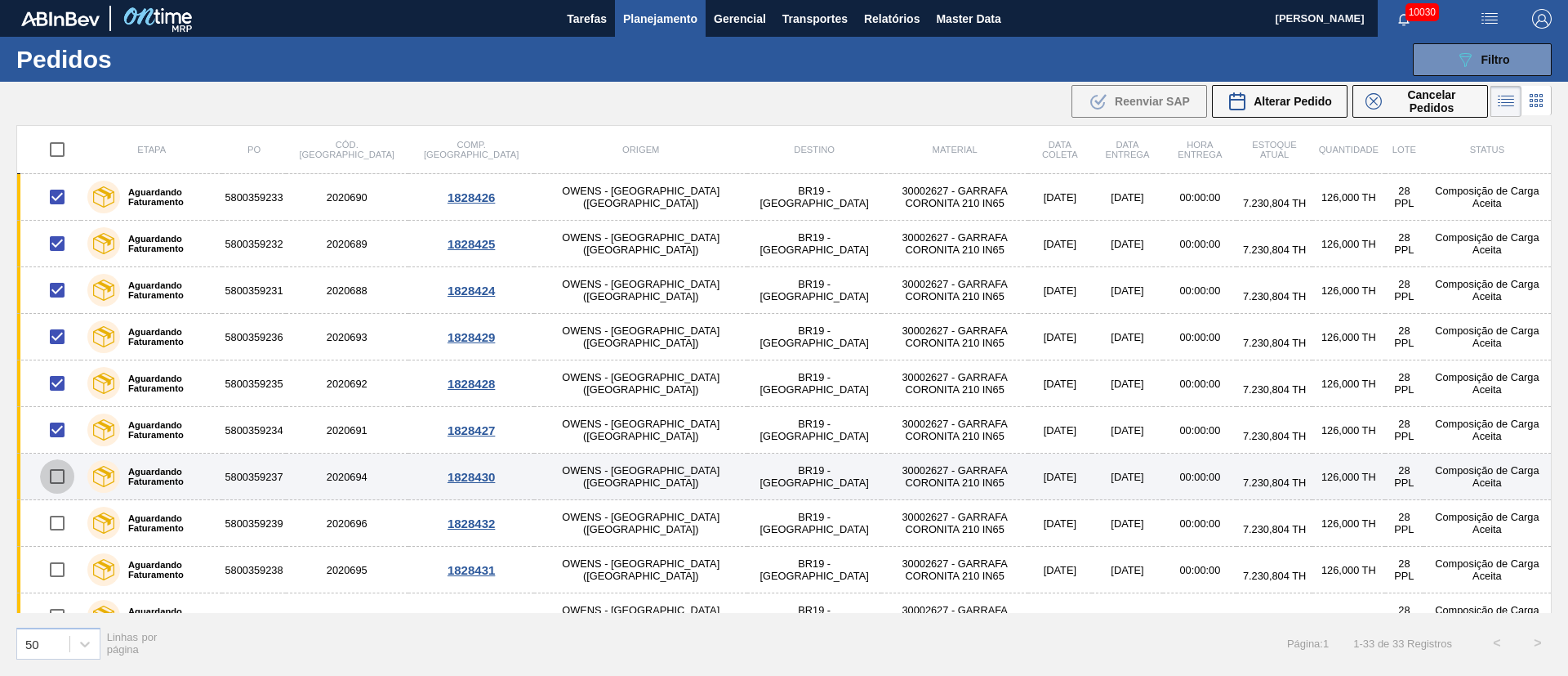
click at [56, 480] on input "checkbox" at bounding box center [56, 475] width 34 height 34
checkbox input "true"
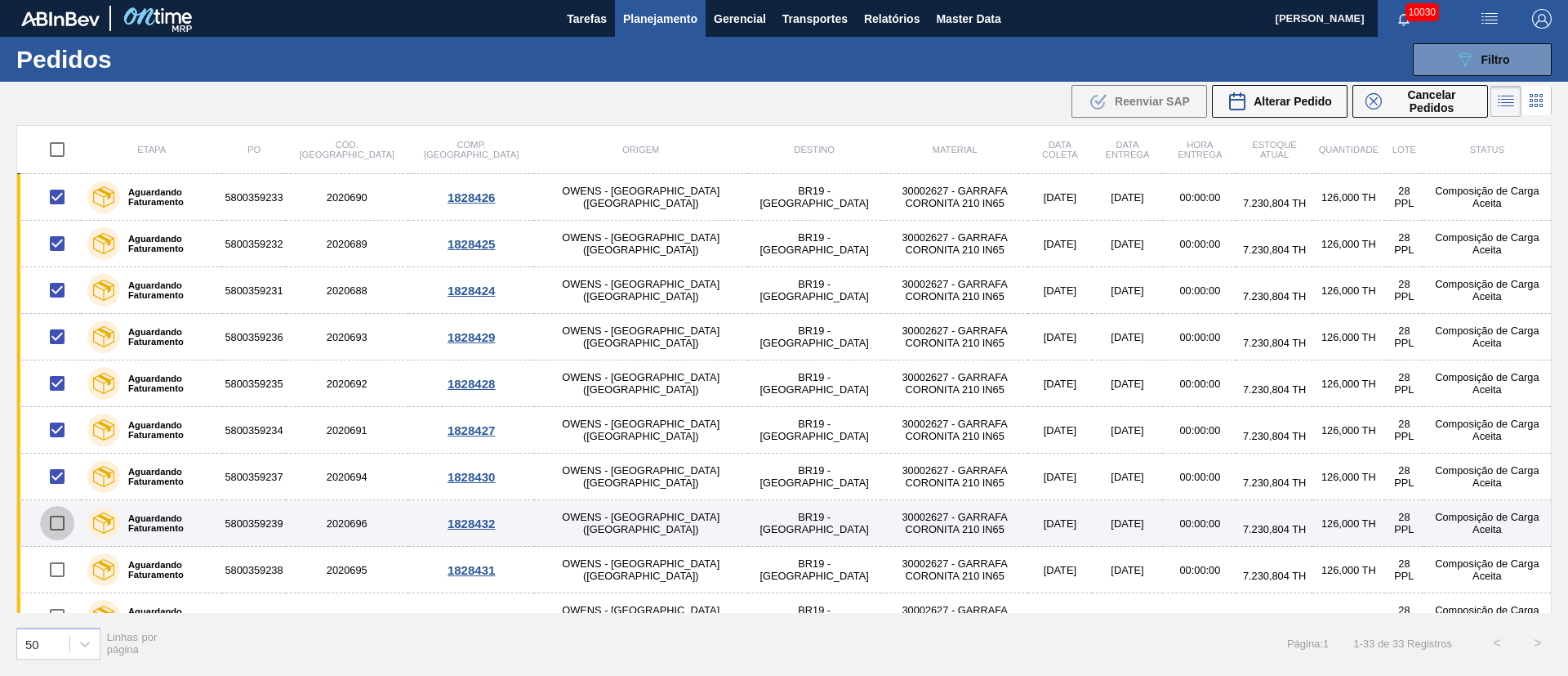
click at [57, 521] on input "checkbox" at bounding box center [56, 522] width 34 height 34
checkbox input "true"
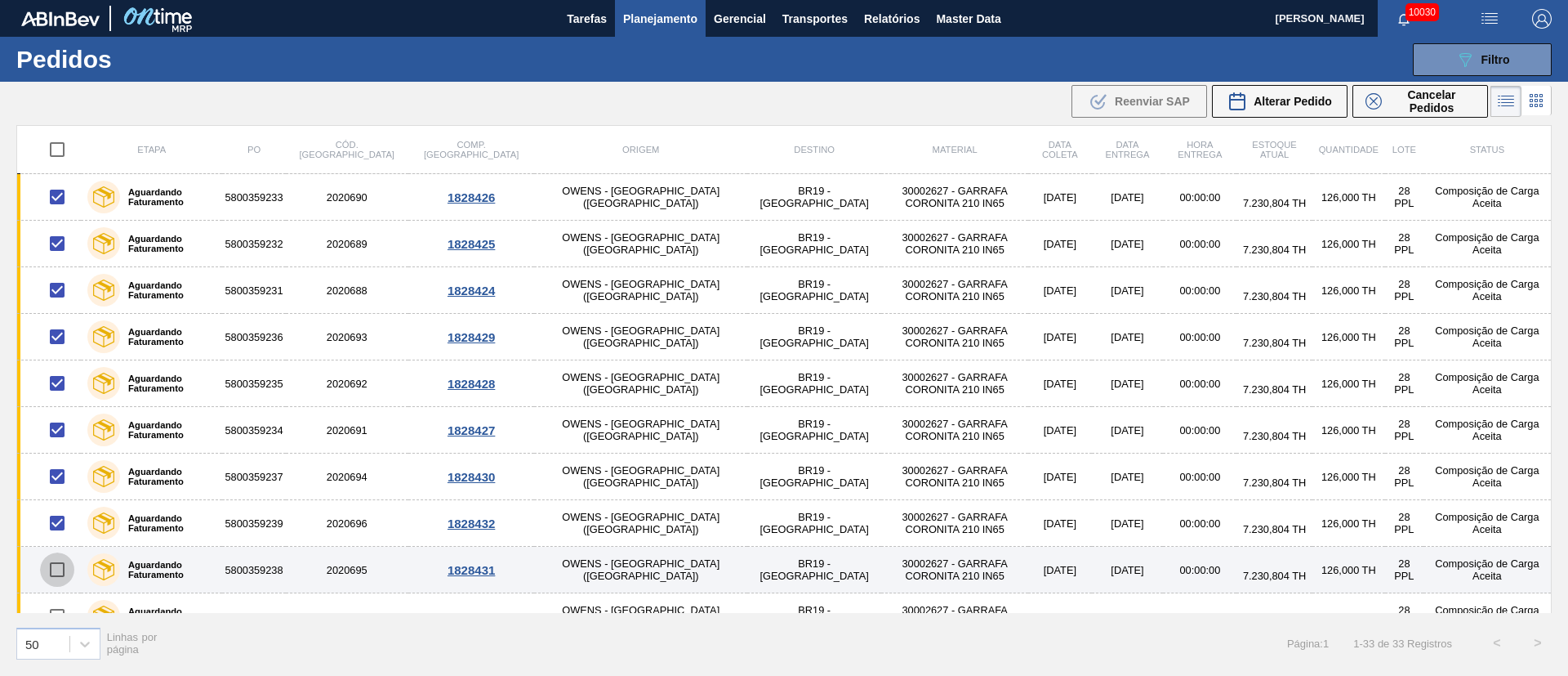
click at [57, 568] on input "checkbox" at bounding box center [56, 569] width 34 height 34
checkbox input "true"
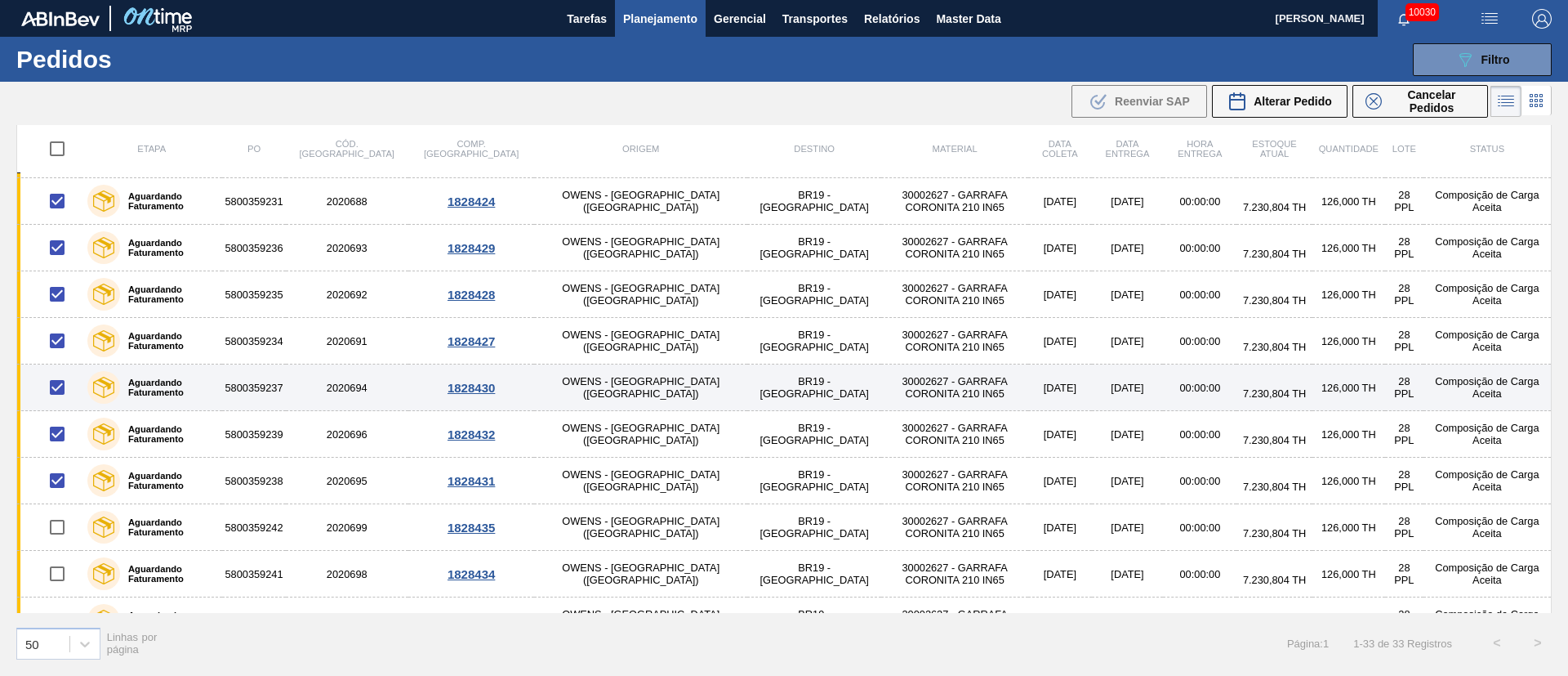
scroll to position [123, 0]
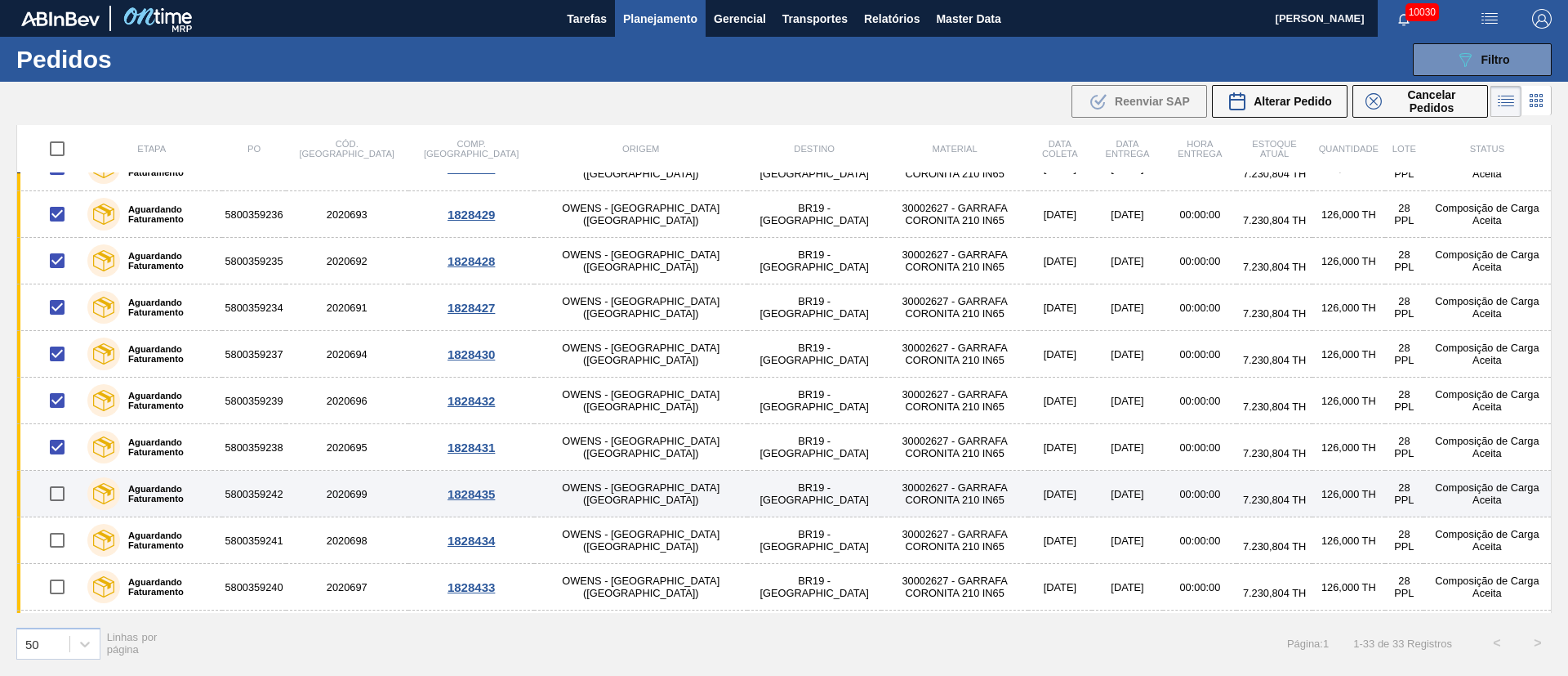
click at [61, 498] on input "checkbox" at bounding box center [56, 493] width 34 height 34
checkbox input "true"
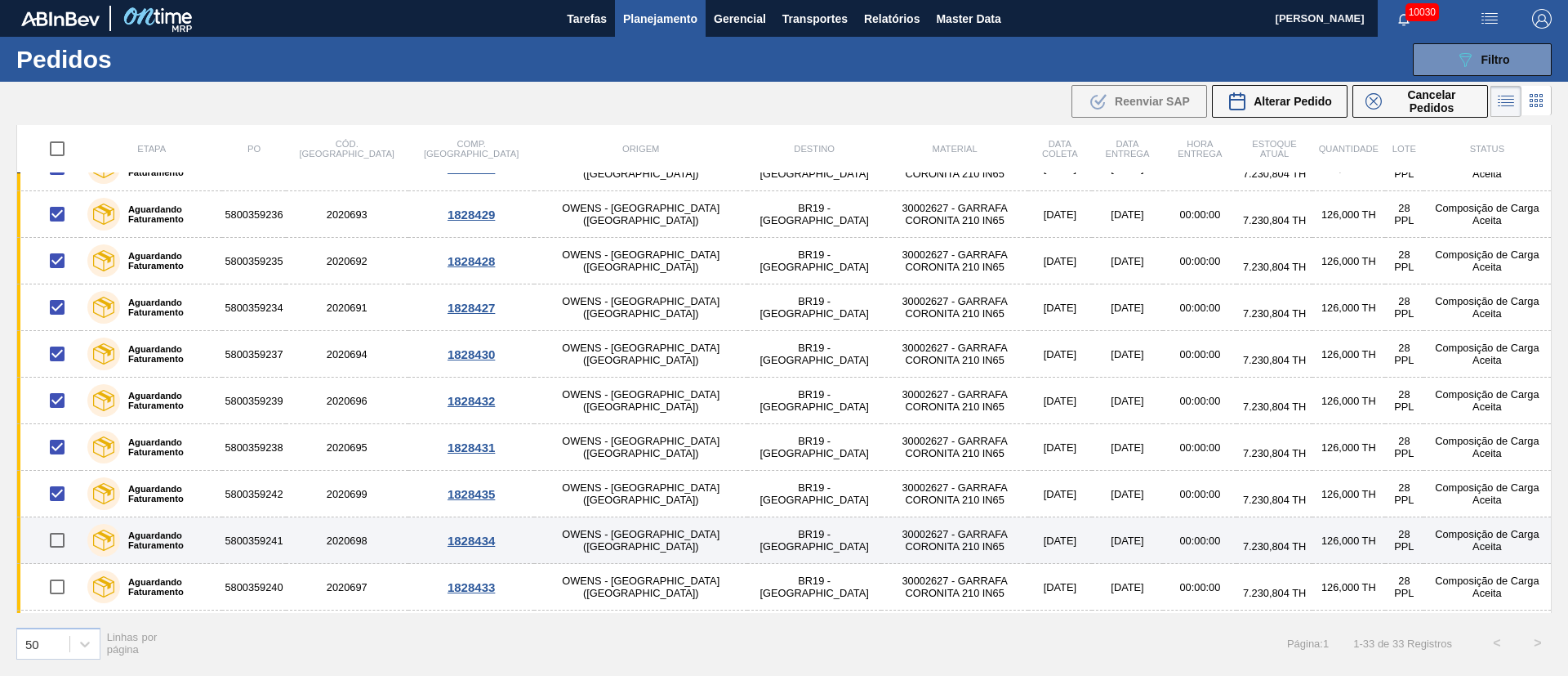
click at [60, 535] on input "checkbox" at bounding box center [56, 540] width 34 height 34
checkbox input "true"
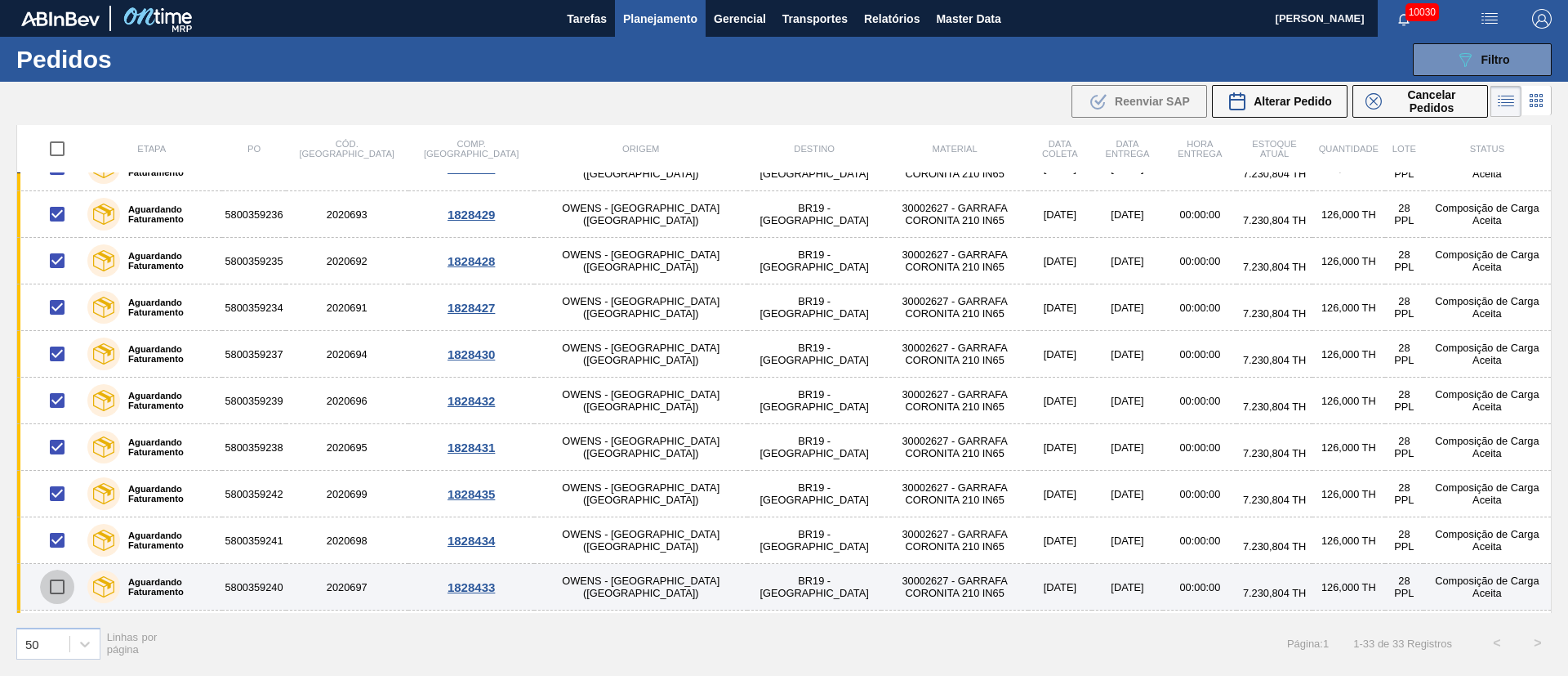
click at [51, 586] on input "checkbox" at bounding box center [56, 586] width 34 height 34
checkbox input "true"
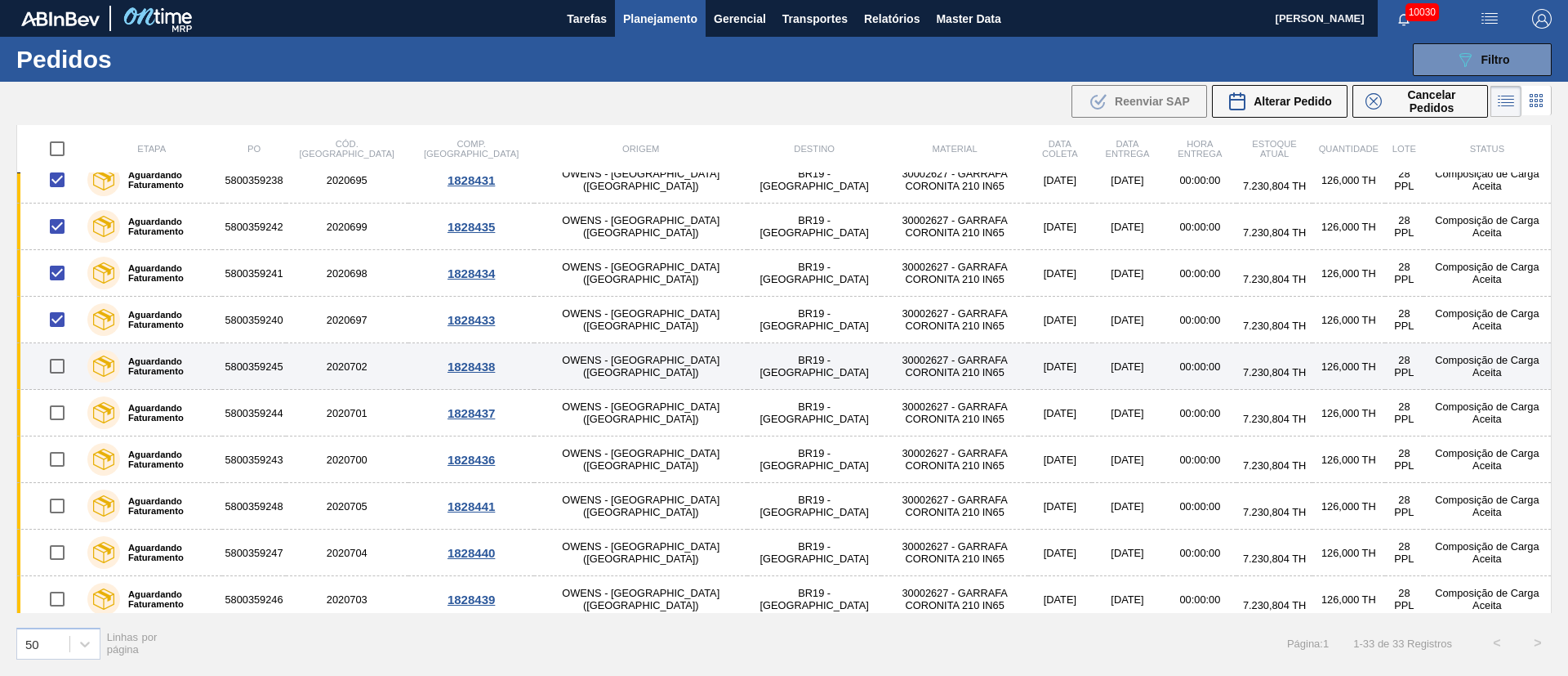
scroll to position [490, 0]
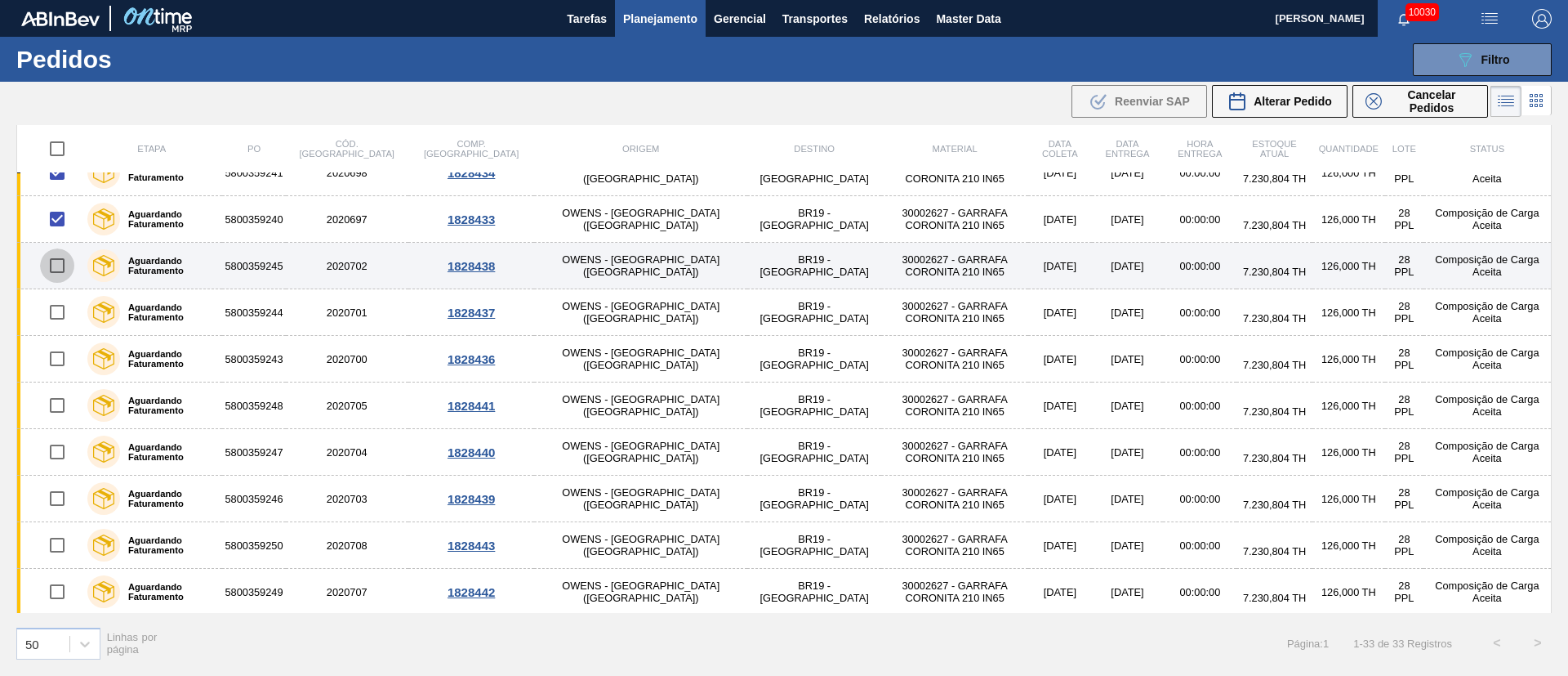
click at [57, 263] on input "checkbox" at bounding box center [56, 265] width 34 height 34
checkbox input "true"
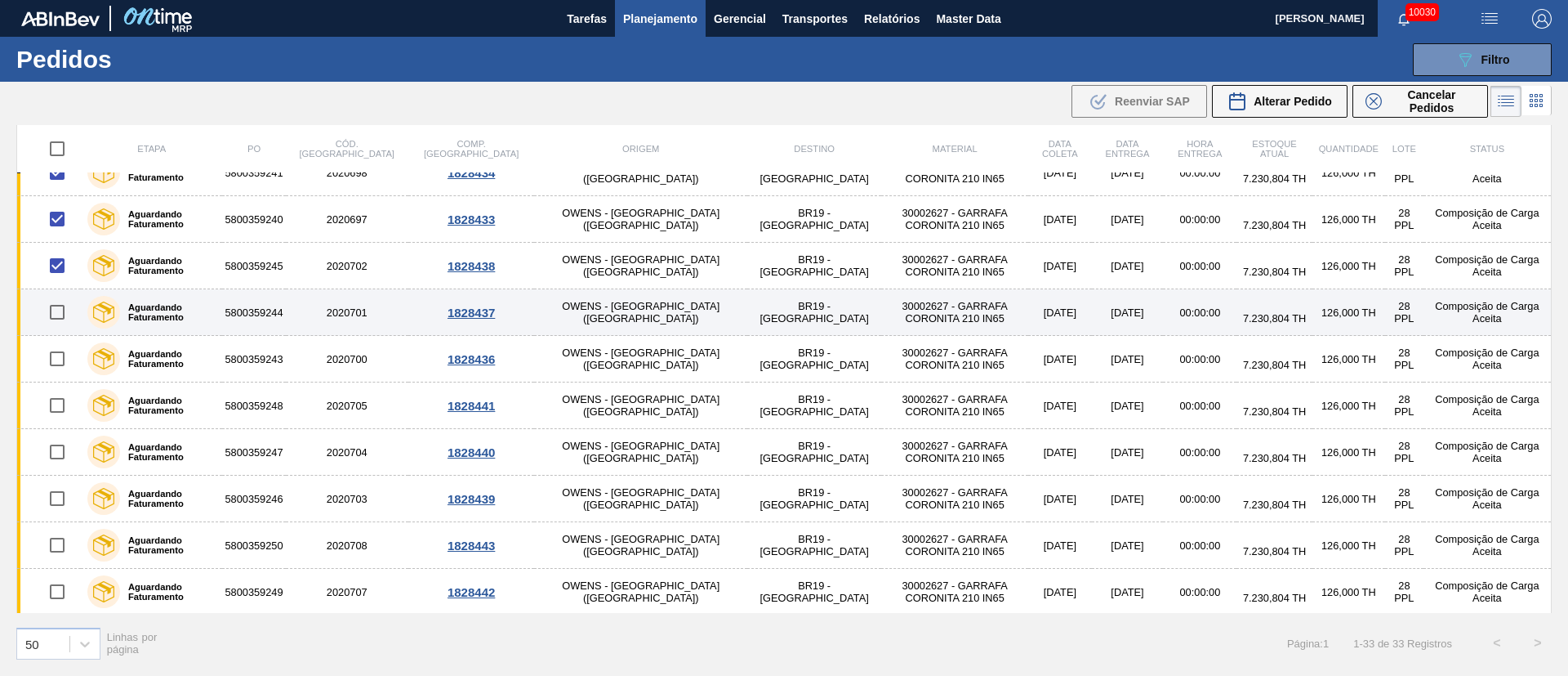
click at [57, 324] on input "checkbox" at bounding box center [56, 311] width 34 height 34
checkbox input "true"
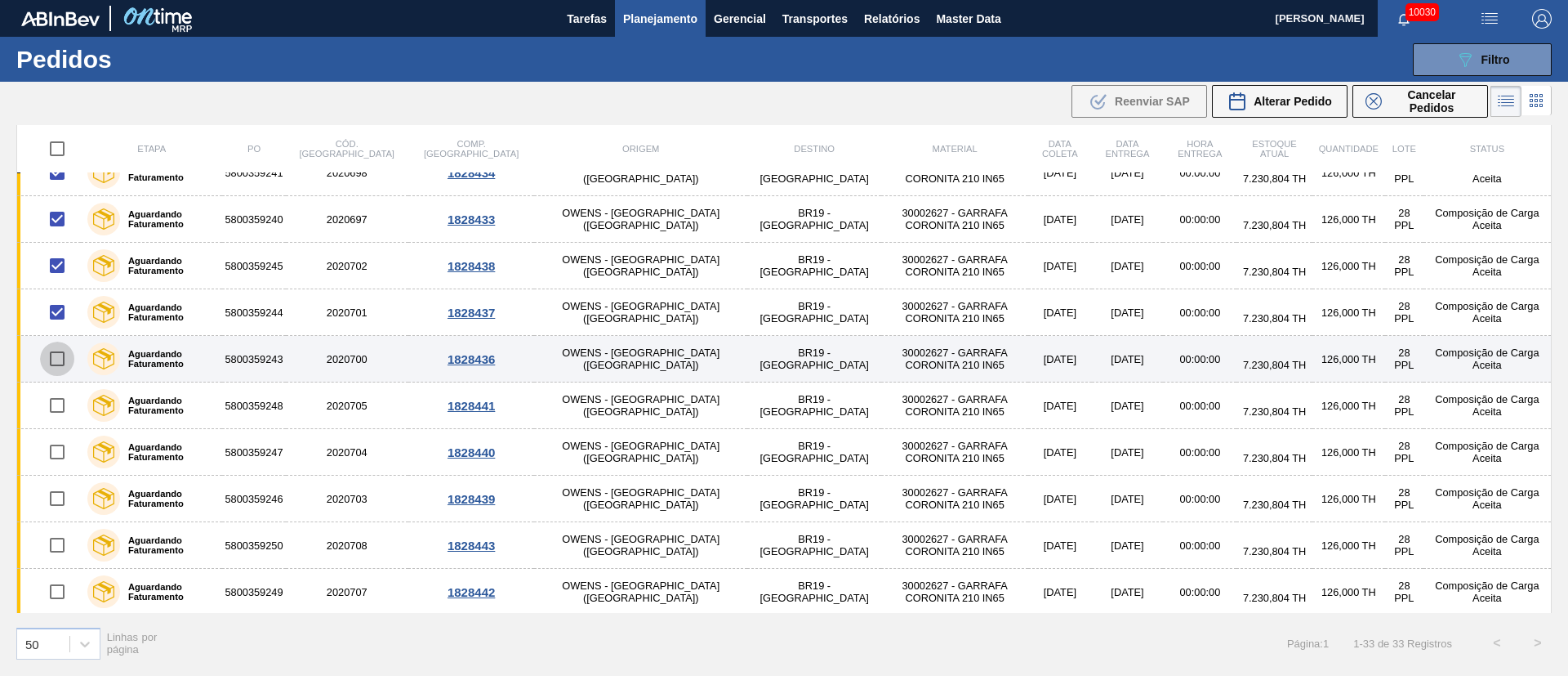
click at [54, 365] on input "checkbox" at bounding box center [56, 358] width 34 height 34
checkbox input "true"
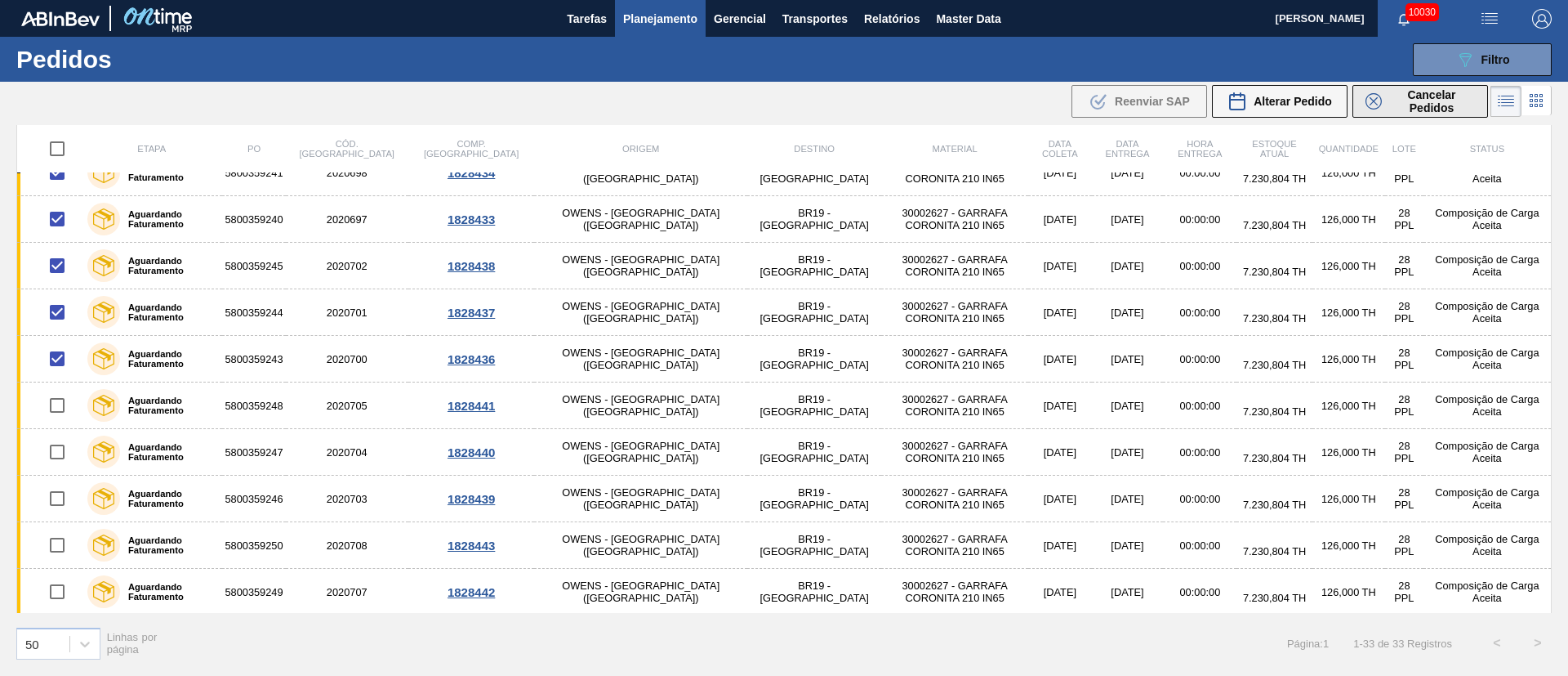
click at [1417, 106] on span "Cancelar Pedidos" at bounding box center [1432, 102] width 87 height 26
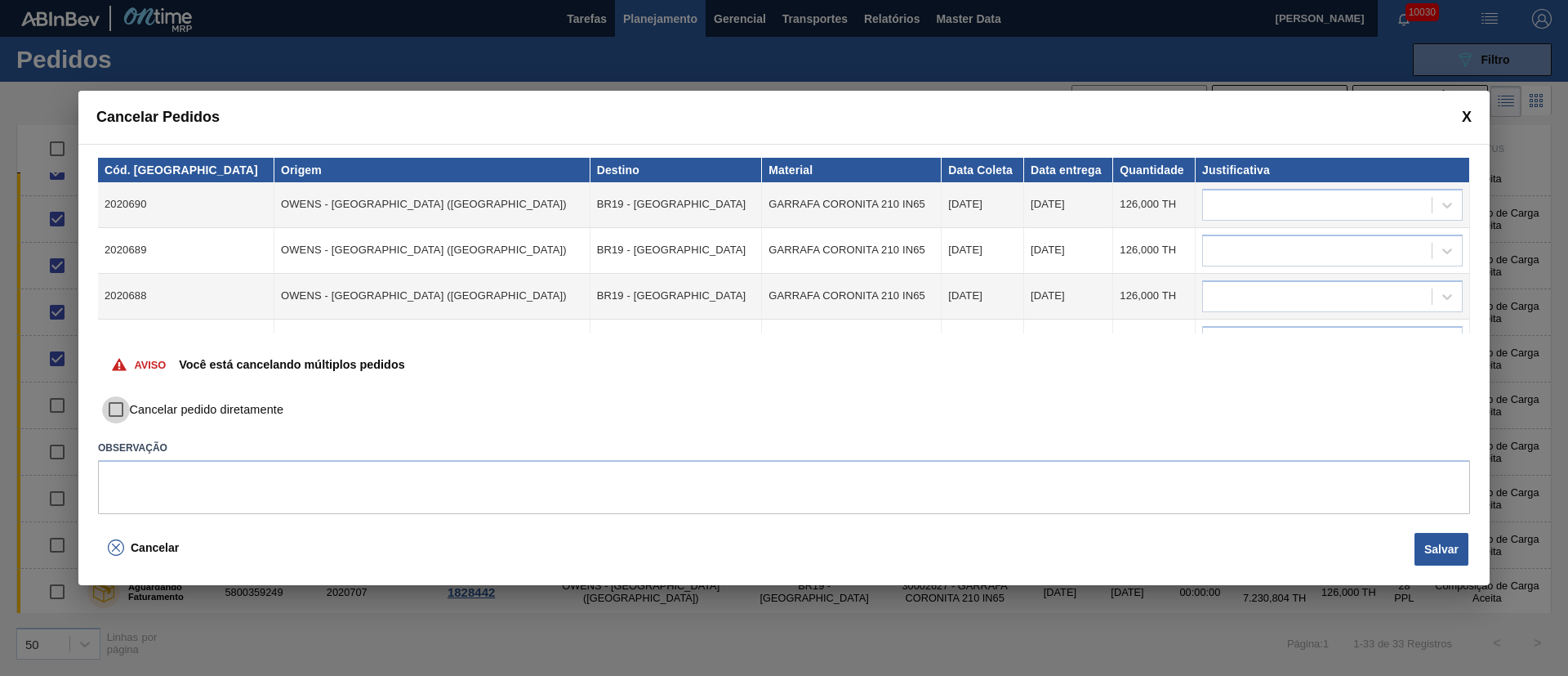
click at [116, 401] on input "Cancelar pedido diretamente" at bounding box center [116, 410] width 28 height 28
checkbox input "true"
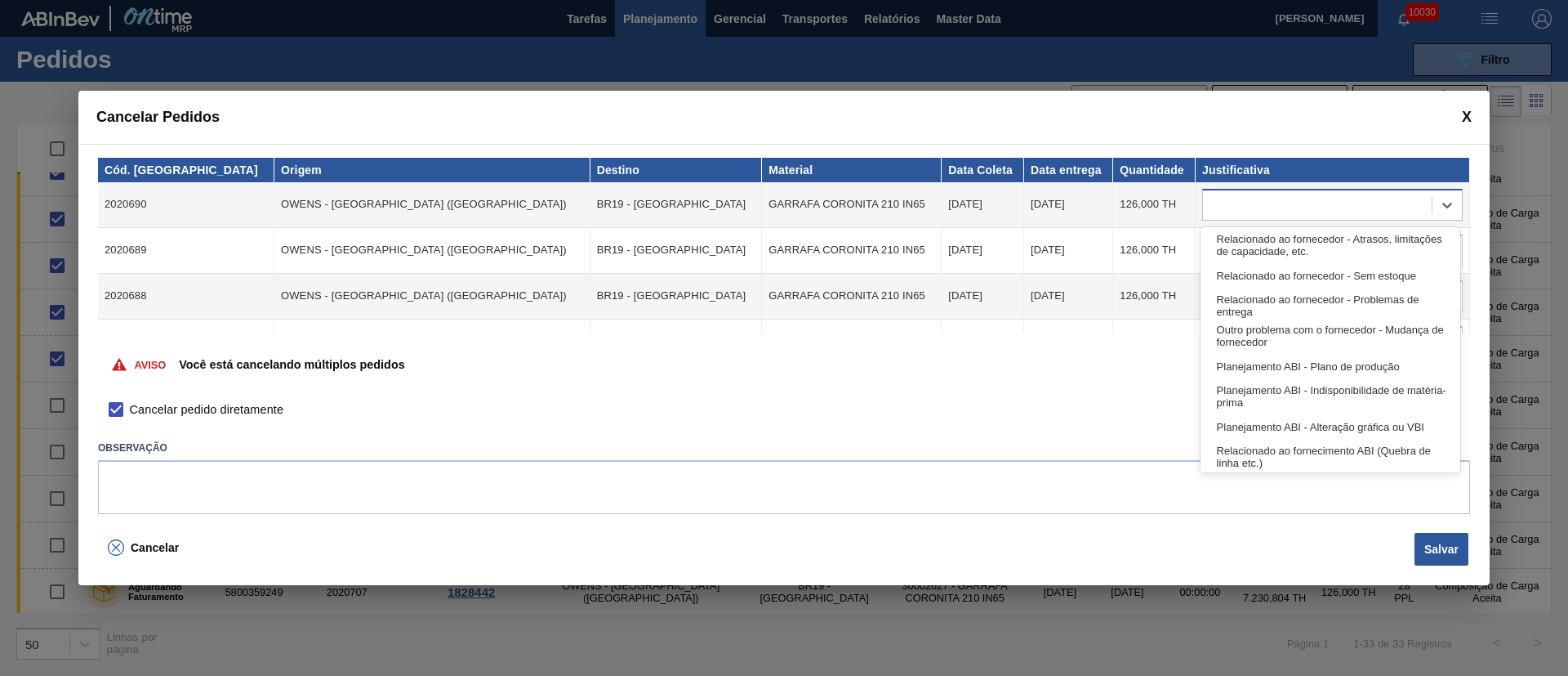
click at [1246, 197] on div at bounding box center [1317, 204] width 228 height 23
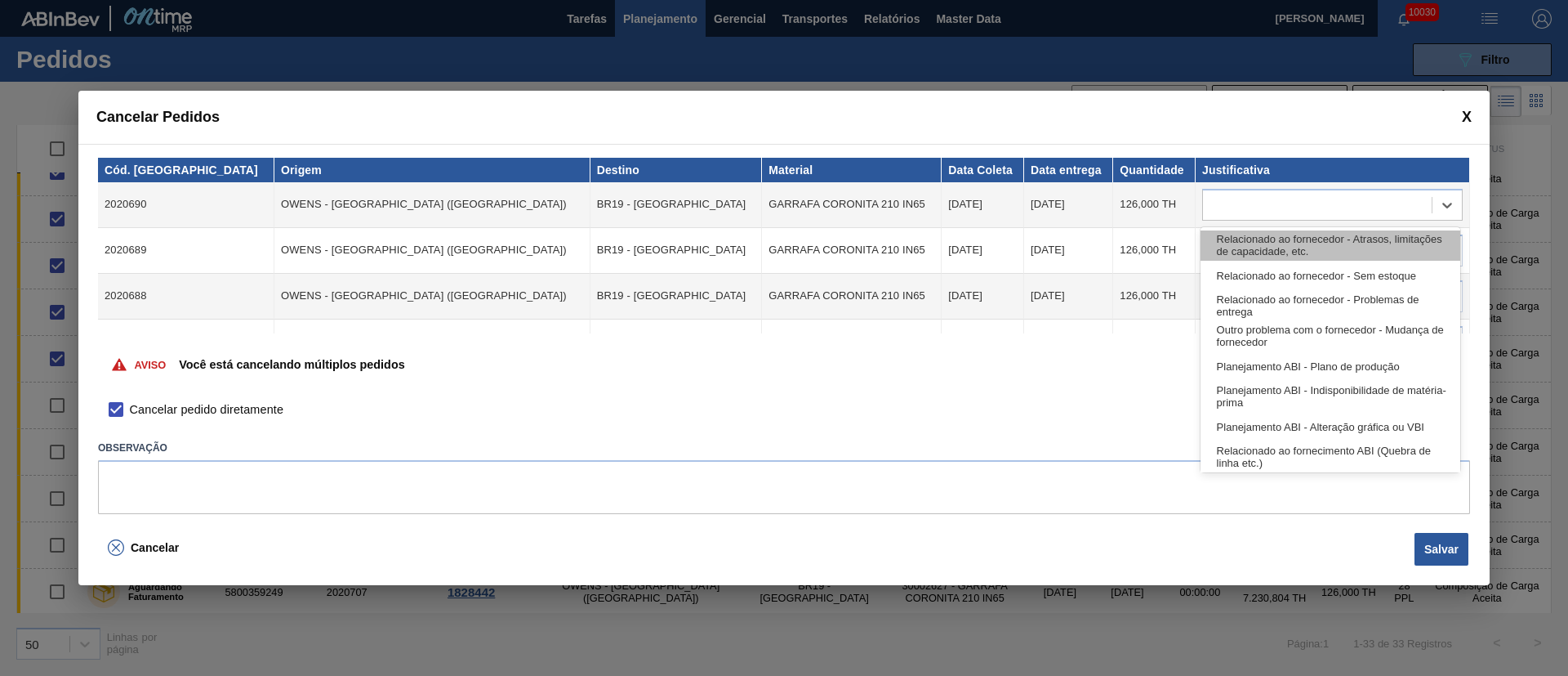
click at [1247, 230] on div "Relacionado ao fornecedor - Atrasos, limitações de capacidade, etc." at bounding box center [1330, 245] width 260 height 30
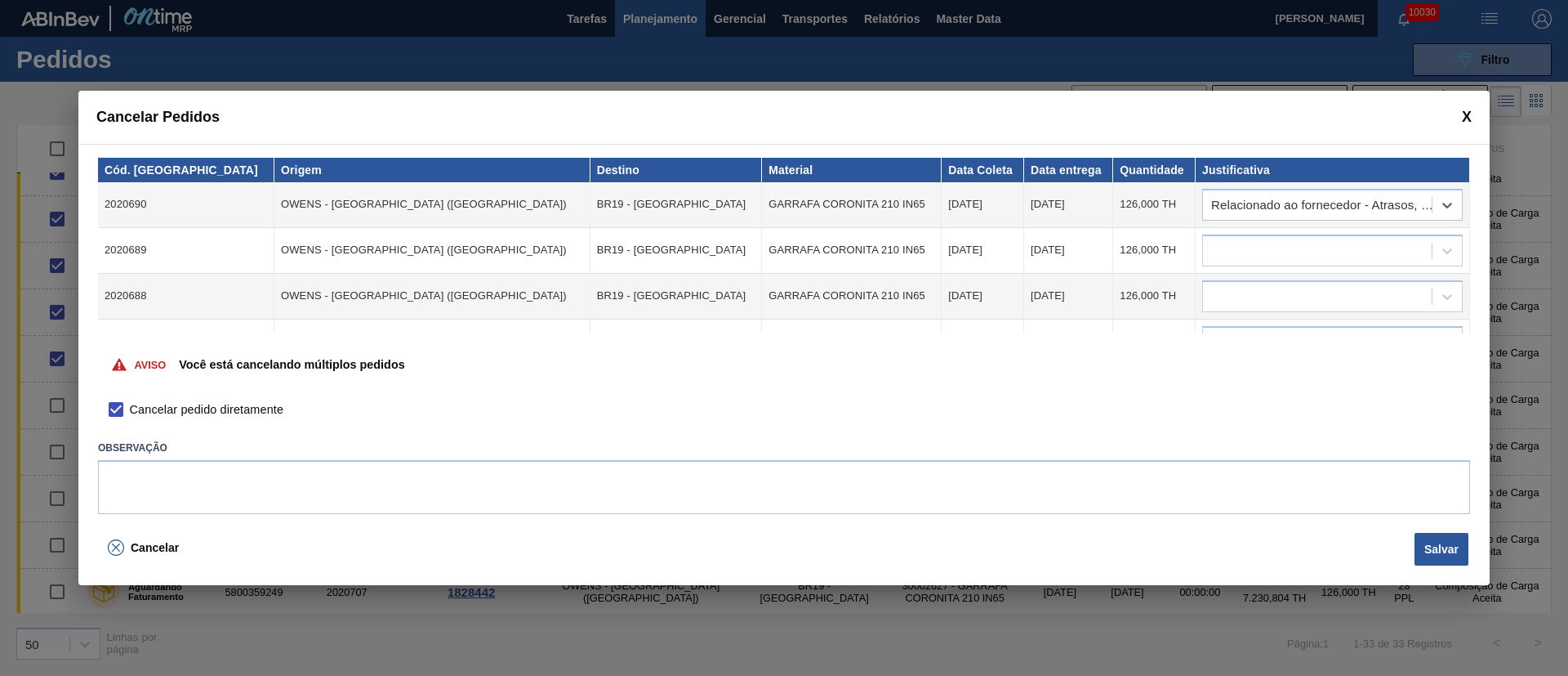
click at [1249, 228] on td at bounding box center [1333, 250] width 275 height 46
click at [1250, 258] on div at bounding box center [1317, 250] width 228 height 23
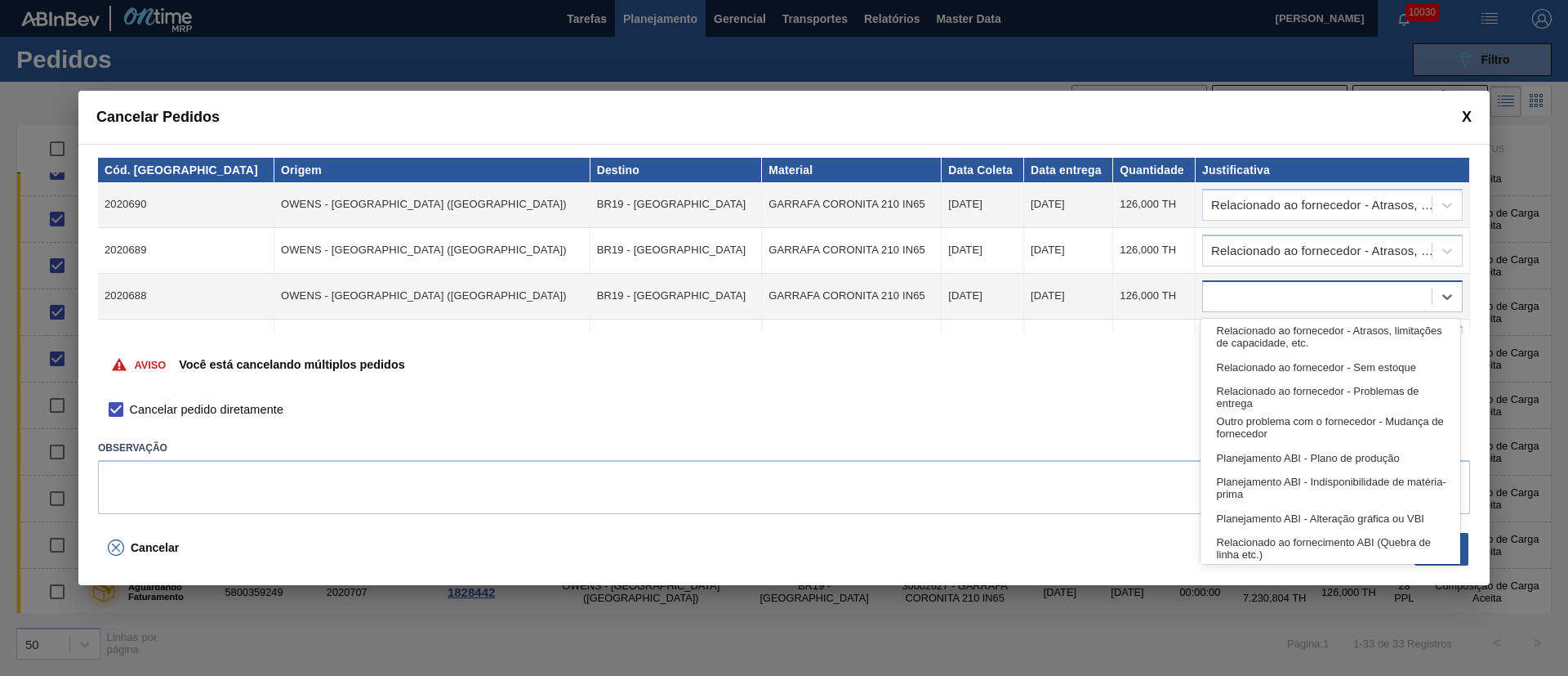
click at [1238, 289] on div at bounding box center [1317, 295] width 228 height 23
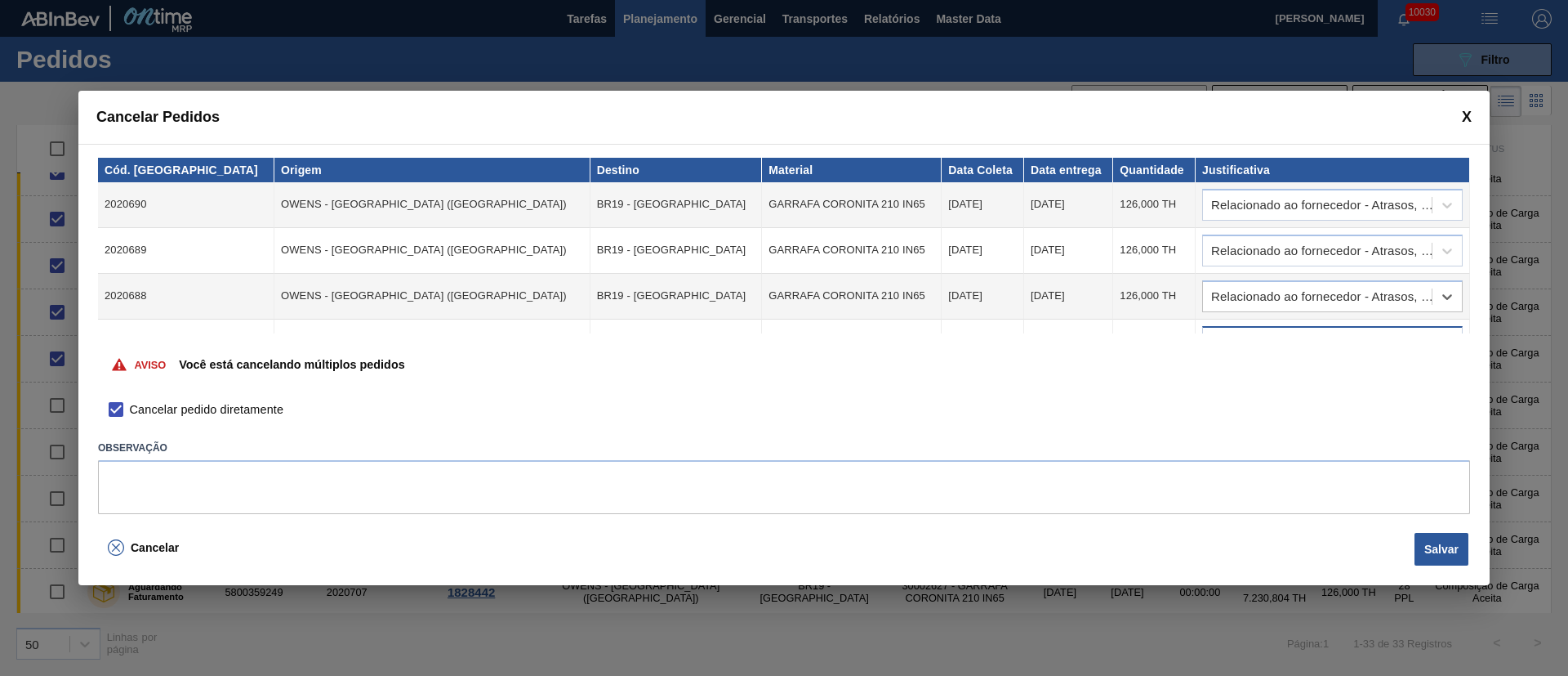
scroll to position [123, 0]
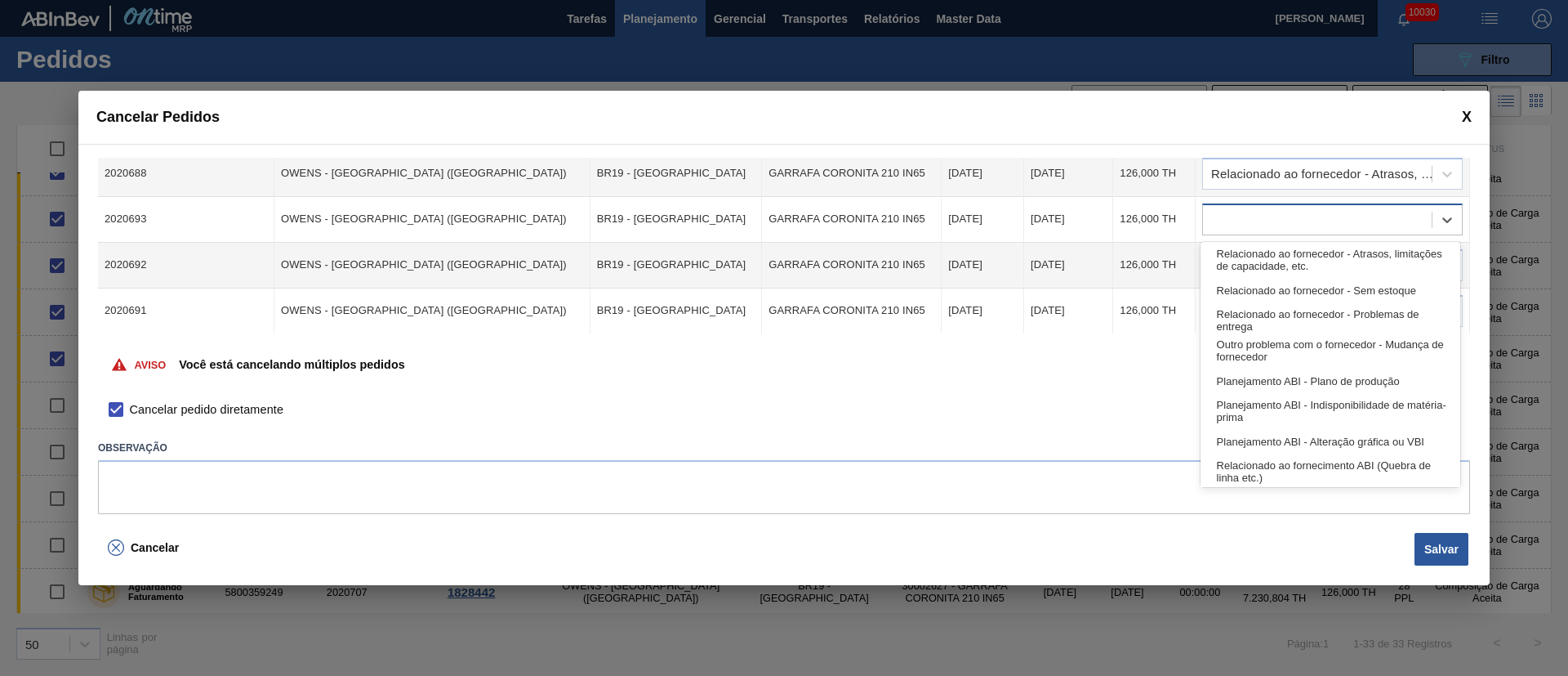
click at [1236, 226] on div at bounding box center [1317, 219] width 228 height 23
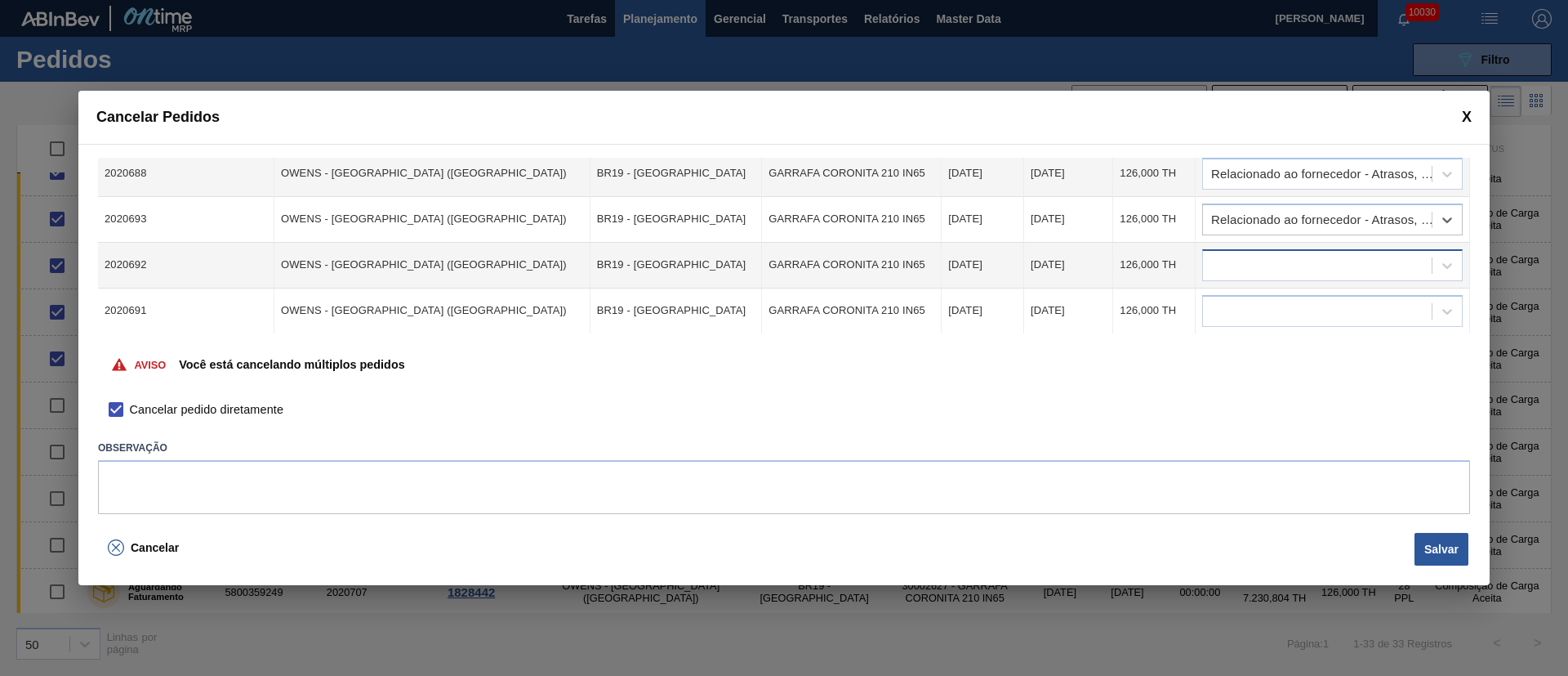
click at [1232, 255] on div at bounding box center [1317, 264] width 228 height 23
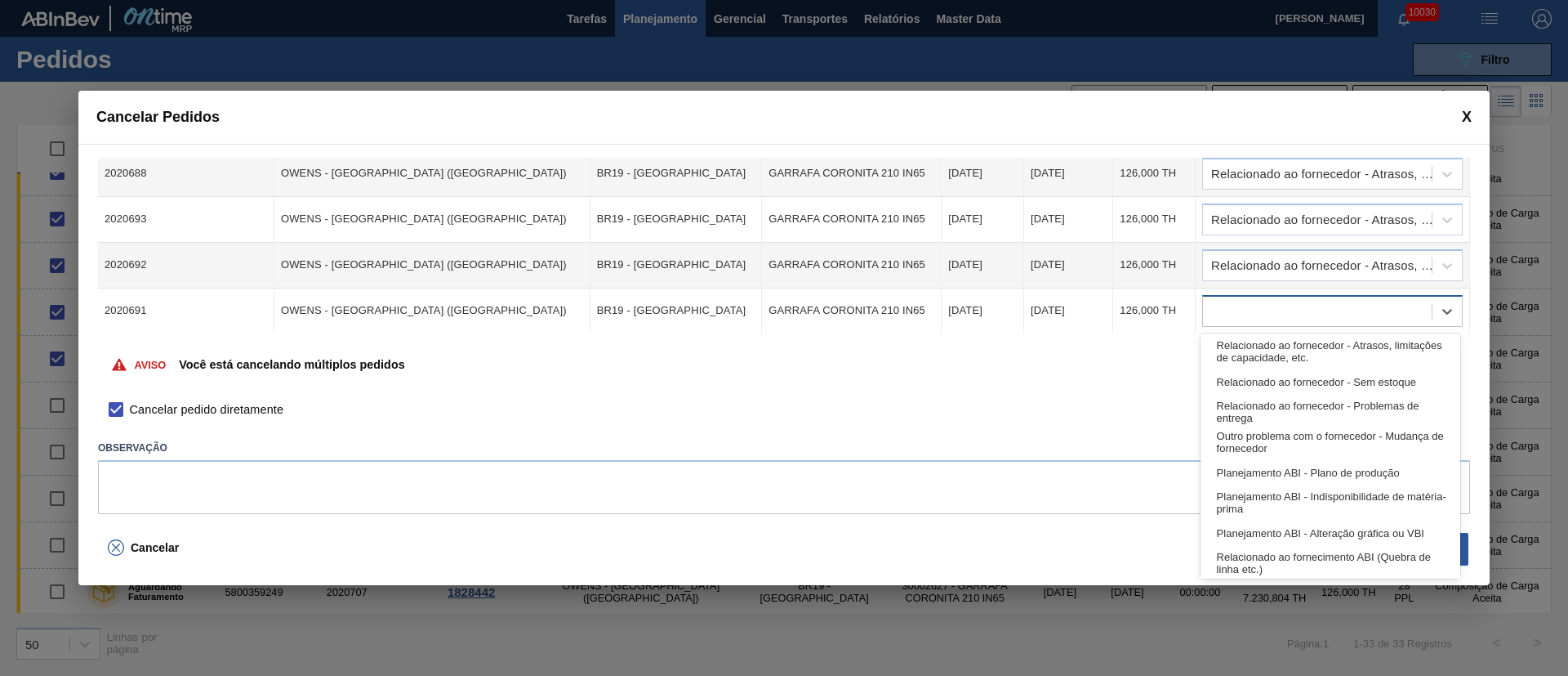
click at [1240, 304] on div at bounding box center [1317, 310] width 228 height 23
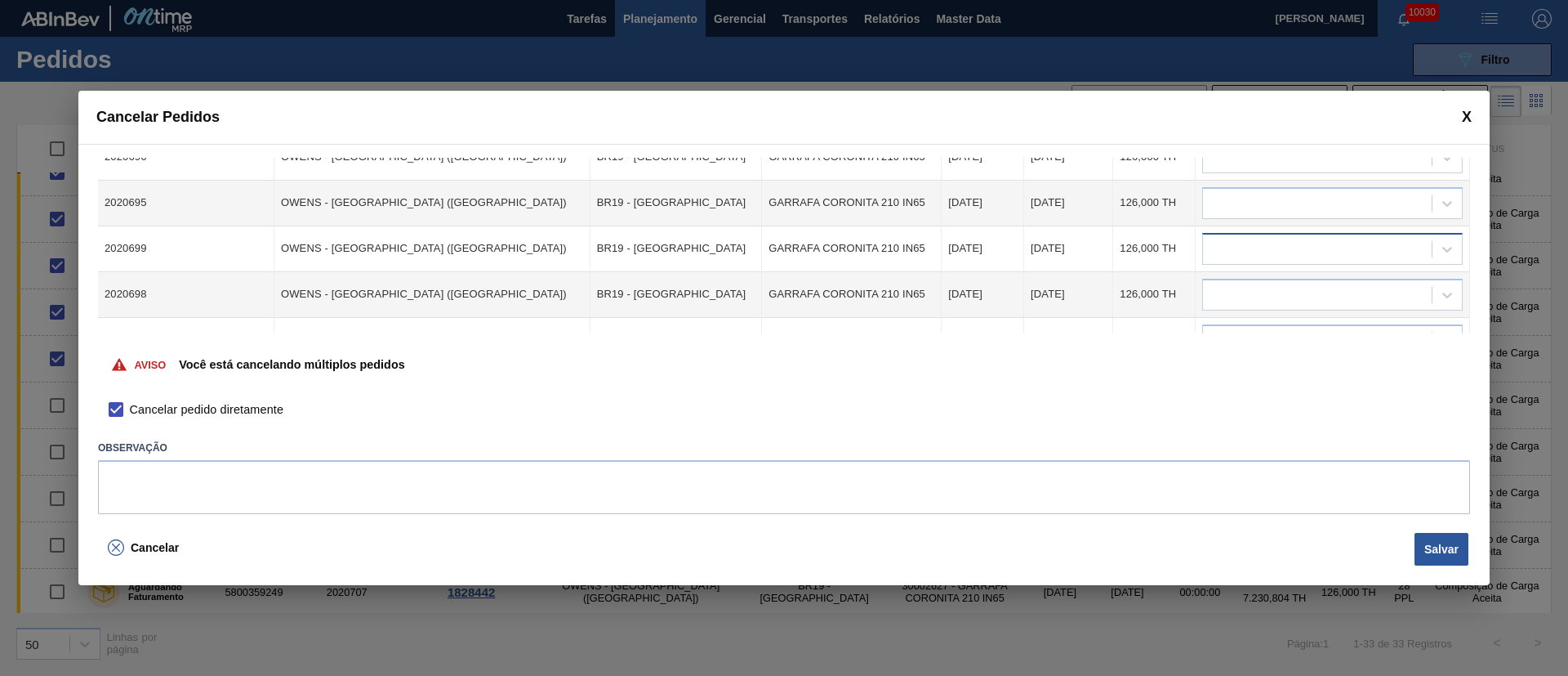
scroll to position [245, 0]
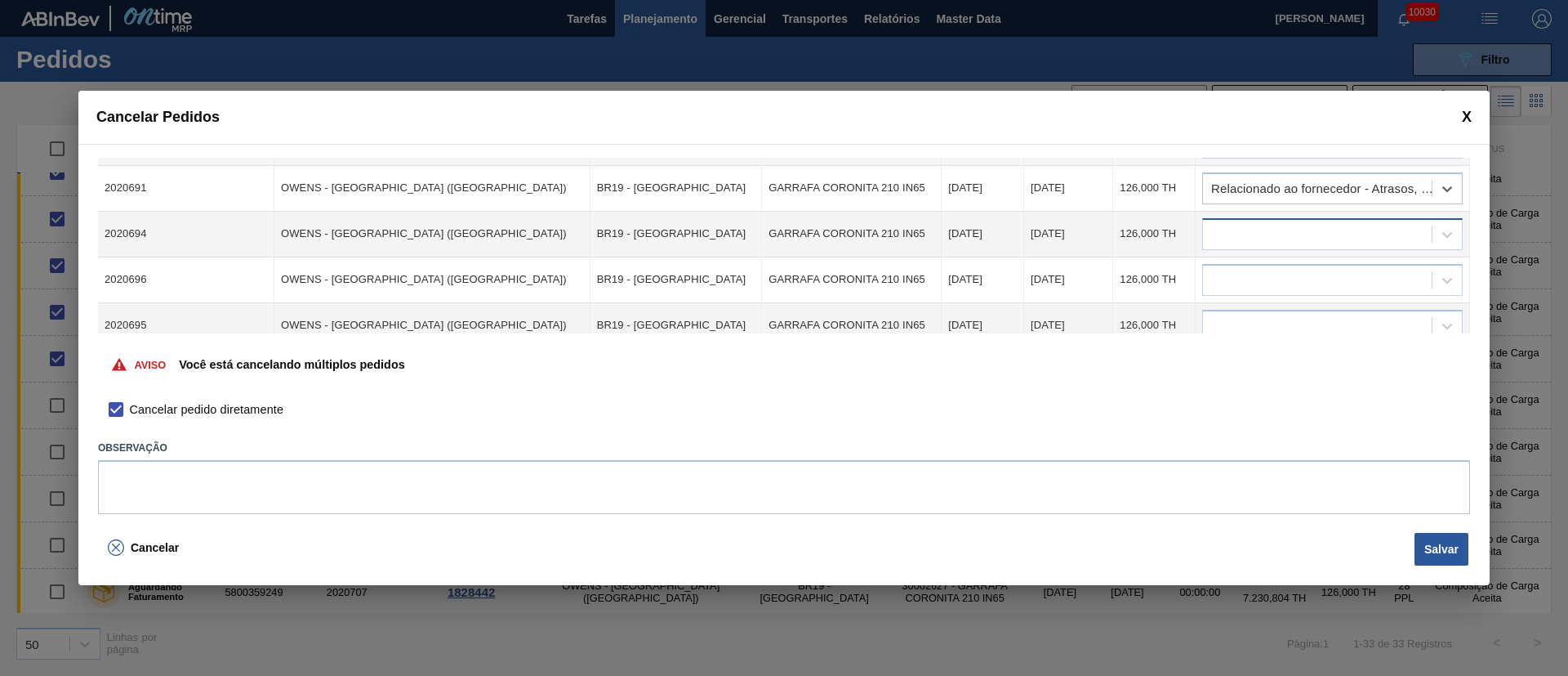
click at [1236, 239] on div at bounding box center [1317, 234] width 228 height 23
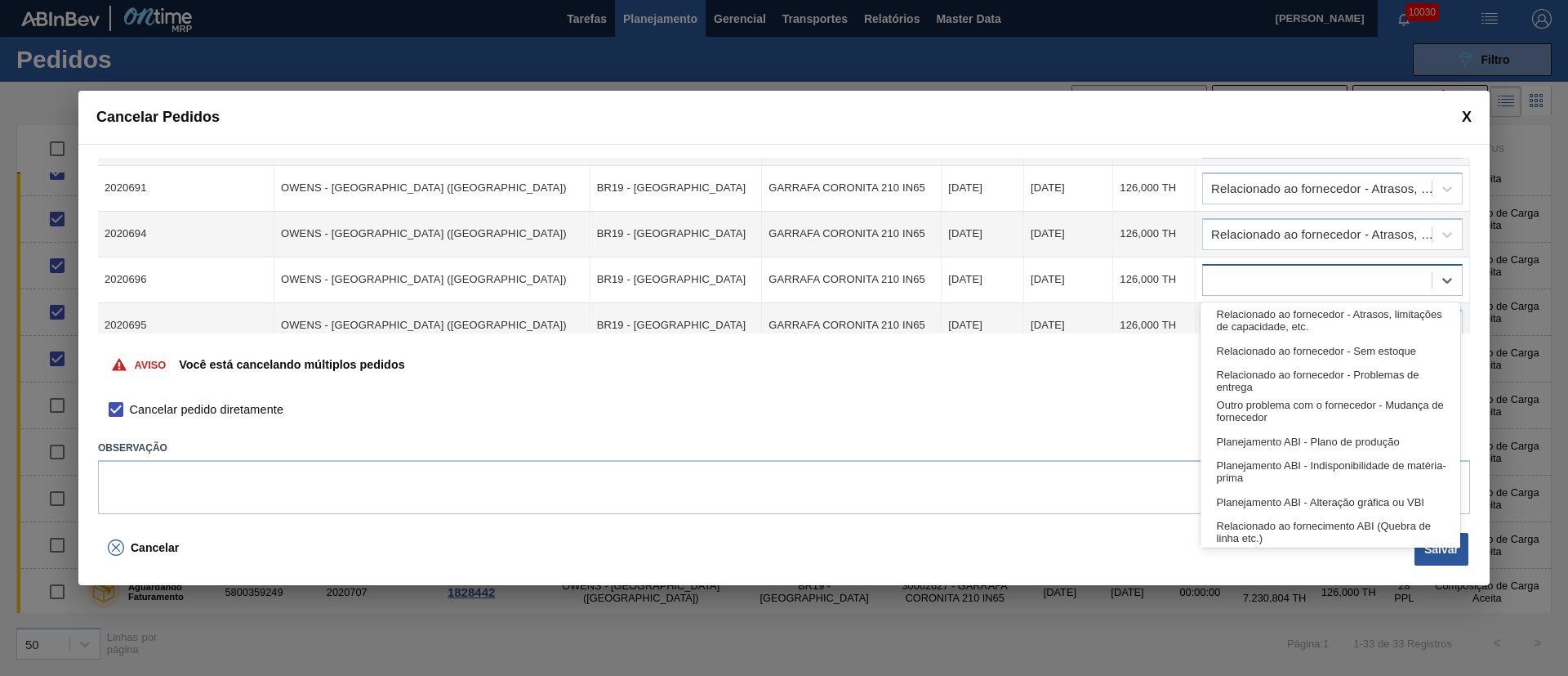
click at [1232, 268] on div at bounding box center [1317, 279] width 228 height 23
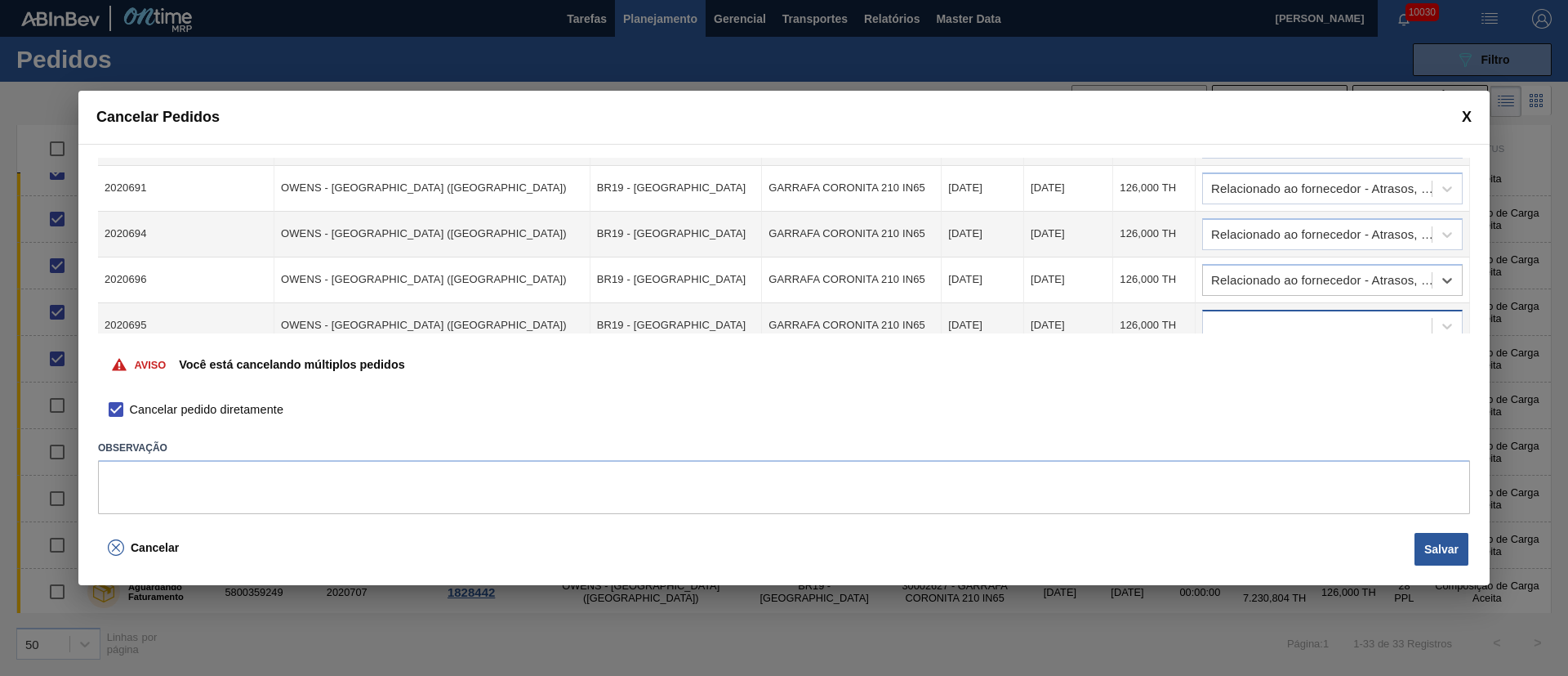
click at [1236, 316] on div at bounding box center [1317, 325] width 228 height 23
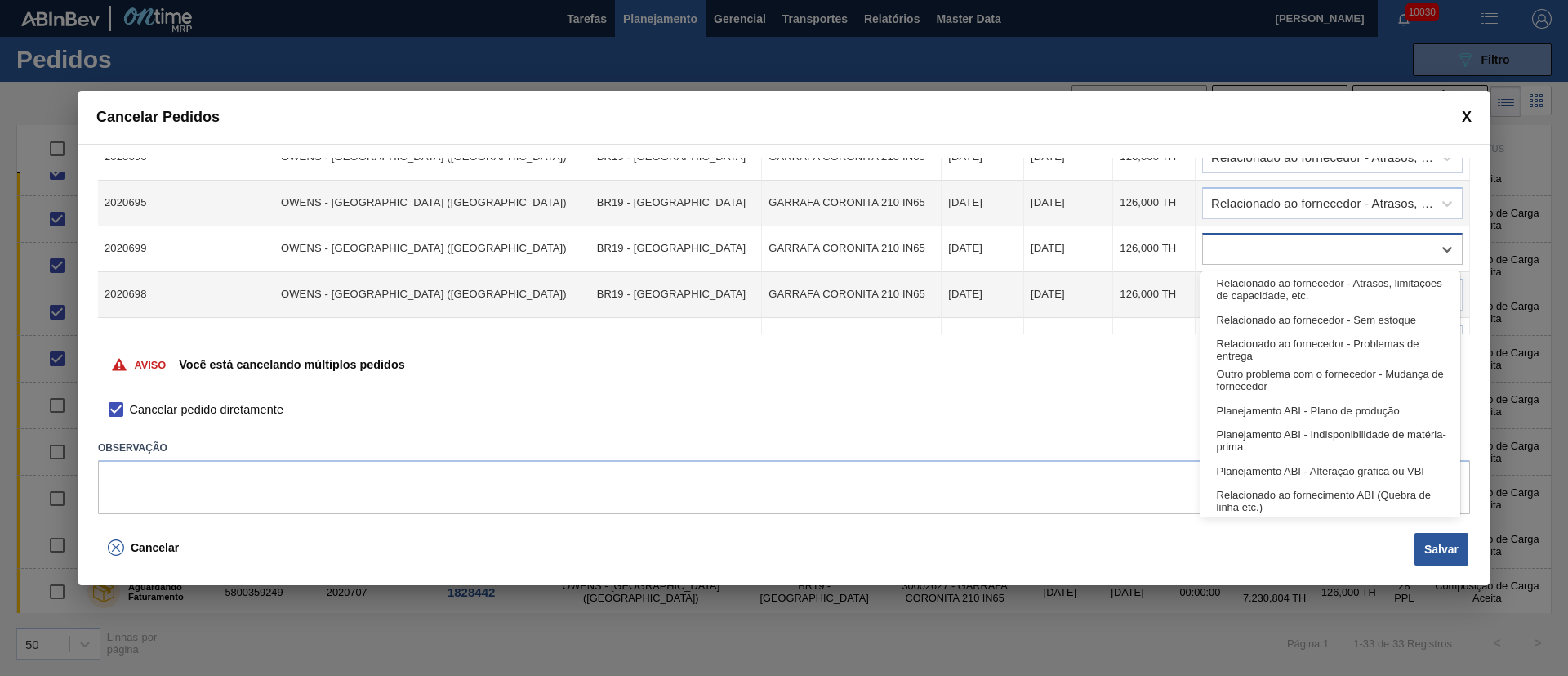
click at [1218, 255] on div at bounding box center [1317, 249] width 228 height 23
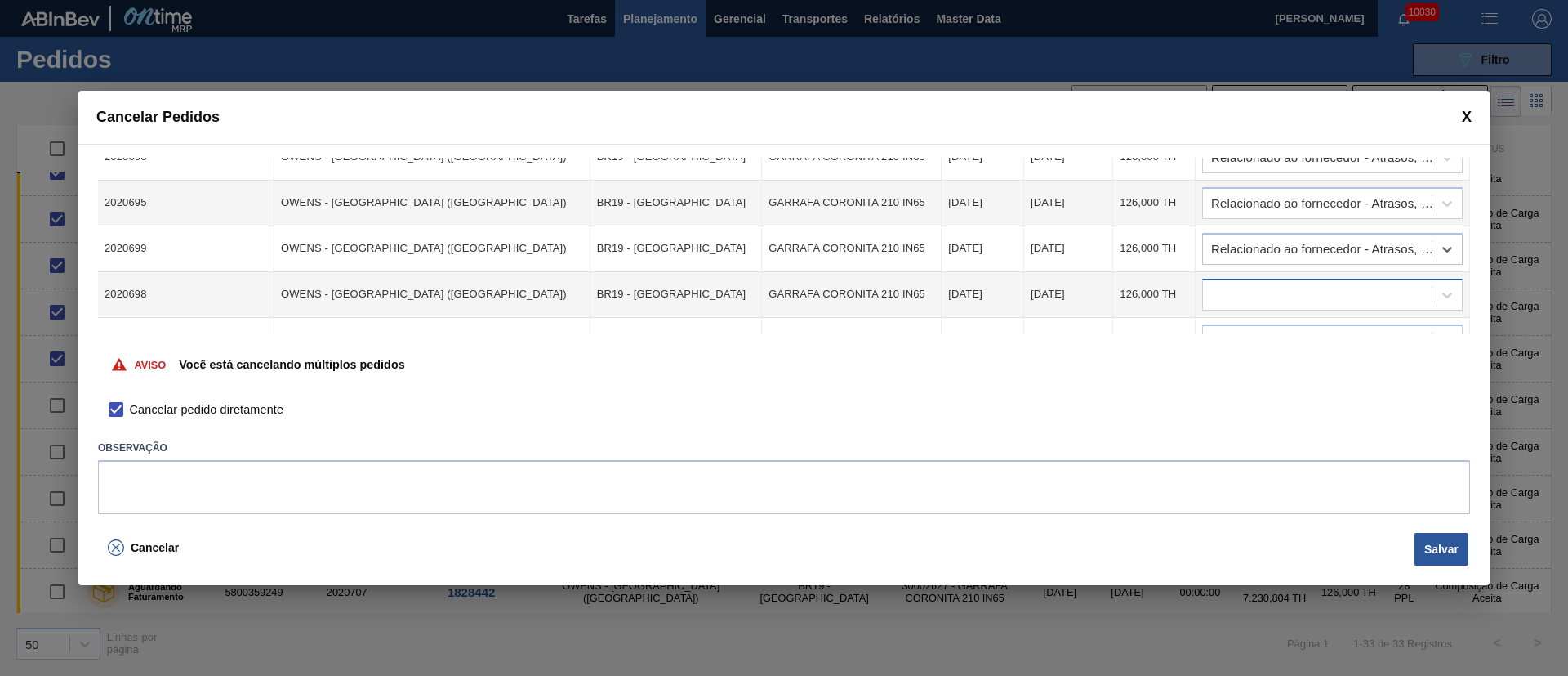
click at [1224, 290] on div at bounding box center [1317, 294] width 228 height 23
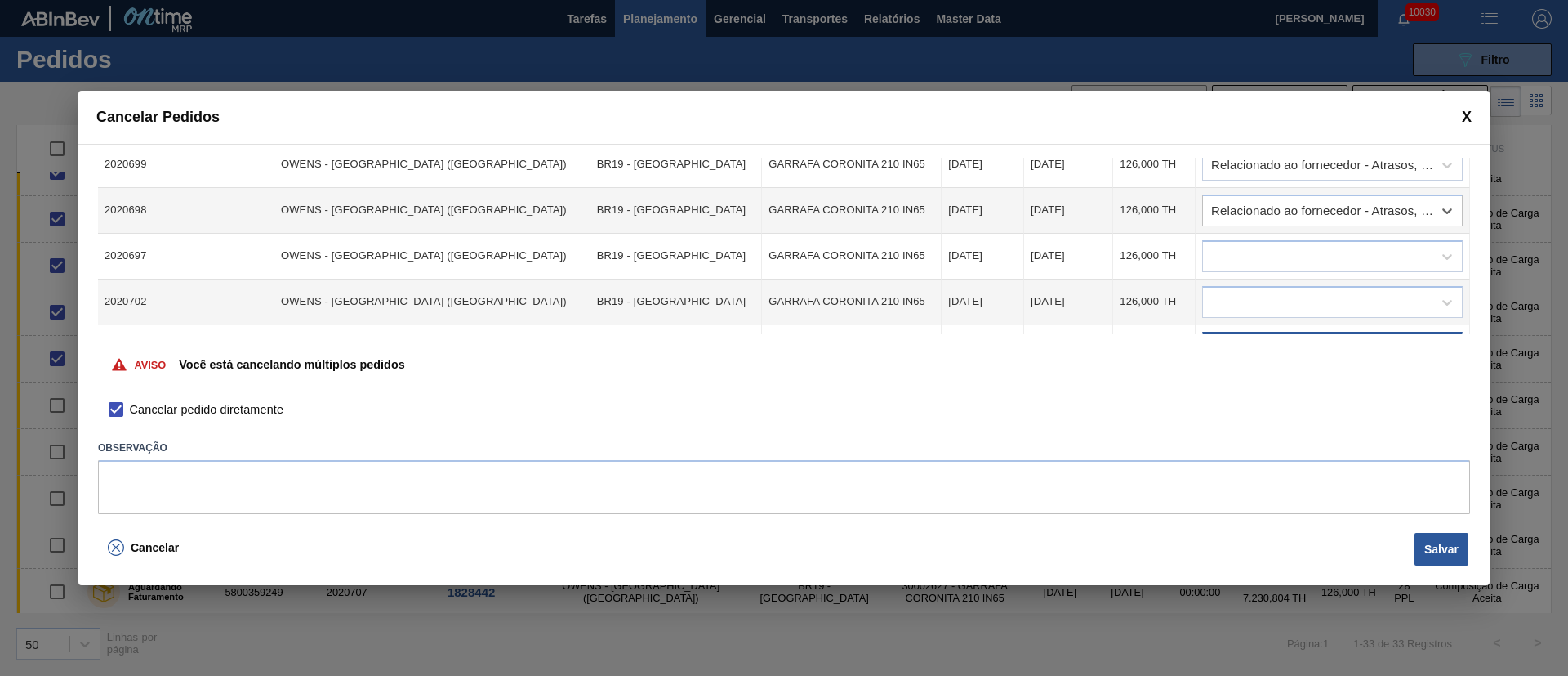
scroll to position [490, 0]
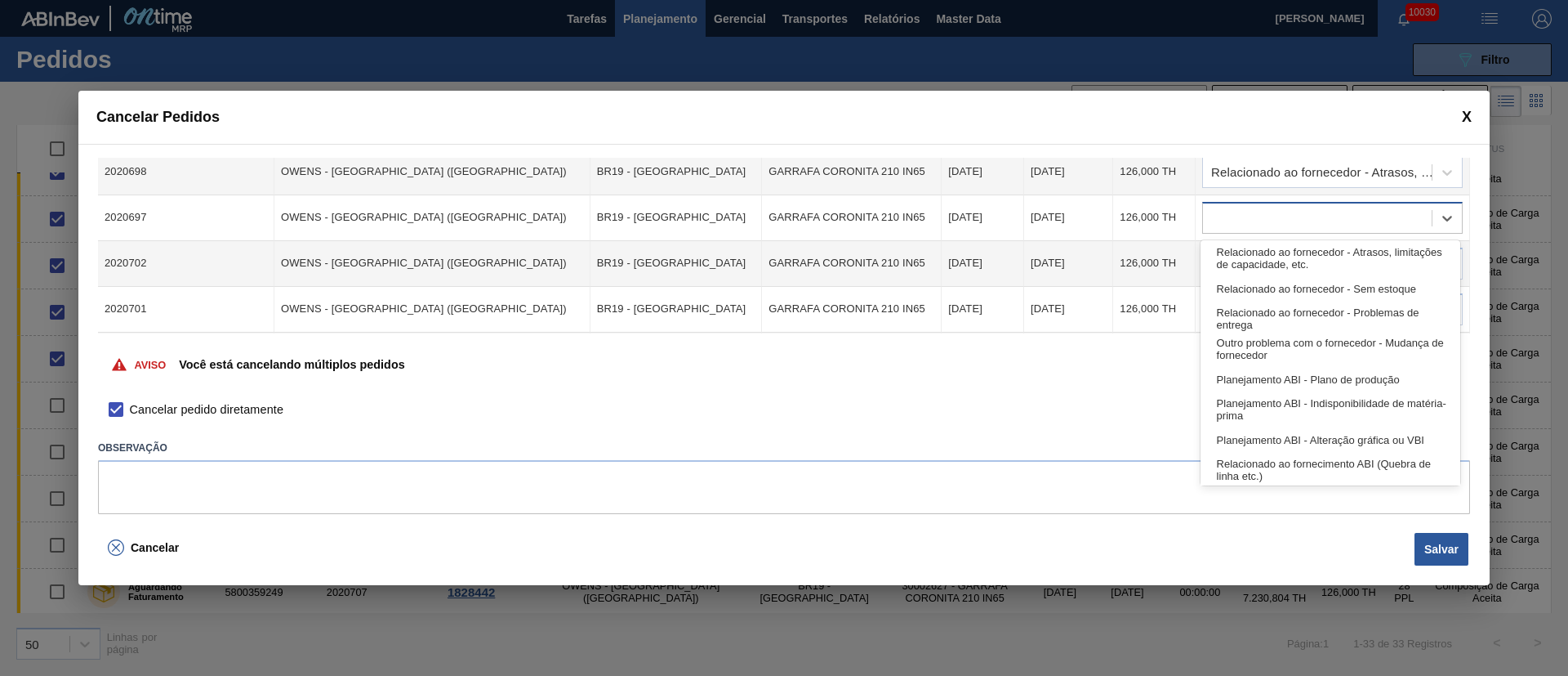
click at [1223, 216] on div at bounding box center [1317, 217] width 228 height 23
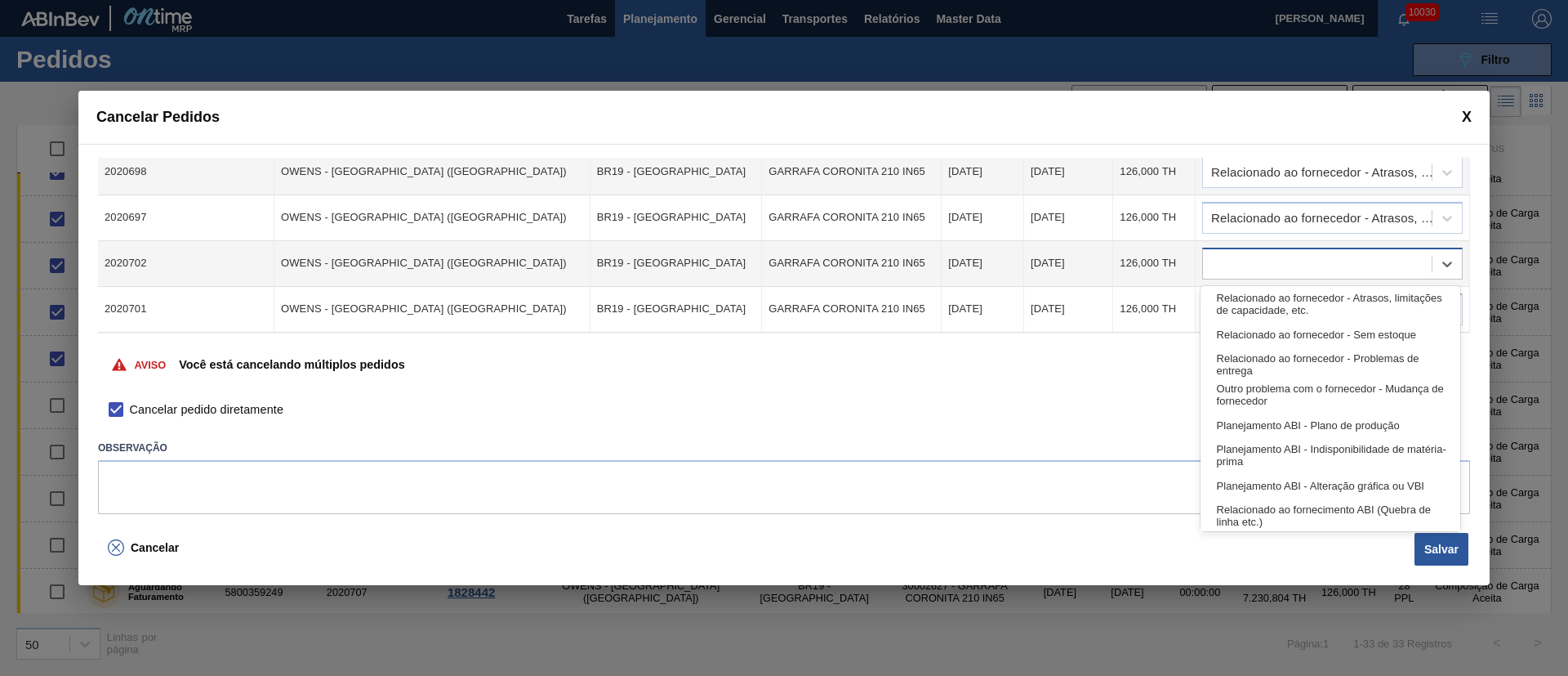
click at [1220, 266] on div at bounding box center [1317, 263] width 228 height 23
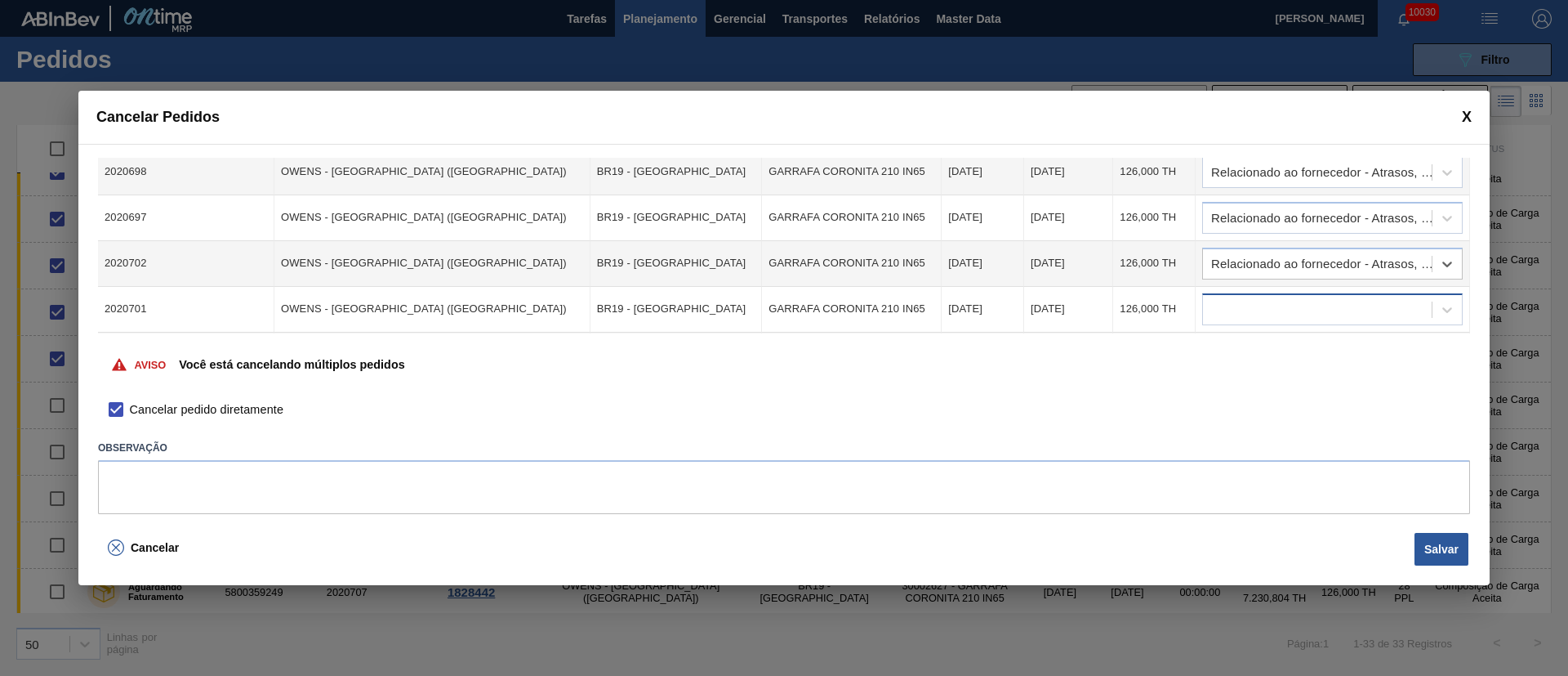
click at [1217, 308] on div at bounding box center [1317, 308] width 228 height 23
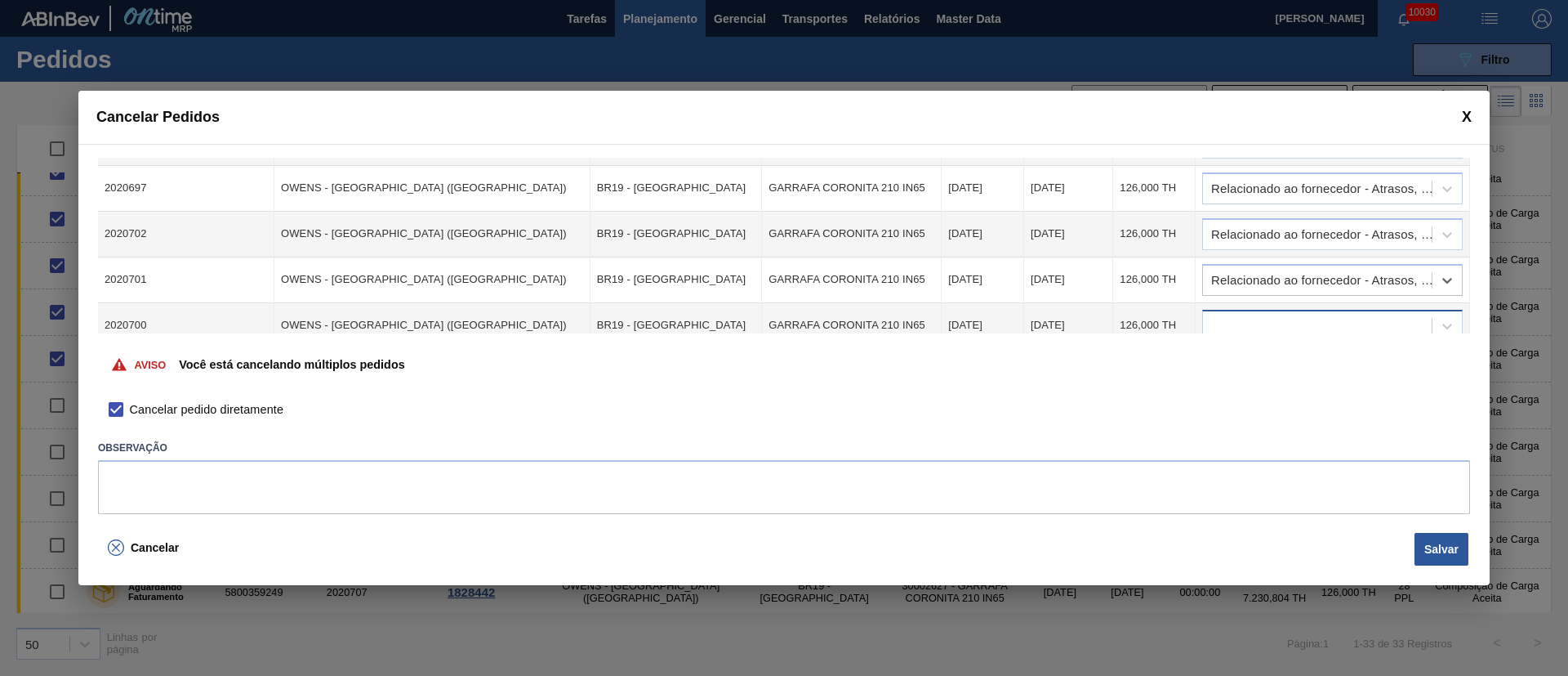
scroll to position [535, 0]
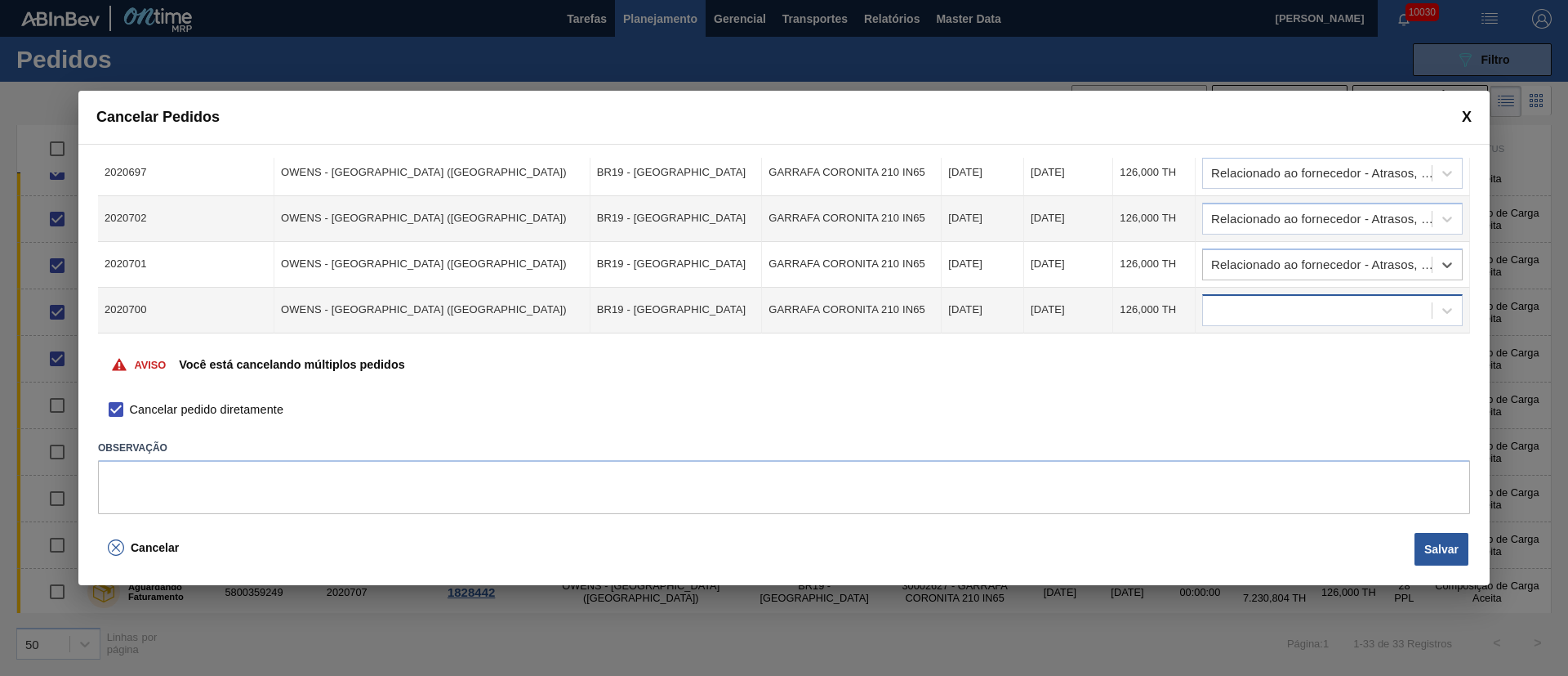
click at [1214, 300] on div at bounding box center [1317, 309] width 228 height 23
click at [1450, 561] on button "Salvar" at bounding box center [1442, 549] width 54 height 33
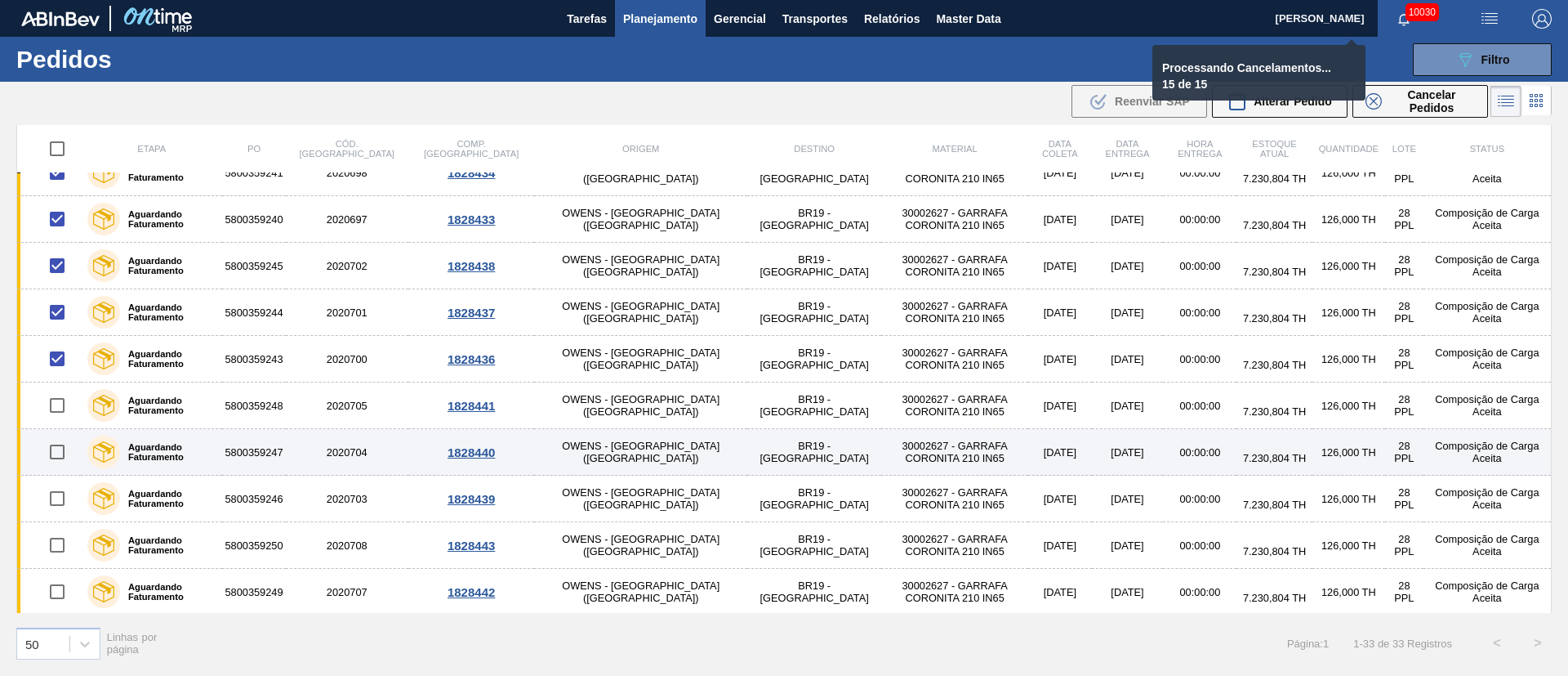
checkbox input "false"
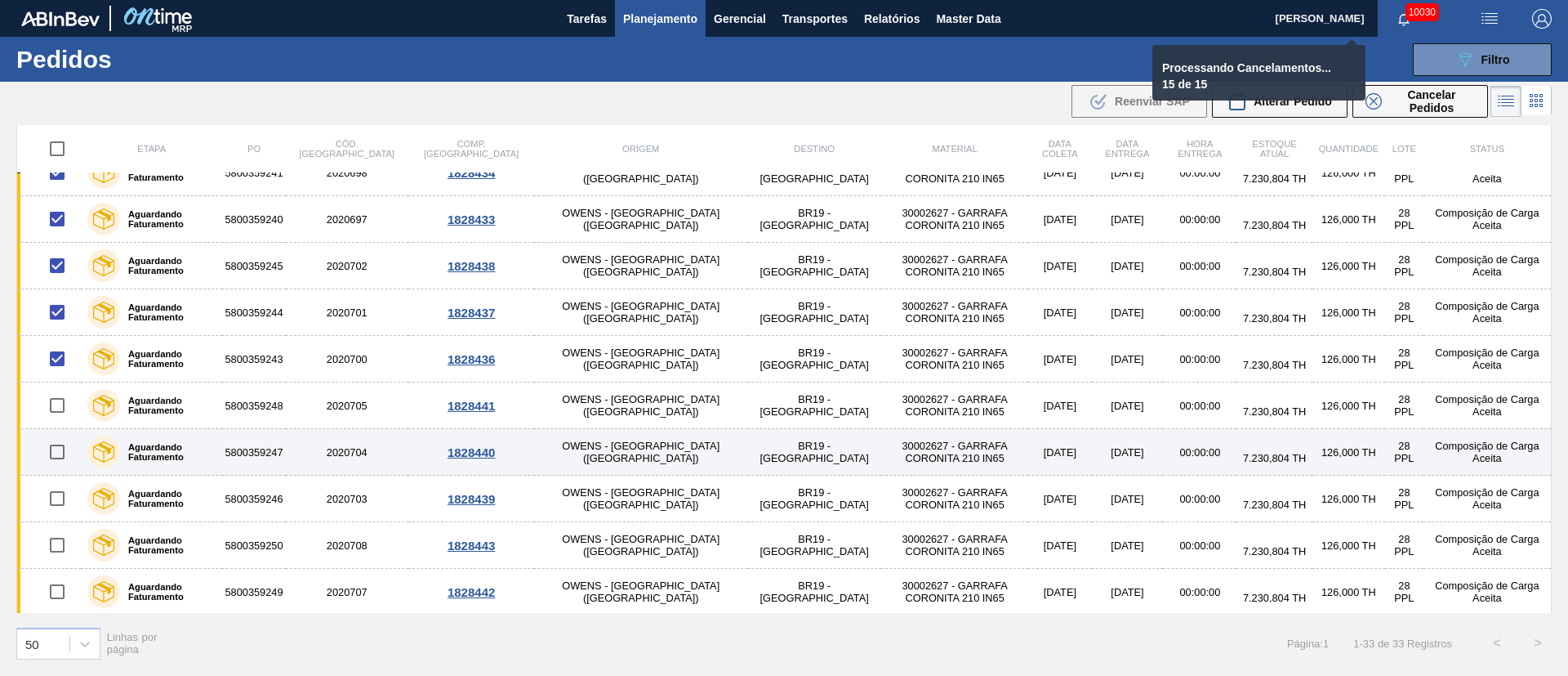
checkbox input "false"
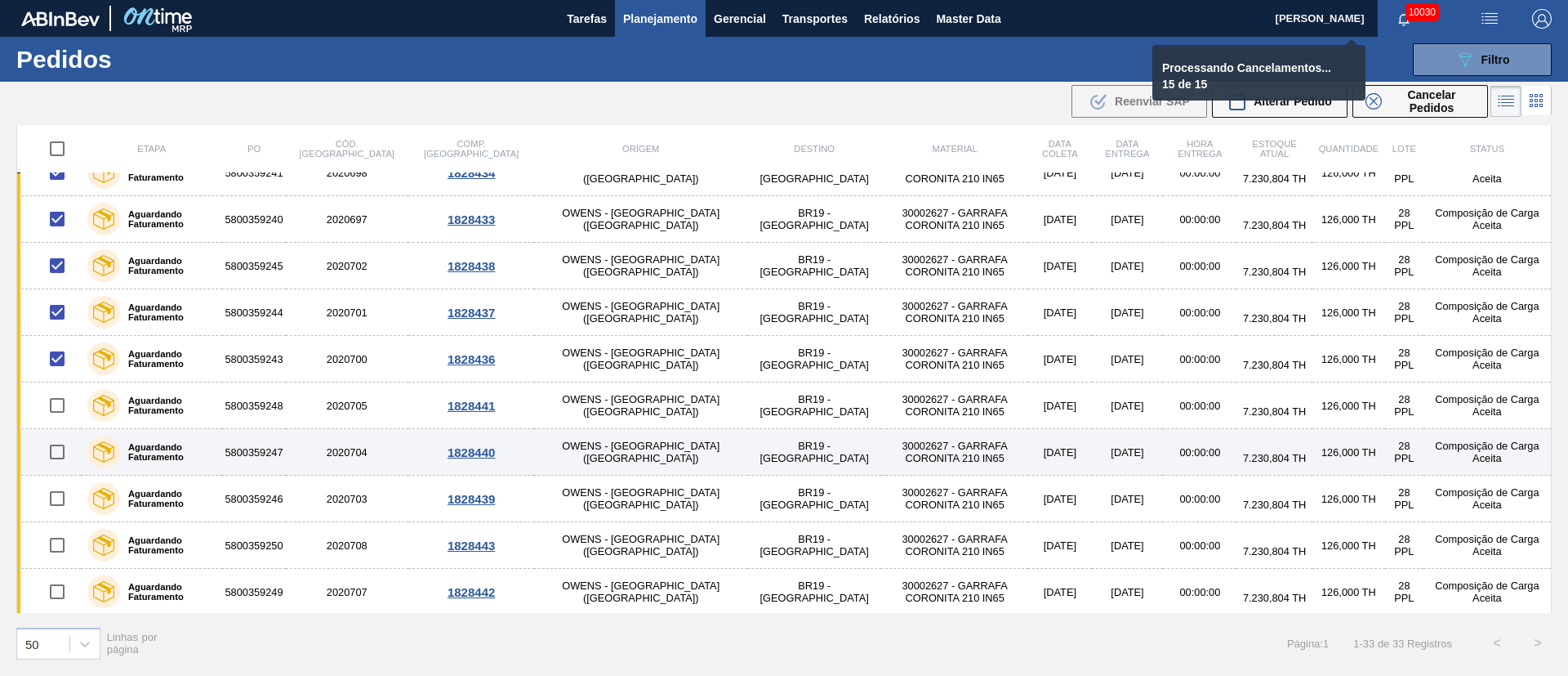
checkbox input "false"
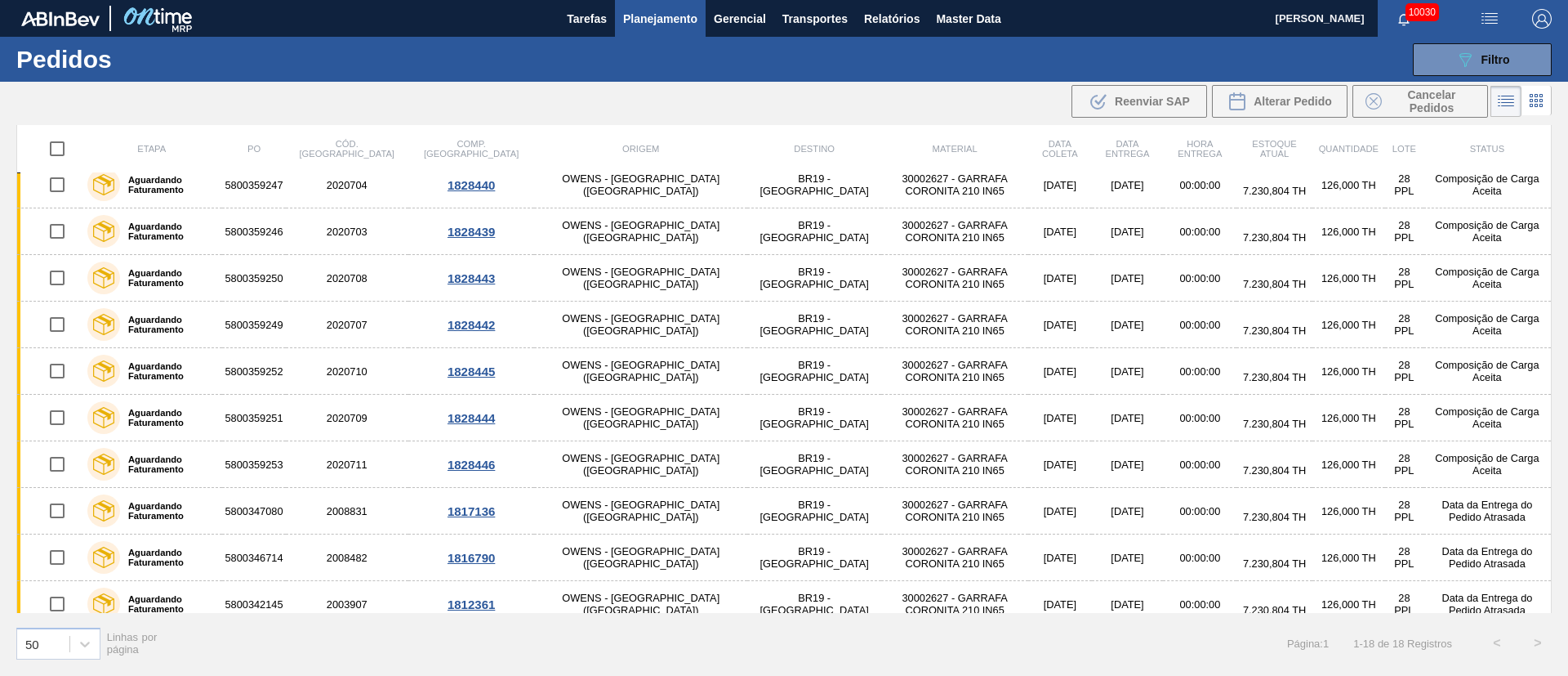
scroll to position [0, 0]
